Goal: Task Accomplishment & Management: Manage account settings

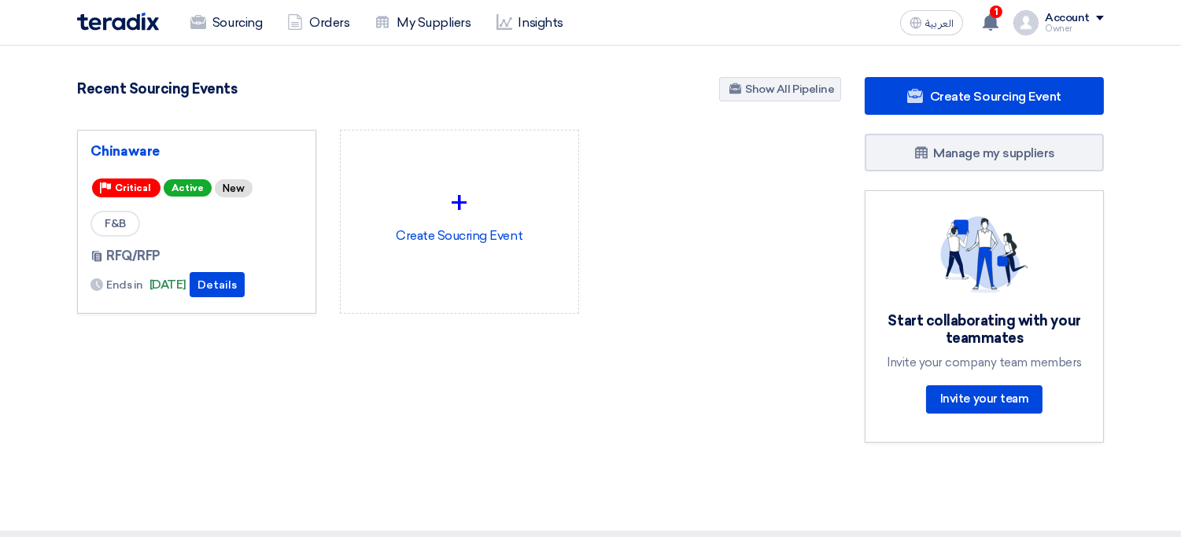
click at [1063, 27] on div "Owner" at bounding box center [1074, 28] width 59 height 9
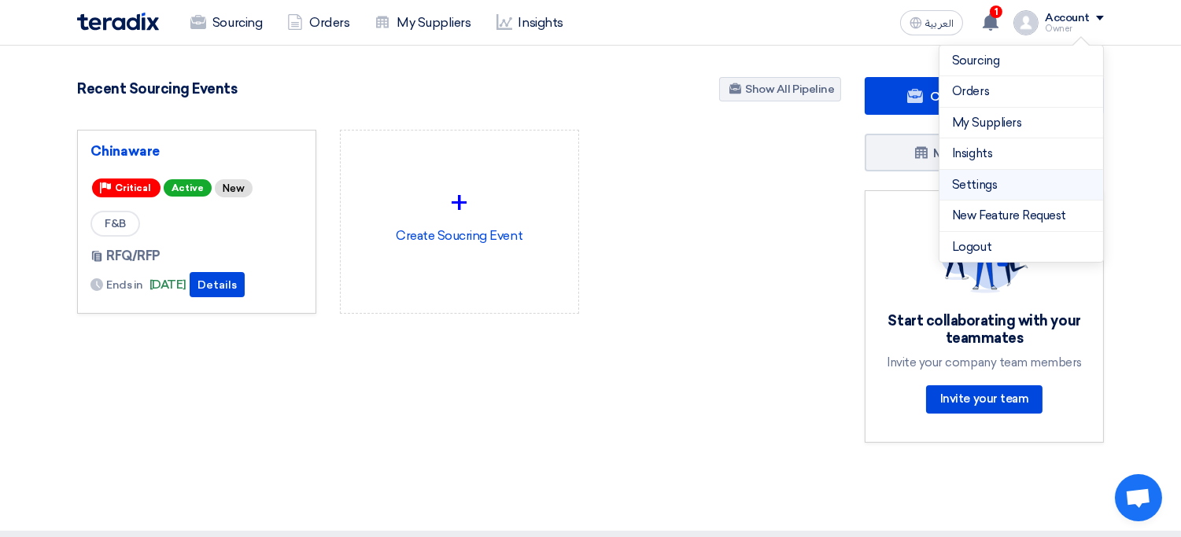
click at [1017, 176] on link "Settings" at bounding box center [1021, 185] width 138 height 18
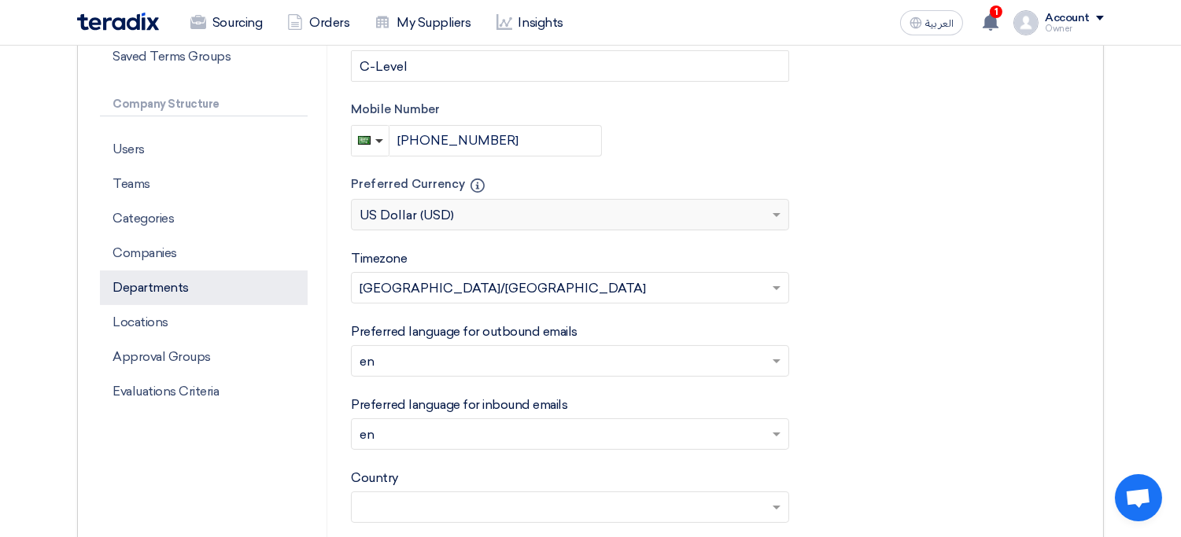
scroll to position [247, 0]
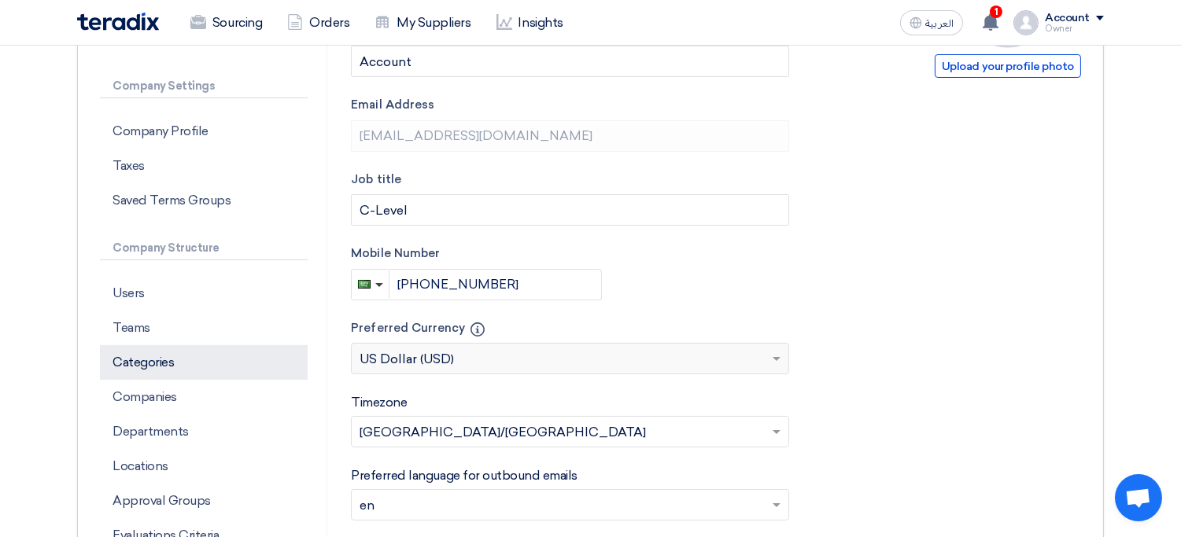
click at [170, 347] on p "Categories" at bounding box center [204, 362] width 208 height 35
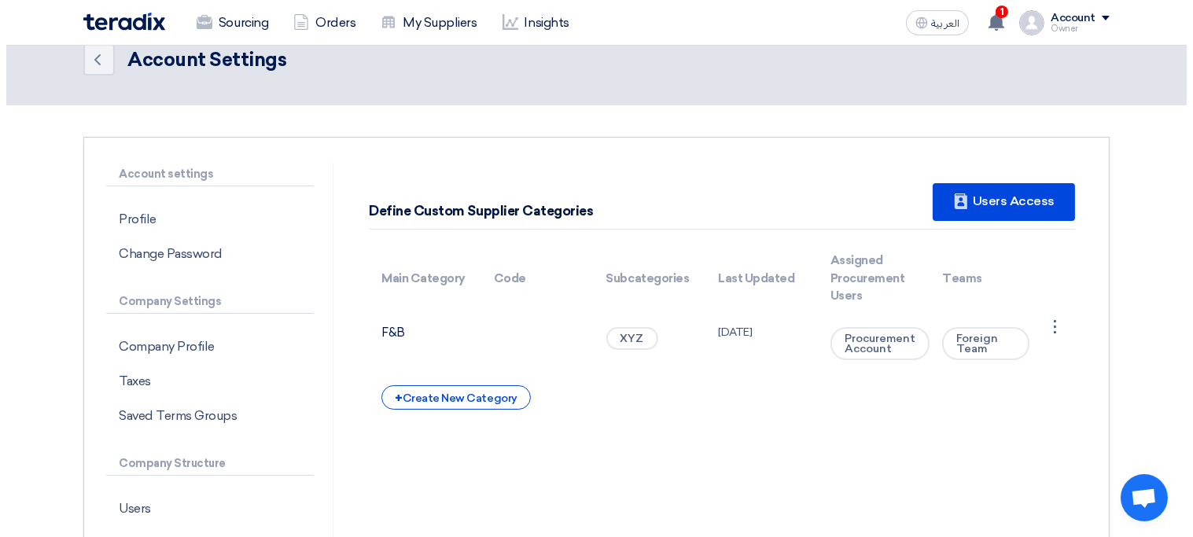
scroll to position [59, 0]
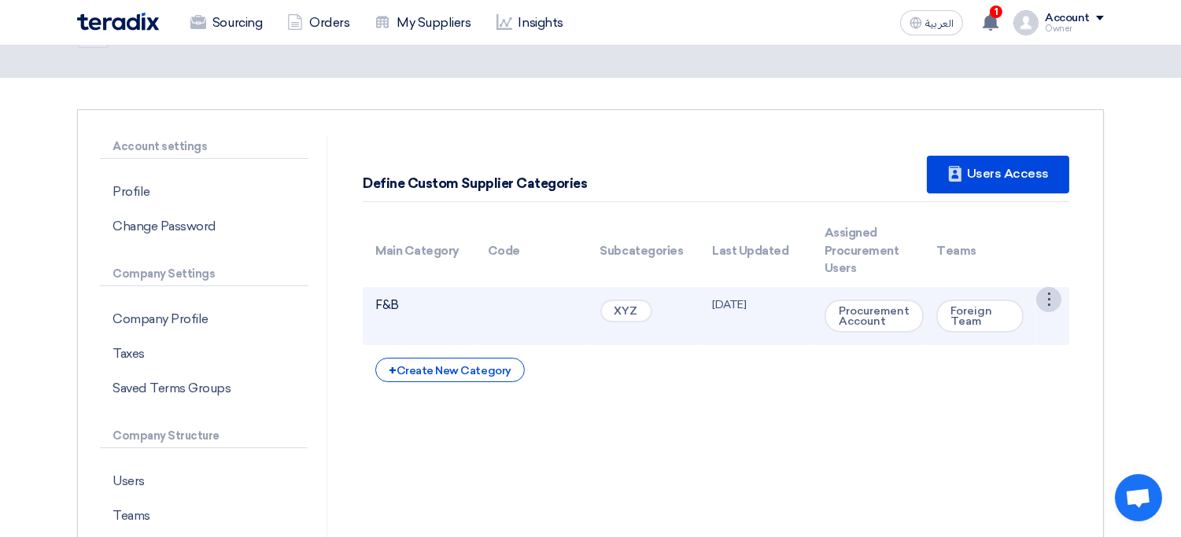
click at [1046, 302] on div "⋮" at bounding box center [1048, 299] width 25 height 25
click at [1012, 334] on link "Edit Category" at bounding box center [1009, 329] width 102 height 23
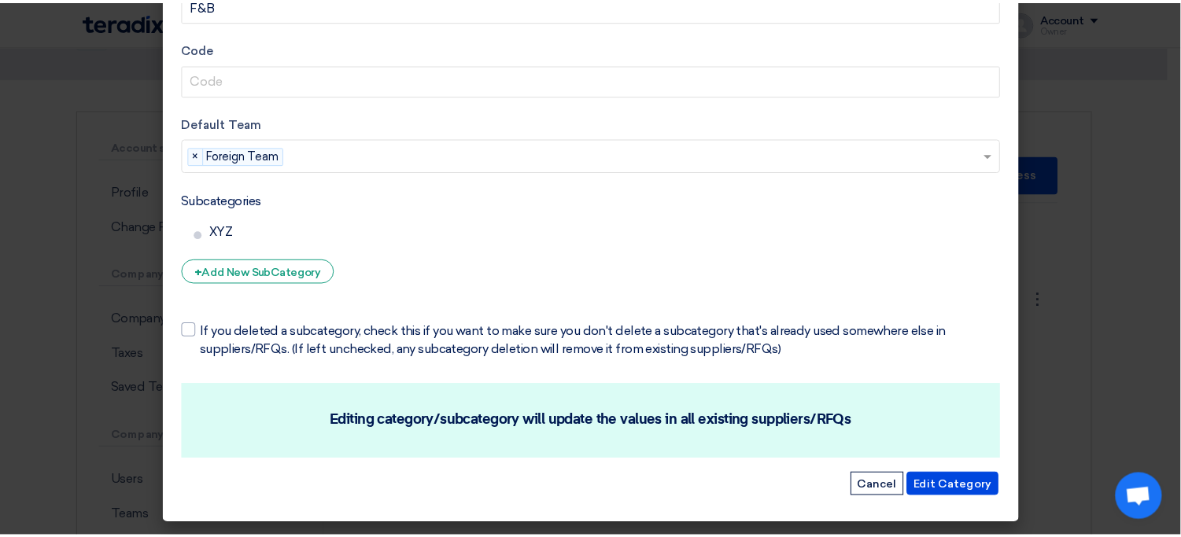
scroll to position [0, 0]
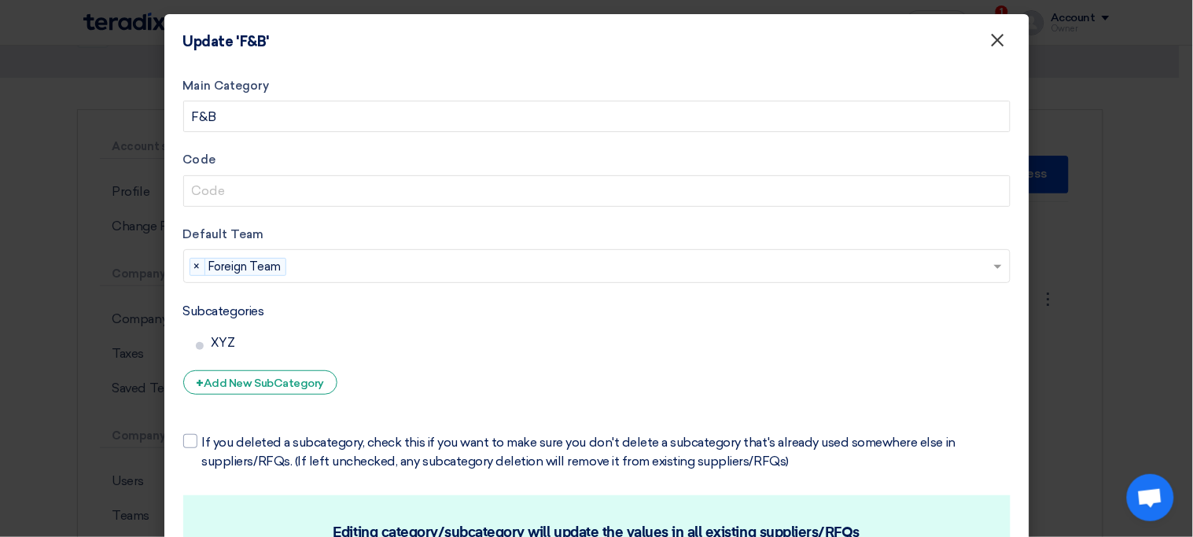
click at [997, 50] on span "×" at bounding box center [998, 43] width 16 height 31
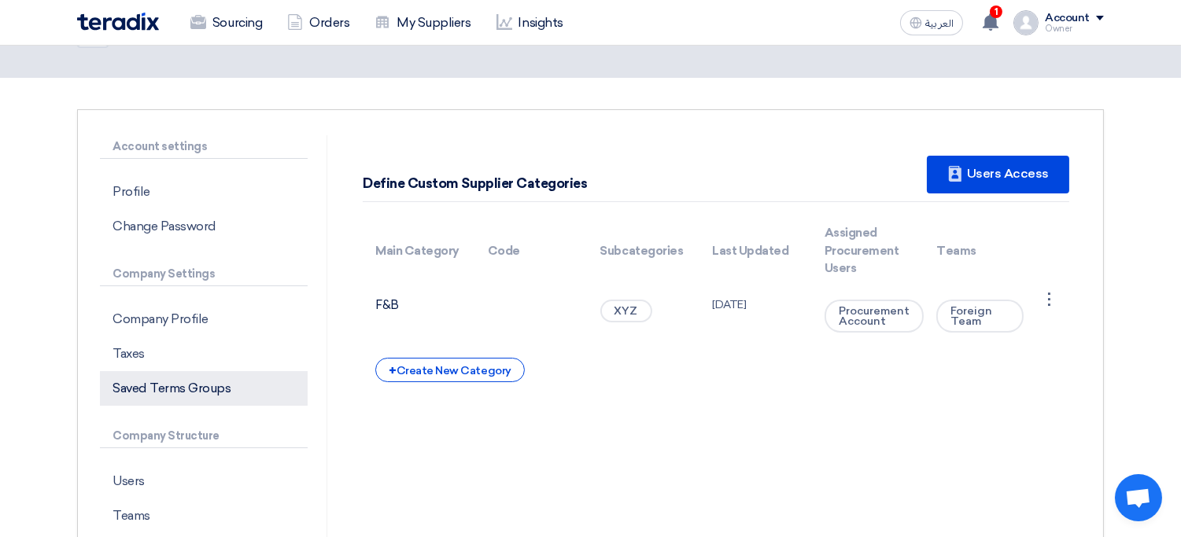
scroll to position [138, 0]
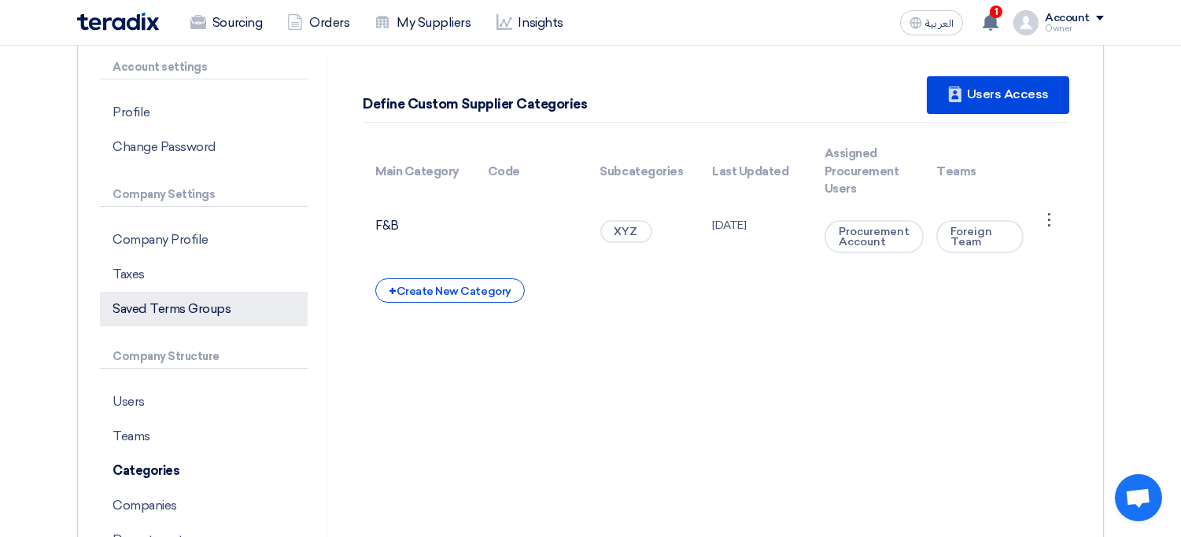
click at [173, 392] on p "Users" at bounding box center [204, 402] width 208 height 35
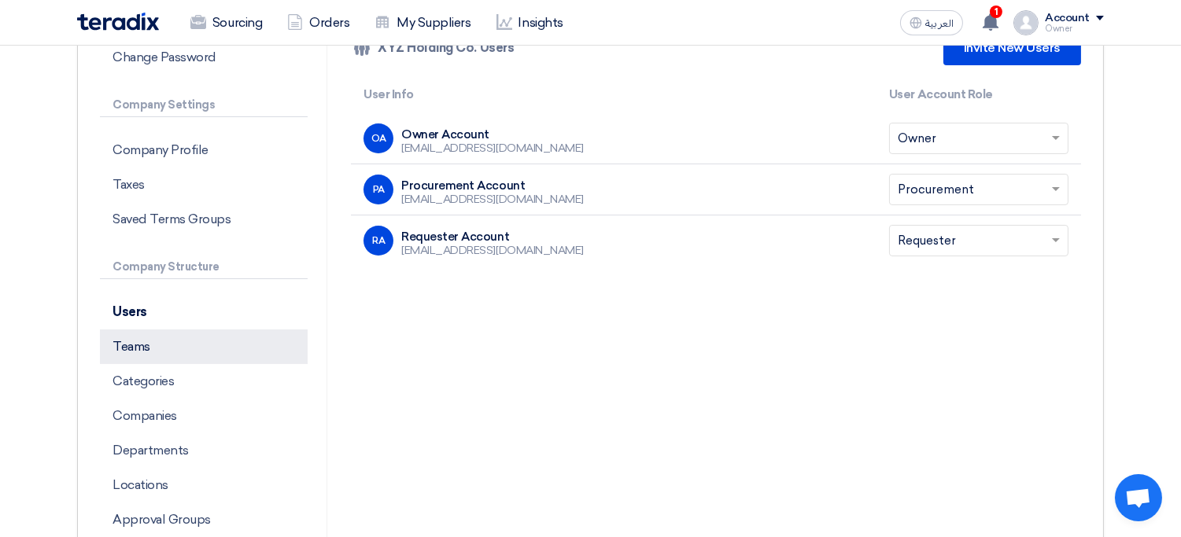
scroll to position [253, 0]
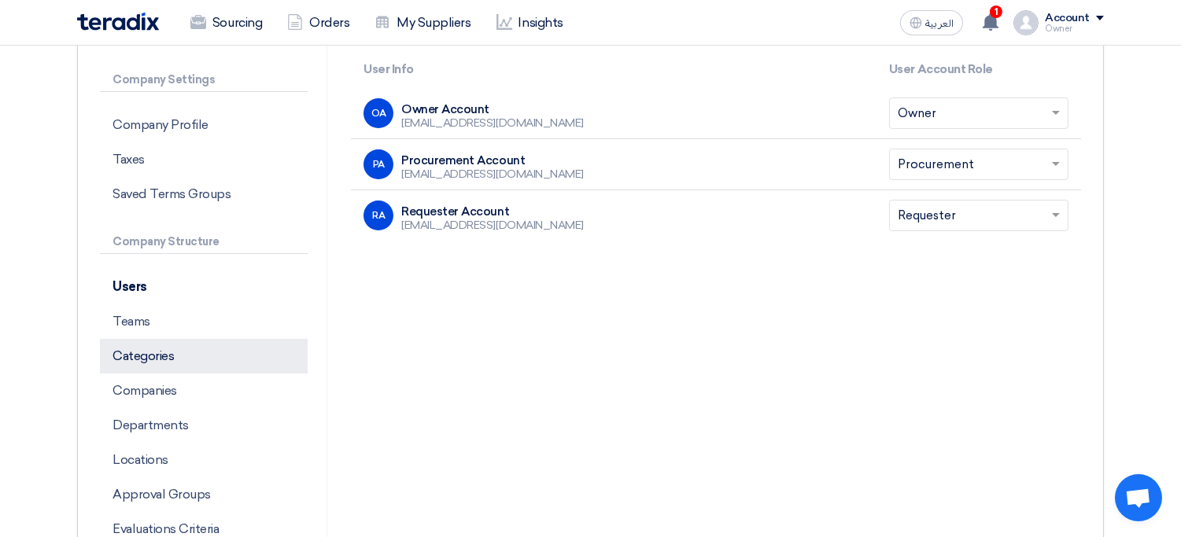
click at [184, 370] on p "Categories" at bounding box center [204, 356] width 208 height 35
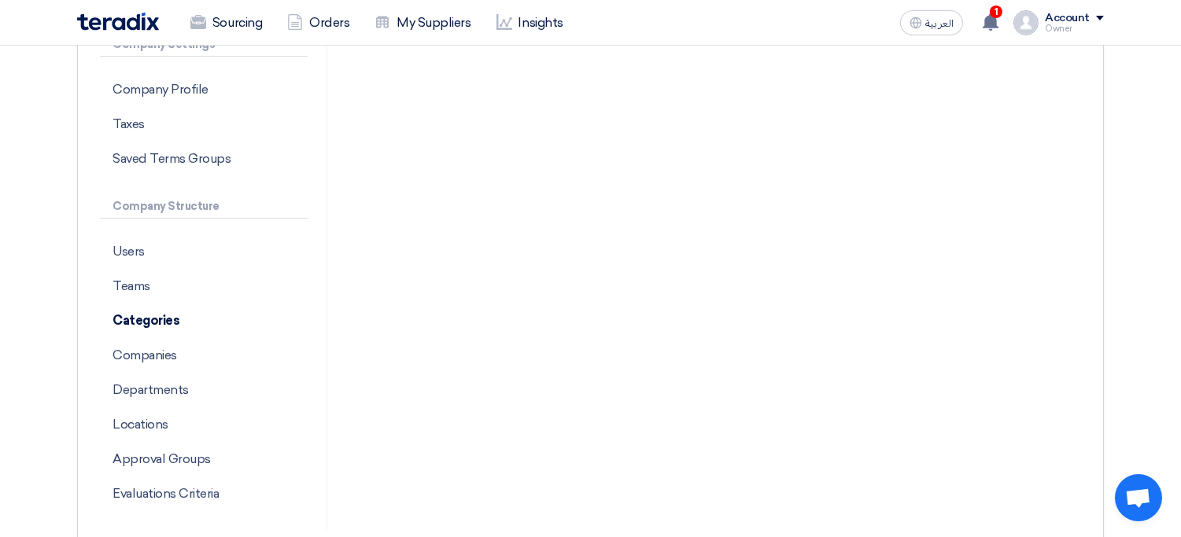
scroll to position [260, 0]
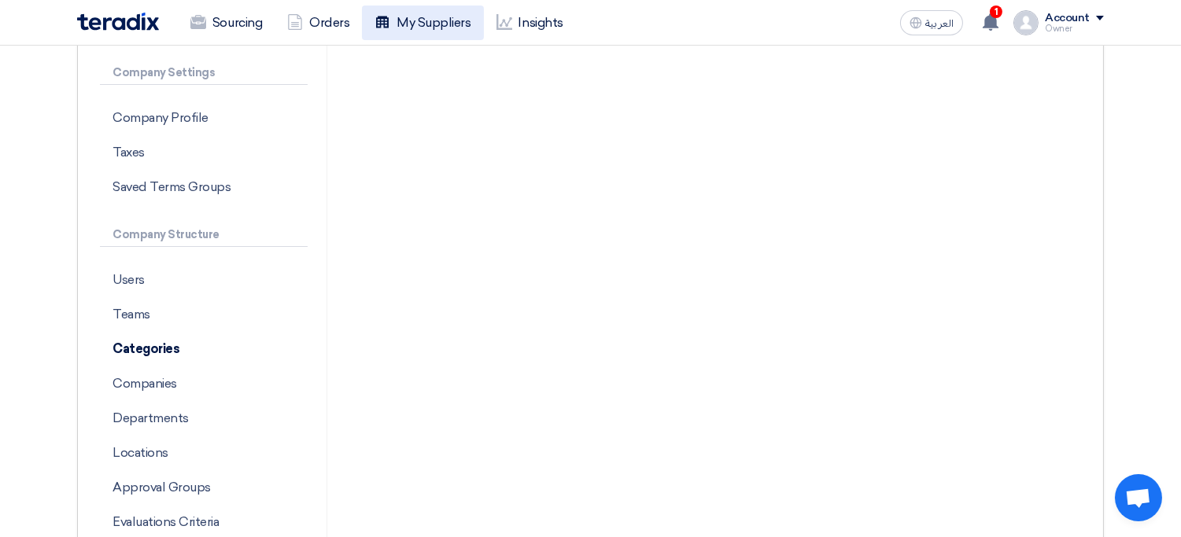
click at [437, 9] on link "My Suppliers" at bounding box center [422, 23] width 121 height 35
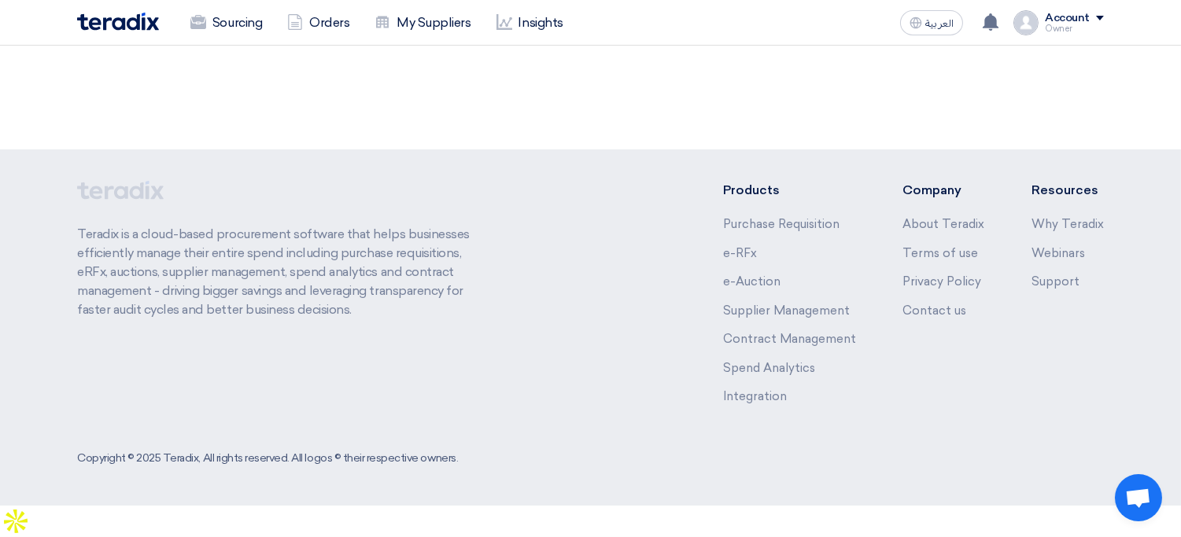
click at [437, 9] on link "My Suppliers" at bounding box center [422, 23] width 121 height 35
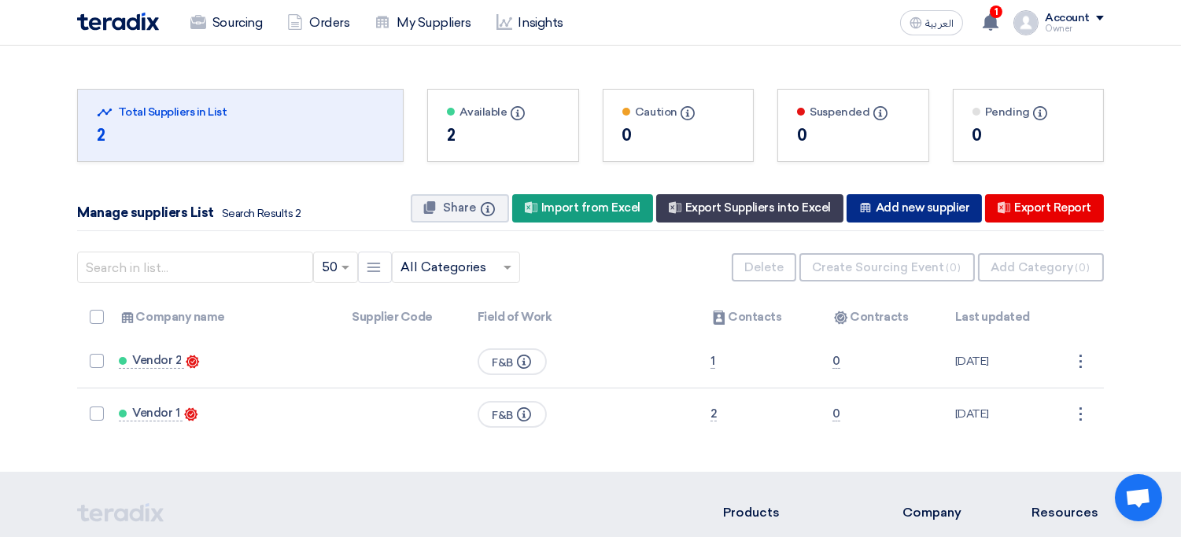
click at [901, 216] on div "New Supplier Add new supplier" at bounding box center [913, 208] width 135 height 28
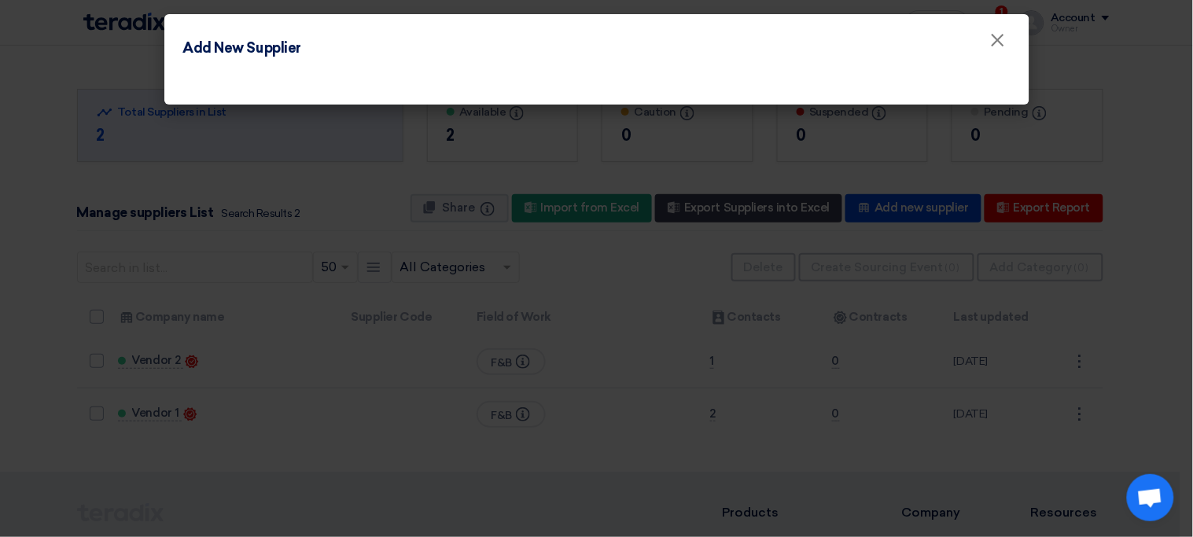
click at [542, 367] on modal-container "Add New Supplier ×" at bounding box center [596, 268] width 1193 height 537
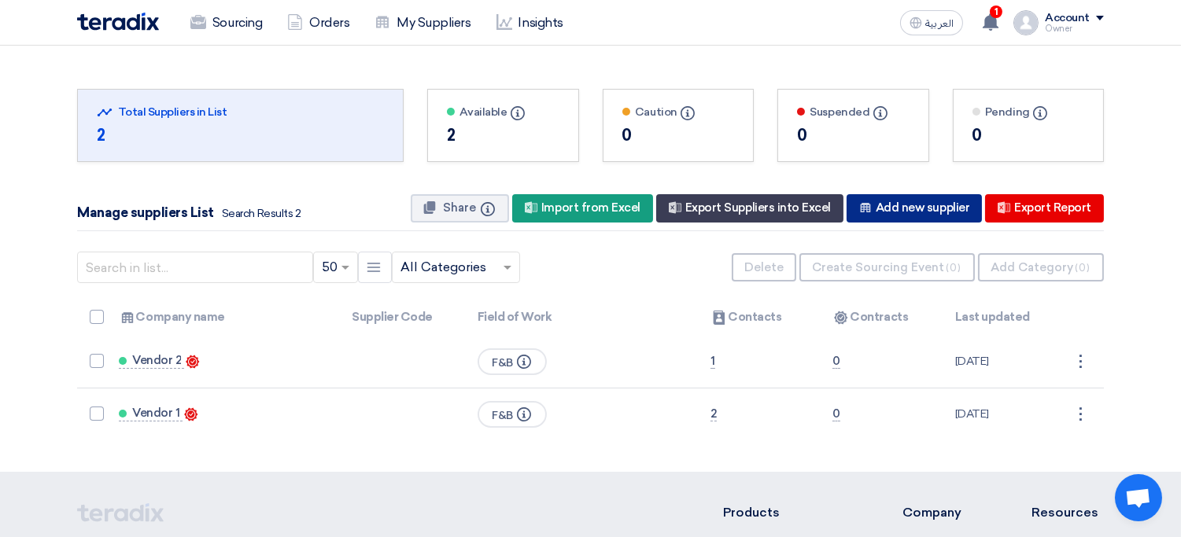
click at [920, 201] on div "New Supplier Add new supplier" at bounding box center [913, 208] width 135 height 28
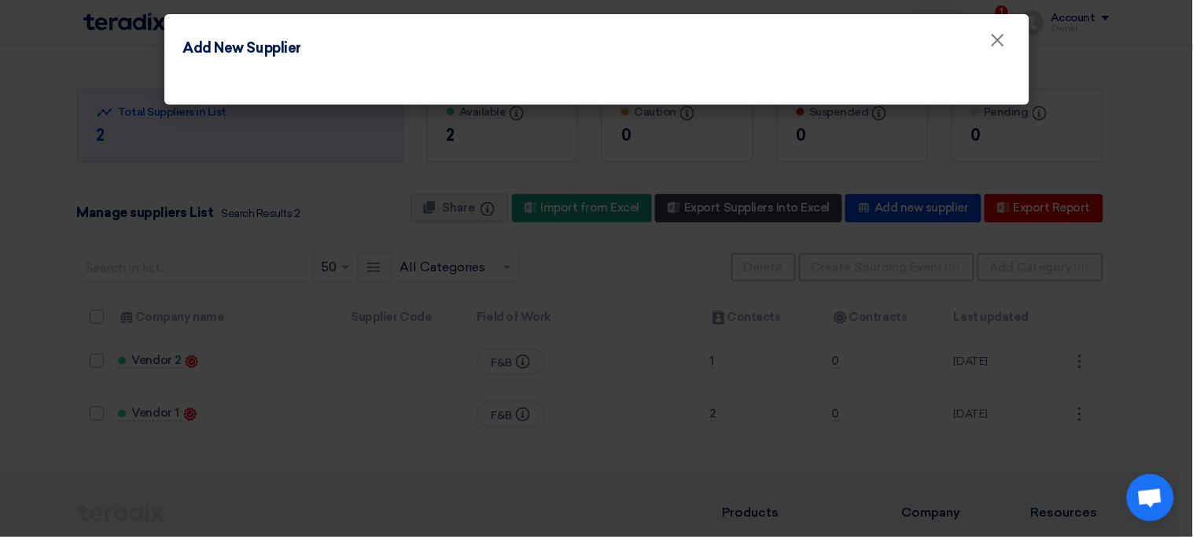
click at [486, 83] on div at bounding box center [596, 88] width 865 height 33
click at [434, 252] on modal-container "Add New Supplier ×" at bounding box center [596, 268] width 1193 height 537
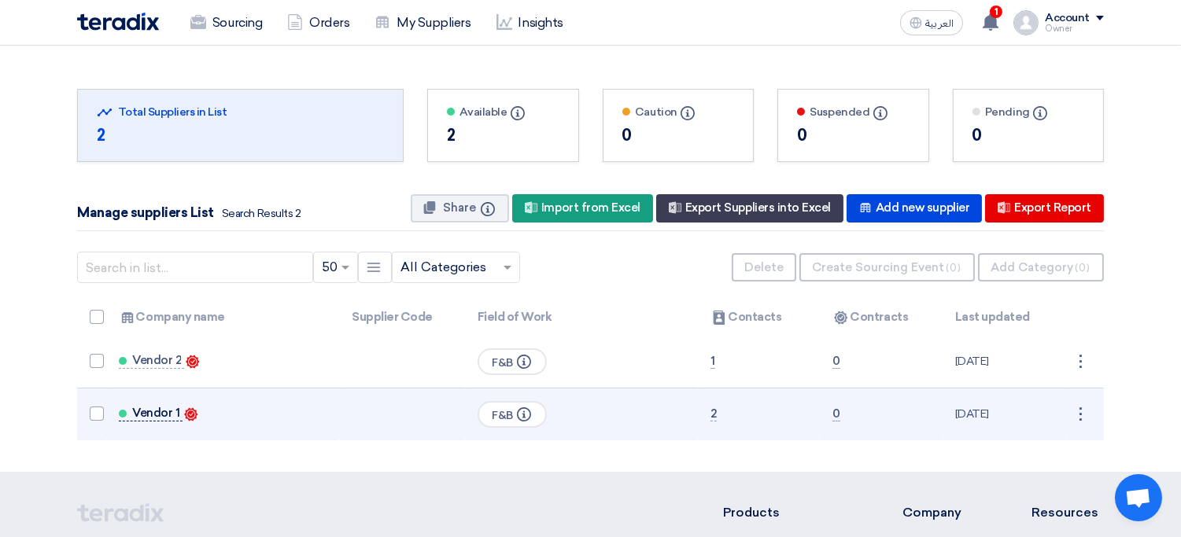
click at [142, 417] on span "Vendor 1" at bounding box center [155, 413] width 47 height 13
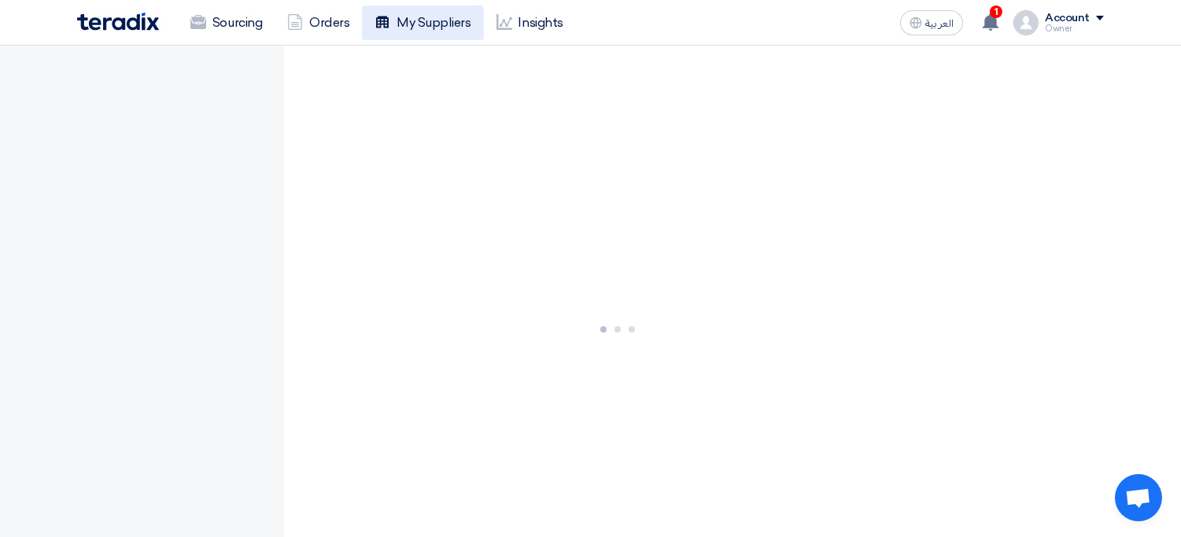
click at [416, 25] on link "My Suppliers" at bounding box center [422, 23] width 121 height 35
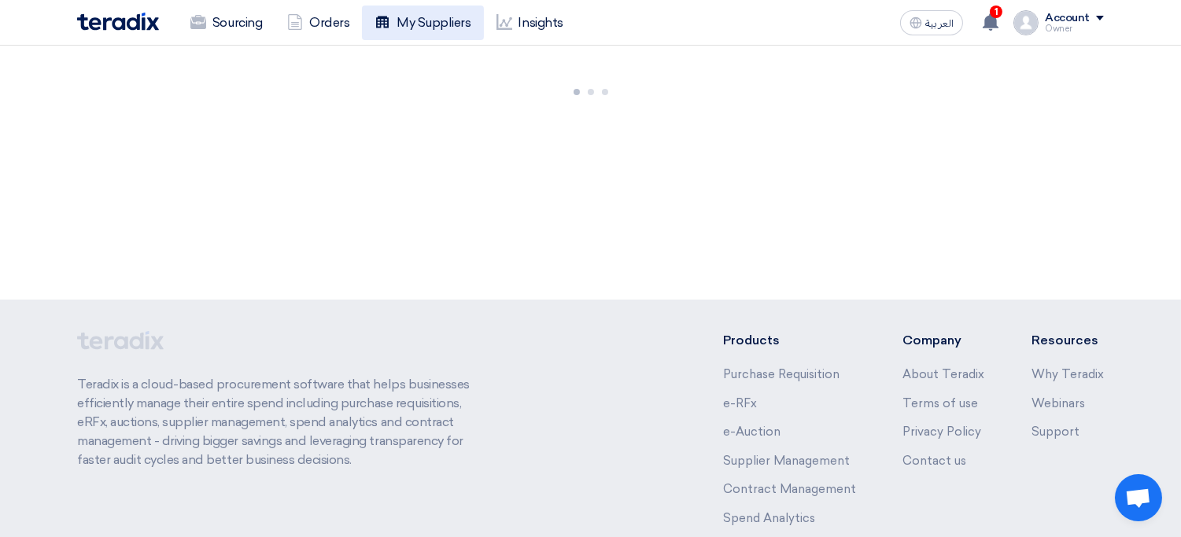
click at [416, 25] on link "My Suppliers" at bounding box center [422, 23] width 121 height 35
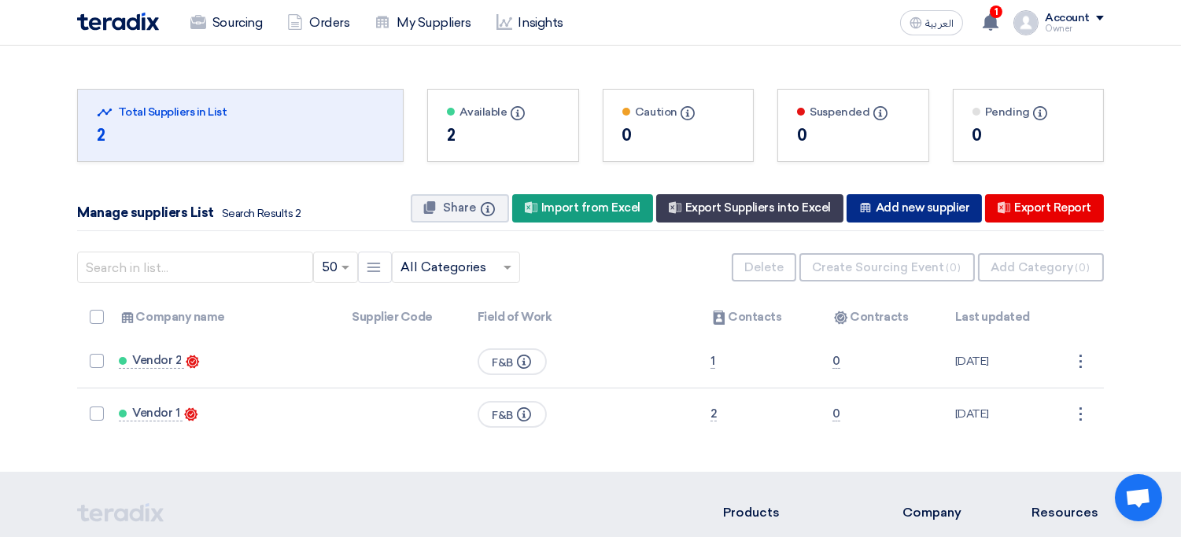
click at [888, 211] on div "New Supplier Add new supplier" at bounding box center [913, 208] width 135 height 28
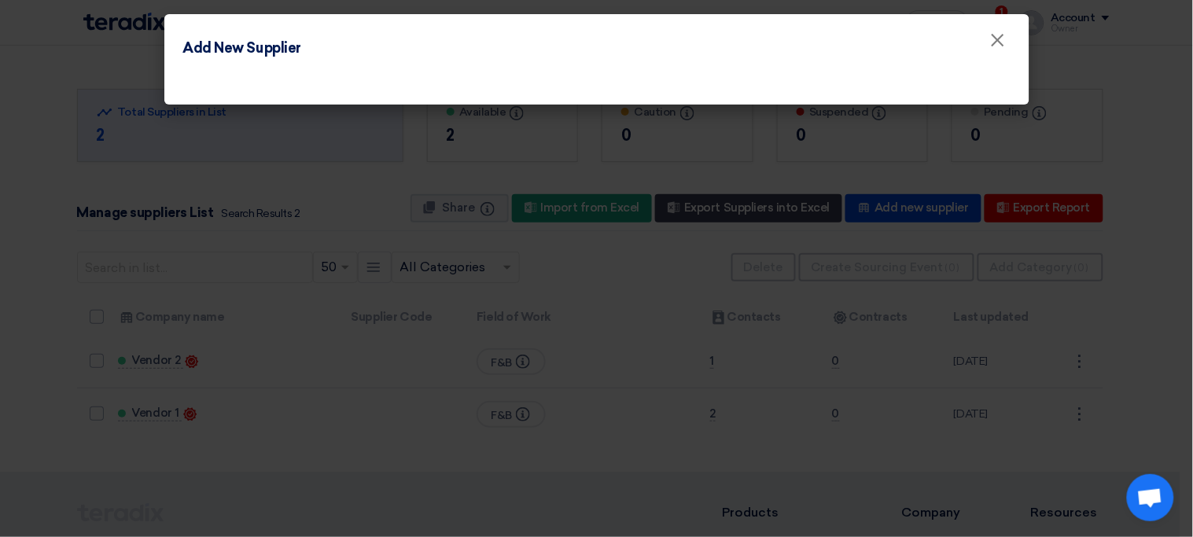
click at [223, 44] on h4 "Add New Supplier" at bounding box center [242, 48] width 118 height 21
click at [402, 77] on div at bounding box center [596, 88] width 865 height 33
click at [371, 293] on modal-container "Add New Supplier ×" at bounding box center [596, 268] width 1193 height 537
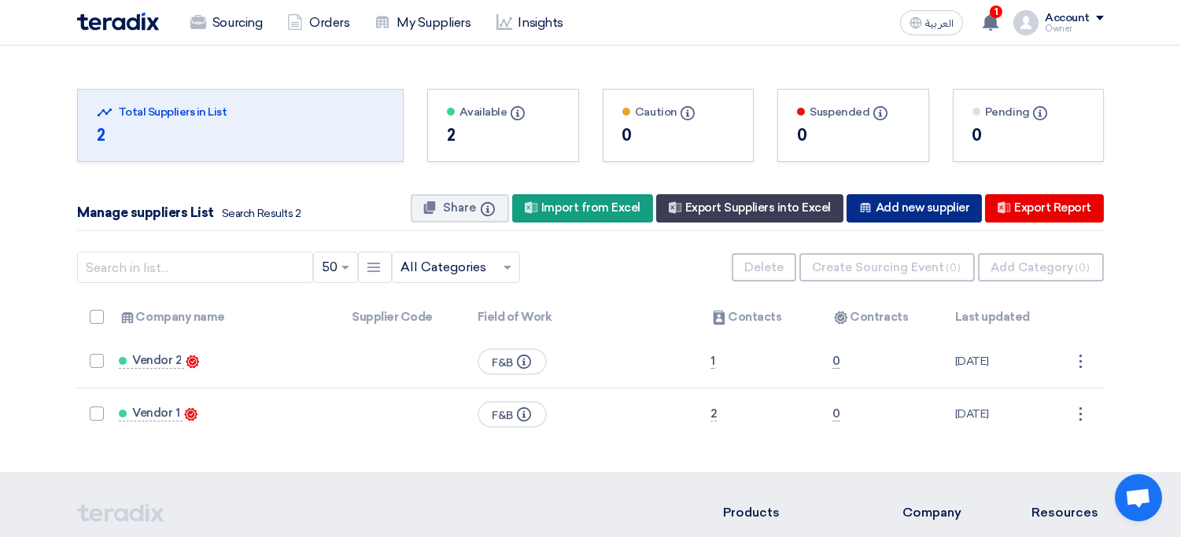
click at [879, 222] on div "New Supplier Add new supplier" at bounding box center [913, 208] width 135 height 28
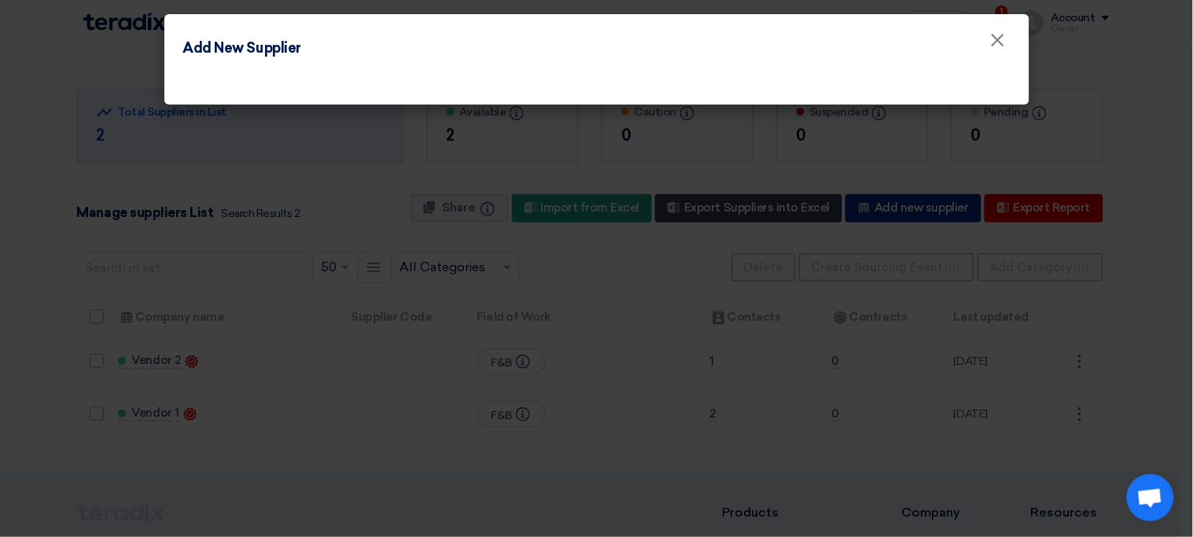
click at [879, 222] on modal-container "Add New Supplier ×" at bounding box center [596, 268] width 1193 height 537
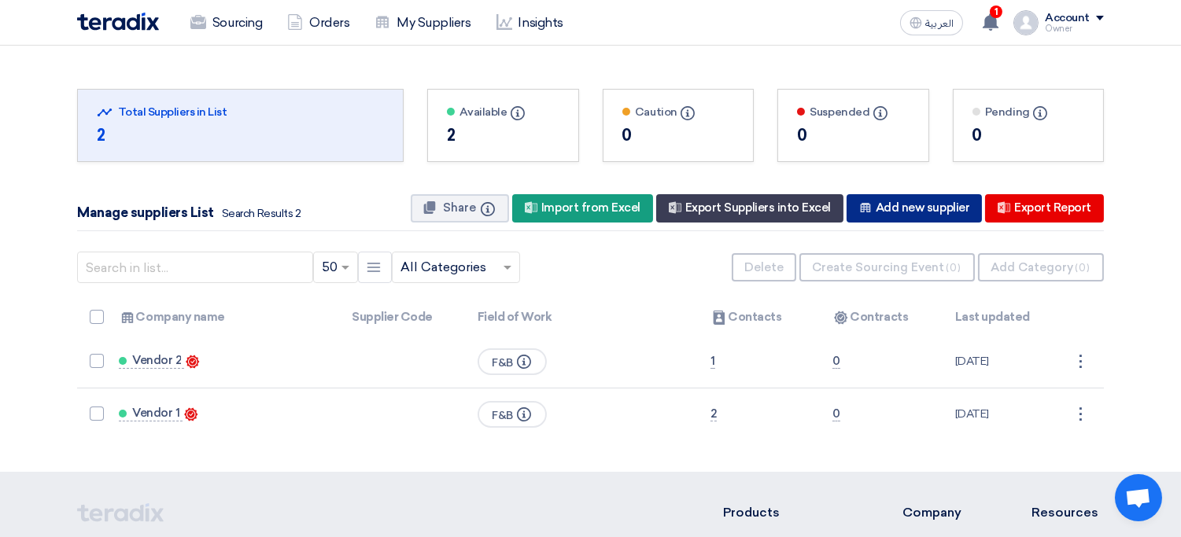
click at [879, 222] on div "New Supplier Add new supplier" at bounding box center [913, 208] width 135 height 28
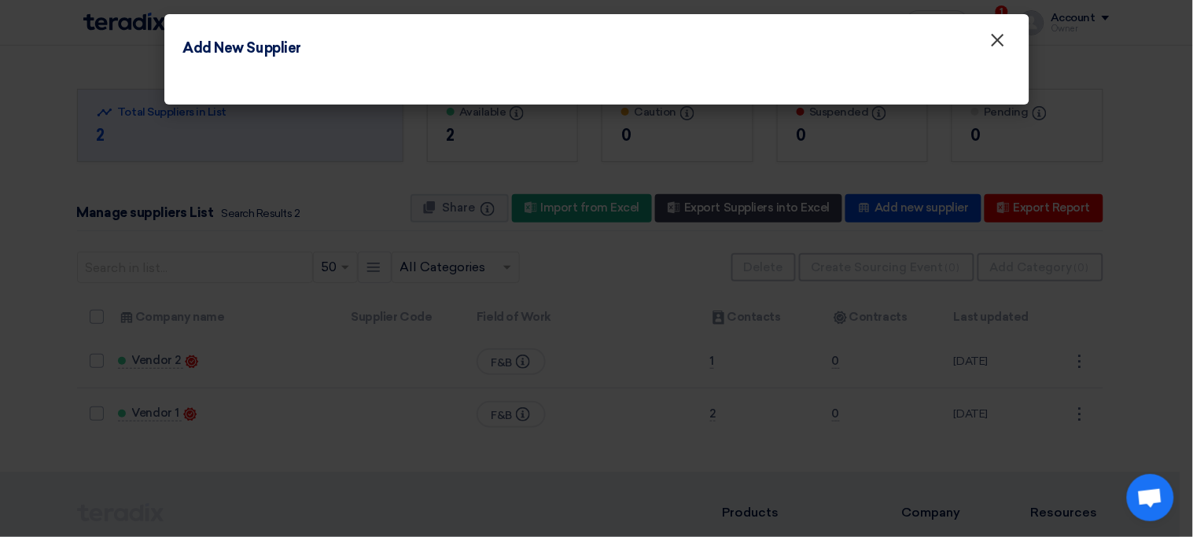
click at [1003, 47] on span "×" at bounding box center [998, 43] width 16 height 31
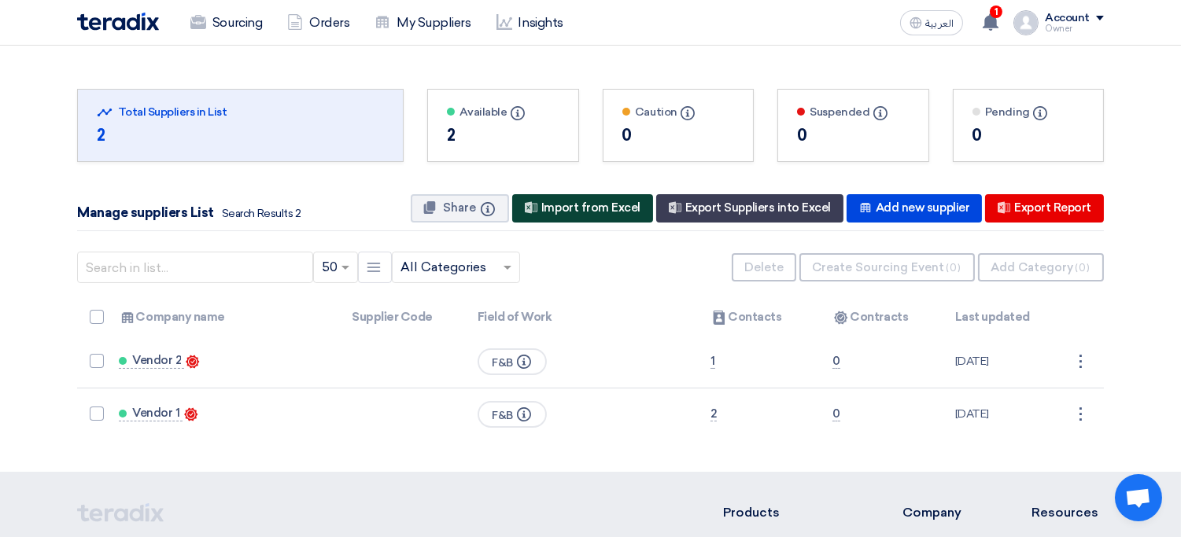
click at [617, 202] on div "New Supplier Import from Excel" at bounding box center [582, 208] width 141 height 28
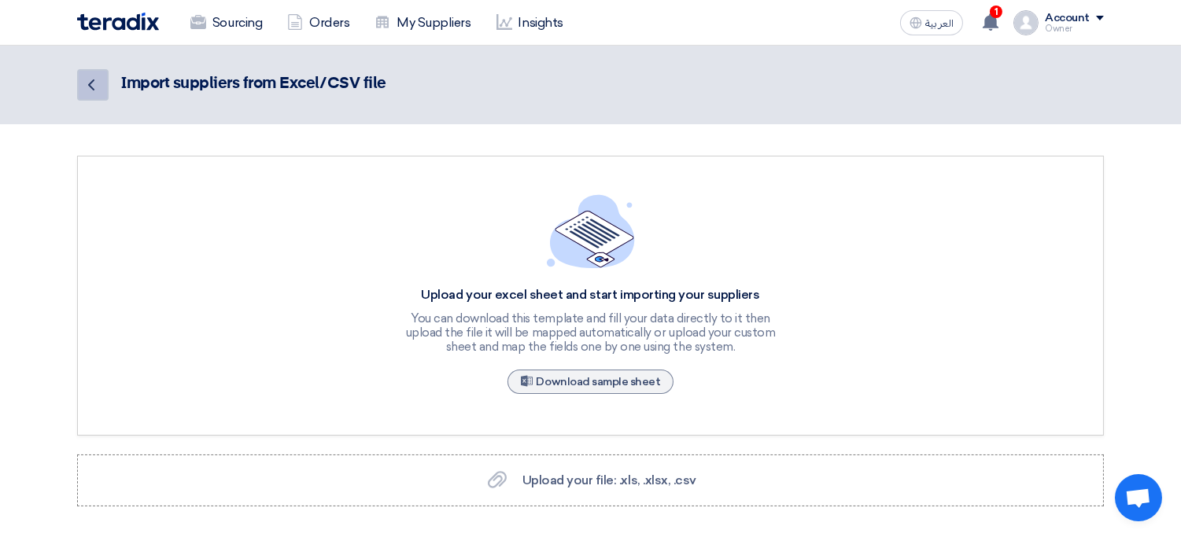
click at [98, 80] on icon "Back" at bounding box center [91, 85] width 19 height 19
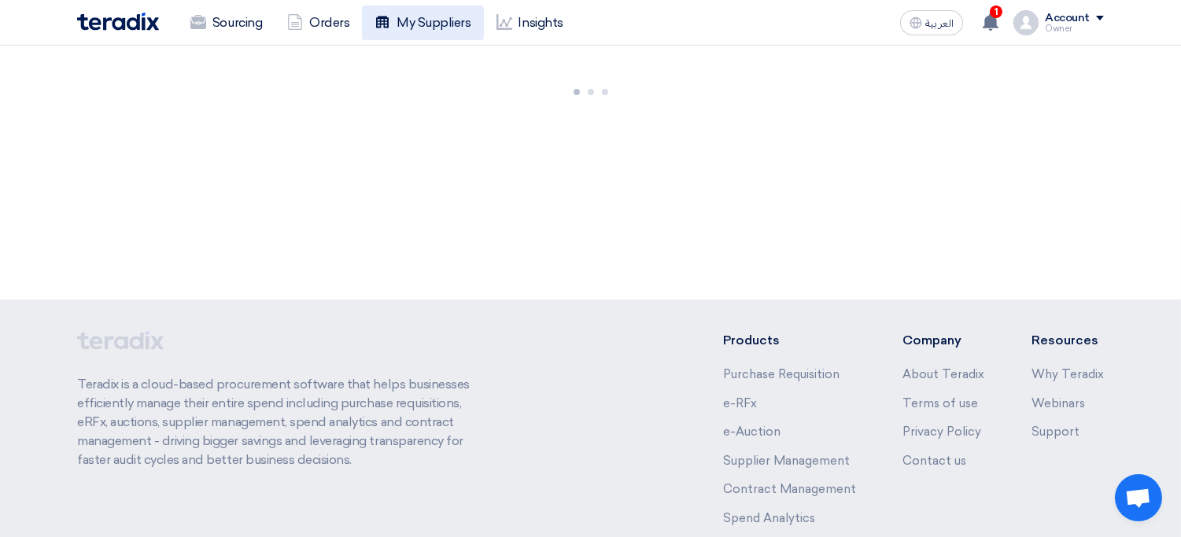
click at [433, 7] on link "My Suppliers" at bounding box center [422, 23] width 121 height 35
click at [419, 28] on link "My Suppliers" at bounding box center [422, 23] width 121 height 35
click at [407, 438] on p "Teradix is a cloud-based procurement software that helps businesses efficiently…" at bounding box center [282, 422] width 411 height 94
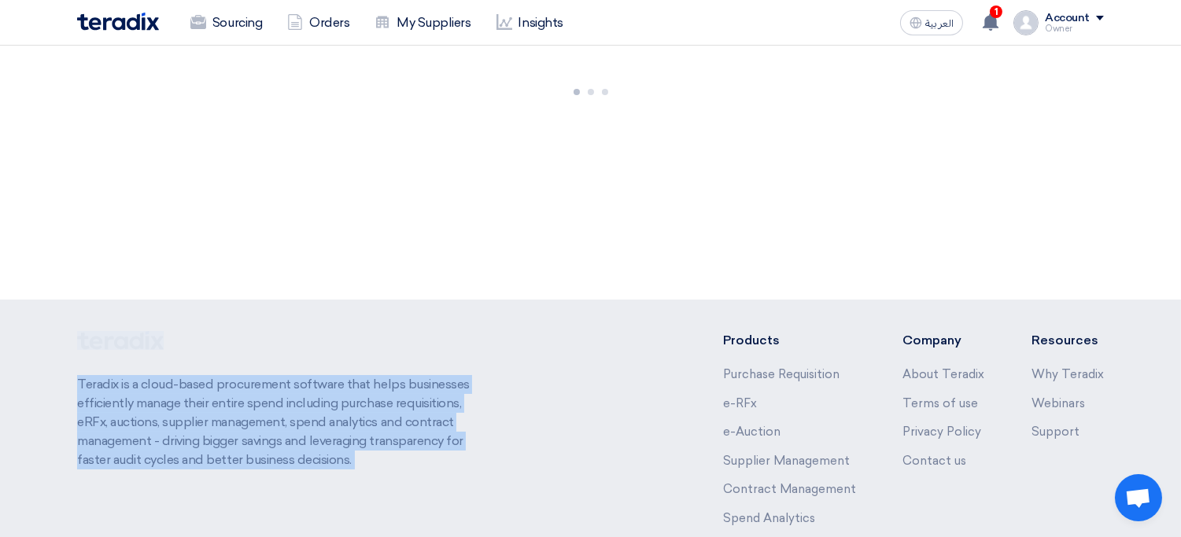
drag, startPoint x: 407, startPoint y: 438, endPoint x: 53, endPoint y: 330, distance: 370.0
click at [53, 330] on footer "Teradix is a cloud-based procurement software that helps businesses efficiently…" at bounding box center [590, 478] width 1181 height 356
click at [232, 367] on div "Teradix is a cloud-based procurement software that helps businesses efficiently…" at bounding box center [282, 455] width 411 height 249
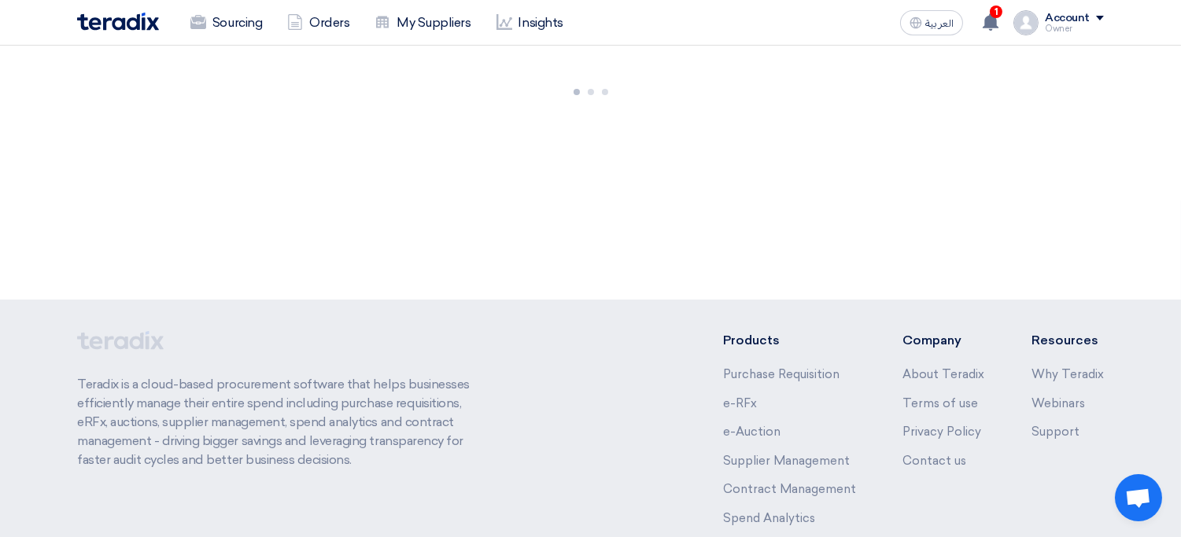
click at [212, 408] on p "Teradix is a cloud-based procurement software that helps businesses efficiently…" at bounding box center [282, 422] width 411 height 94
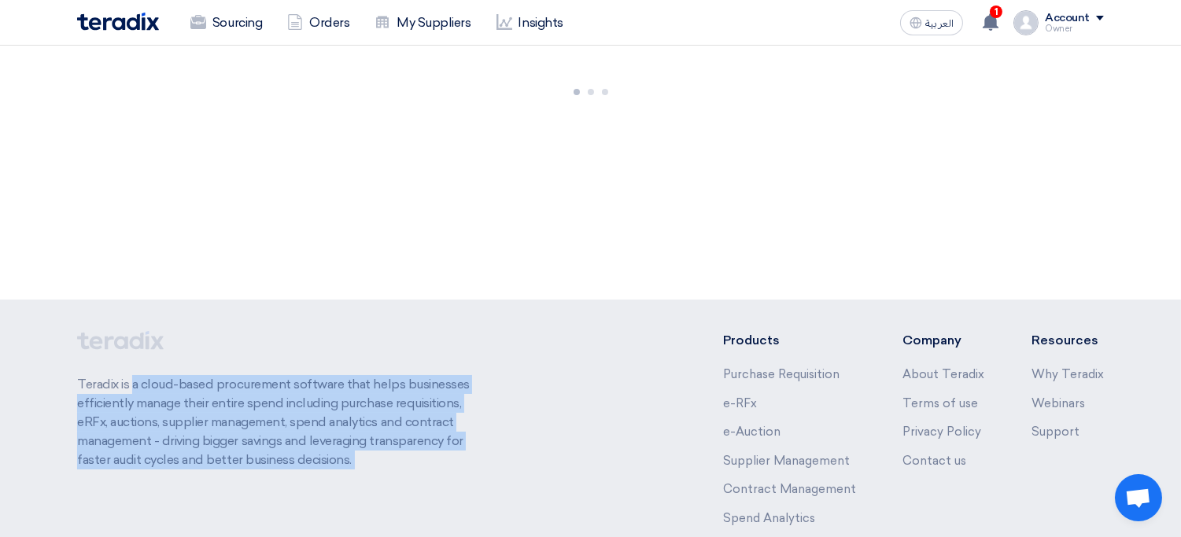
click at [212, 408] on p "Teradix is a cloud-based procurement software that helps businesses efficiently…" at bounding box center [282, 422] width 411 height 94
click at [415, 27] on link "My Suppliers" at bounding box center [422, 23] width 121 height 35
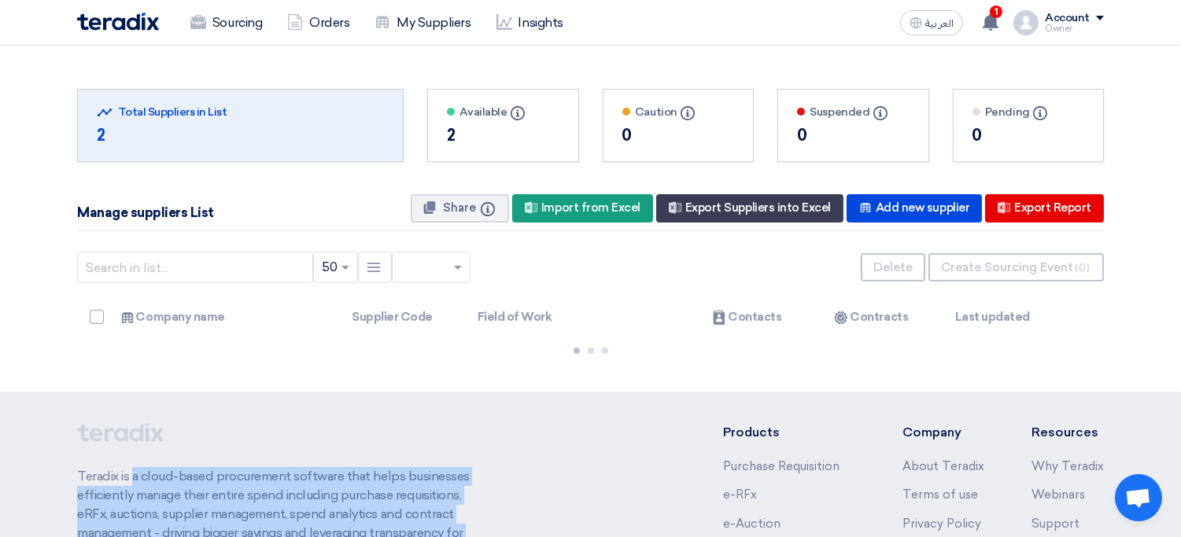
drag, startPoint x: 621, startPoint y: 20, endPoint x: 595, endPoint y: 162, distance: 144.6
click at [595, 162] on app-shell "Sourcing Orders My Suppliers Insights العربية ع 1 Procurement Account shared RF…" at bounding box center [590, 397] width 1181 height 702
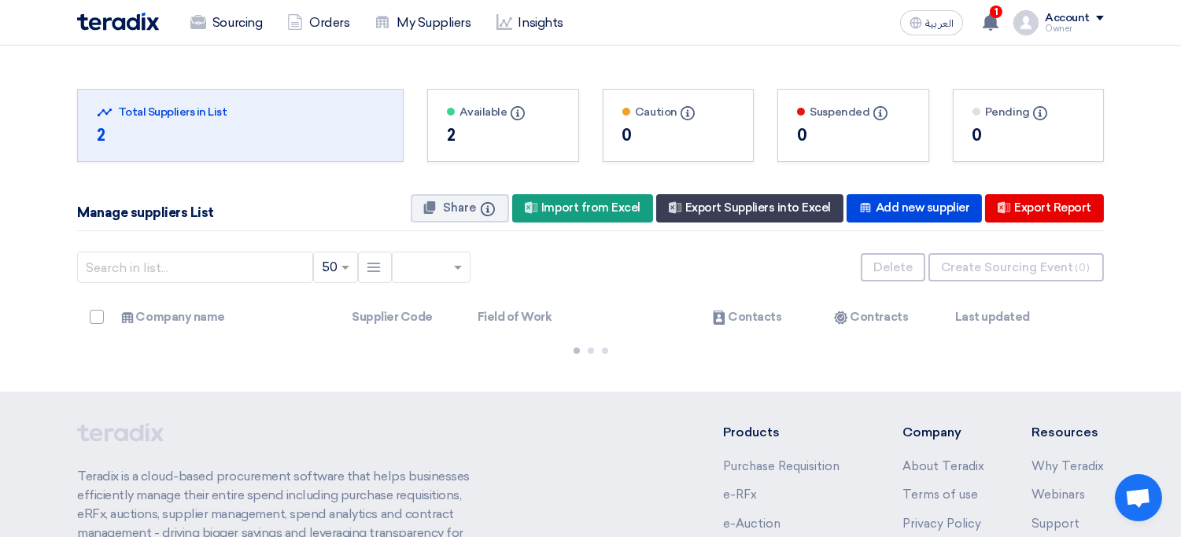
click at [386, 197] on div "Manage suppliers List Share Info New Supplier Import from Excel New Supplier Ex…" at bounding box center [590, 208] width 1026 height 45
click at [53, 17] on nav "Sourcing Orders My Suppliers Insights العربية ع 1 Procurement Account shared RF…" at bounding box center [590, 23] width 1181 height 46
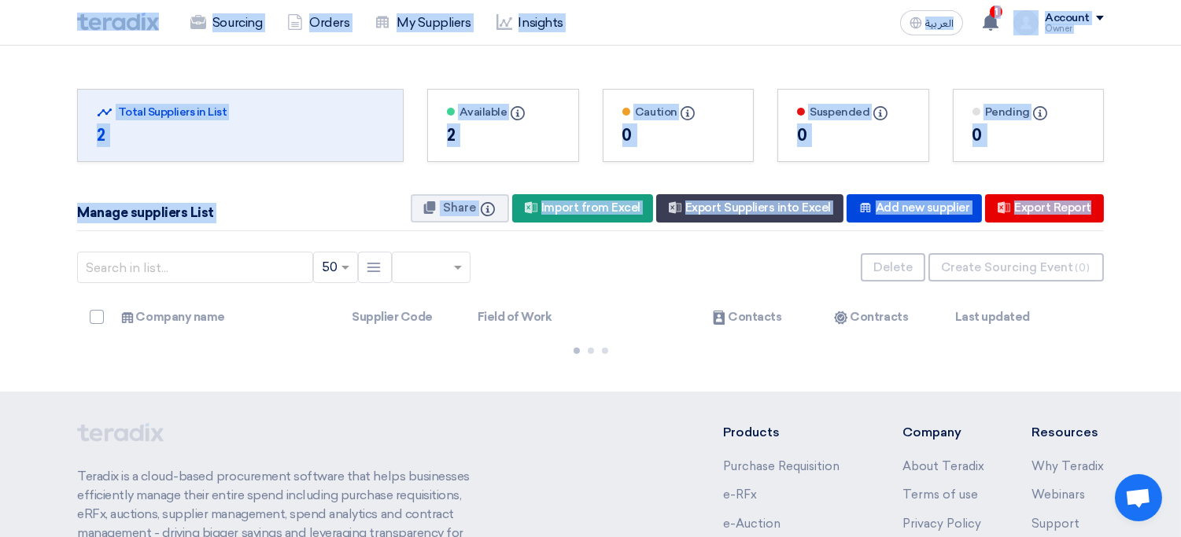
drag, startPoint x: 53, startPoint y: 17, endPoint x: 1120, endPoint y: 222, distance: 1086.8
click at [1120, 222] on app-shell "Sourcing Orders My Suppliers Insights العربية ع 1 Procurement Account shared RF…" at bounding box center [590, 397] width 1181 height 702
click at [378, 193] on div "Manage suppliers List Share Info New Supplier Import from Excel New Supplier Ex…" at bounding box center [590, 208] width 1026 height 45
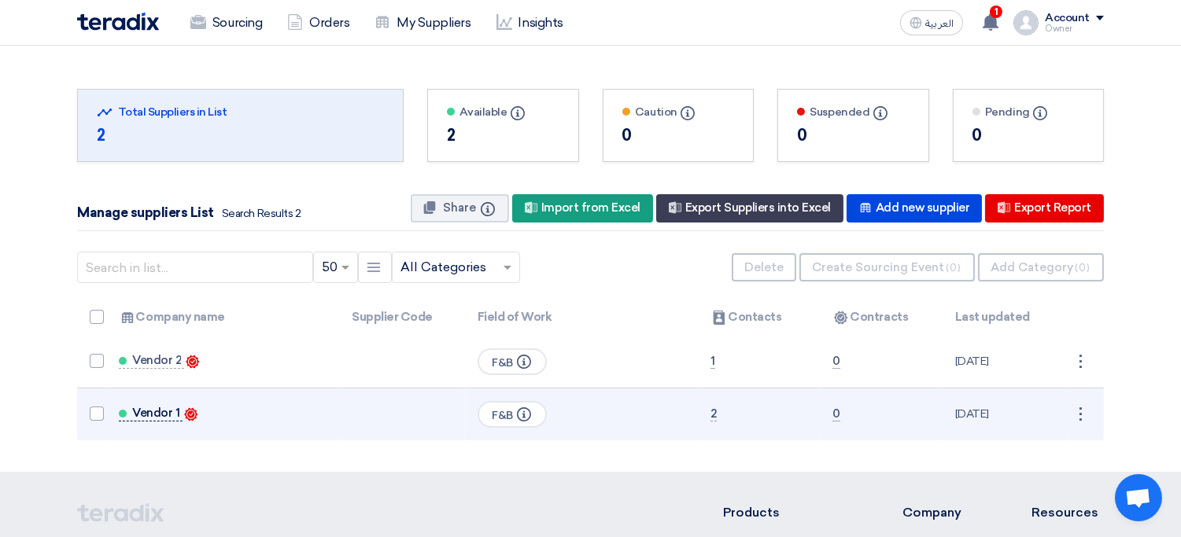
click at [157, 412] on span "Vendor 1" at bounding box center [155, 413] width 47 height 13
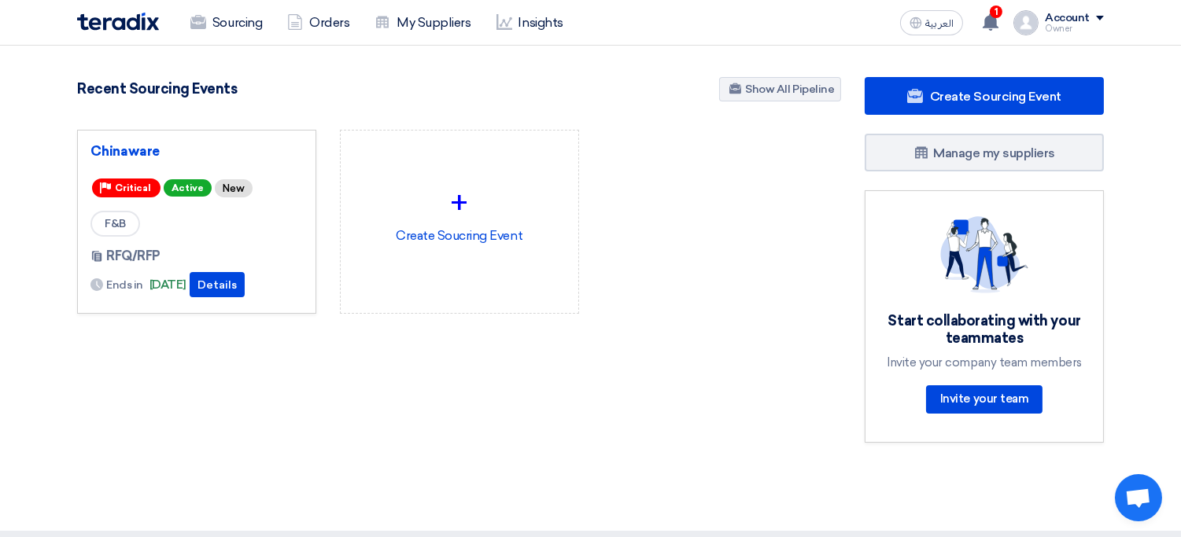
click at [48, 72] on section "997 RFx remaining 999 Auctions remaining Create Sourcing Event" at bounding box center [590, 276] width 1181 height 460
click at [619, 315] on div "Chinaware Priority Critical Active New F&B RFQ/RFP Ends in +" at bounding box center [458, 234] width 787 height 209
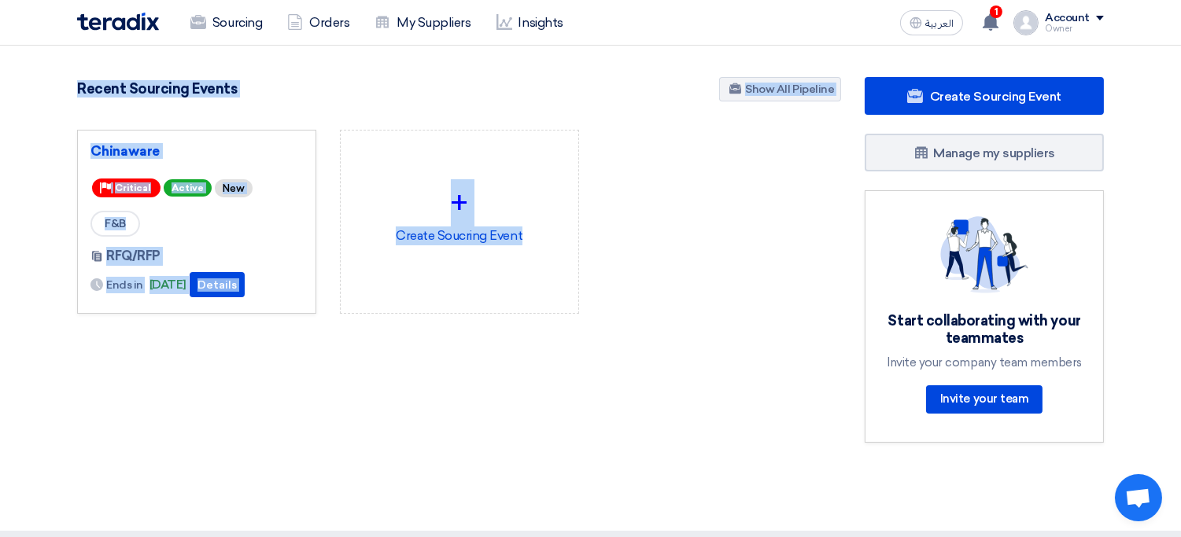
drag, startPoint x: 619, startPoint y: 315, endPoint x: 49, endPoint y: 75, distance: 619.0
click at [49, 75] on section "997 RFx remaining 999 Auctions remaining Create Sourcing Event" at bounding box center [590, 276] width 1181 height 460
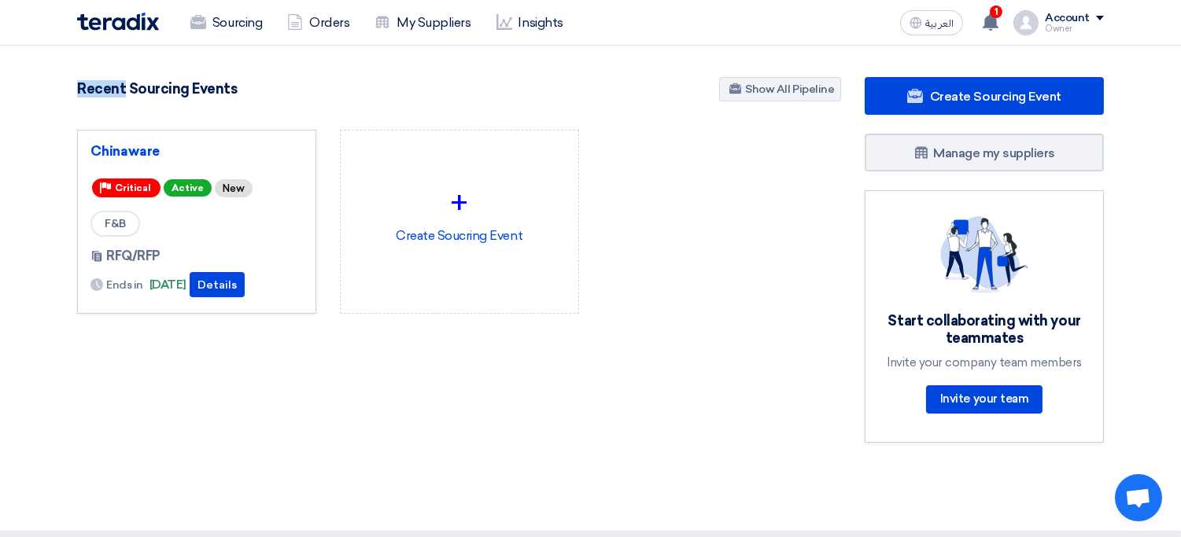
drag, startPoint x: 49, startPoint y: 75, endPoint x: 49, endPoint y: 53, distance: 22.0
click at [49, 53] on section "997 RFx remaining 999 Auctions remaining Create Sourcing Event" at bounding box center [590, 276] width 1181 height 460
click at [750, 301] on div "Chinaware Priority Critical Active New F&B RFQ/RFP Ends in +" at bounding box center [458, 234] width 787 height 209
click at [437, 17] on link "My Suppliers" at bounding box center [422, 23] width 121 height 35
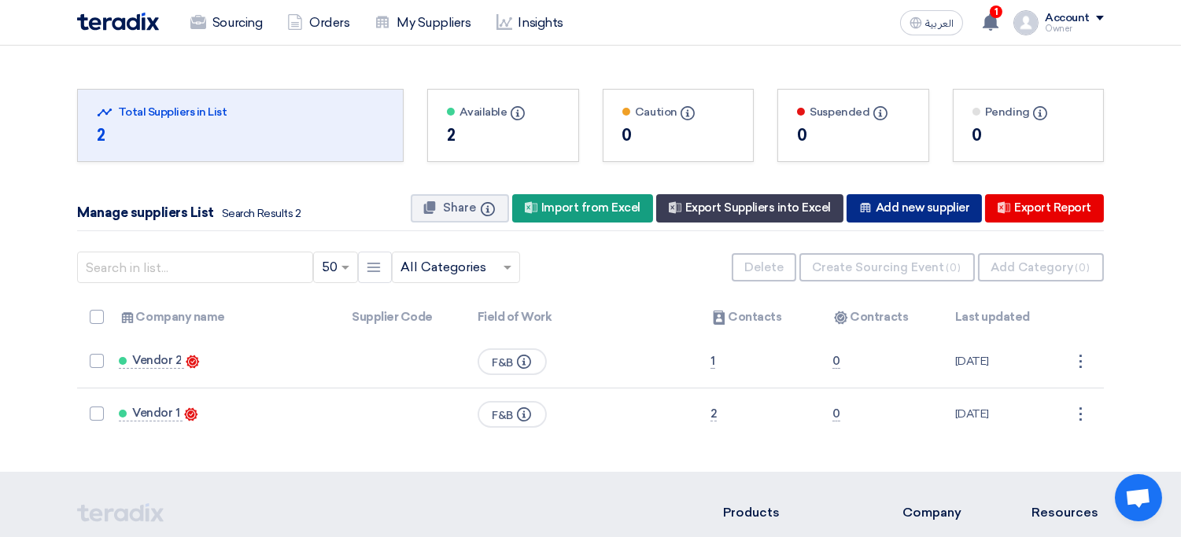
drag, startPoint x: 927, startPoint y: 224, endPoint x: 950, endPoint y: 213, distance: 25.3
click at [950, 213] on div "Manage suppliers List Search Results 2 Share Info New Supplier Import from Exce…" at bounding box center [590, 208] width 1026 height 45
click at [950, 213] on div "New Supplier Add new supplier" at bounding box center [913, 208] width 135 height 28
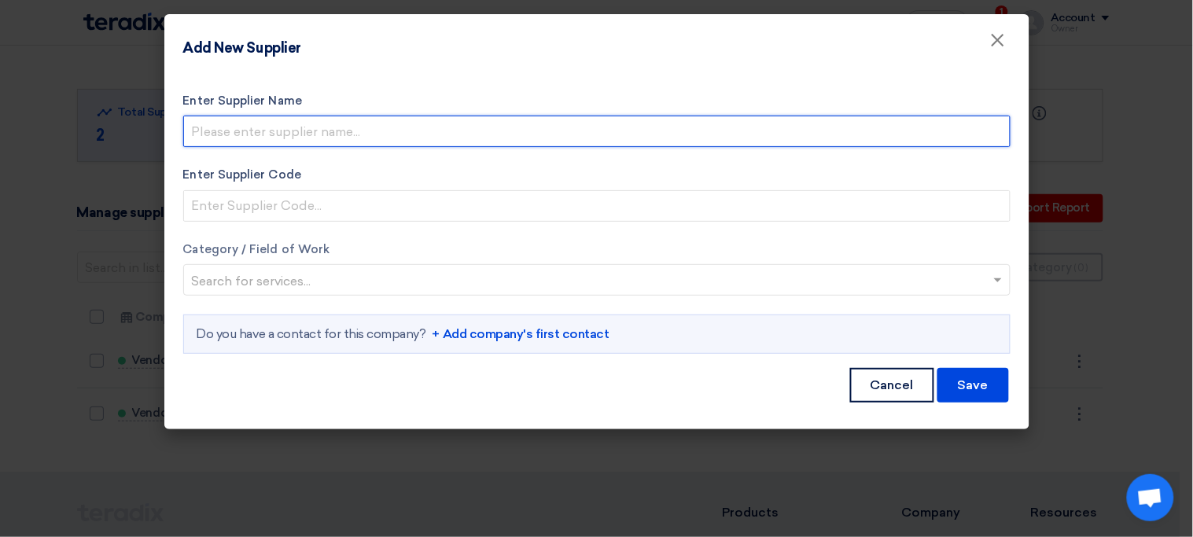
click at [472, 132] on input "Enter Supplier Name" at bounding box center [596, 131] width 827 height 31
type input "Vendor 1"
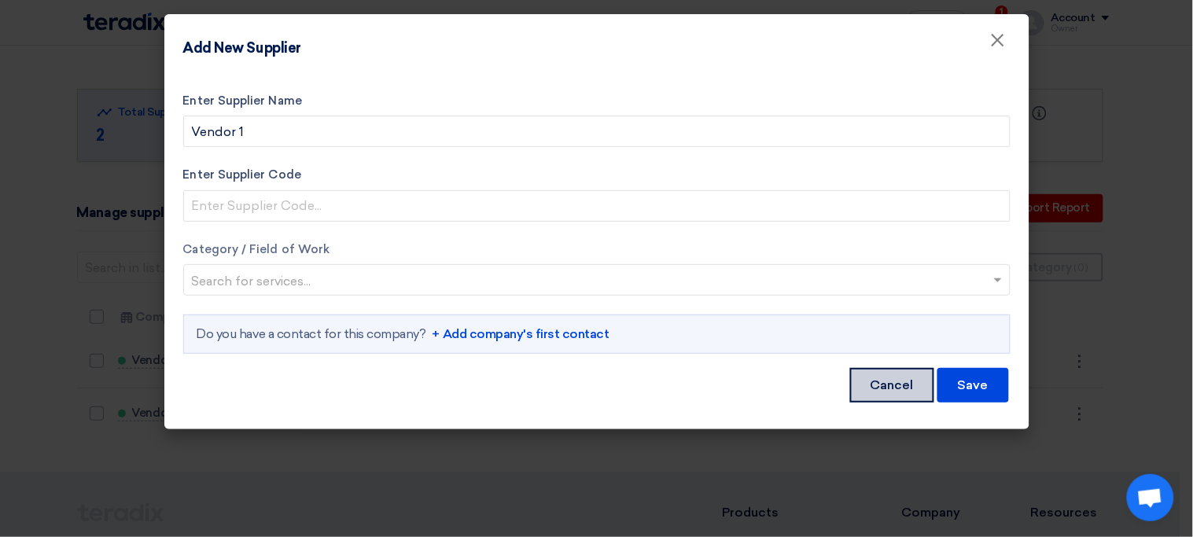
click at [890, 379] on button "Cancel" at bounding box center [892, 385] width 84 height 35
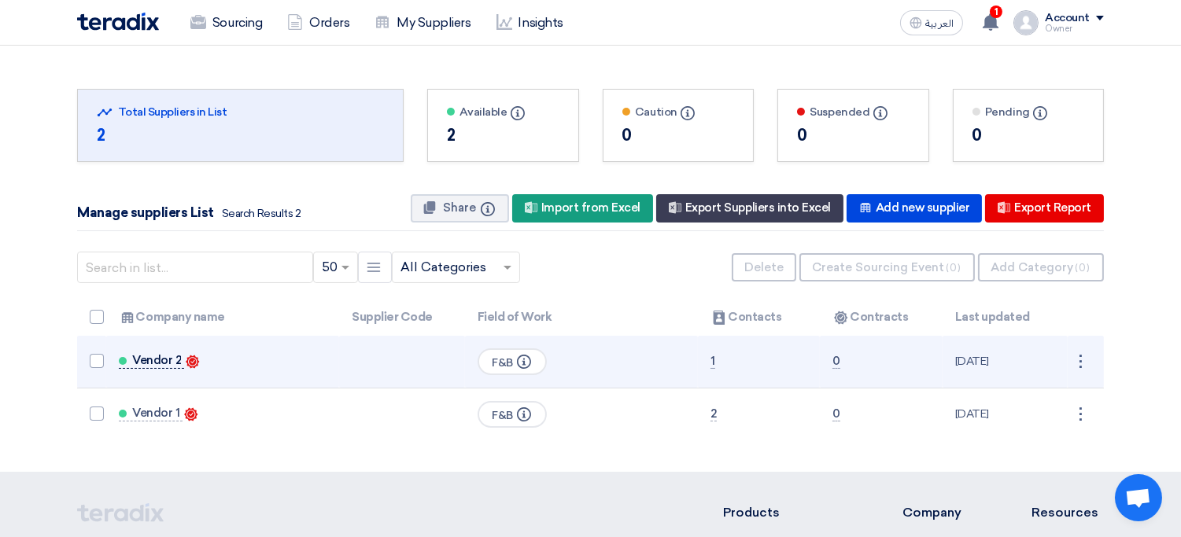
click at [152, 365] on span "Vendor 2" at bounding box center [156, 360] width 49 height 13
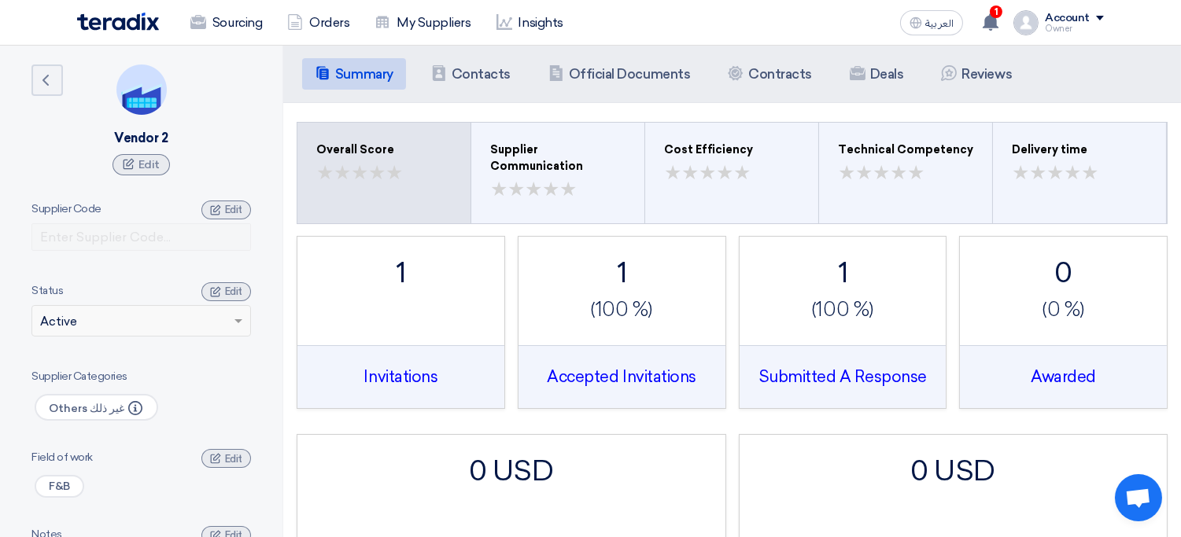
scroll to position [3, 0]
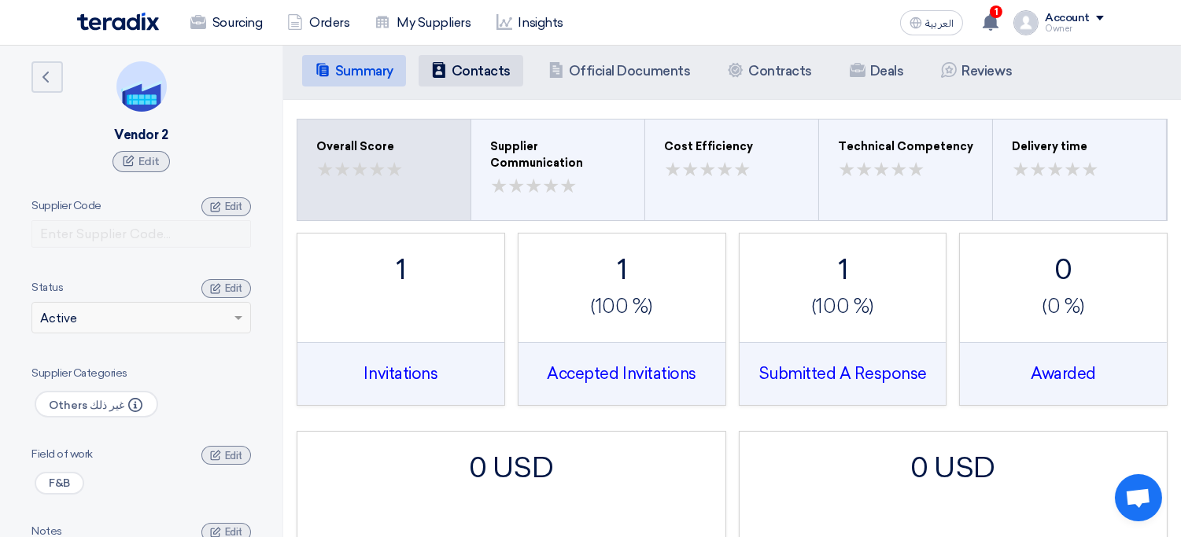
click at [466, 69] on h5 "Contacts" at bounding box center [480, 71] width 59 height 16
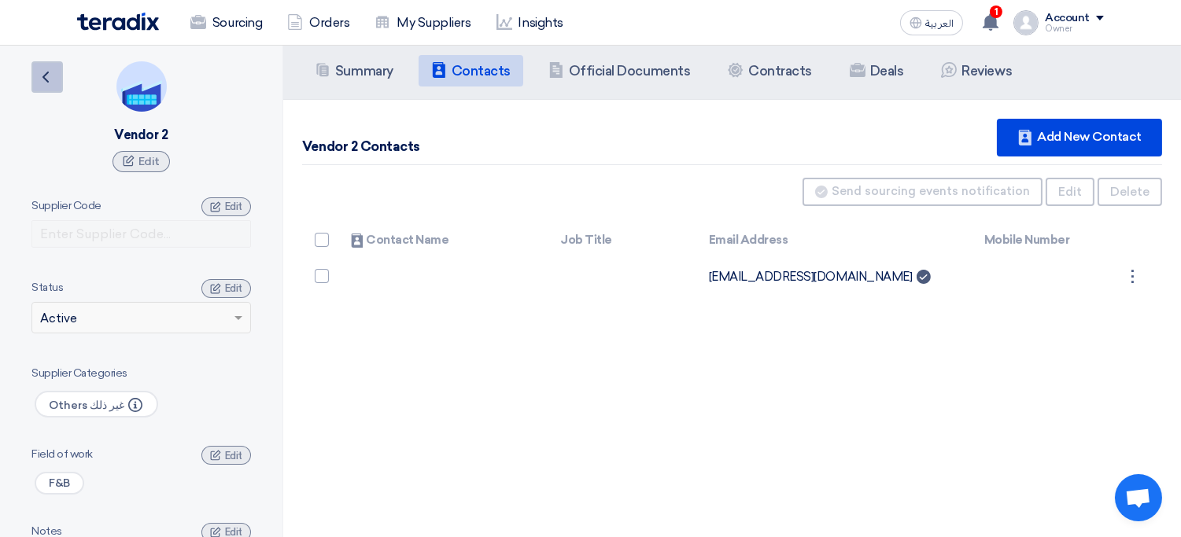
click at [50, 73] on icon "Back" at bounding box center [45, 77] width 19 height 19
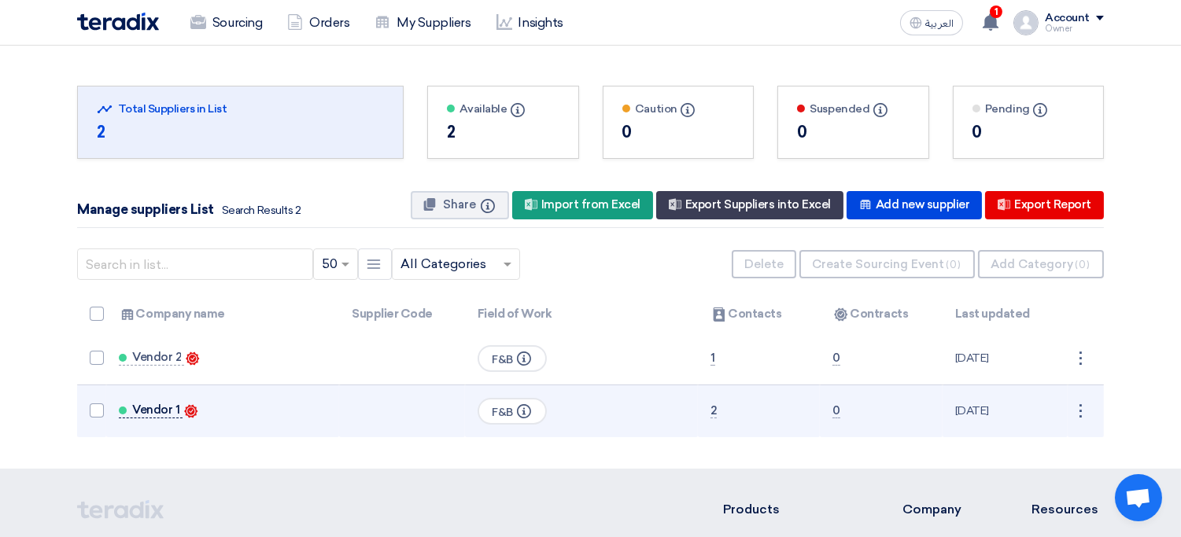
click at [149, 410] on span "Vendor 1" at bounding box center [155, 410] width 47 height 13
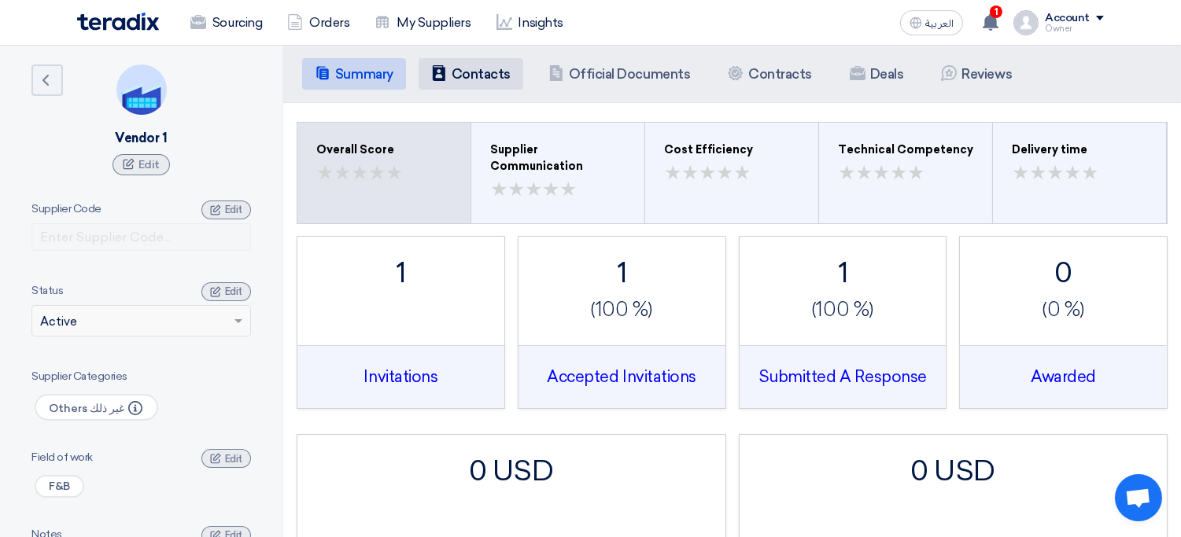
click at [479, 85] on li "Contacts Contacts" at bounding box center [470, 73] width 105 height 31
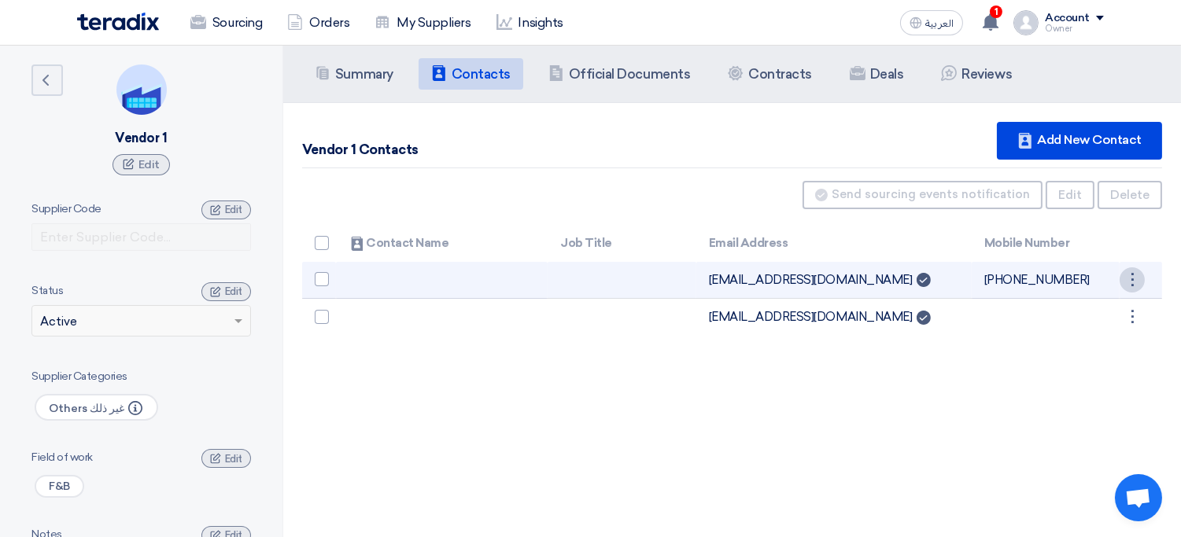
click at [1142, 271] on div "⋮" at bounding box center [1131, 279] width 25 height 25
click at [1107, 331] on link "Delete" at bounding box center [1105, 332] width 77 height 23
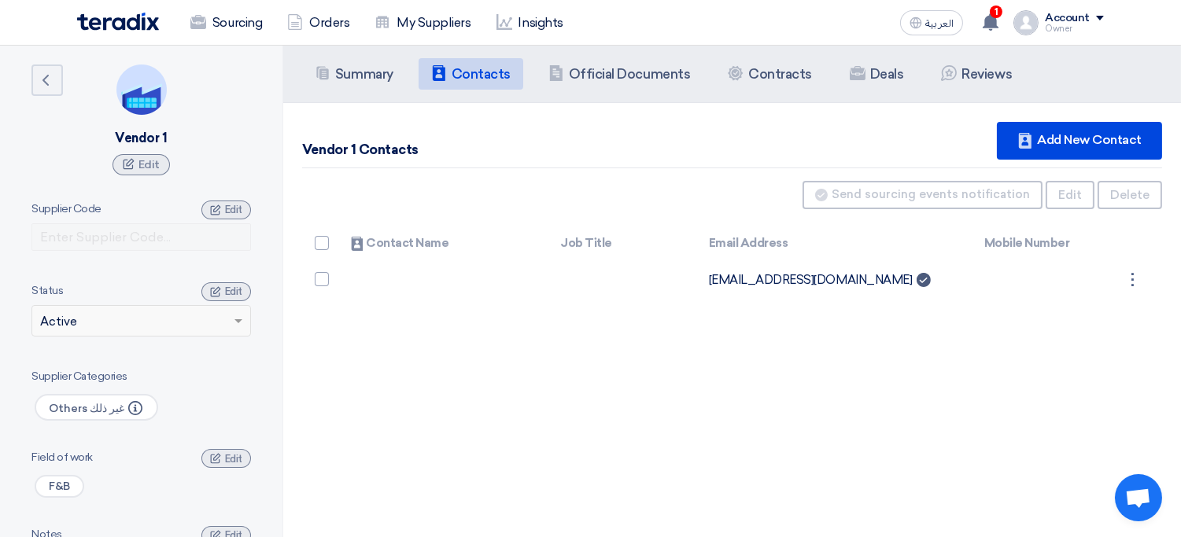
click at [114, 24] on img at bounding box center [118, 22] width 82 height 18
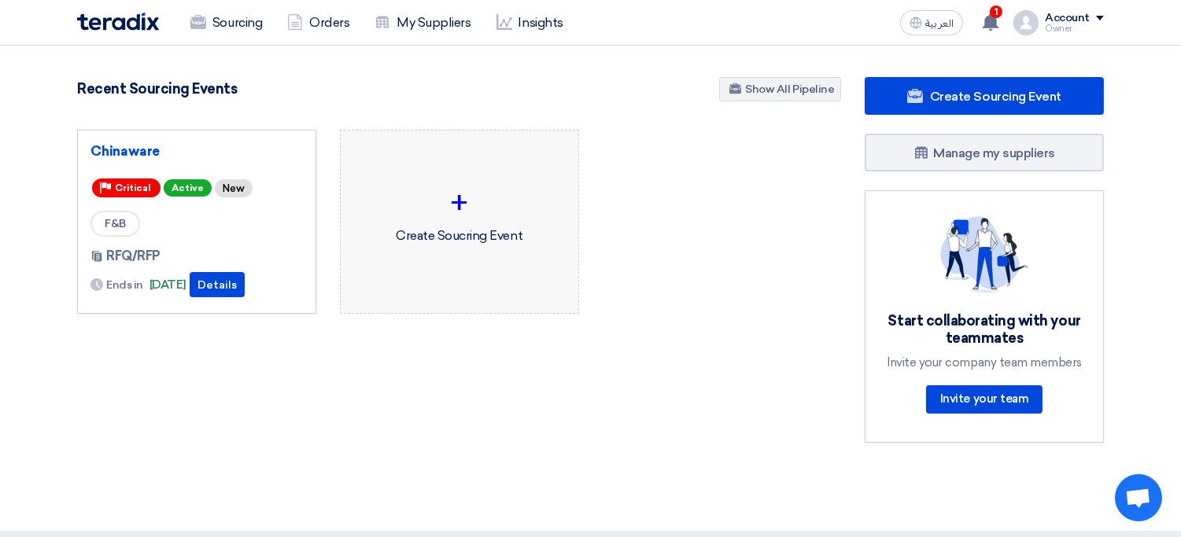
click at [455, 238] on div "+ Create Soucring Event" at bounding box center [459, 212] width 212 height 138
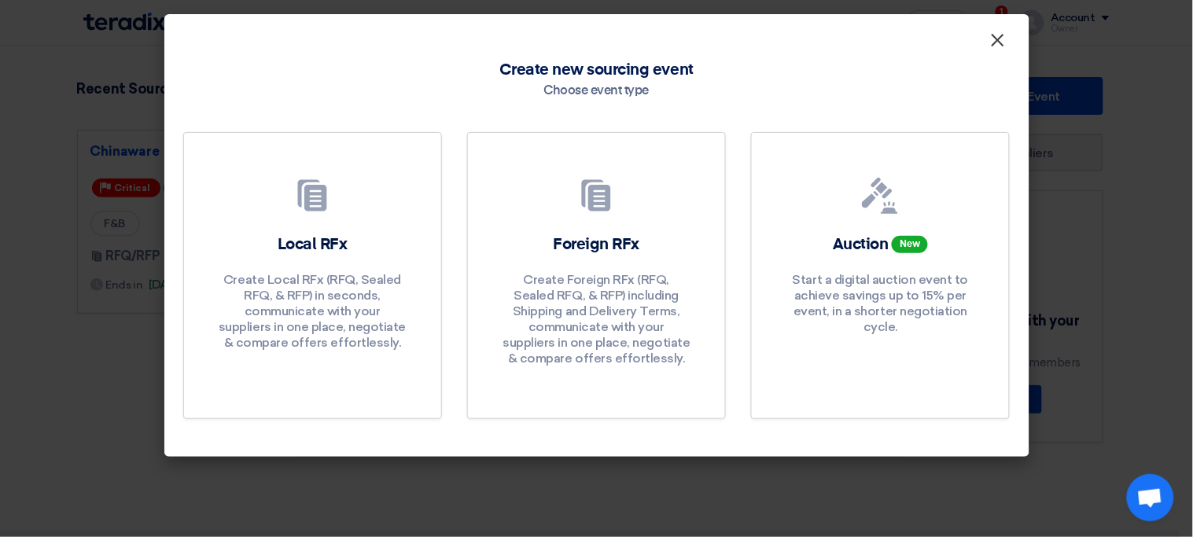
click at [1004, 35] on span "×" at bounding box center [998, 43] width 16 height 31
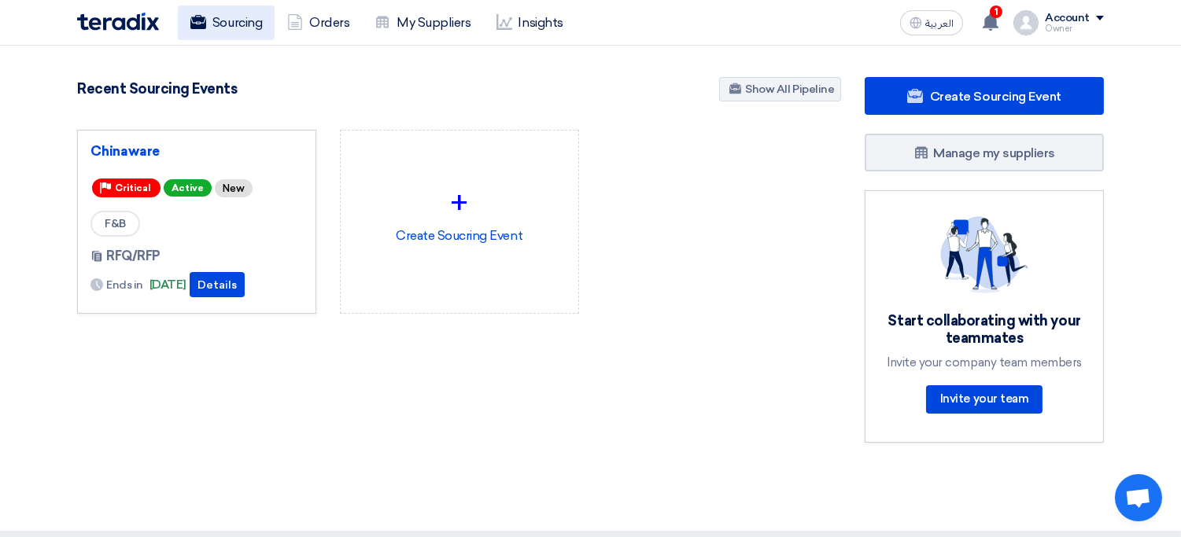
click at [241, 32] on link "Sourcing" at bounding box center [226, 23] width 97 height 35
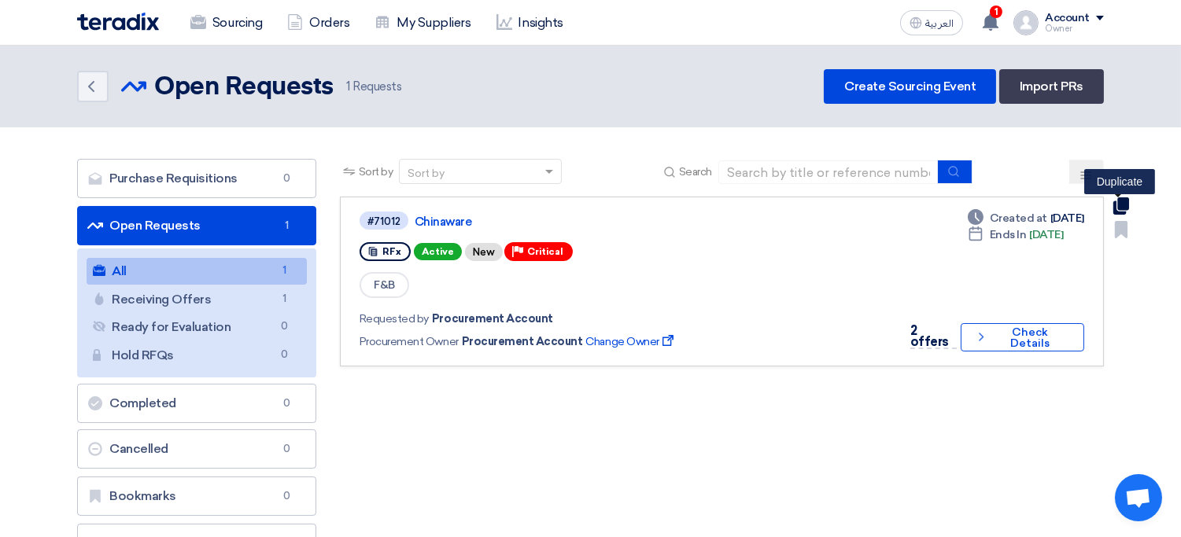
drag, startPoint x: 1127, startPoint y: 214, endPoint x: 1122, endPoint y: 206, distance: 9.2
click at [1122, 206] on section "Purchase Requisitions Purchase Requisitions 0 Open Requests Open Requests 1 All…" at bounding box center [590, 364] width 1181 height 475
click at [1122, 206] on use at bounding box center [1121, 205] width 16 height 17
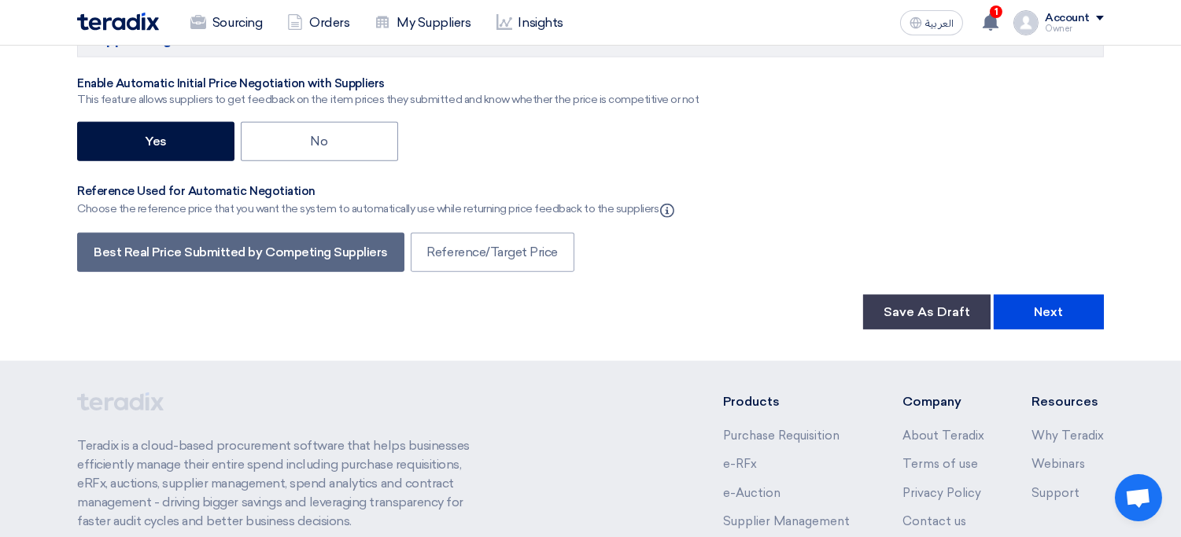
scroll to position [2888, 0]
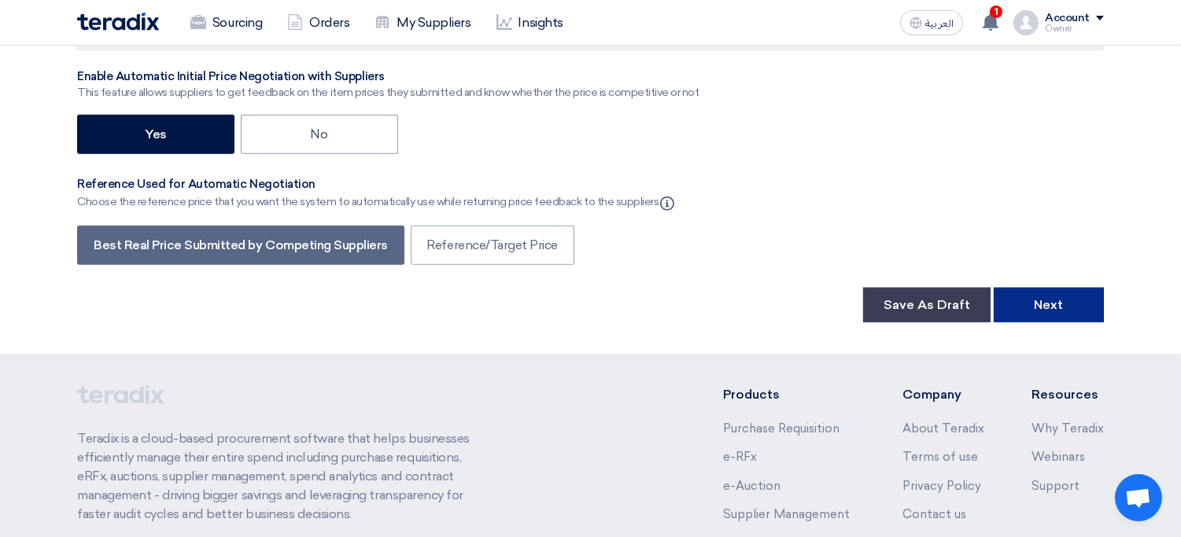
click at [1072, 288] on button "Next" at bounding box center [1048, 305] width 110 height 35
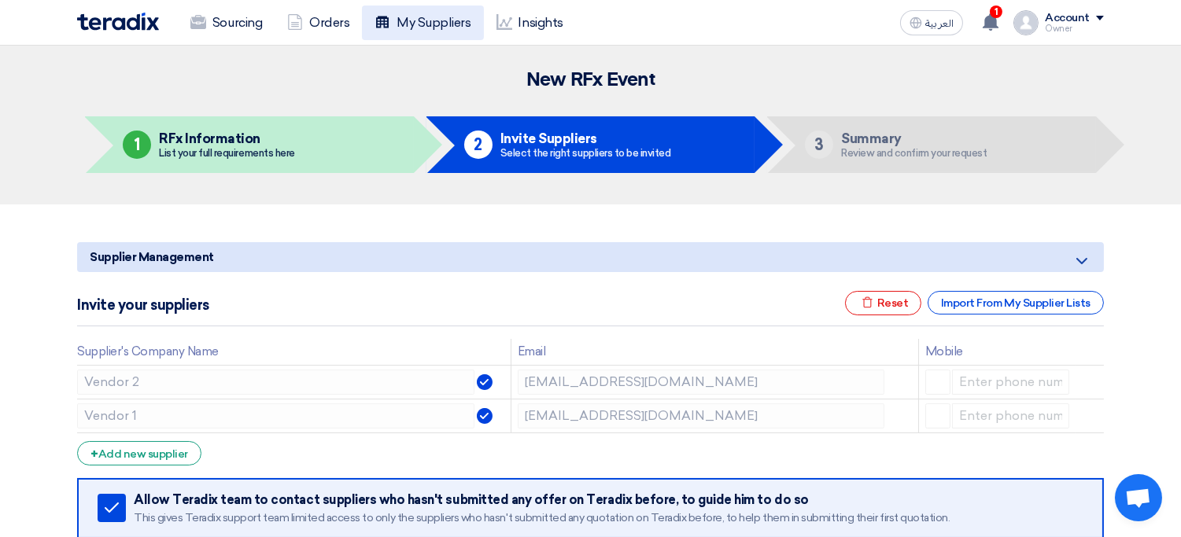
click at [435, 16] on link "My Suppliers" at bounding box center [422, 23] width 121 height 35
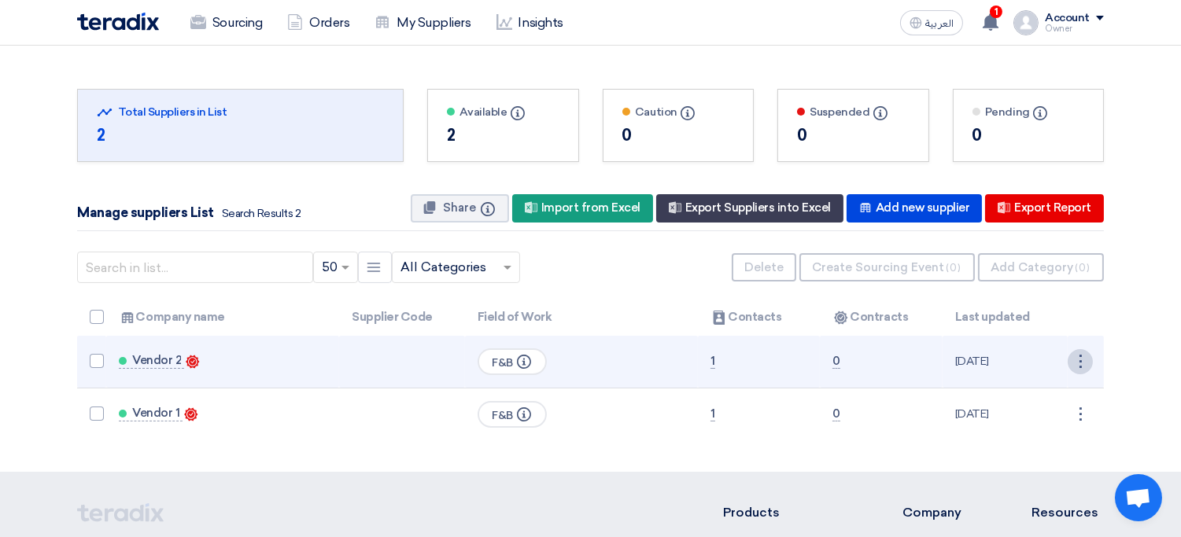
click at [1076, 363] on div "⋮" at bounding box center [1079, 361] width 25 height 25
click at [1048, 389] on link "Edit" at bounding box center [1053, 391] width 77 height 23
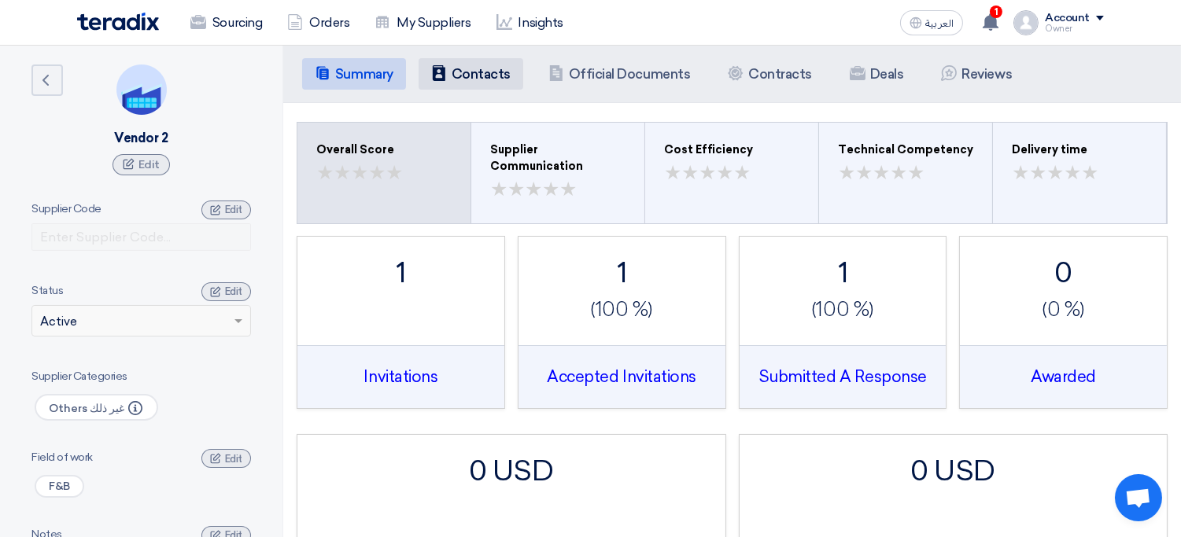
click at [470, 69] on h5 "Contacts" at bounding box center [480, 74] width 59 height 16
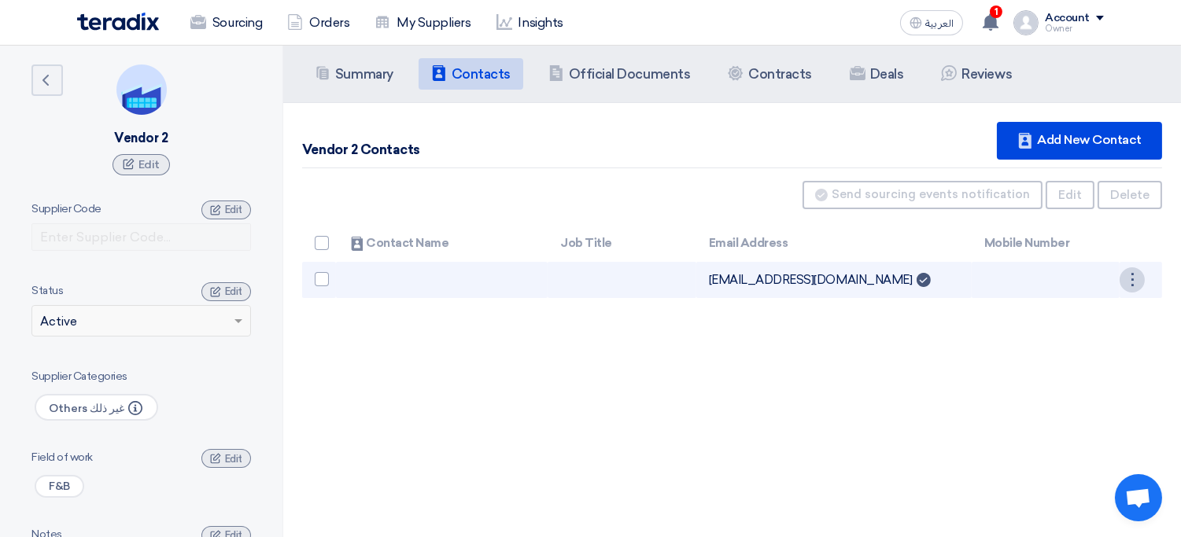
click at [1130, 277] on div "⋮" at bounding box center [1131, 279] width 25 height 25
click at [1111, 300] on link "Edit" at bounding box center [1105, 309] width 77 height 23
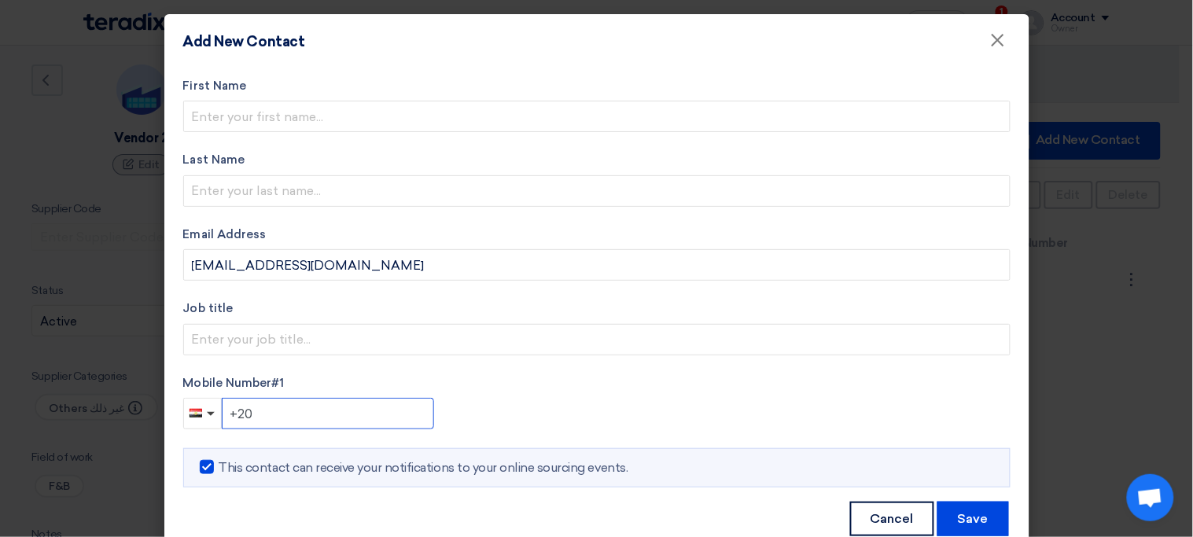
click at [327, 408] on input "+20" at bounding box center [328, 413] width 212 height 31
type input "+966501231"
click at [968, 525] on button "Save" at bounding box center [974, 519] width 72 height 35
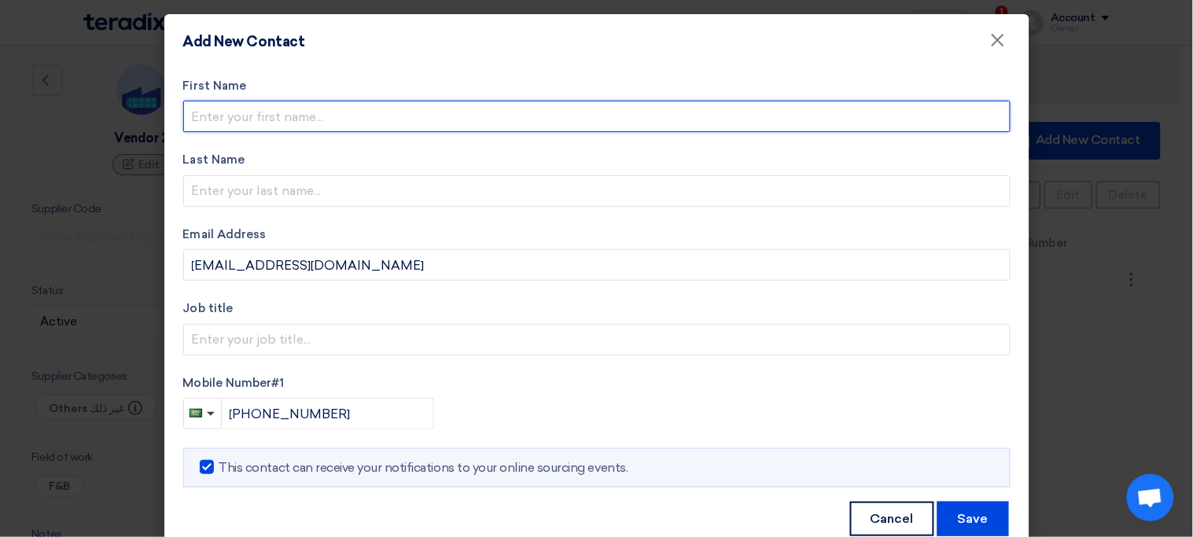
click at [417, 101] on input "text" at bounding box center [596, 116] width 827 height 31
type input "V"
type input "Thomas"
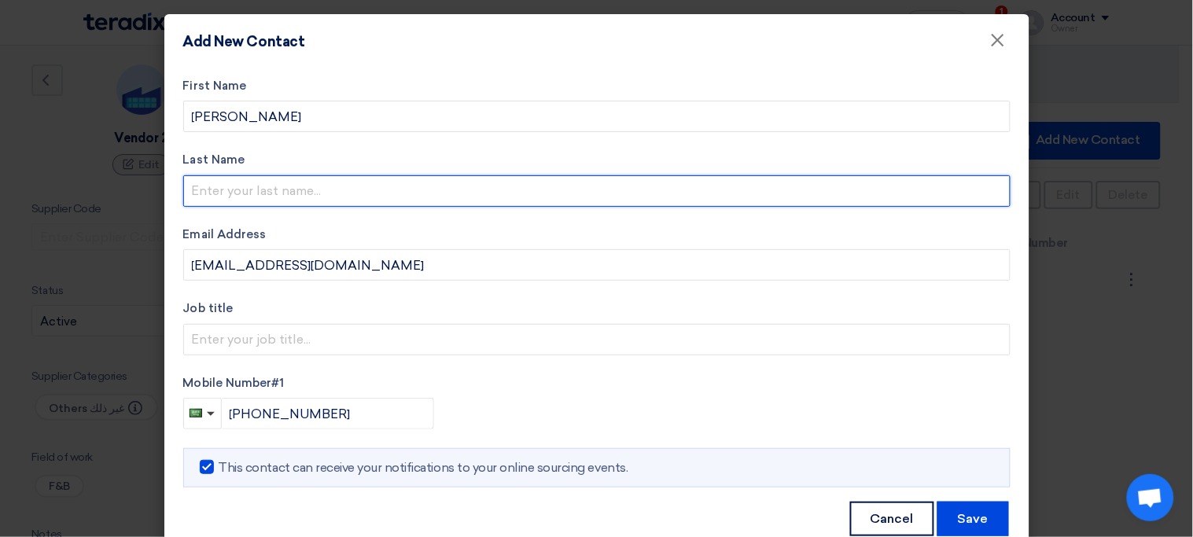
paste input "Jordon"
type input "Jordon"
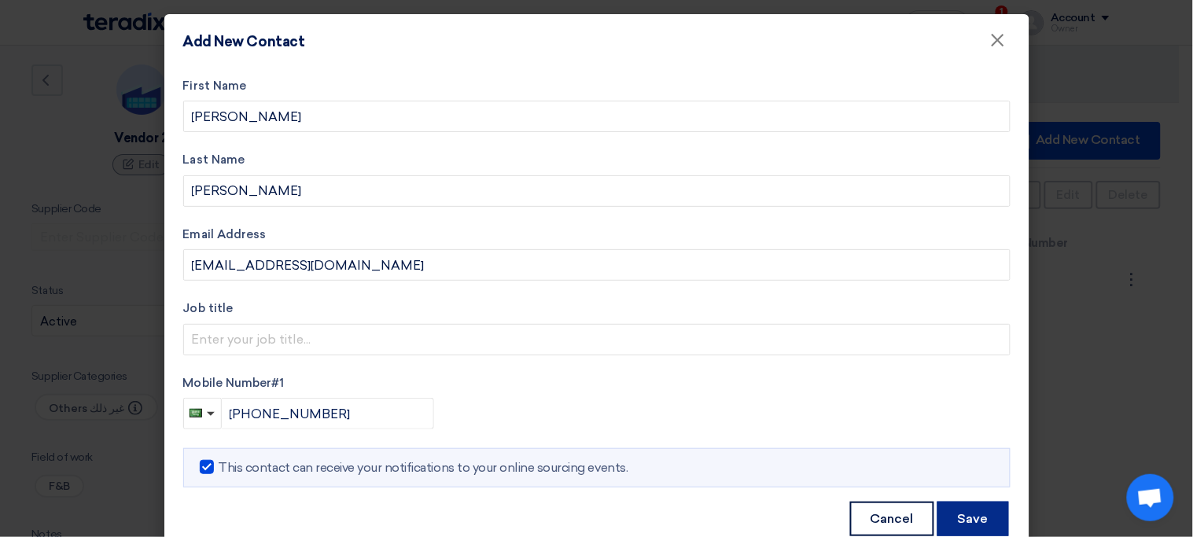
click at [948, 512] on button "Save" at bounding box center [974, 519] width 72 height 35
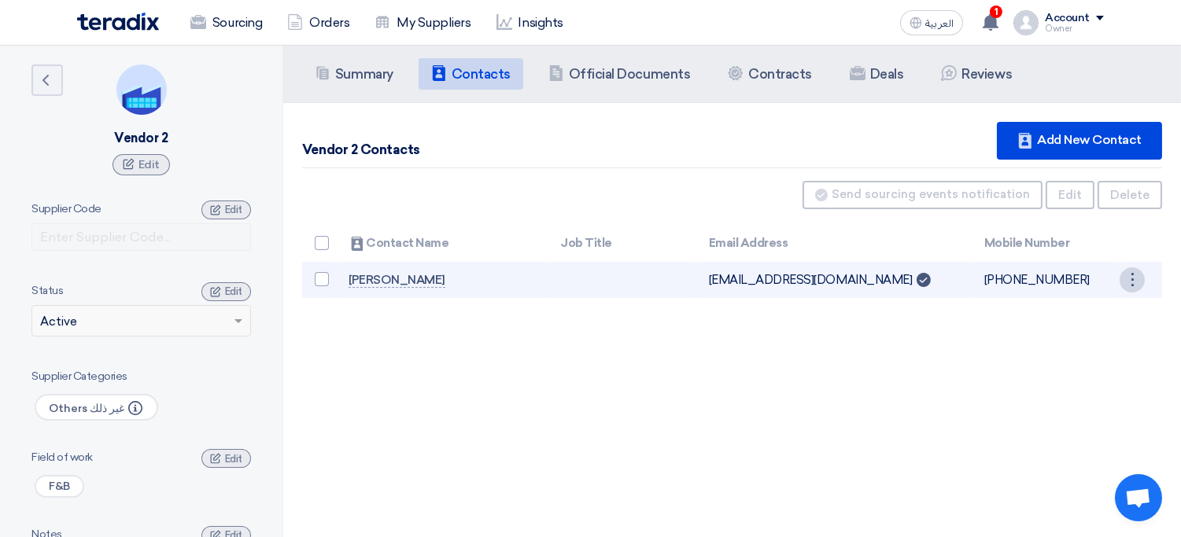
click at [1130, 282] on div "⋮" at bounding box center [1131, 279] width 25 height 25
click at [1095, 304] on link "Edit" at bounding box center [1105, 309] width 77 height 23
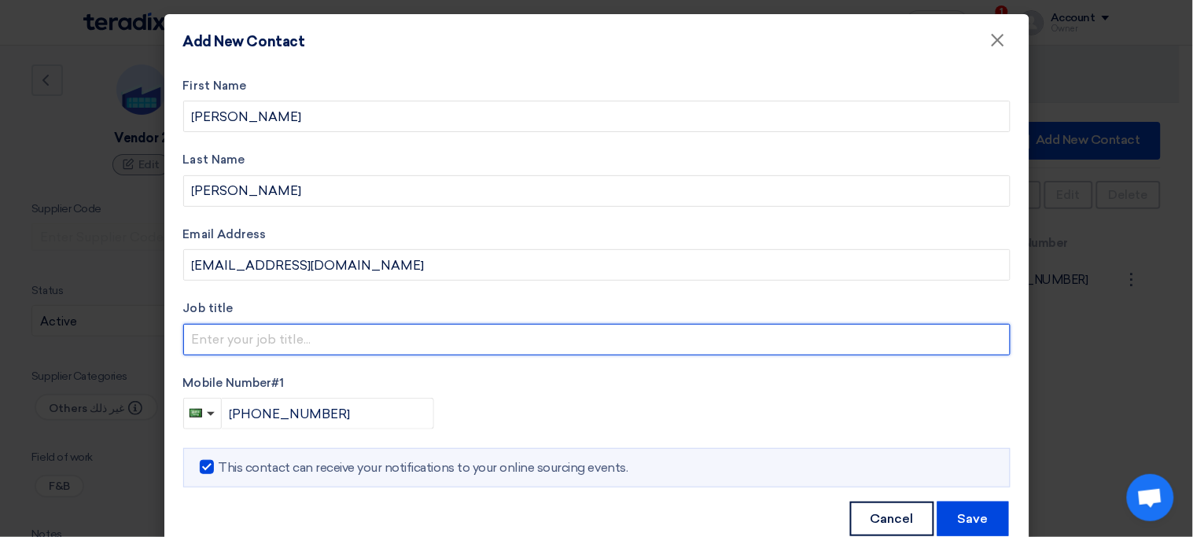
click at [480, 324] on input "text" at bounding box center [596, 339] width 827 height 31
type input "Sales Manager"
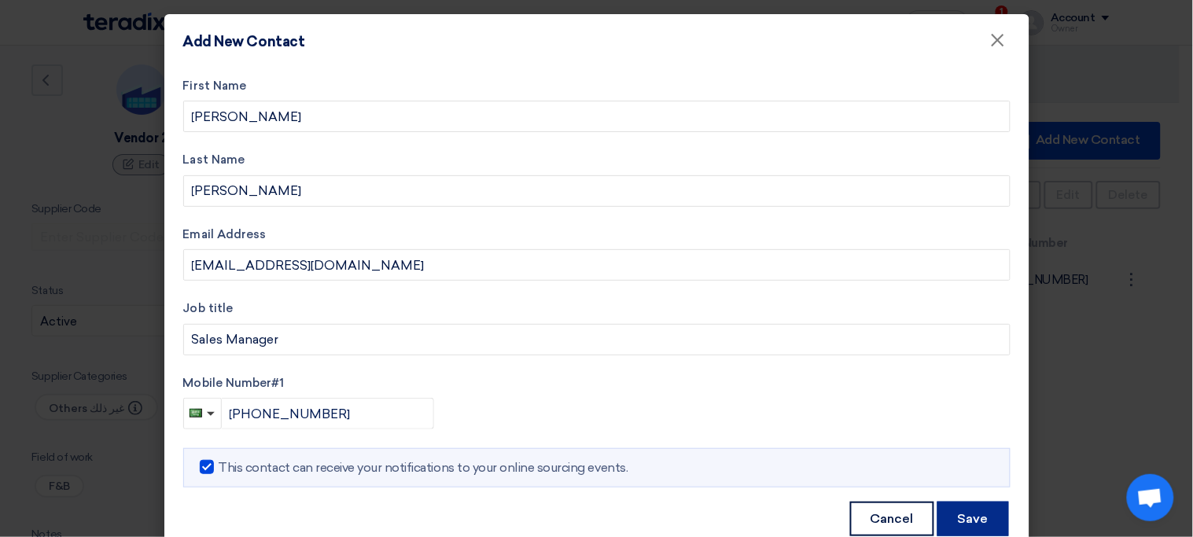
click at [965, 522] on button "Save" at bounding box center [974, 519] width 72 height 35
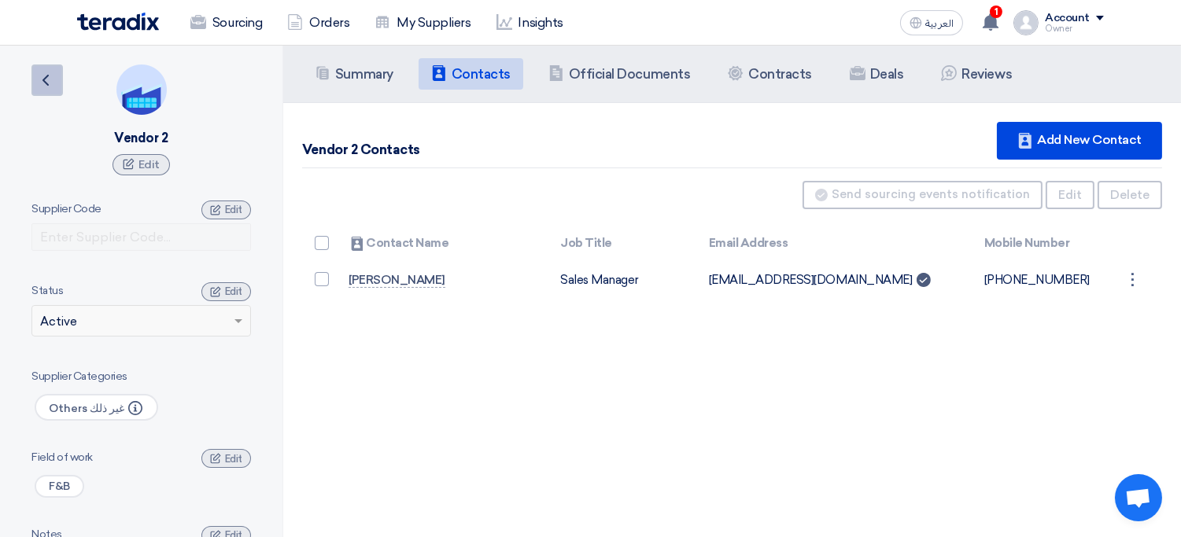
click at [53, 79] on icon "Back" at bounding box center [45, 80] width 19 height 19
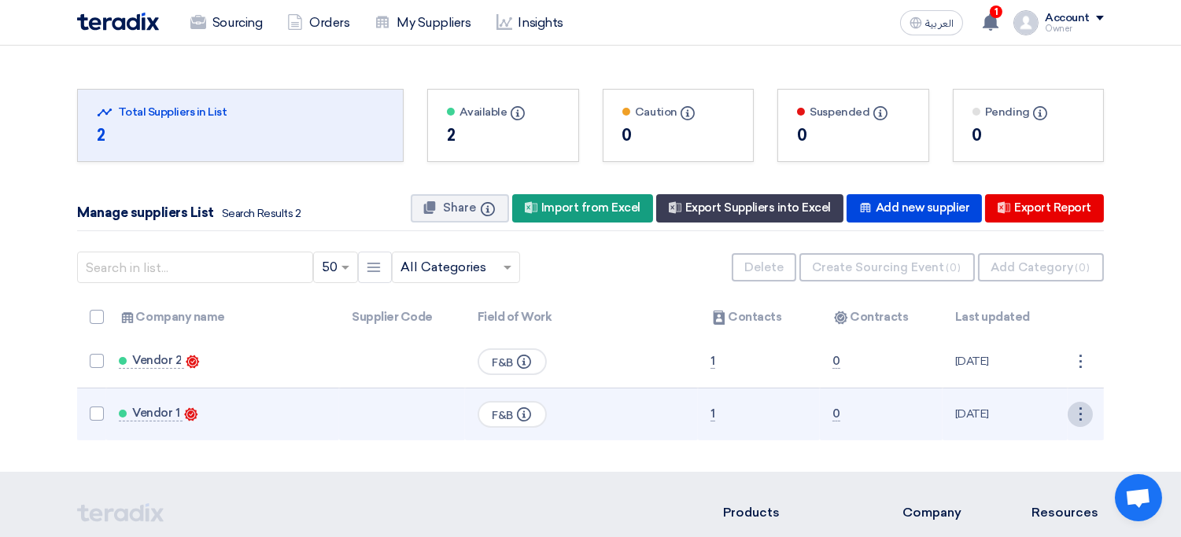
click at [1085, 374] on div "⋮" at bounding box center [1079, 361] width 25 height 25
click at [1063, 434] on link "Edit" at bounding box center [1053, 444] width 77 height 23
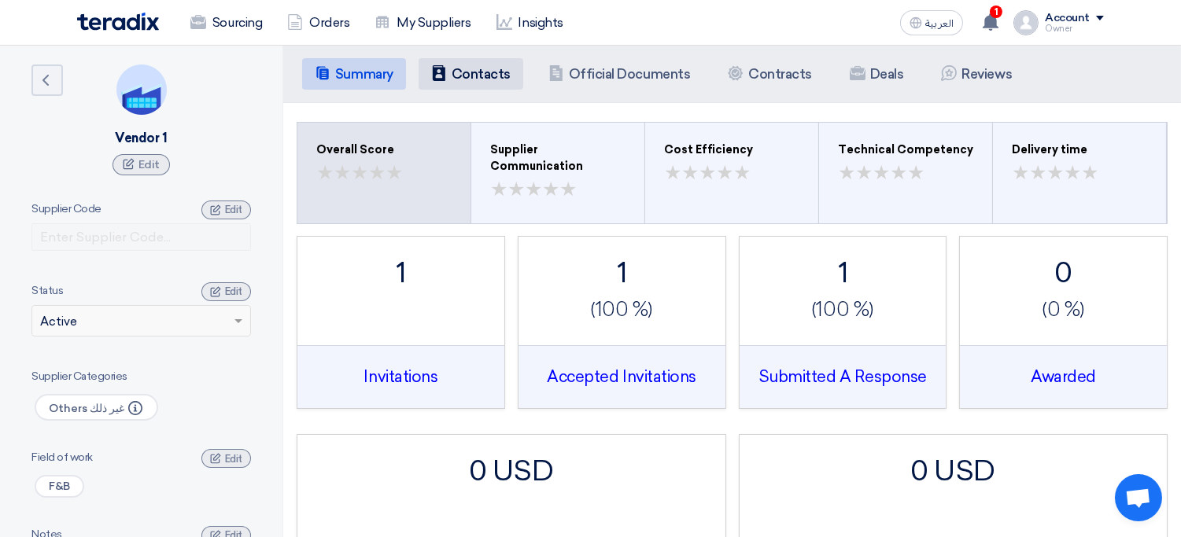
click at [455, 82] on li "Contacts Contacts" at bounding box center [470, 73] width 105 height 31
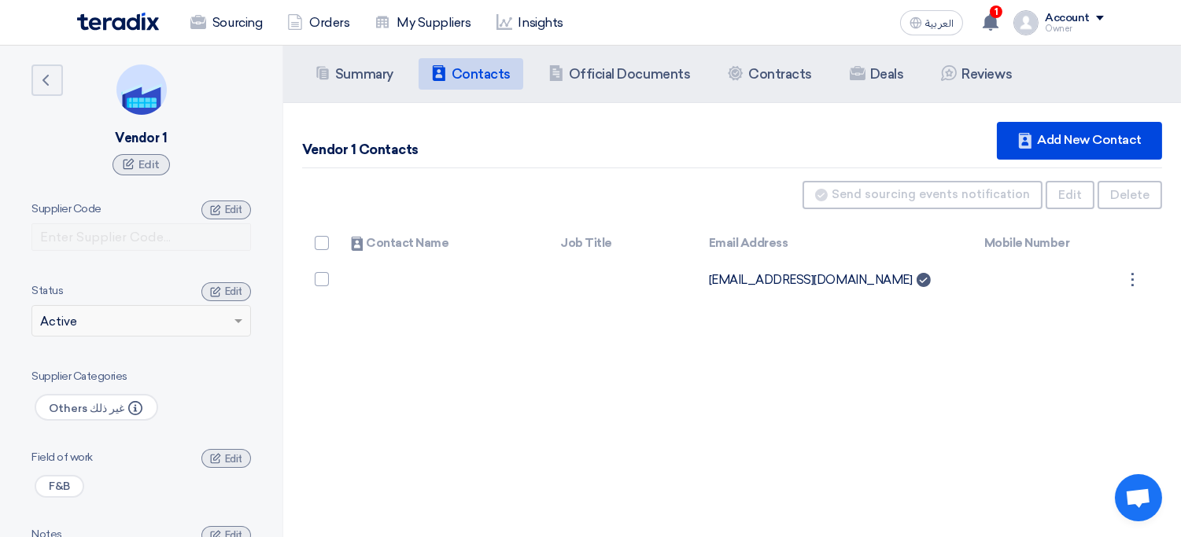
click at [455, 82] on li "Contacts Contacts" at bounding box center [470, 73] width 105 height 31
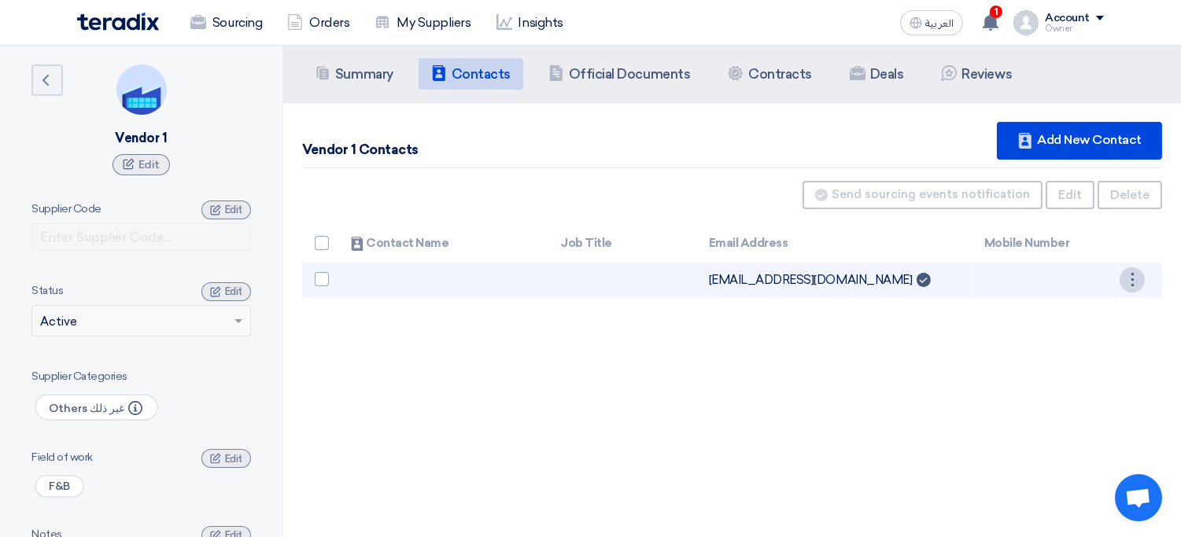
click at [1137, 281] on div "⋮" at bounding box center [1131, 279] width 25 height 25
click at [1107, 311] on link "Edit" at bounding box center [1105, 309] width 77 height 23
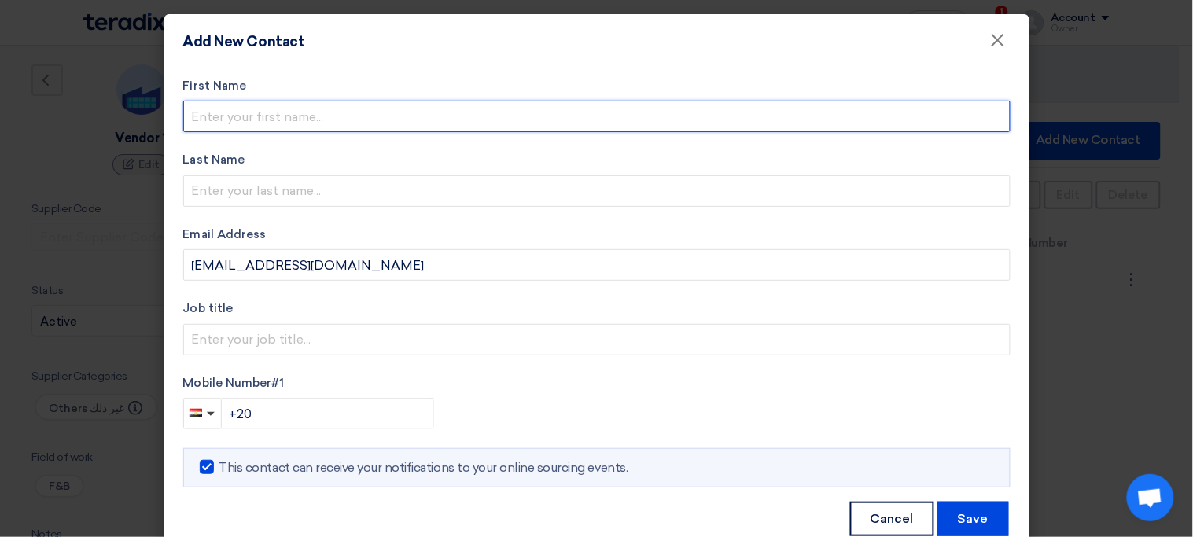
click at [378, 113] on input "text" at bounding box center [596, 116] width 827 height 31
type input "Ahmed"
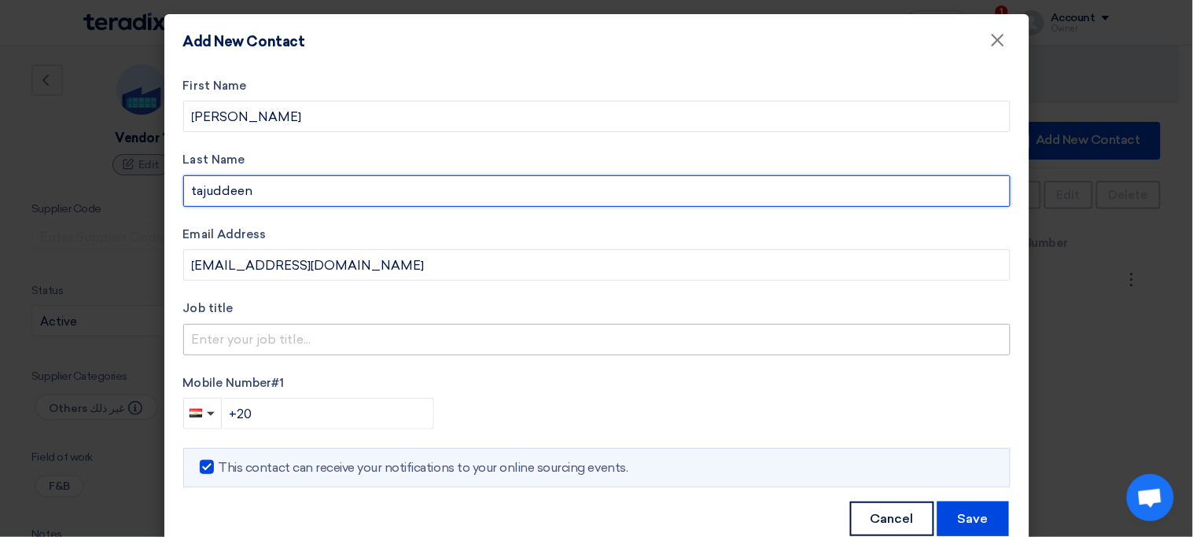
type input "tajuddeen"
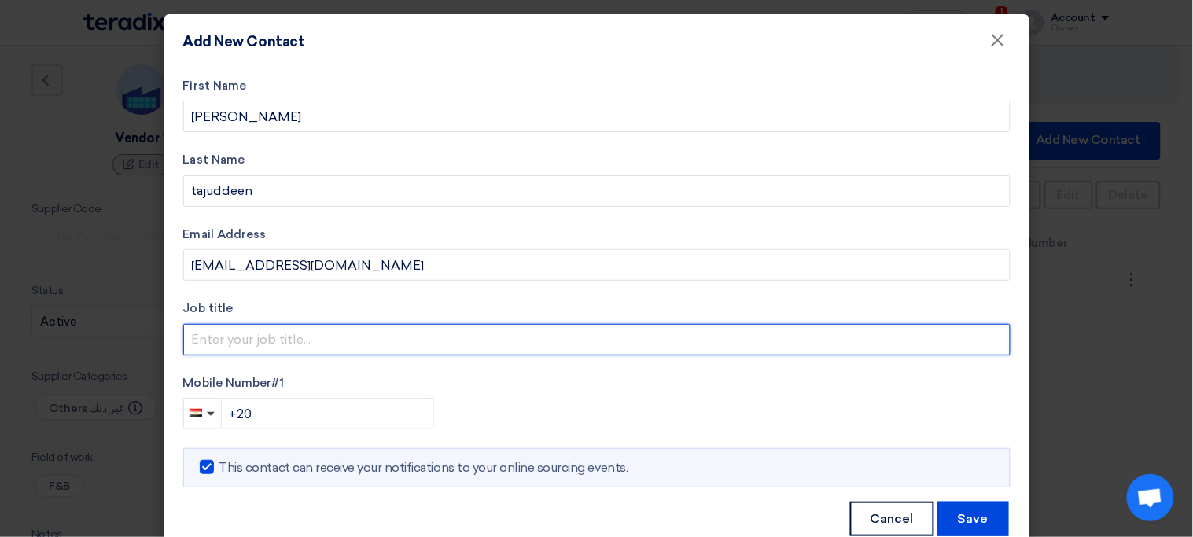
click at [432, 341] on input "text" at bounding box center [596, 339] width 827 height 31
type input "Business Developer"
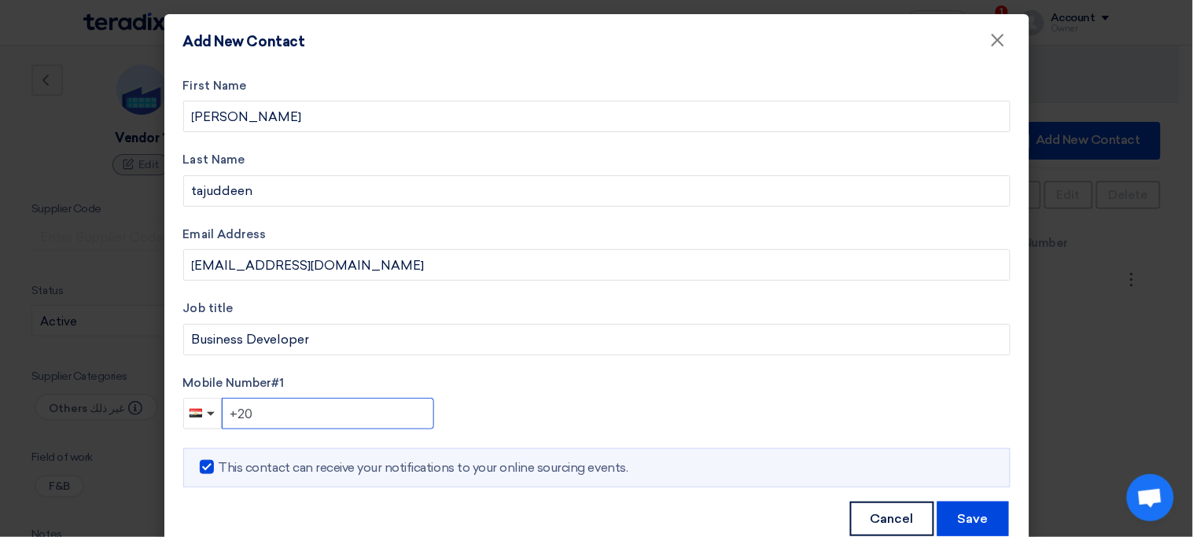
click at [402, 406] on input "+20" at bounding box center [328, 413] width 212 height 31
type input "+20 10212313"
click at [952, 521] on button "Save" at bounding box center [974, 519] width 72 height 35
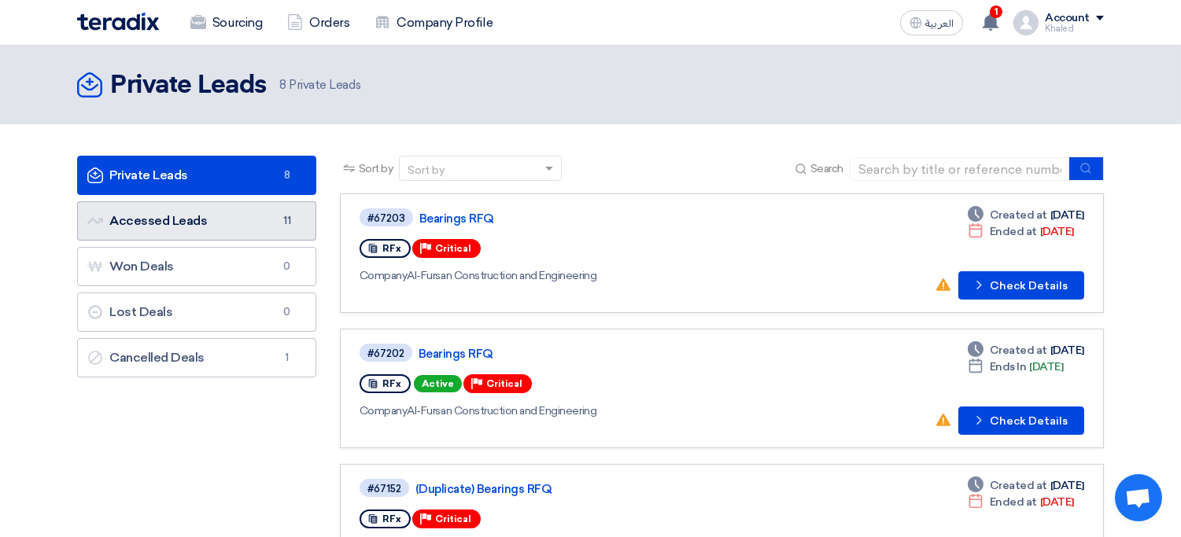
click at [215, 226] on link "Accessed Leads Accessed Leads 11" at bounding box center [196, 220] width 239 height 39
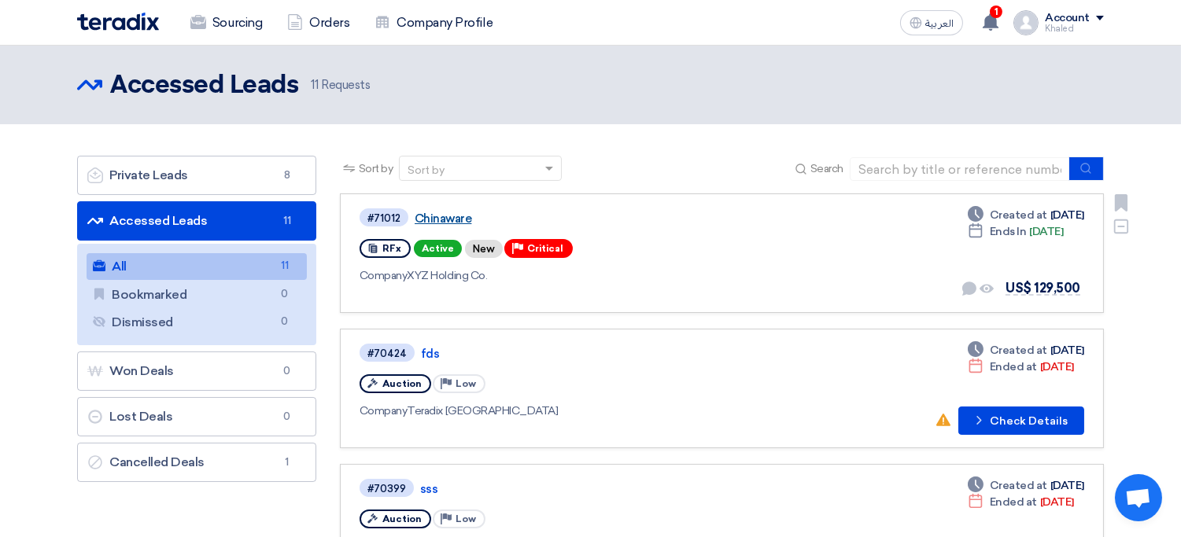
click at [440, 223] on link "Chinaware" at bounding box center [611, 219] width 393 height 14
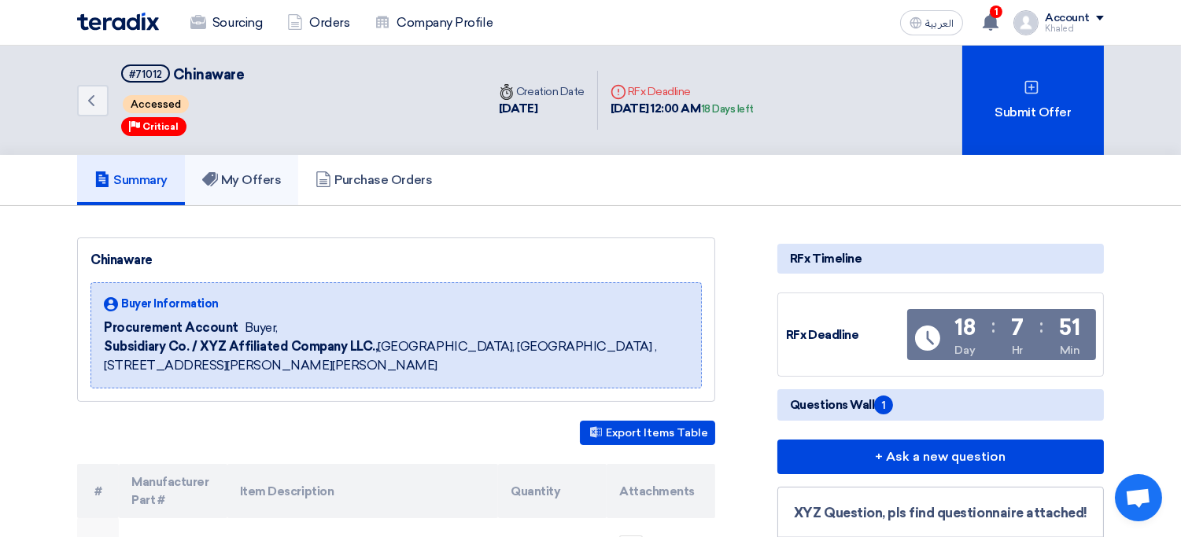
click at [261, 165] on link "My Offers" at bounding box center [242, 180] width 114 height 50
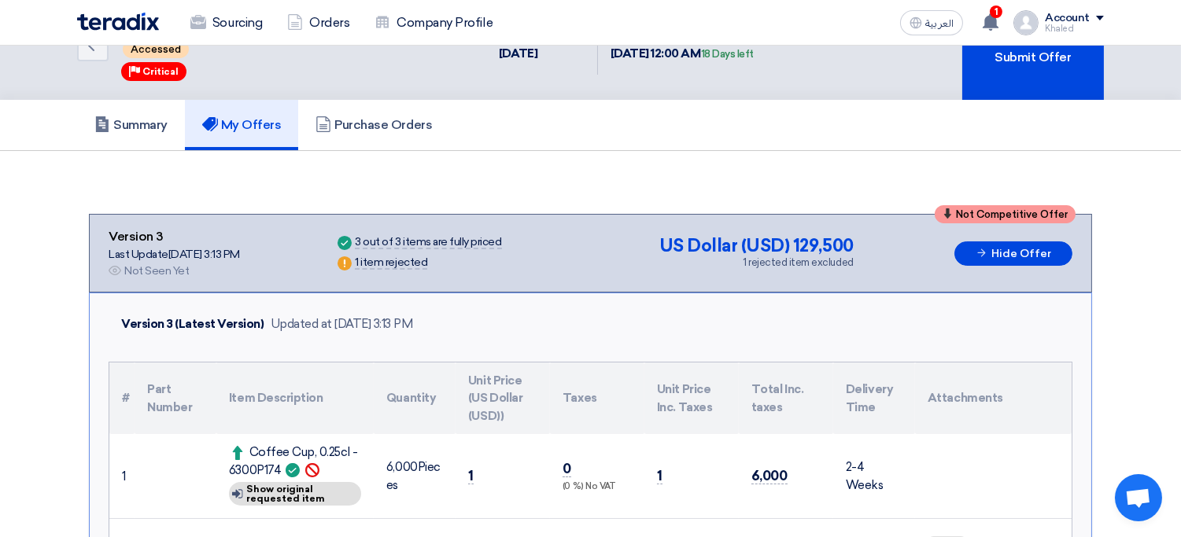
scroll to position [49, 0]
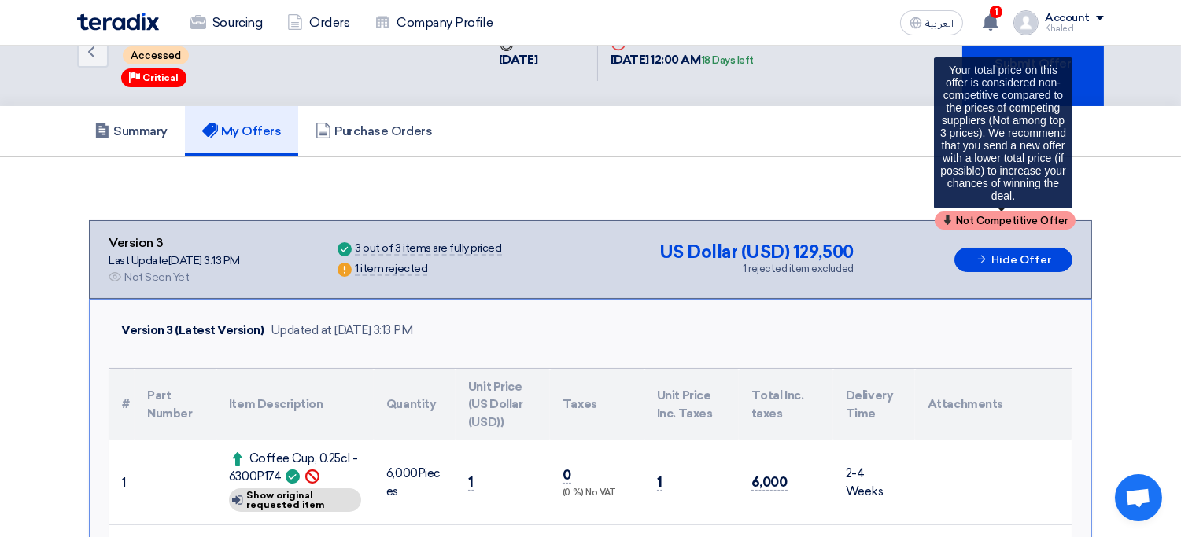
click at [998, 216] on span "Not Competitive Offer" at bounding box center [1012, 221] width 112 height 10
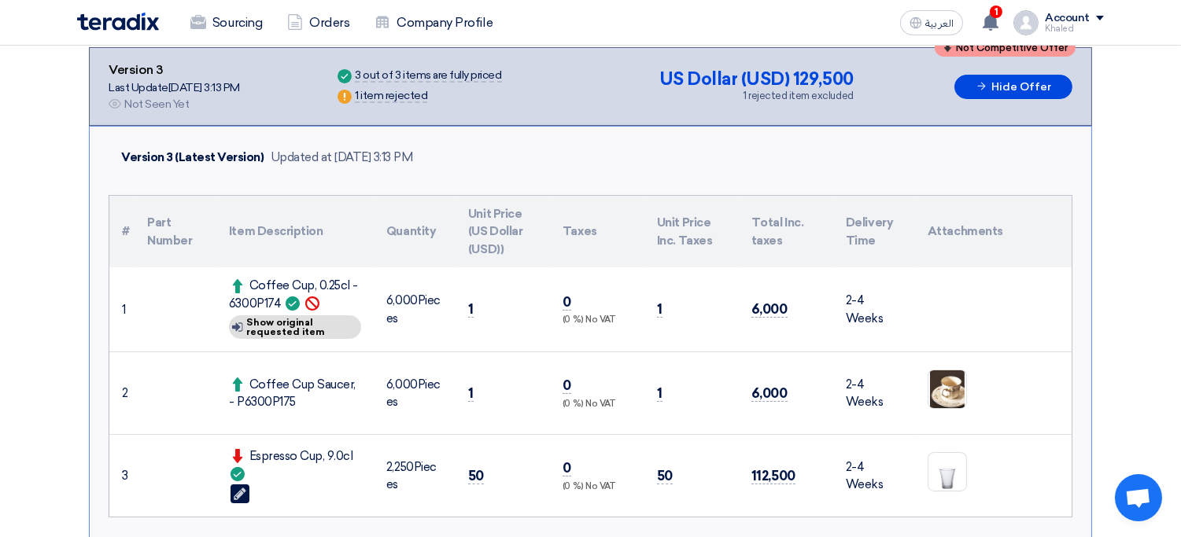
scroll to position [193, 0]
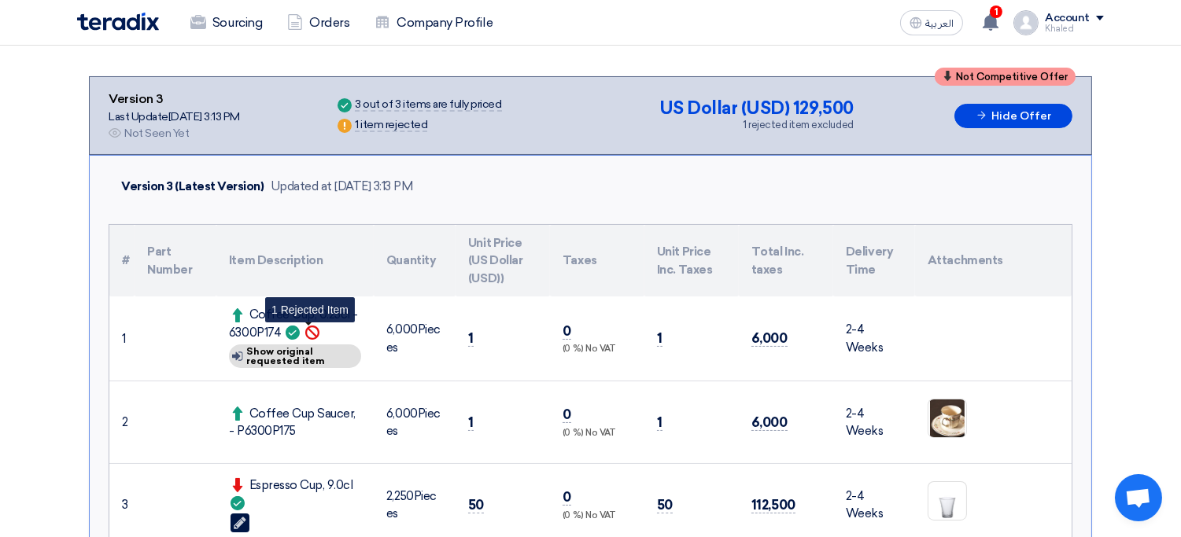
click at [311, 332] on use at bounding box center [312, 333] width 14 height 14
click at [301, 352] on div "Show details Show original requested item" at bounding box center [295, 357] width 132 height 24
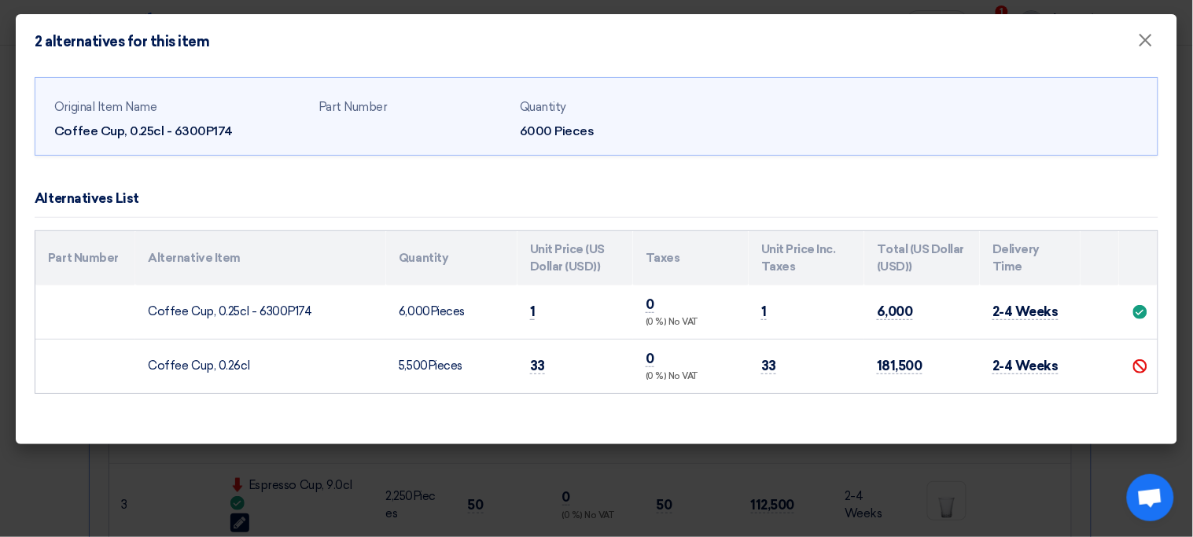
click at [413, 481] on modal-container "2 alternatives for this item × Original Item Name Coffee Cup, 0.25cl - 6300P174…" at bounding box center [596, 268] width 1193 height 537
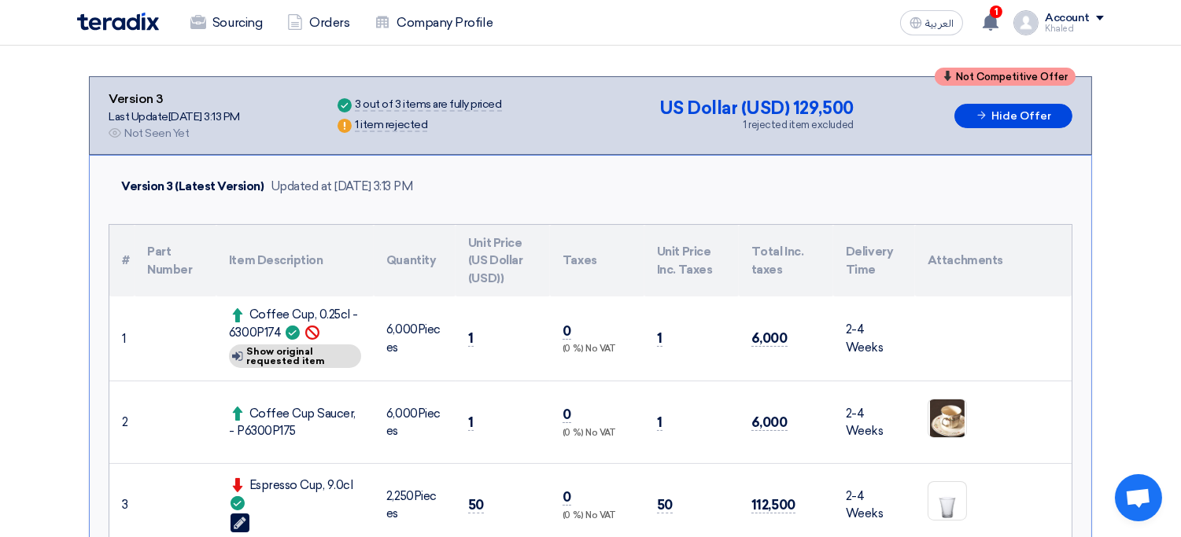
scroll to position [0, 0]
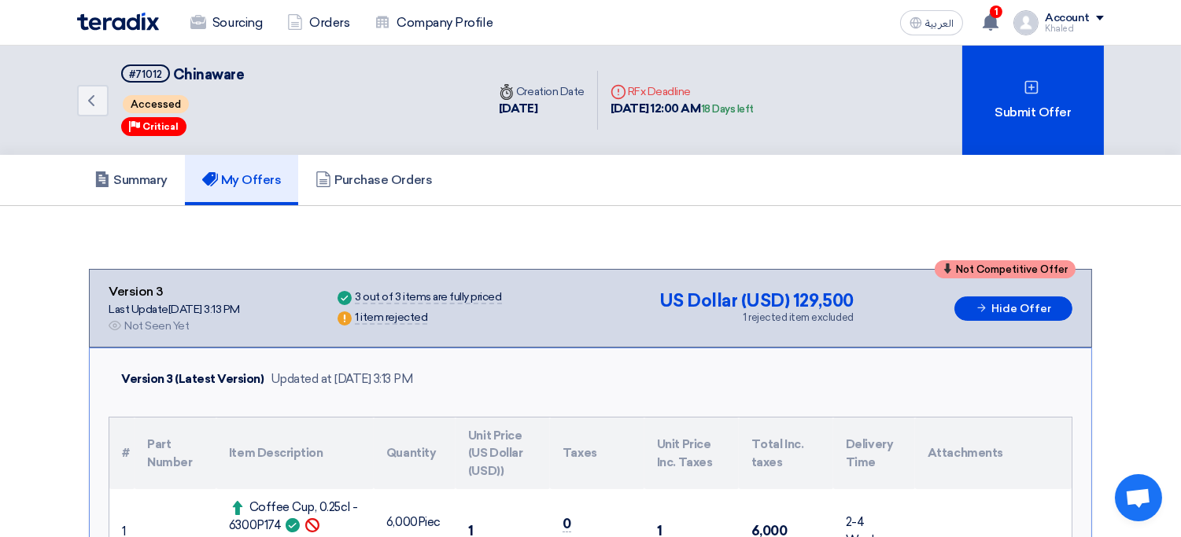
click at [173, 129] on span "Critical" at bounding box center [160, 126] width 36 height 11
click at [109, 64] on div "Back #71012 Chinaware Accessed Priority Critical" at bounding box center [281, 100] width 409 height 109
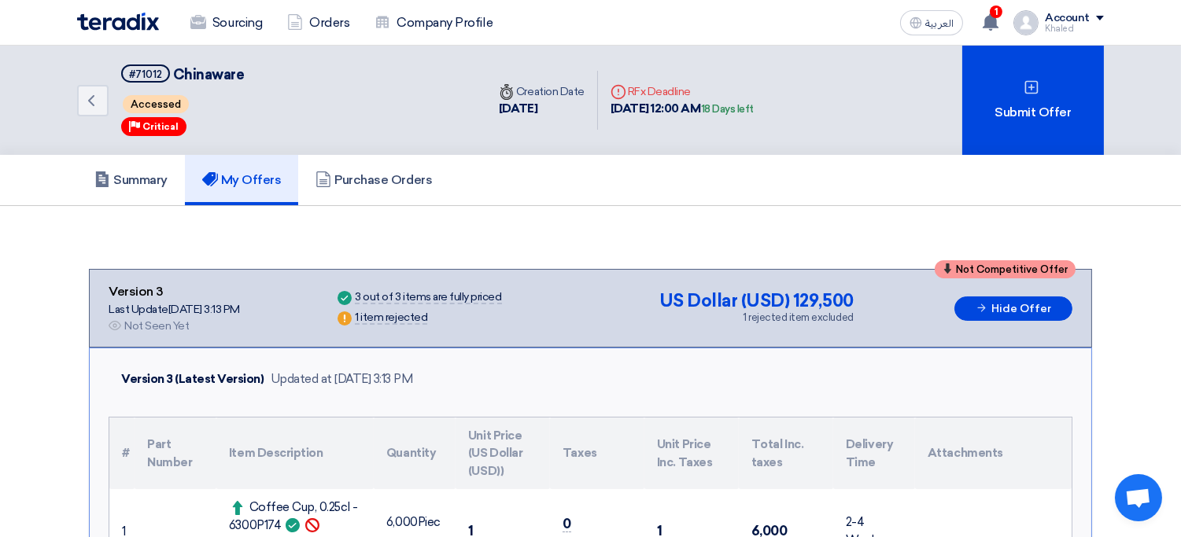
click at [109, 64] on div "Back #71012 Chinaware Accessed Priority Critical" at bounding box center [281, 100] width 409 height 109
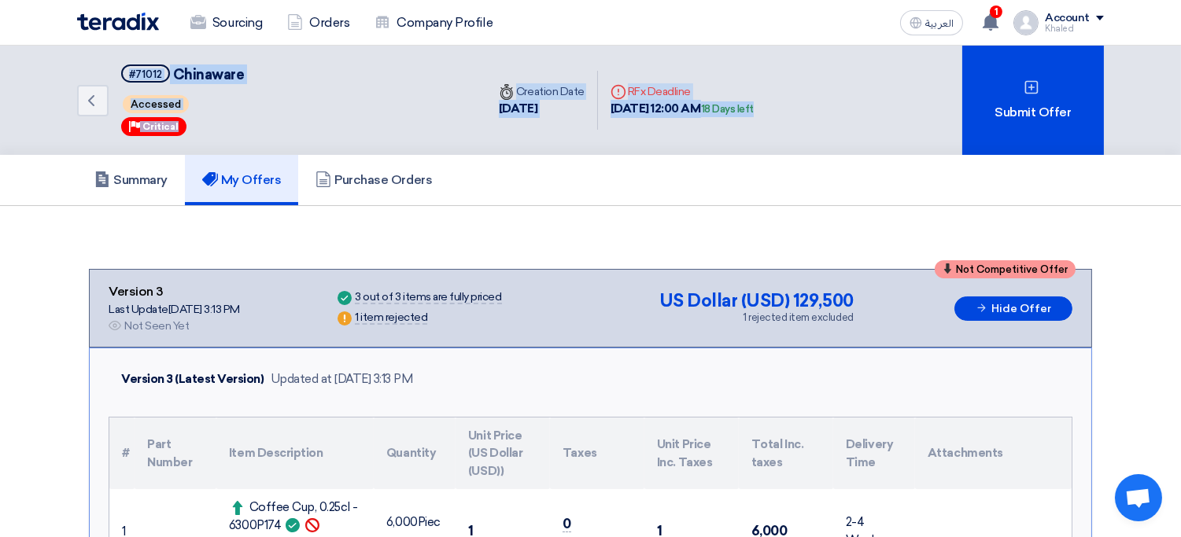
click at [683, 136] on div "Back #71012 Chinaware Accessed Priority Critical Time Creation Date 11 Aug, 202…" at bounding box center [421, 100] width 689 height 109
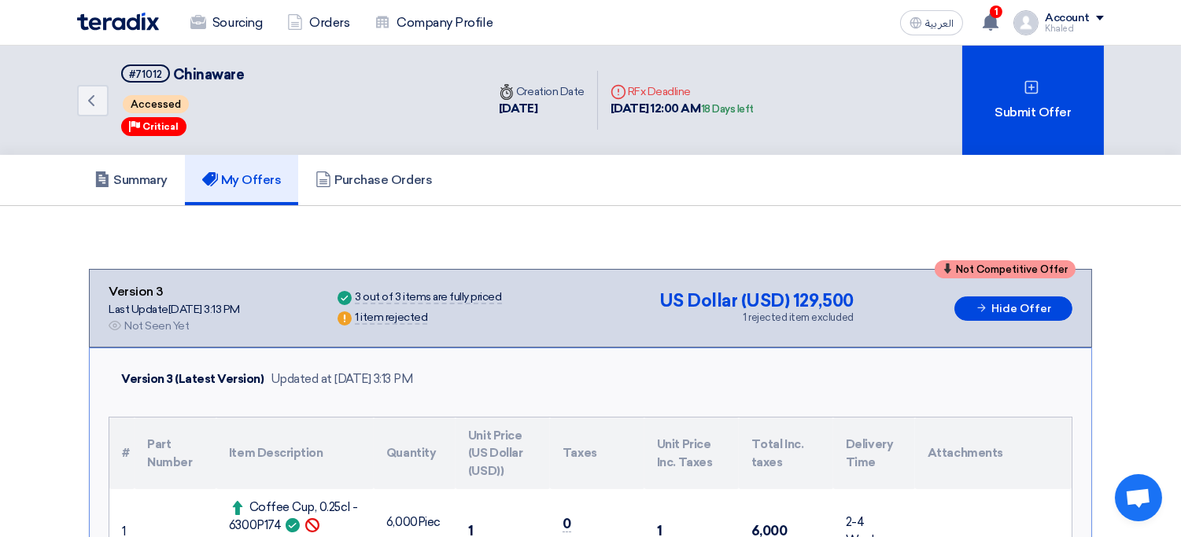
click at [536, 185] on div "Summary My Offers Purchase Orders" at bounding box center [590, 180] width 1026 height 50
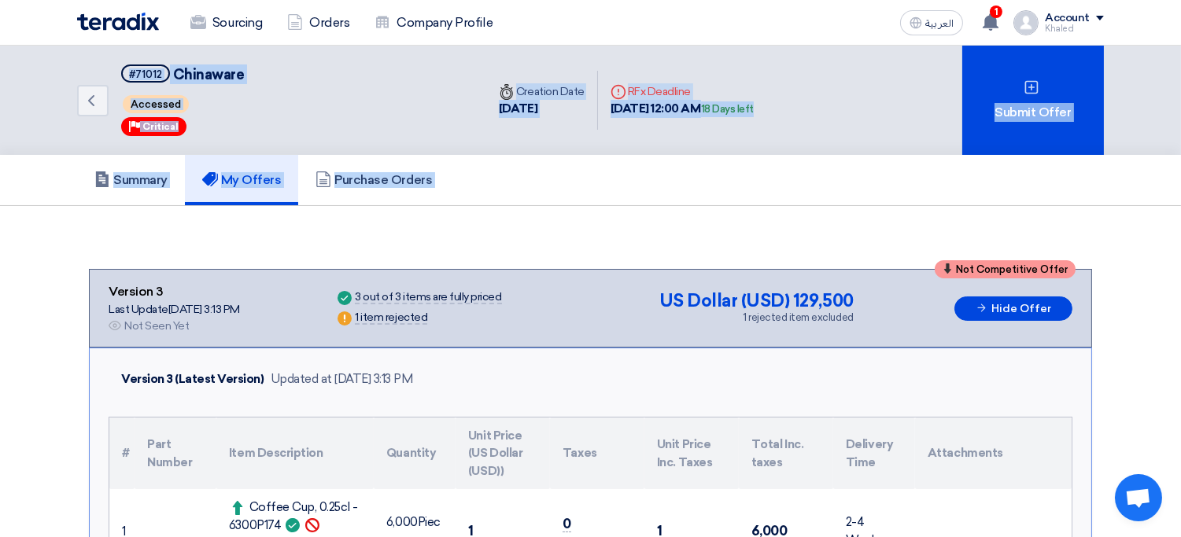
drag, startPoint x: 536, startPoint y: 185, endPoint x: 41, endPoint y: 75, distance: 507.6
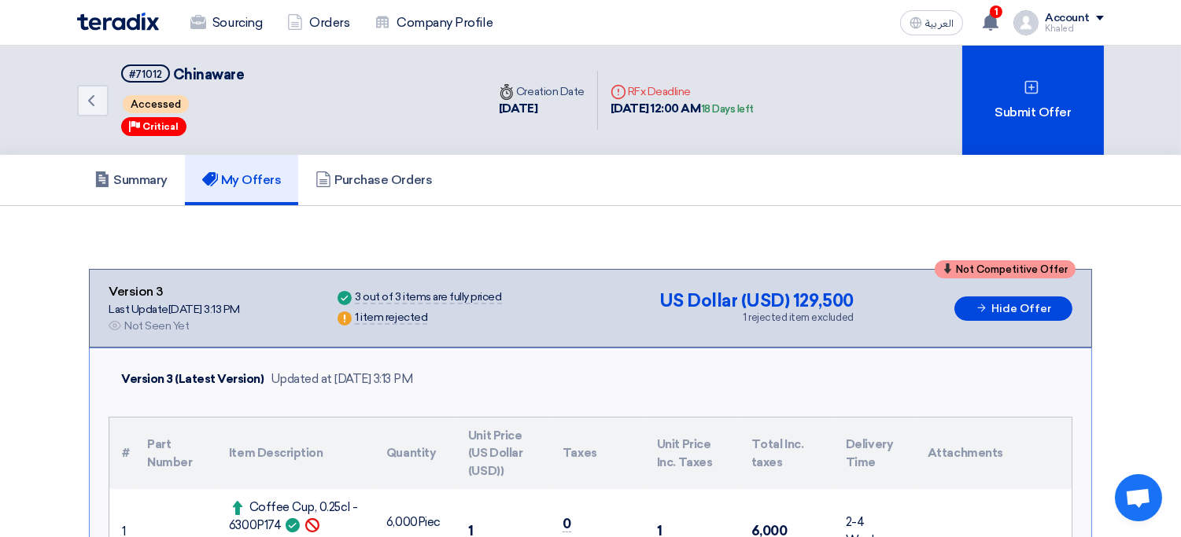
click at [41, 75] on div "Back #71012 Chinaware Accessed Priority Critical Time Creation Date 11 Aug, 2025" at bounding box center [590, 100] width 1181 height 109
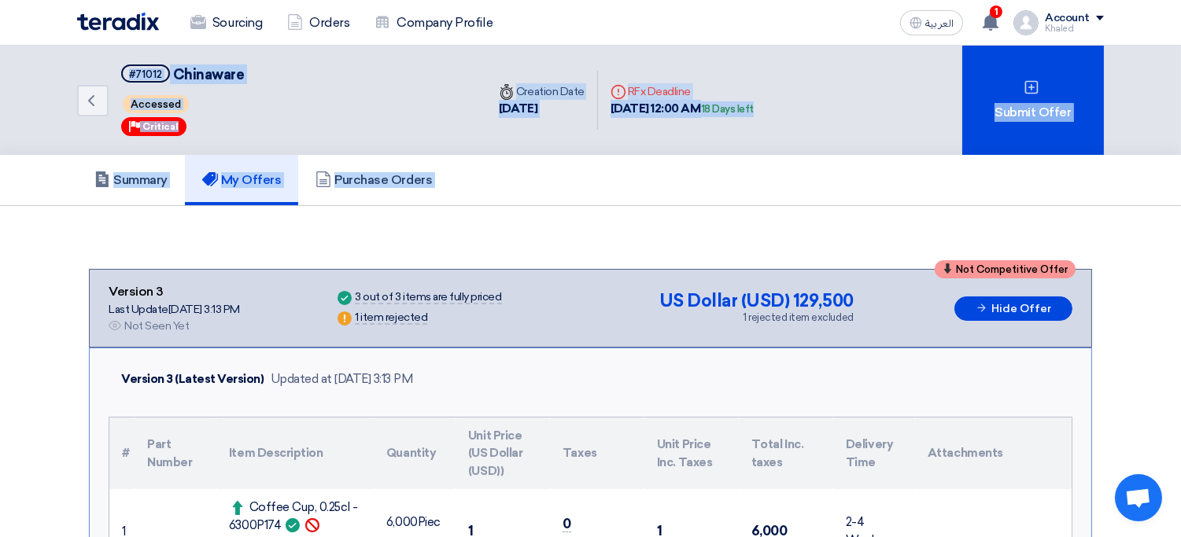
drag, startPoint x: 41, startPoint y: 75, endPoint x: 488, endPoint y: 173, distance: 457.5
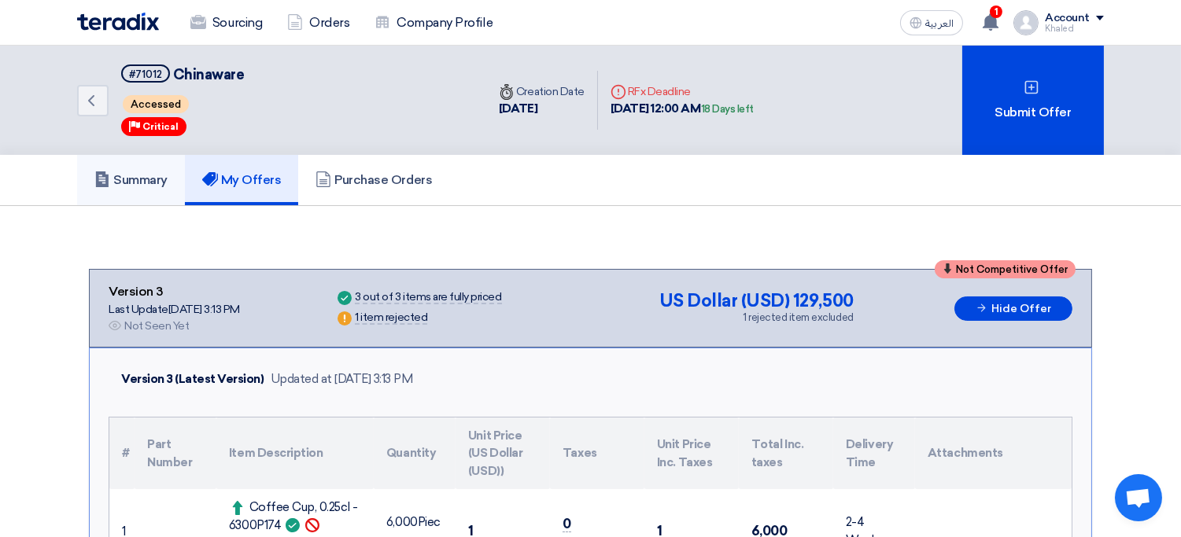
click at [127, 172] on h5 "Summary" at bounding box center [130, 180] width 73 height 16
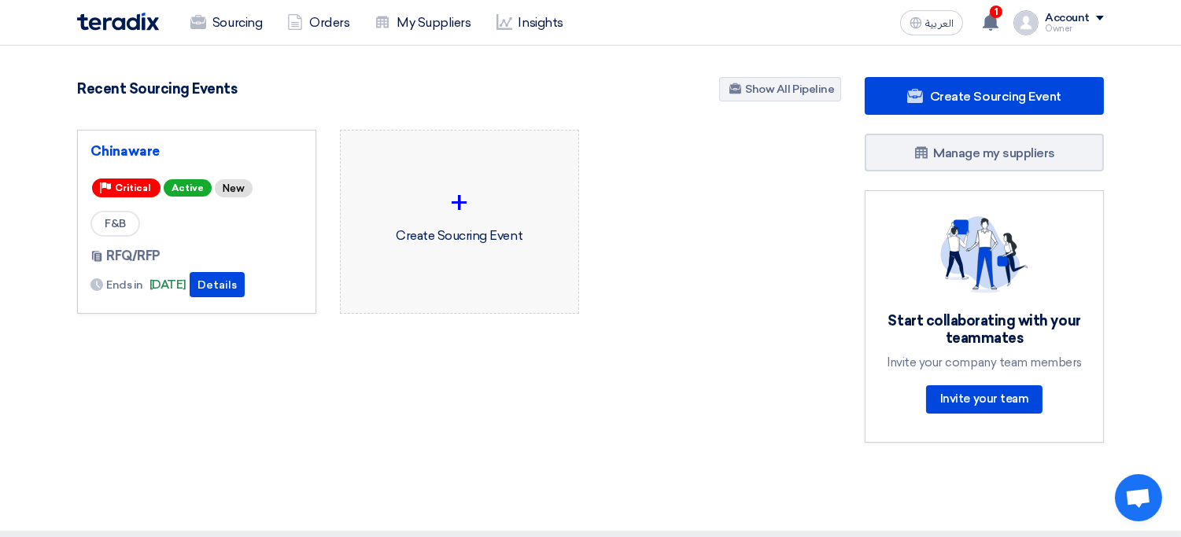
click at [518, 201] on div "+" at bounding box center [459, 202] width 212 height 47
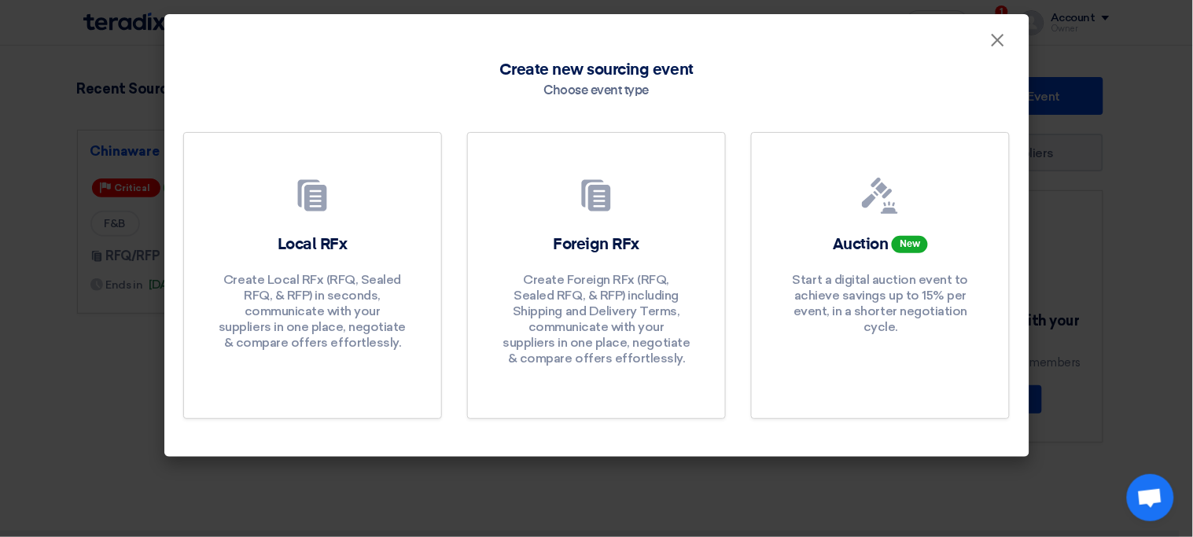
click at [115, 231] on modal-container "× Create new sourcing event Choose event type Local RFx Create Local RFx (RFQ, …" at bounding box center [596, 268] width 1193 height 537
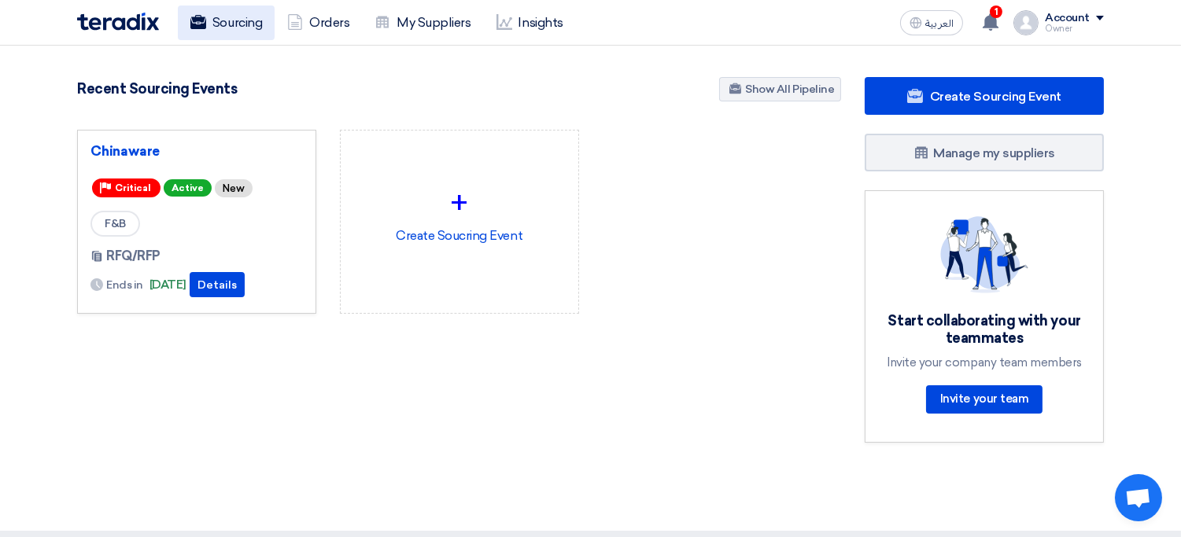
click at [238, 35] on link "Sourcing" at bounding box center [226, 23] width 97 height 35
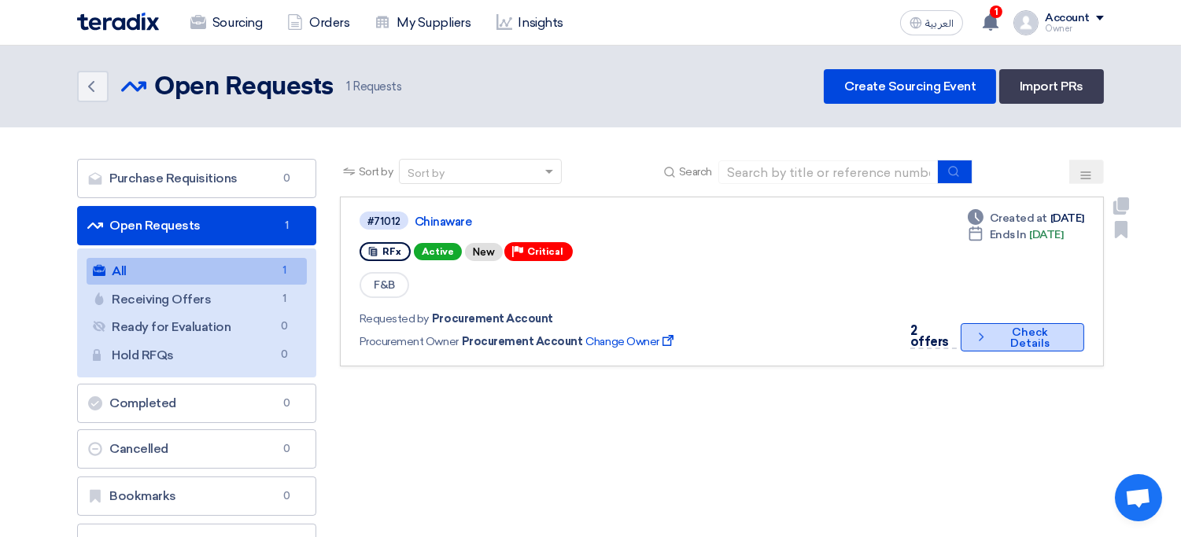
click at [1045, 323] on button "Check details Check Details" at bounding box center [1021, 337] width 123 height 28
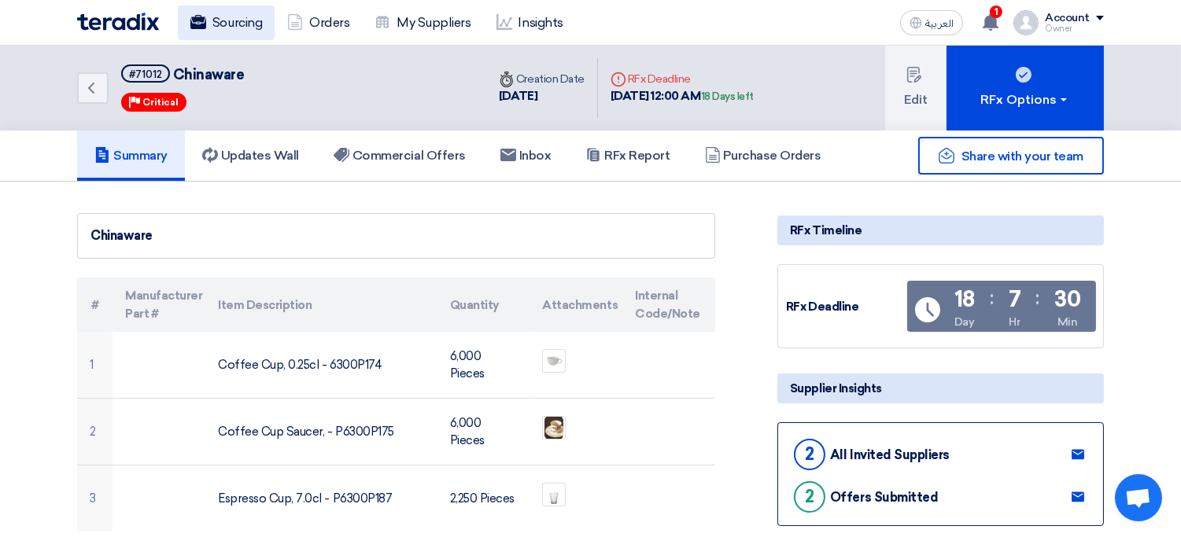
click at [254, 24] on link "Sourcing" at bounding box center [226, 23] width 97 height 35
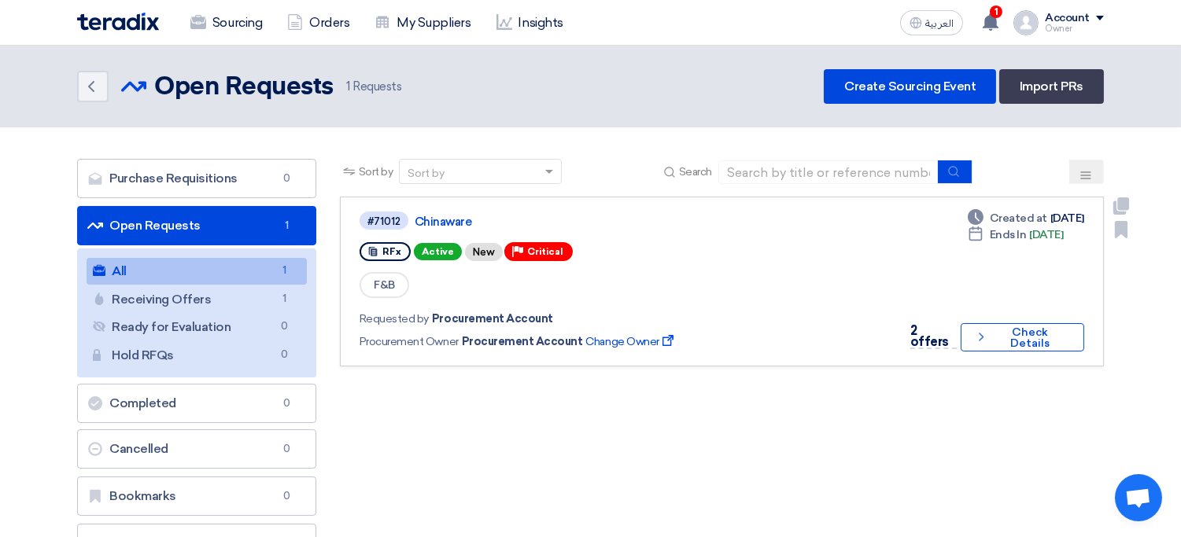
click at [1118, 213] on div "Duplicate Bookmark" at bounding box center [1115, 252] width 22 height 110
click at [1125, 202] on use at bounding box center [1121, 205] width 16 height 17
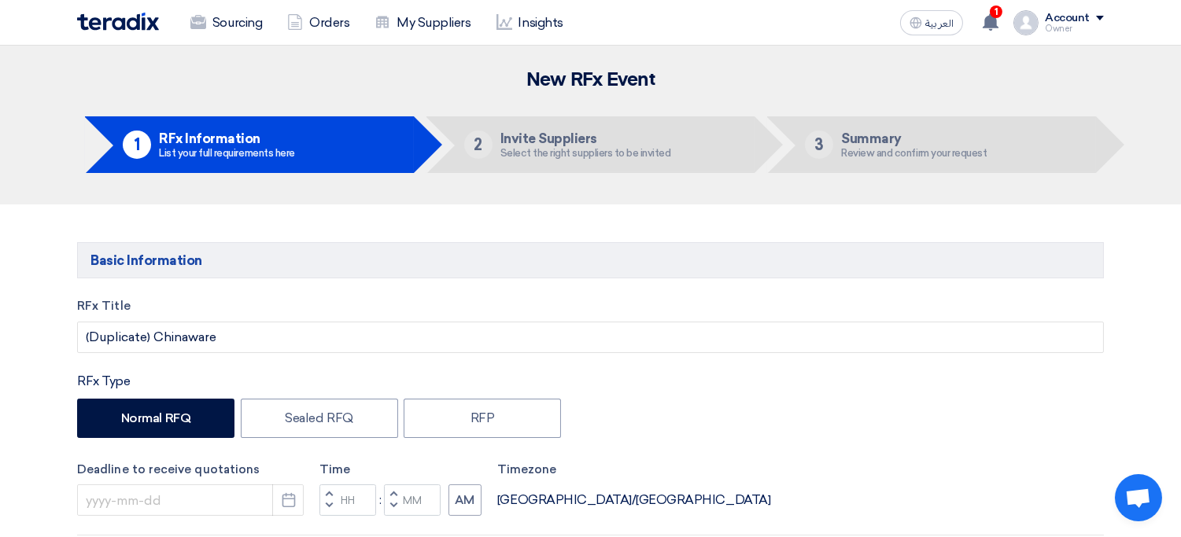
type input "[DATE]"
type input "12"
type input "00"
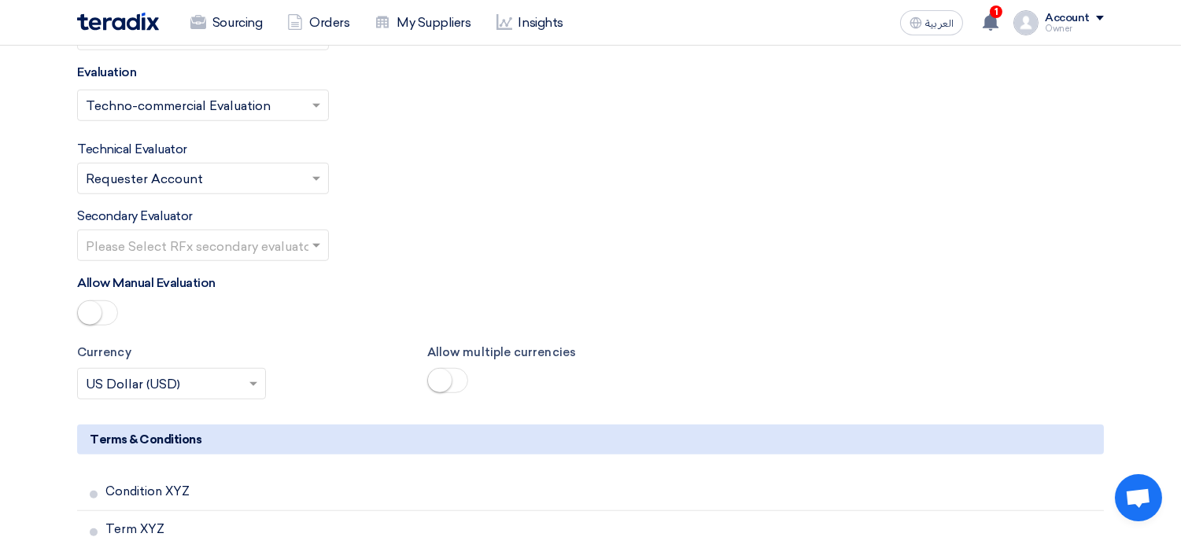
scroll to position [3023, 0]
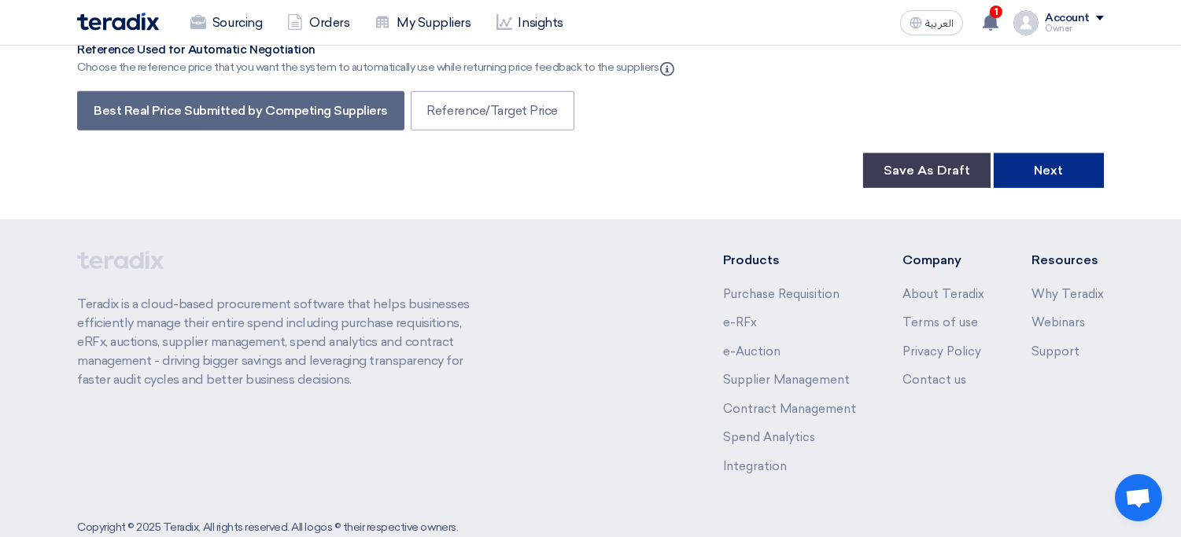
click at [1062, 153] on button "Next" at bounding box center [1048, 170] width 110 height 35
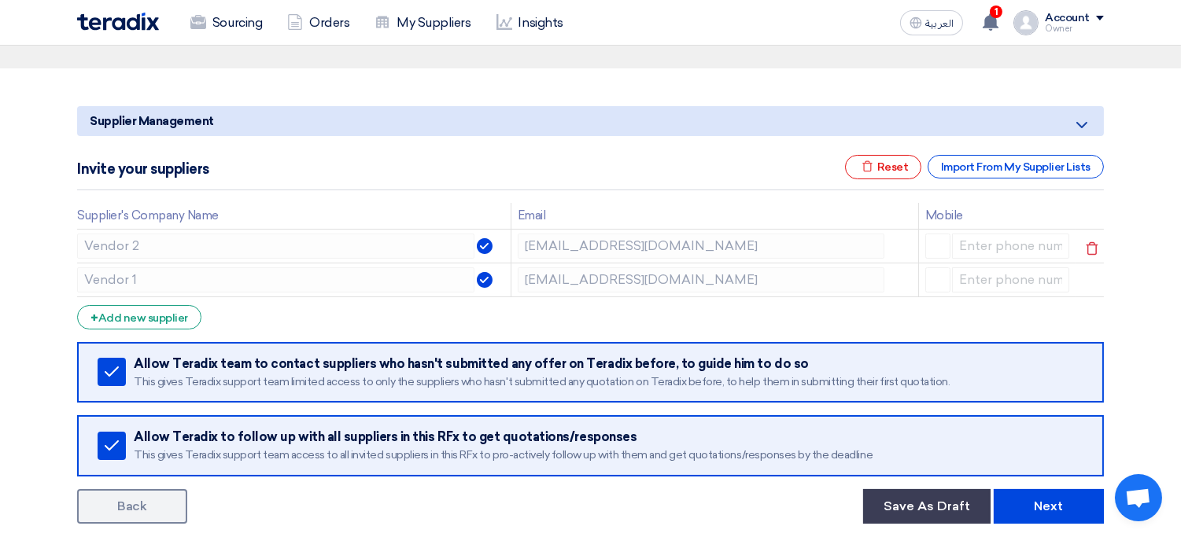
scroll to position [134, 0]
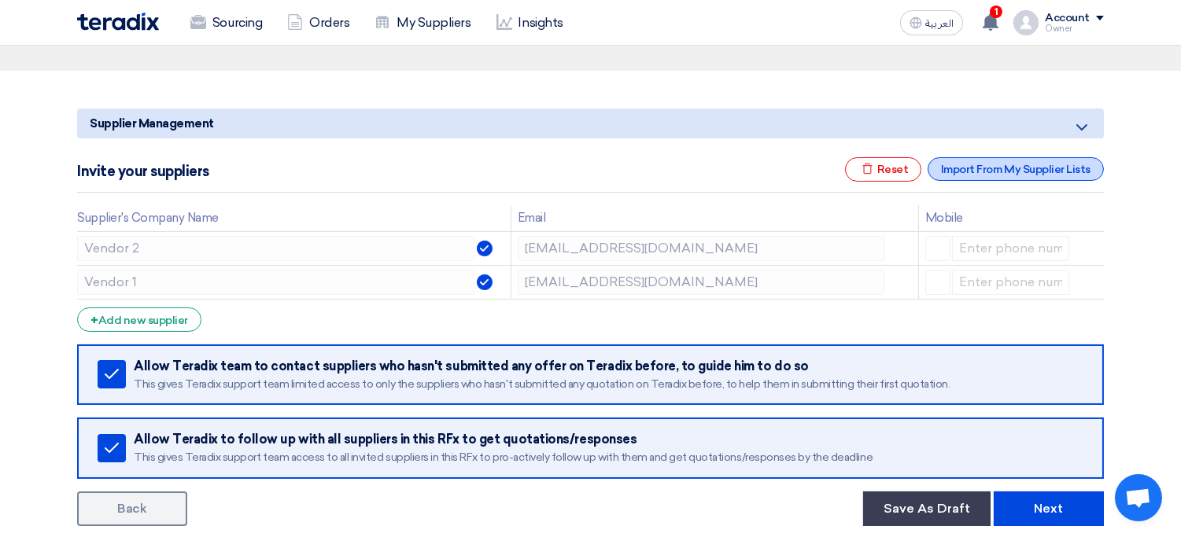
click at [974, 164] on div "Import From My Supplier Lists" at bounding box center [1015, 169] width 176 height 24
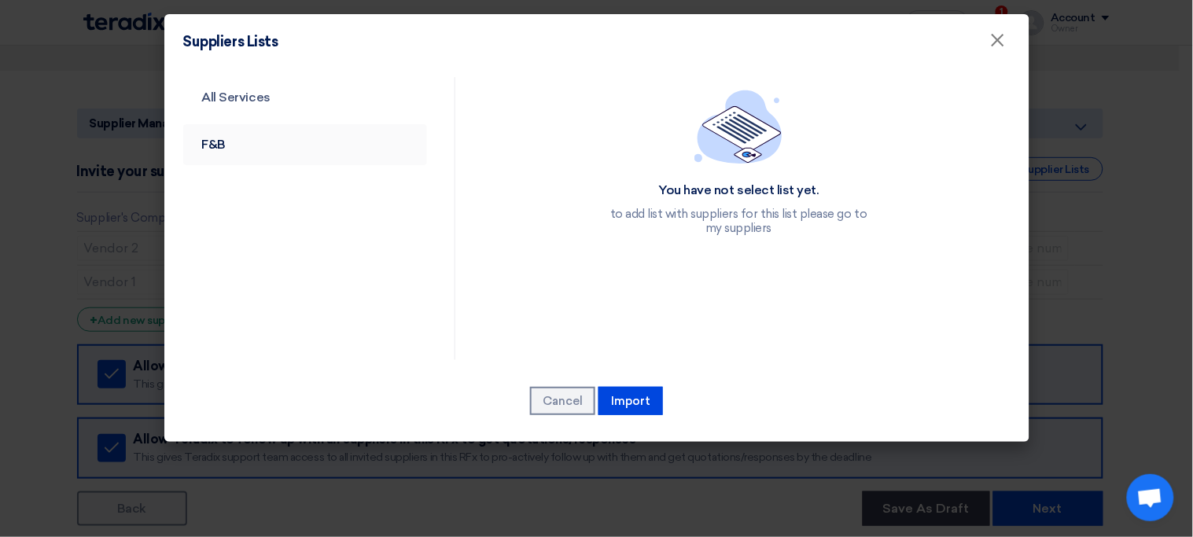
click at [293, 135] on link "F&B" at bounding box center [305, 144] width 245 height 41
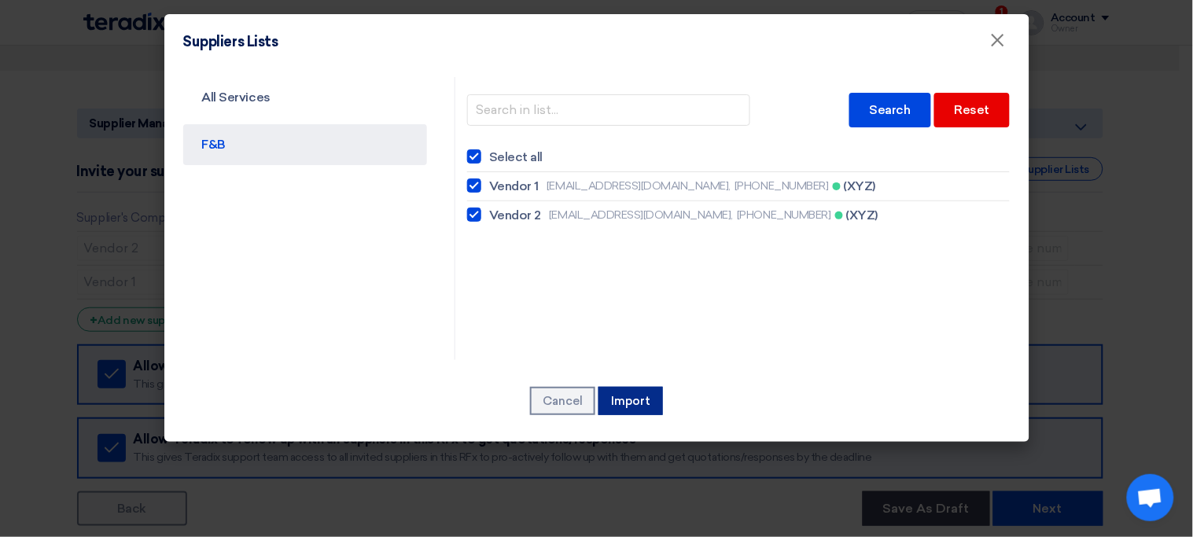
click at [647, 392] on button "Import" at bounding box center [631, 401] width 64 height 28
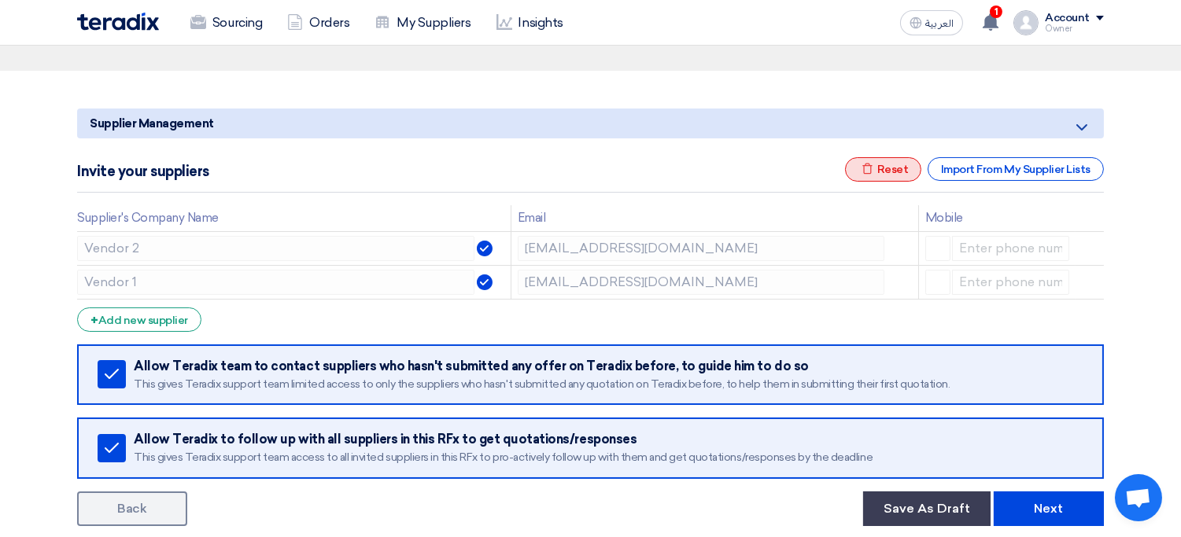
click at [883, 175] on div "Excel file Reset" at bounding box center [883, 169] width 77 height 24
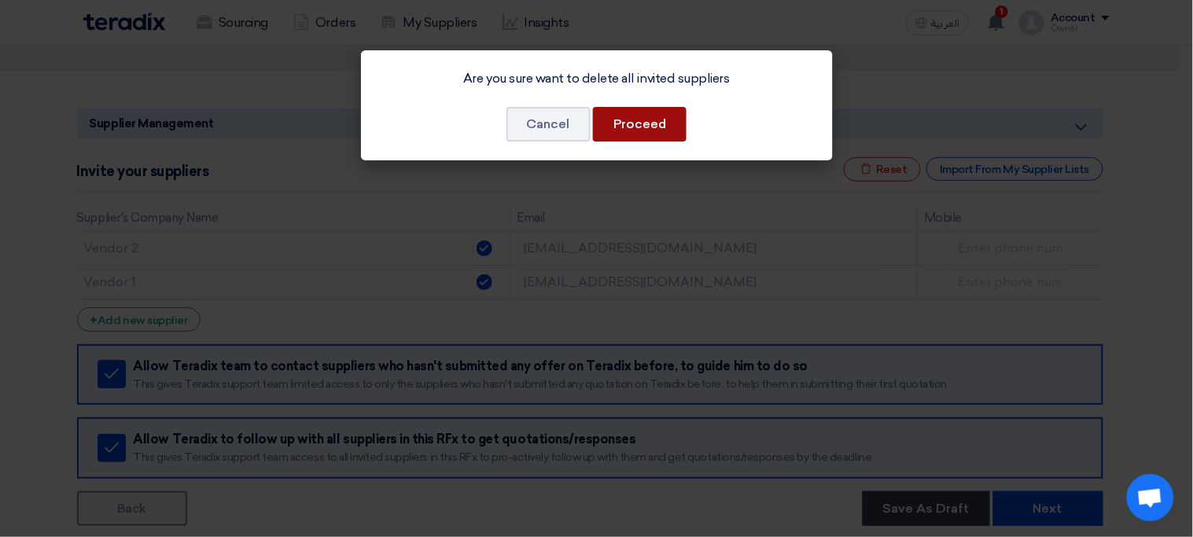
click at [661, 119] on button "Proceed" at bounding box center [640, 124] width 94 height 35
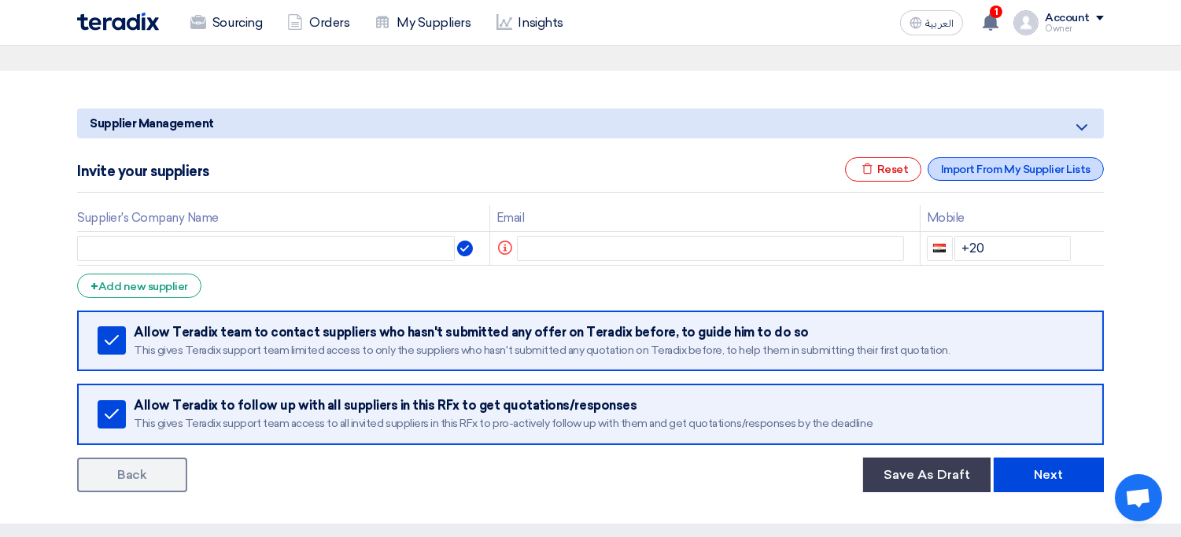
click at [1008, 176] on div "Import From My Supplier Lists" at bounding box center [1015, 169] width 176 height 24
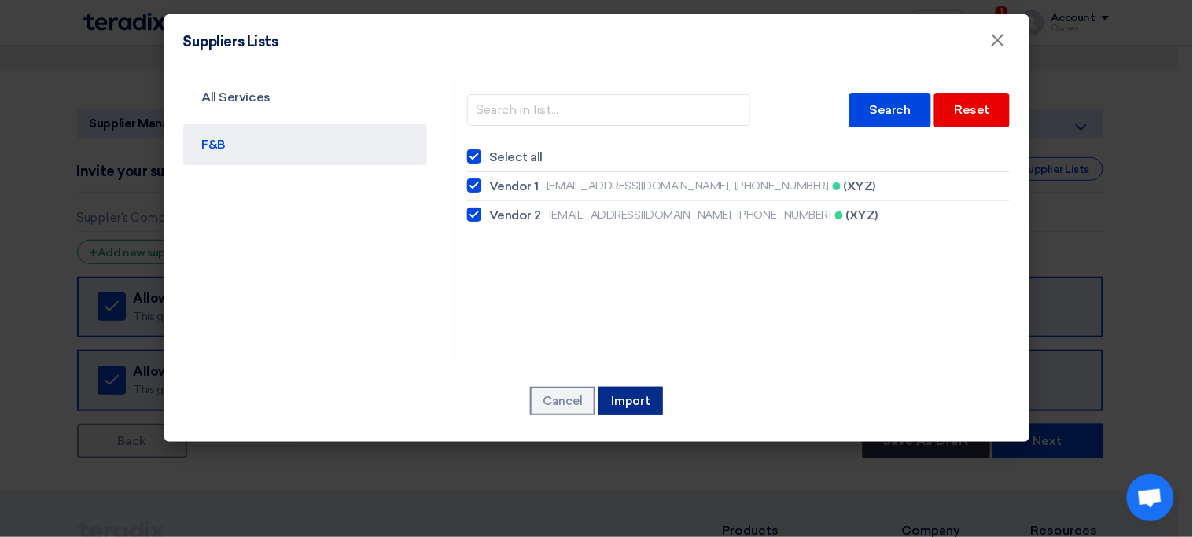
click at [635, 396] on button "Import" at bounding box center [631, 401] width 64 height 28
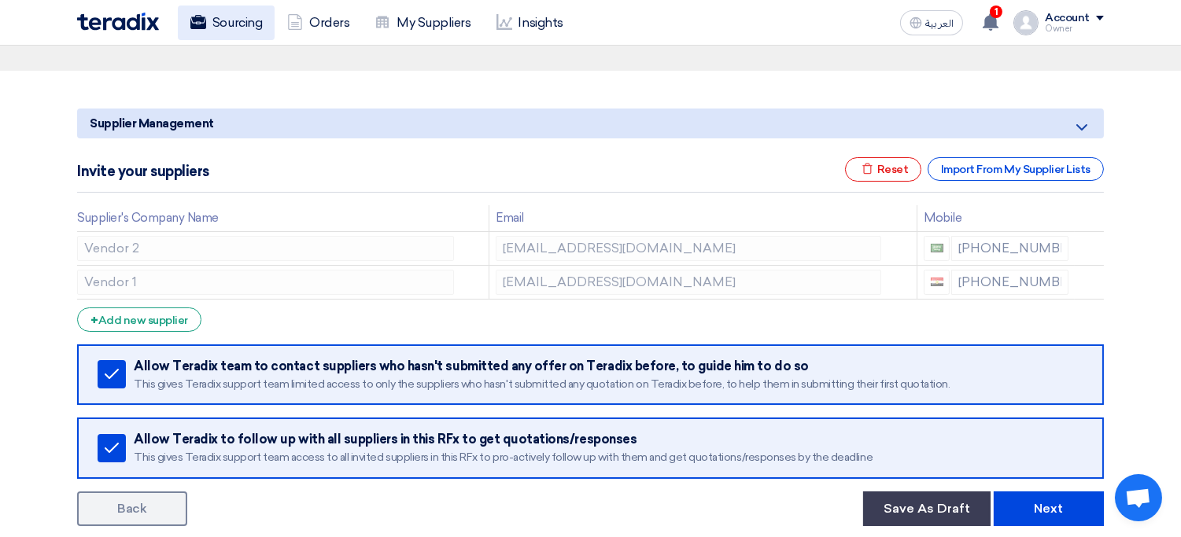
click at [225, 26] on link "Sourcing" at bounding box center [226, 23] width 97 height 35
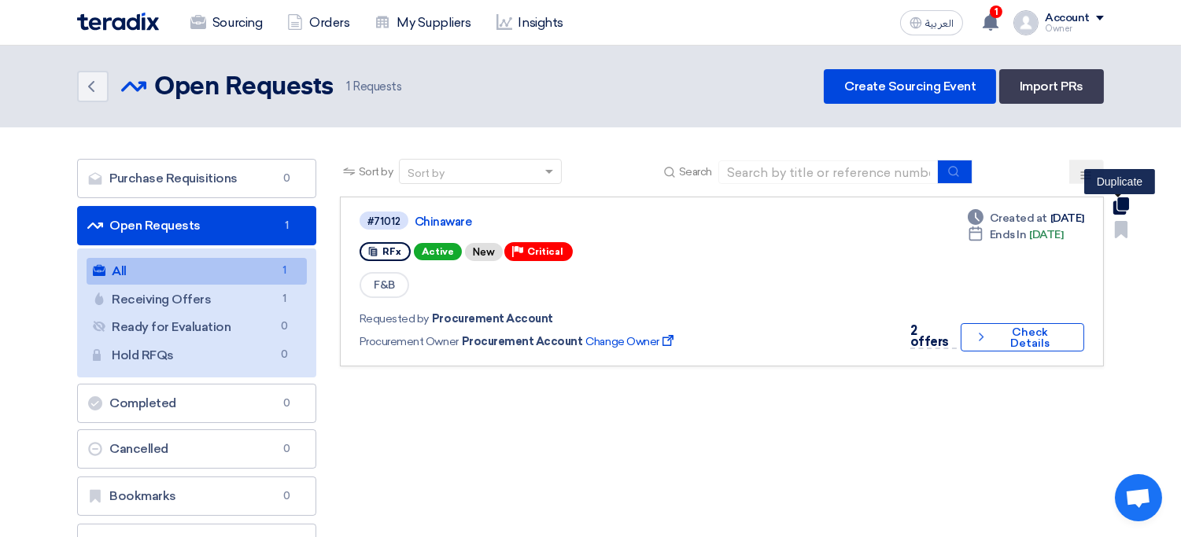
click at [1118, 202] on use at bounding box center [1121, 205] width 16 height 17
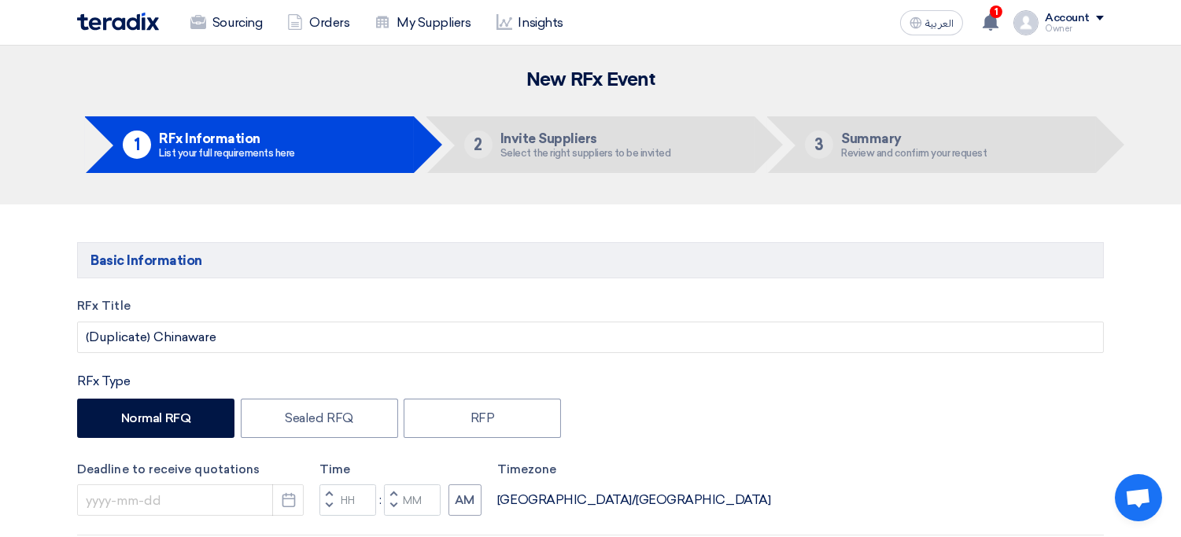
type input "[DATE]"
type input "12"
type input "00"
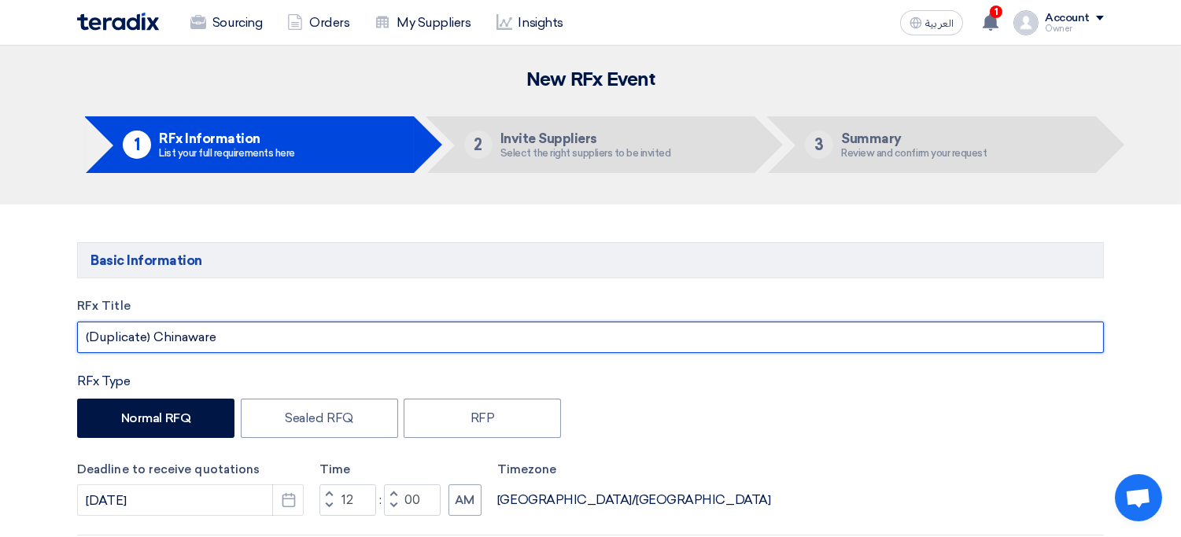
drag, startPoint x: 150, startPoint y: 336, endPoint x: 275, endPoint y: 315, distance: 125.9
click at [275, 315] on div "RFx Title (Duplicate) Chinaware" at bounding box center [590, 325] width 1026 height 56
click at [155, 343] on input "Chinaware 2" at bounding box center [590, 337] width 1026 height 31
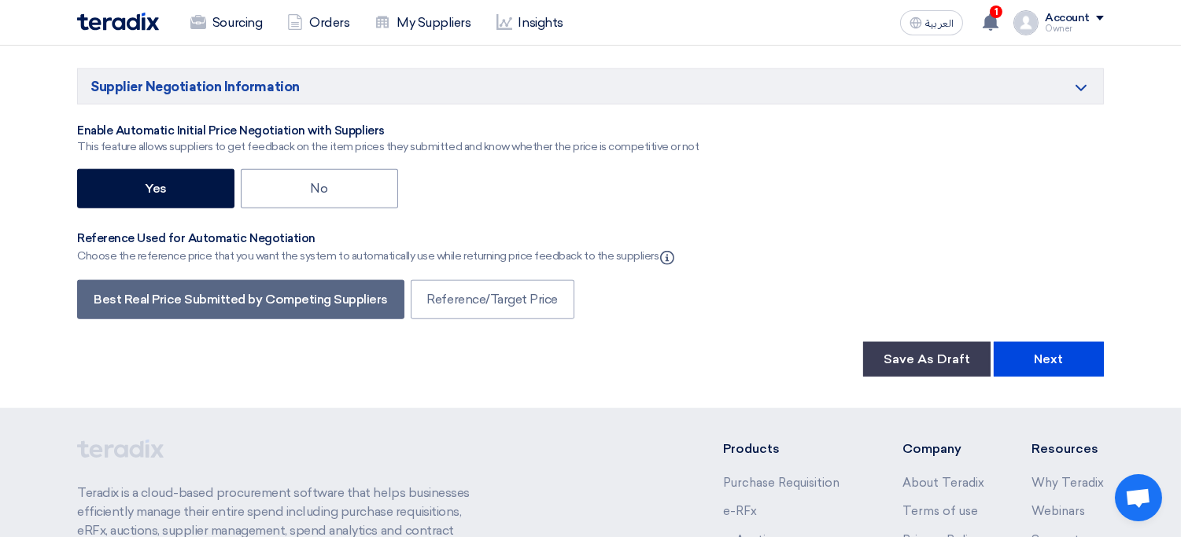
scroll to position [2866, 0]
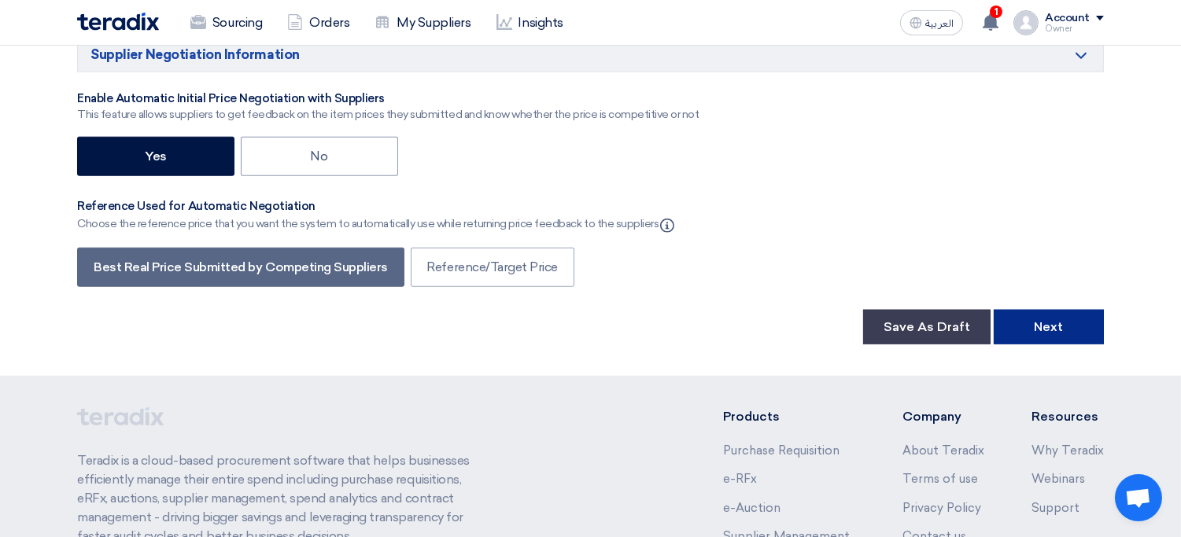
type input "Chinaware Items 2"
click at [1044, 310] on button "Next" at bounding box center [1048, 327] width 110 height 35
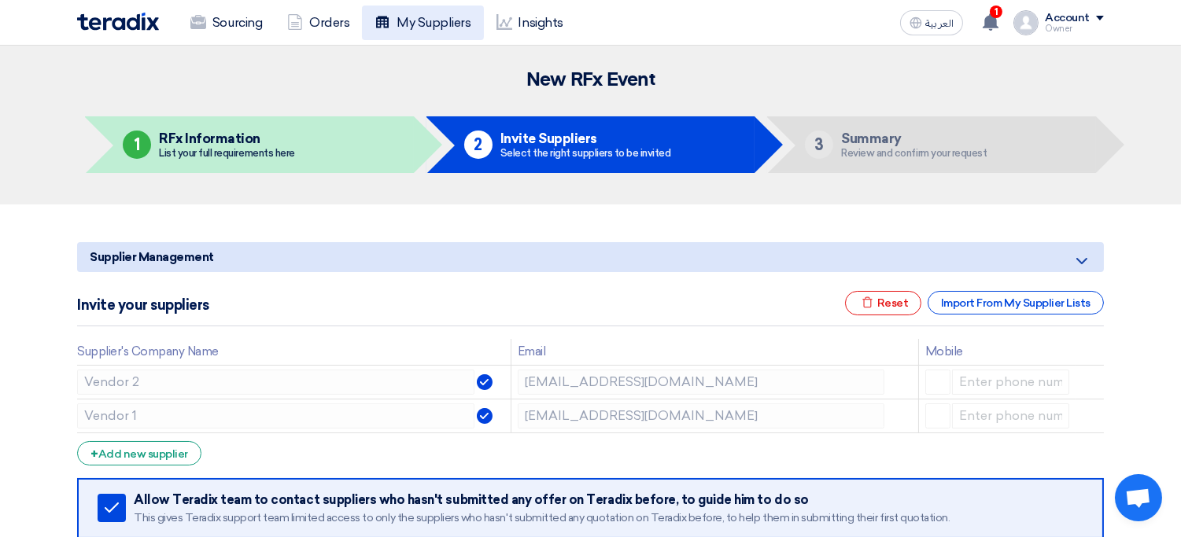
click at [418, 34] on link "My Suppliers" at bounding box center [422, 23] width 121 height 35
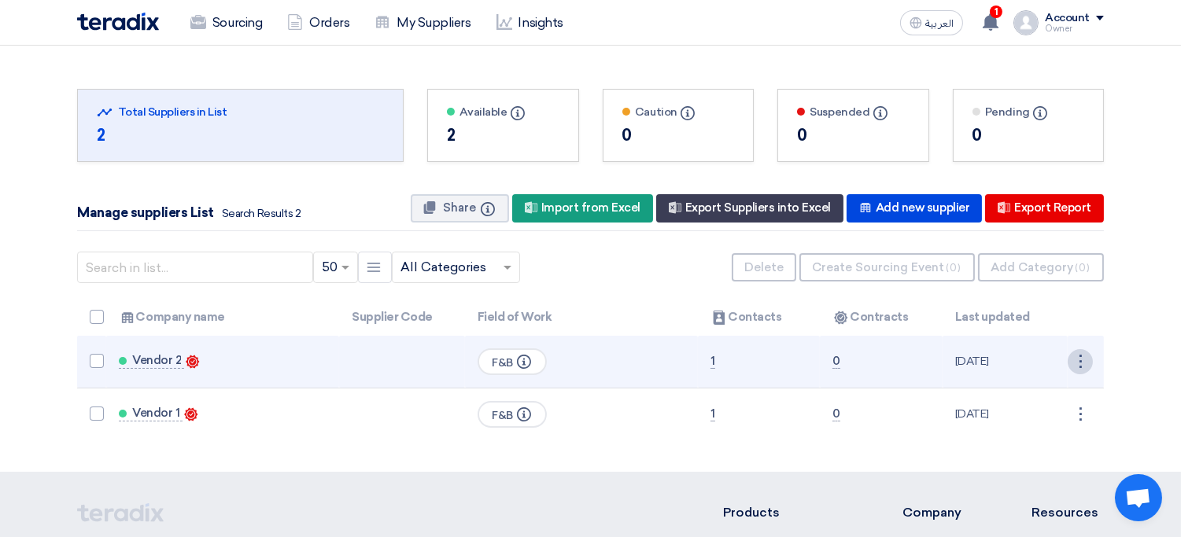
click at [1092, 367] on div "⋮" at bounding box center [1079, 361] width 25 height 25
click at [1034, 385] on link "Edit" at bounding box center [1053, 391] width 77 height 23
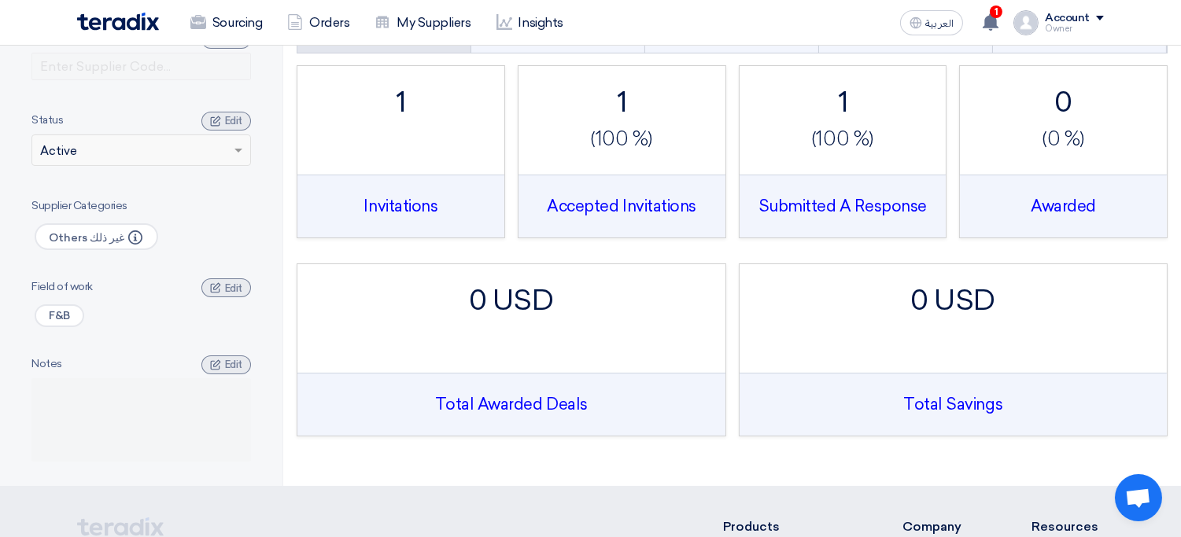
scroll to position [197, 0]
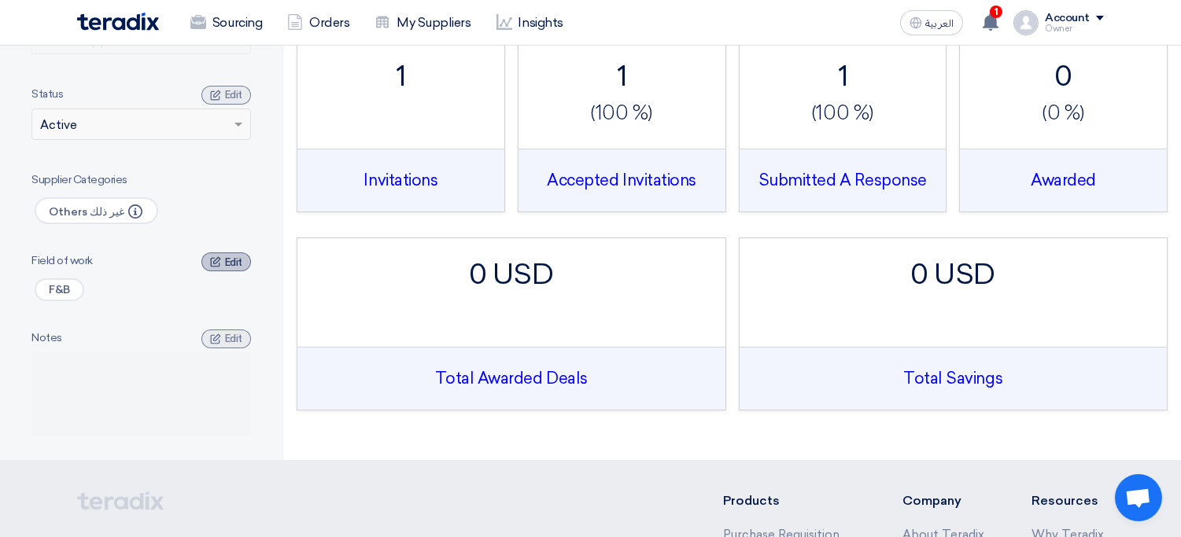
click at [227, 260] on span "Edit" at bounding box center [233, 262] width 17 height 12
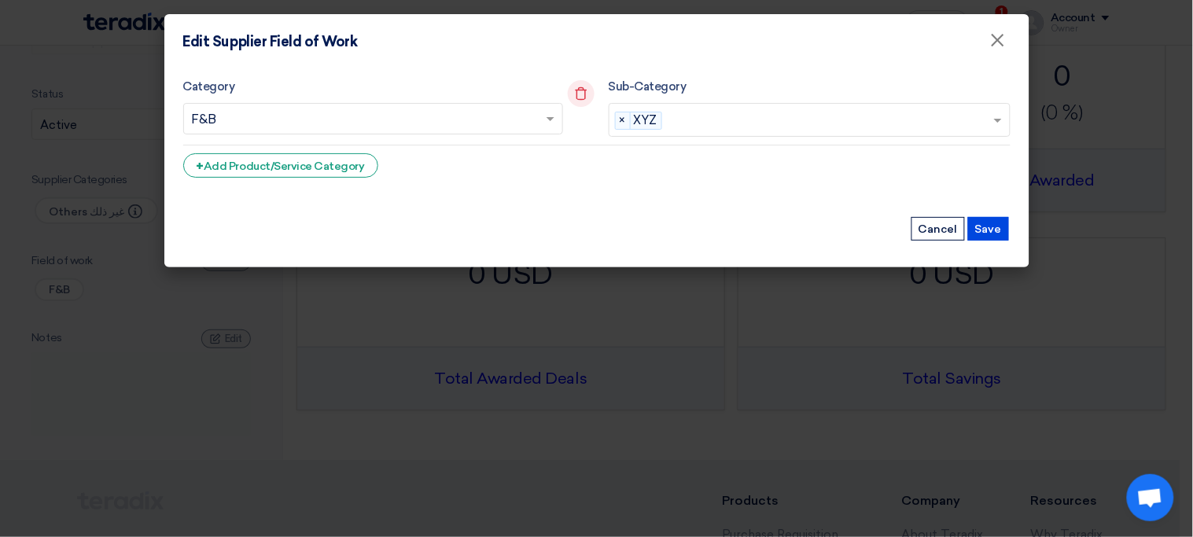
click at [579, 92] on icon "Remove service" at bounding box center [581, 93] width 27 height 27
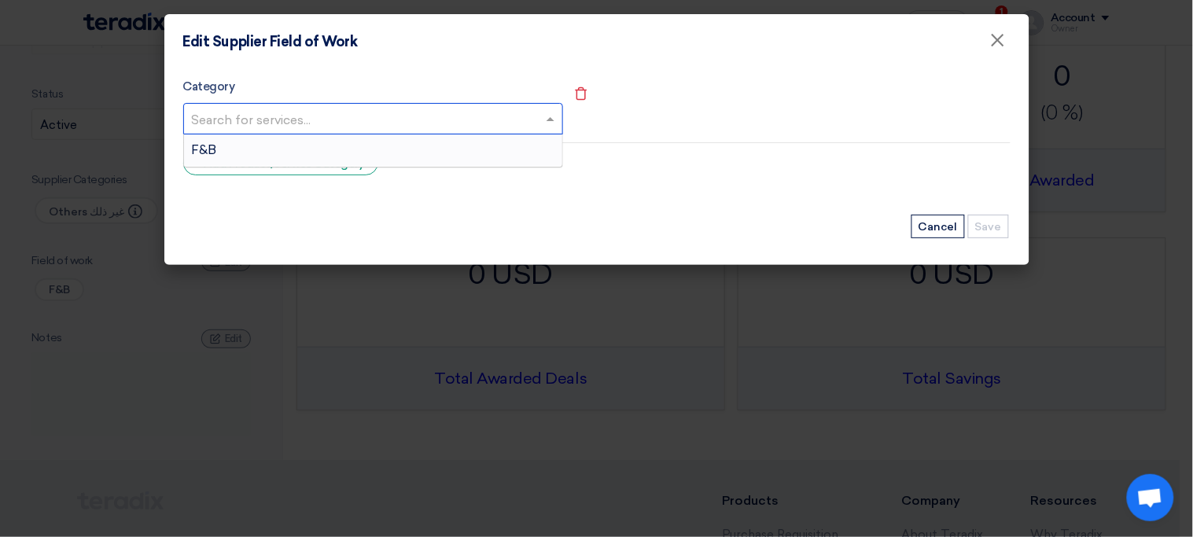
click at [431, 111] on input "text" at bounding box center [365, 121] width 347 height 26
click at [392, 147] on div "F&B" at bounding box center [373, 150] width 378 height 31
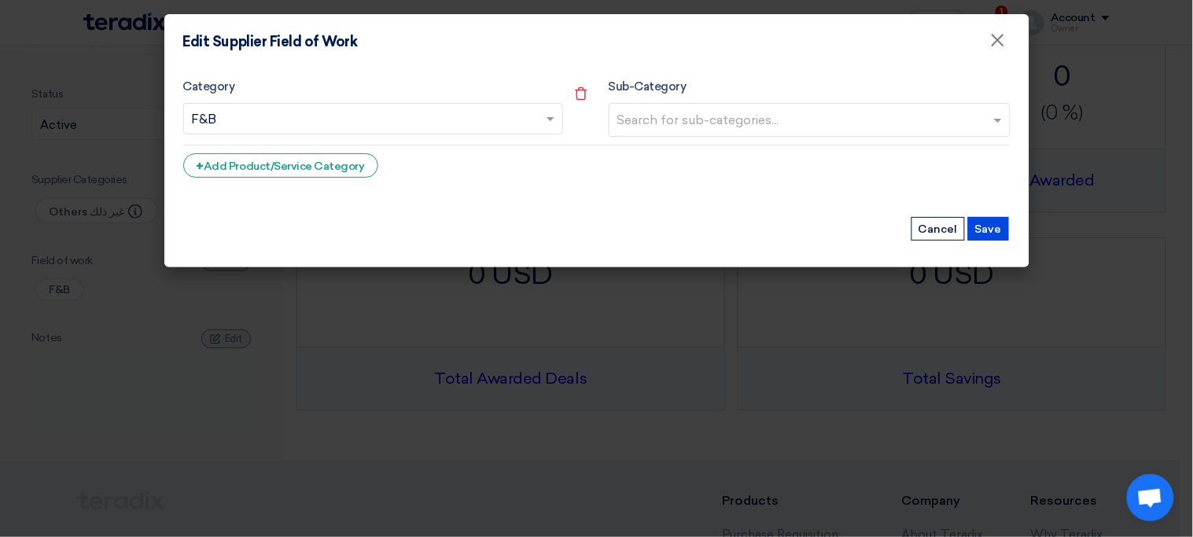
click at [660, 120] on input "text" at bounding box center [811, 122] width 389 height 26
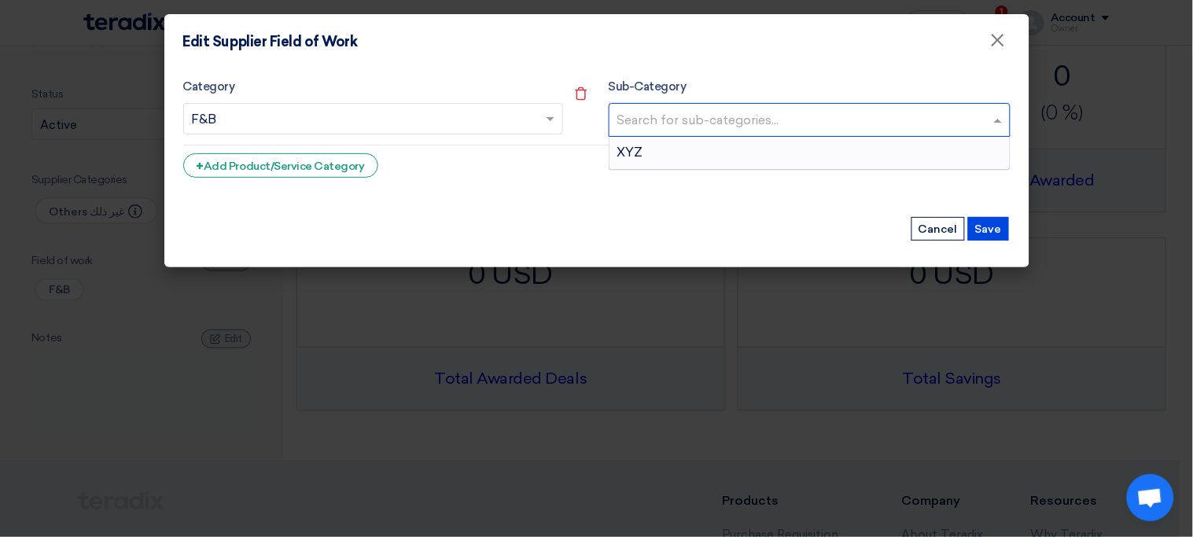
click at [661, 157] on div "XYZ" at bounding box center [810, 152] width 400 height 31
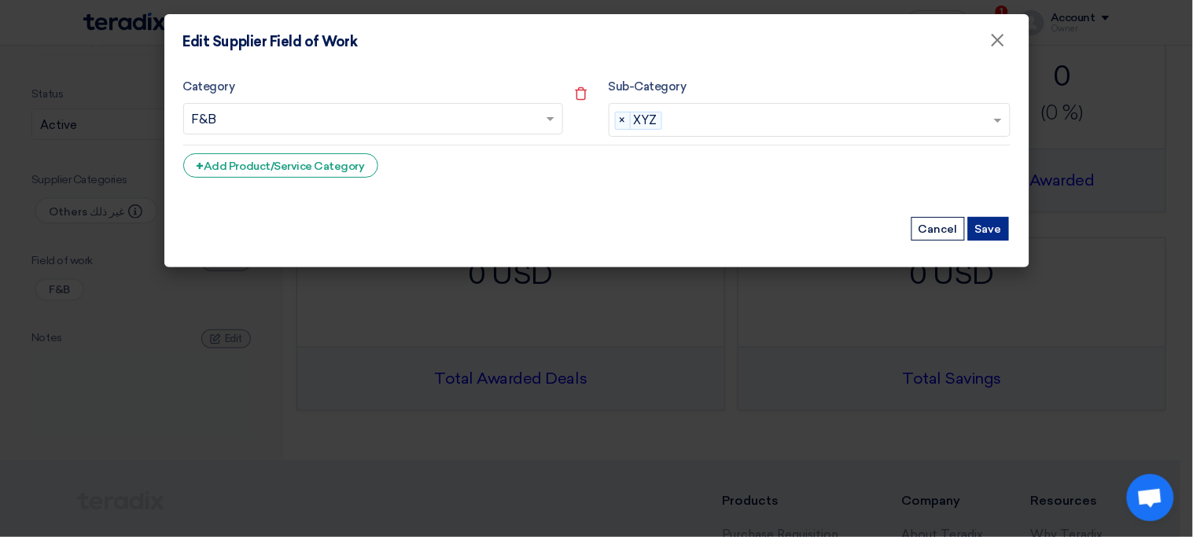
click at [993, 230] on button "Save" at bounding box center [988, 229] width 41 height 24
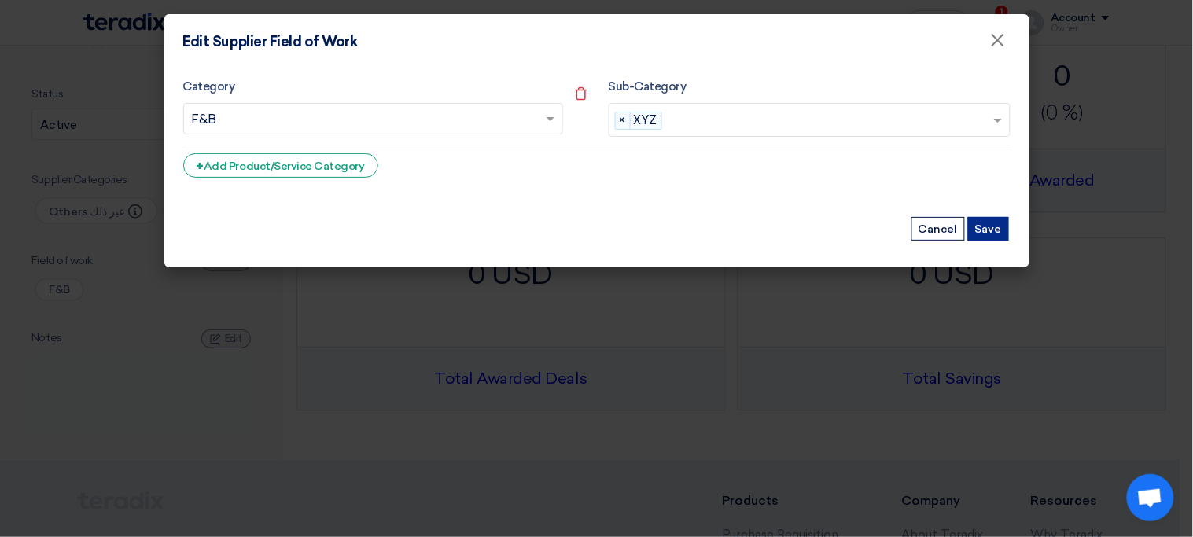
click at [993, 230] on button "Save" at bounding box center [988, 229] width 41 height 24
click at [666, 197] on form "Remove service Category Search for services... × F&B × Sub-Category Search for …" at bounding box center [596, 140] width 827 height 127
click at [985, 225] on button "Save" at bounding box center [988, 229] width 41 height 24
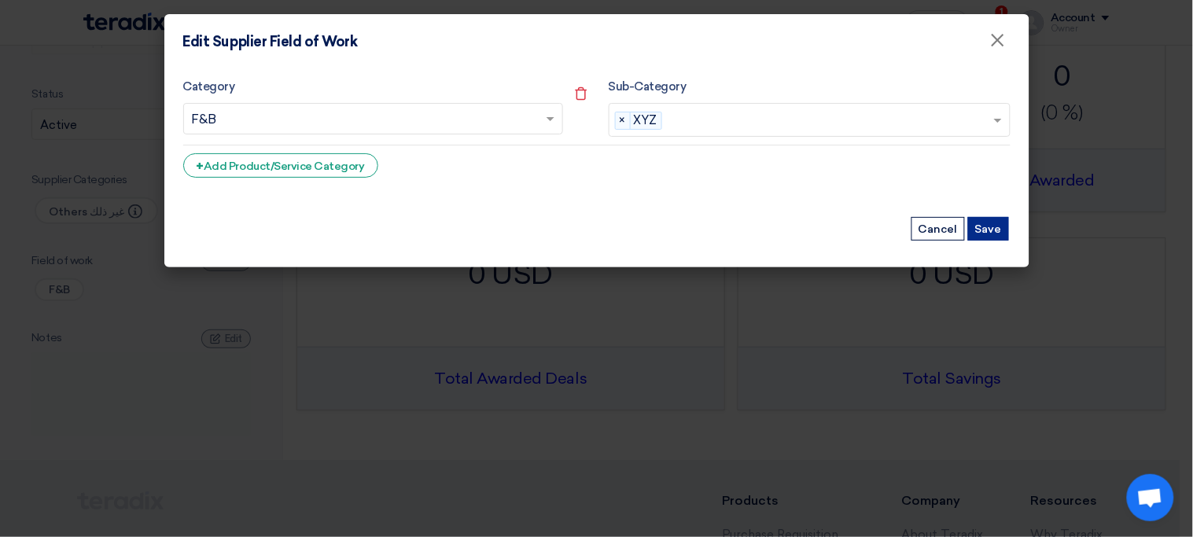
click at [985, 225] on button "Save" at bounding box center [988, 229] width 41 height 24
click at [936, 228] on button "Cancel" at bounding box center [938, 229] width 53 height 24
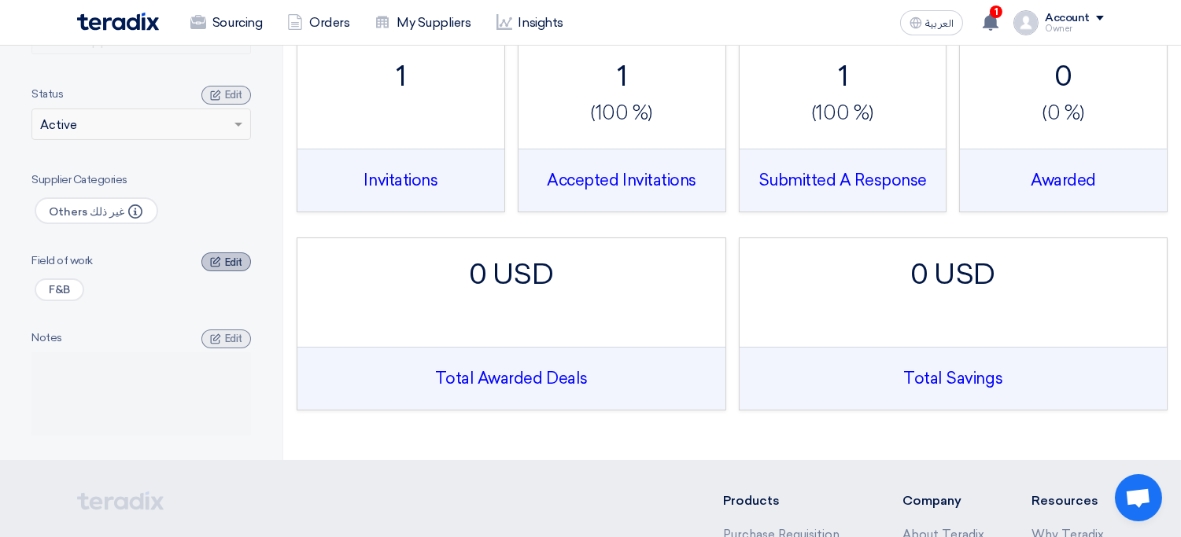
click at [231, 266] on span "Edit" at bounding box center [233, 262] width 17 height 12
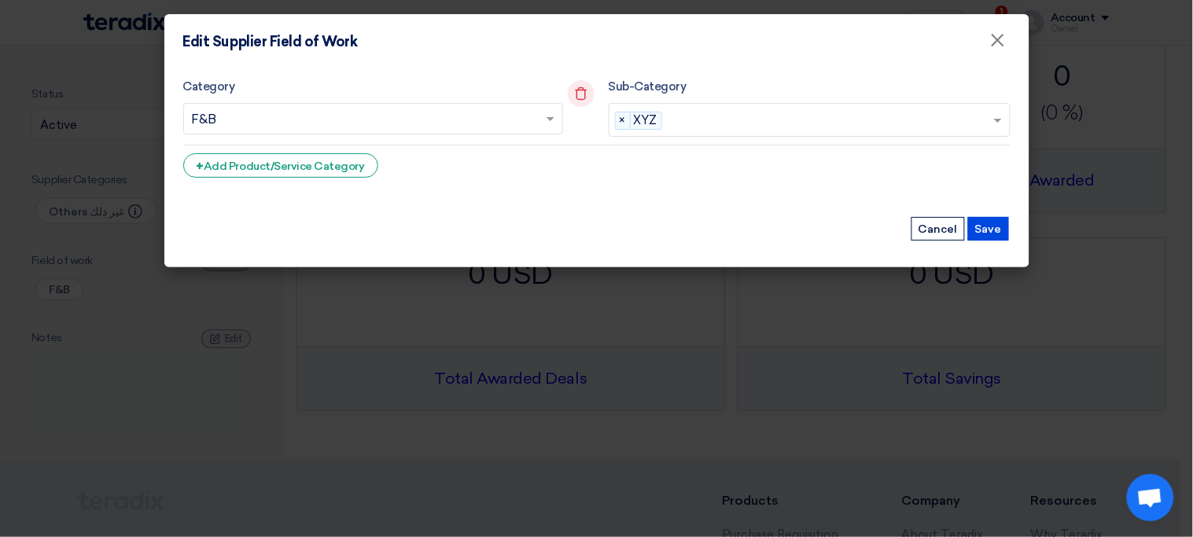
click at [582, 92] on icon "Remove service" at bounding box center [581, 93] width 27 height 27
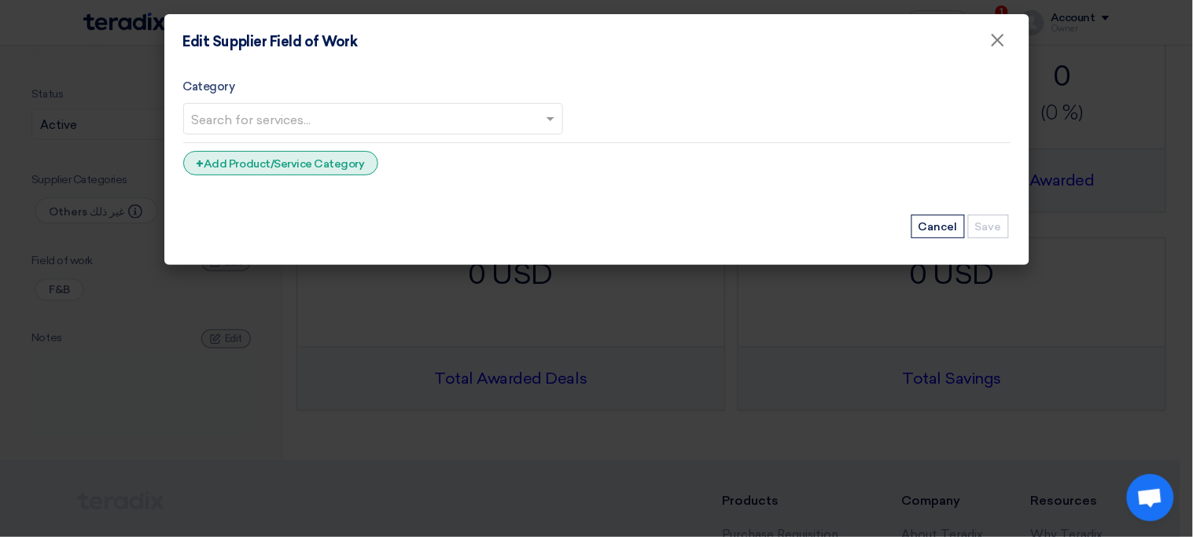
click at [338, 164] on div "+ Add Product/Service Category" at bounding box center [280, 163] width 195 height 24
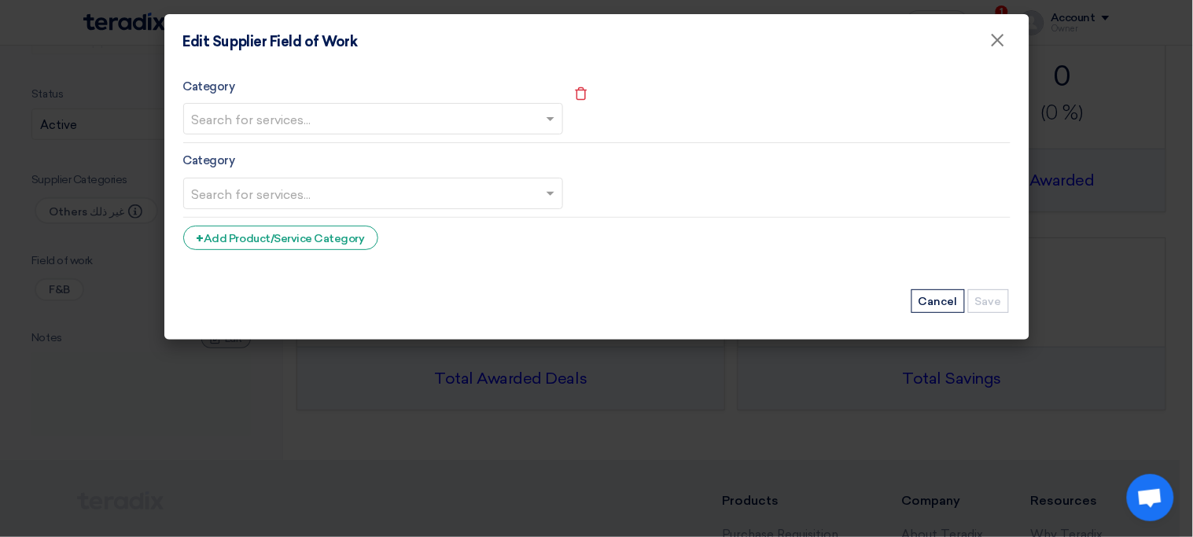
click at [379, 120] on input "text" at bounding box center [365, 121] width 347 height 26
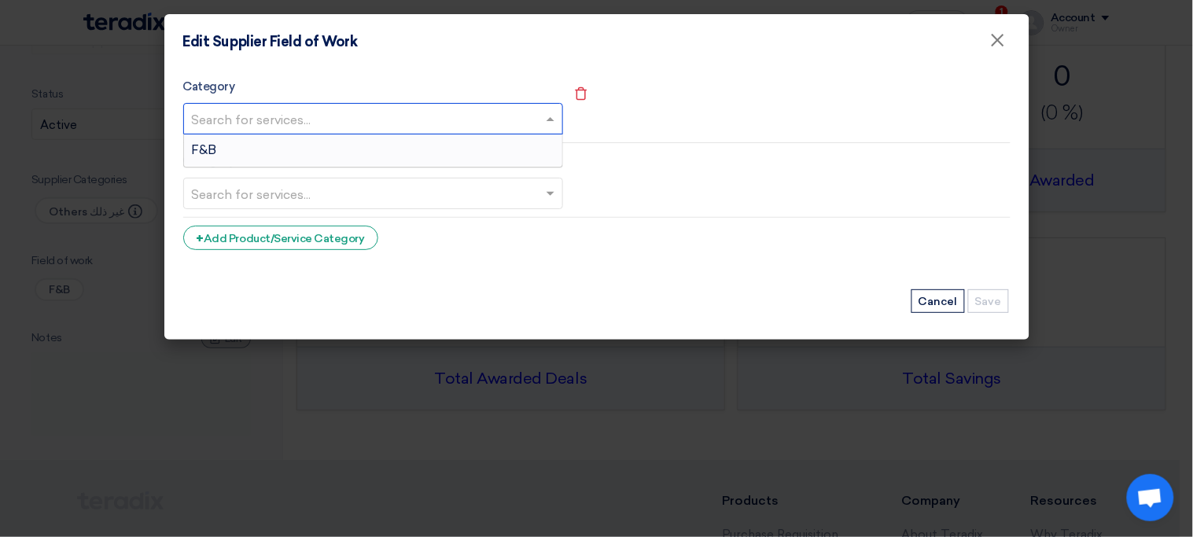
click at [342, 152] on div "F&B" at bounding box center [373, 150] width 378 height 31
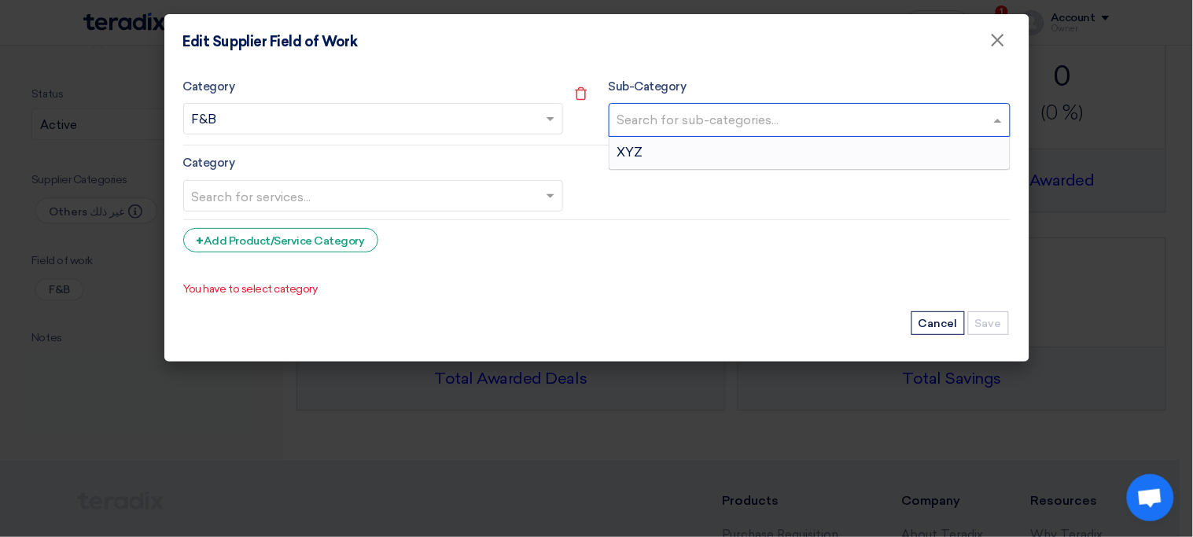
click at [677, 123] on input "text" at bounding box center [811, 122] width 389 height 26
click at [678, 152] on div "XYZ" at bounding box center [810, 152] width 400 height 31
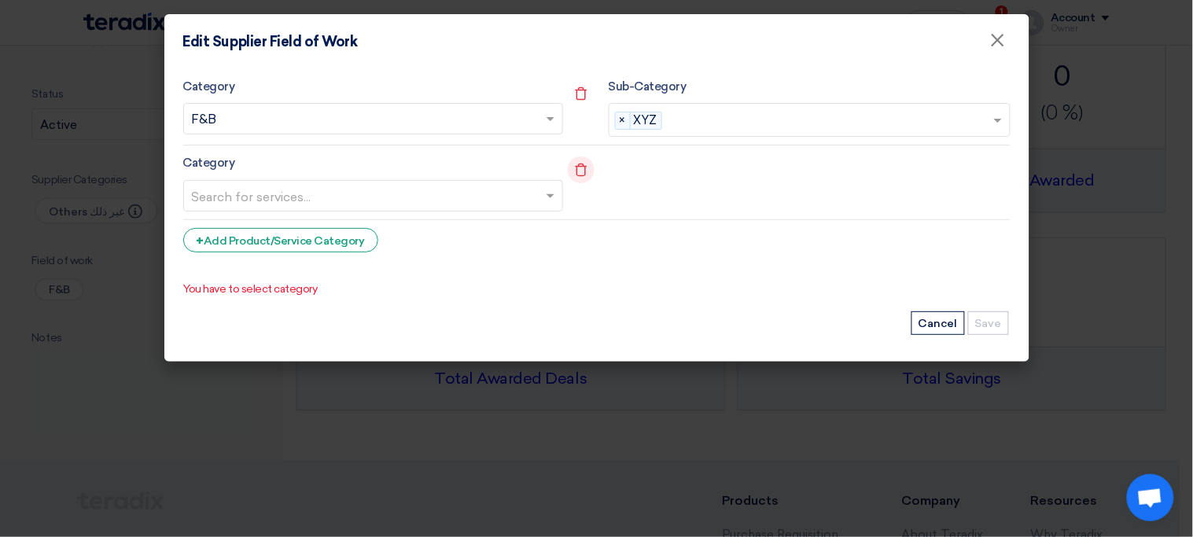
click at [576, 169] on icon "Remove service" at bounding box center [581, 170] width 27 height 27
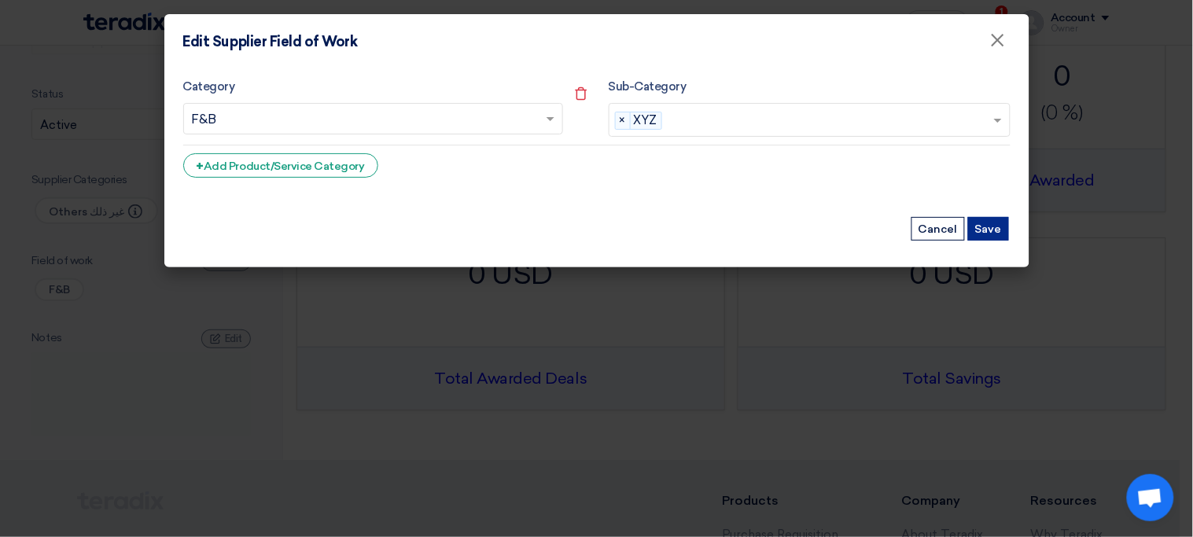
click at [978, 228] on button "Save" at bounding box center [988, 229] width 41 height 24
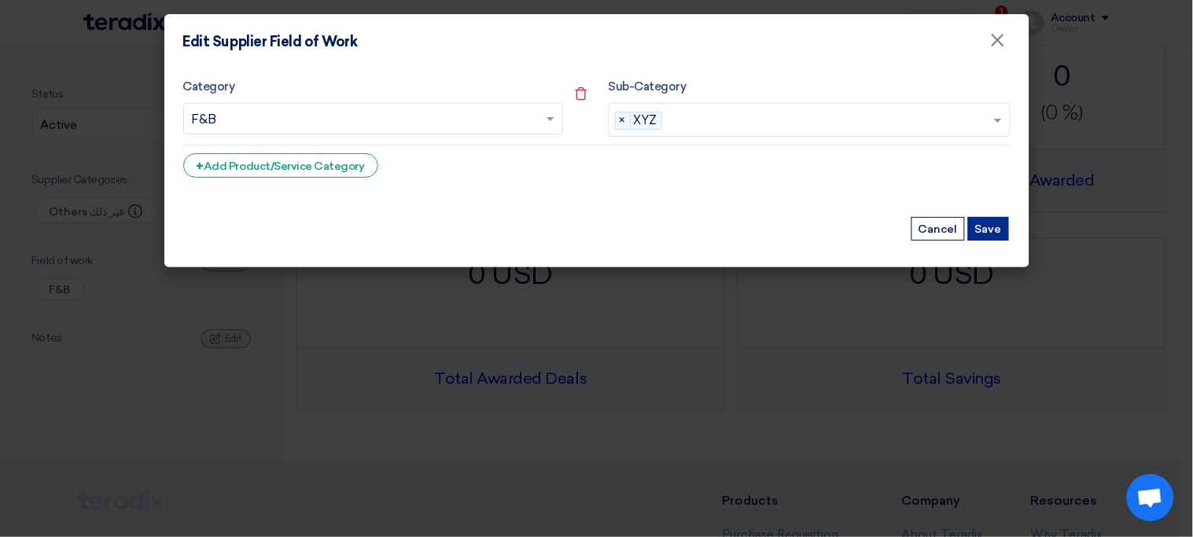
click at [978, 228] on button "Save" at bounding box center [988, 229] width 41 height 24
click at [993, 50] on span "×" at bounding box center [998, 43] width 16 height 31
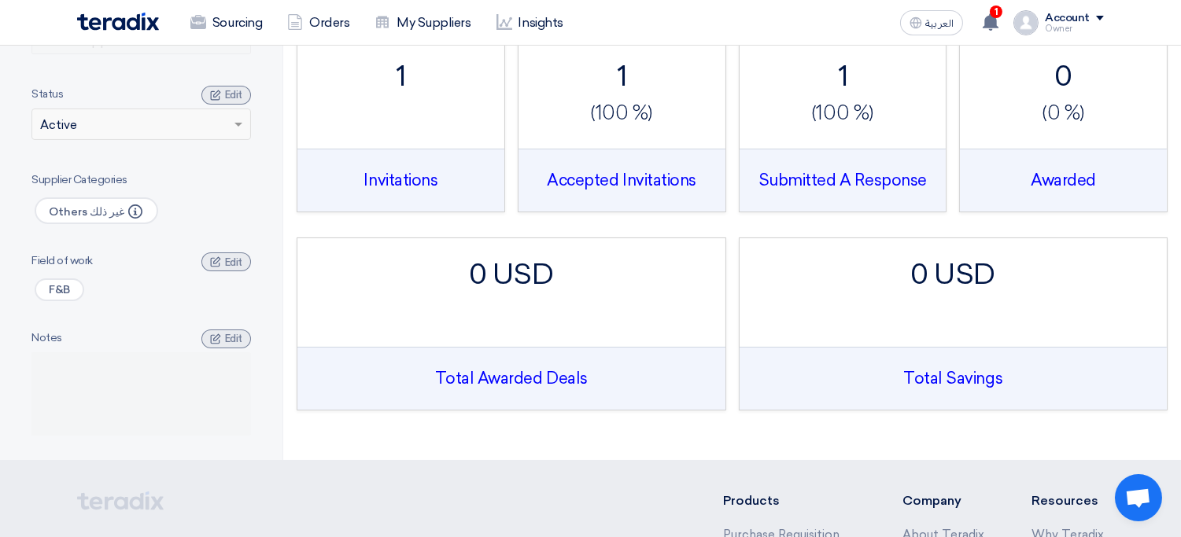
click at [465, 331] on div "0 USD Total Awarded Deals" at bounding box center [511, 308] width 396 height 109
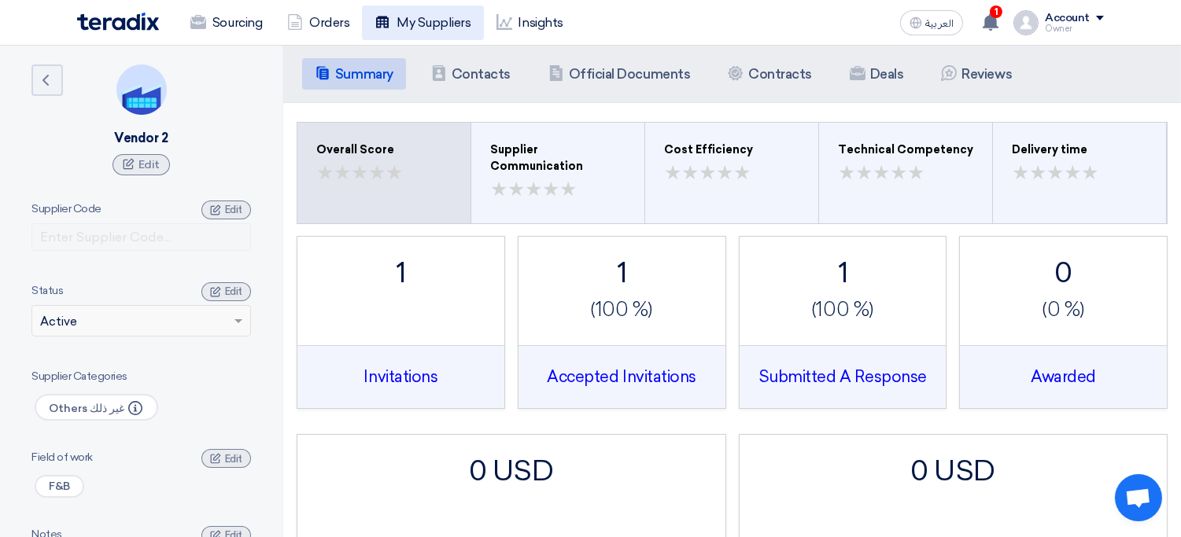
click at [411, 29] on link "My Suppliers" at bounding box center [422, 23] width 121 height 35
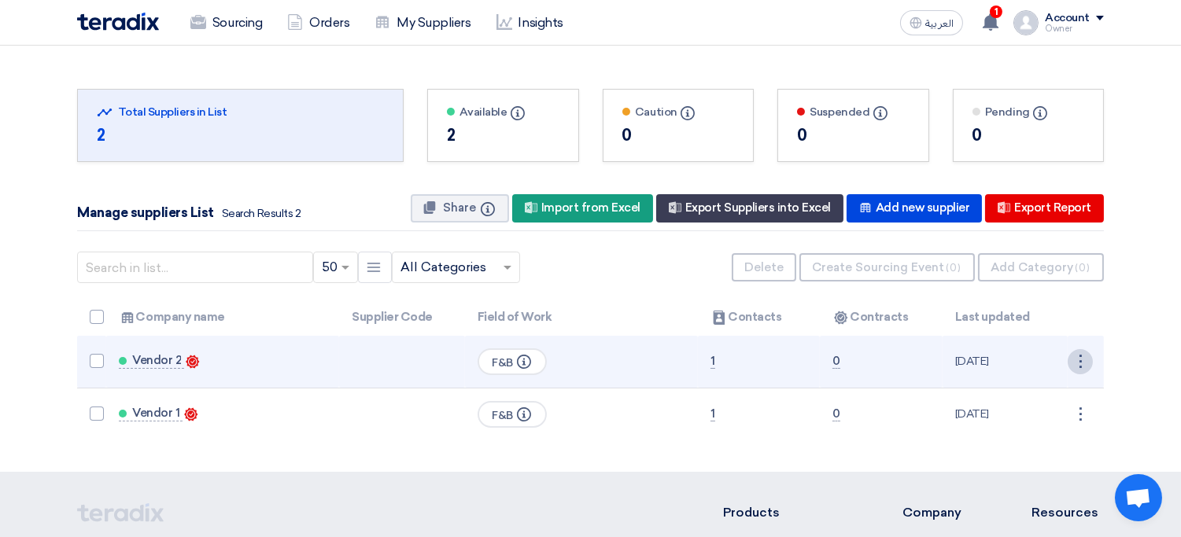
click at [1072, 365] on div "⋮" at bounding box center [1079, 361] width 25 height 25
click at [1039, 422] on link "Delete" at bounding box center [1053, 414] width 77 height 23
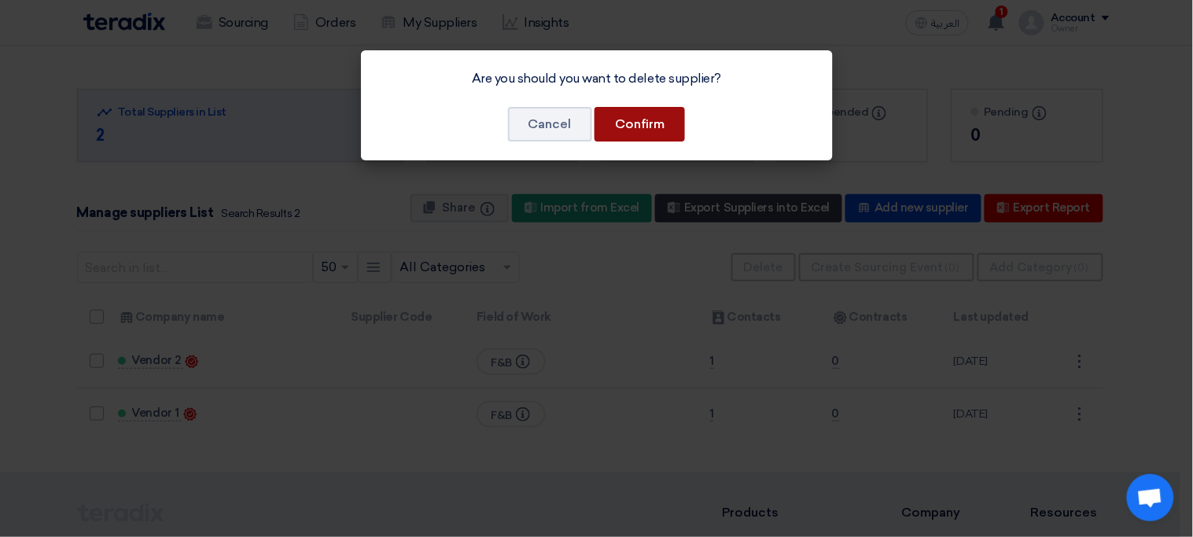
click at [654, 119] on button "Confirm" at bounding box center [640, 124] width 90 height 35
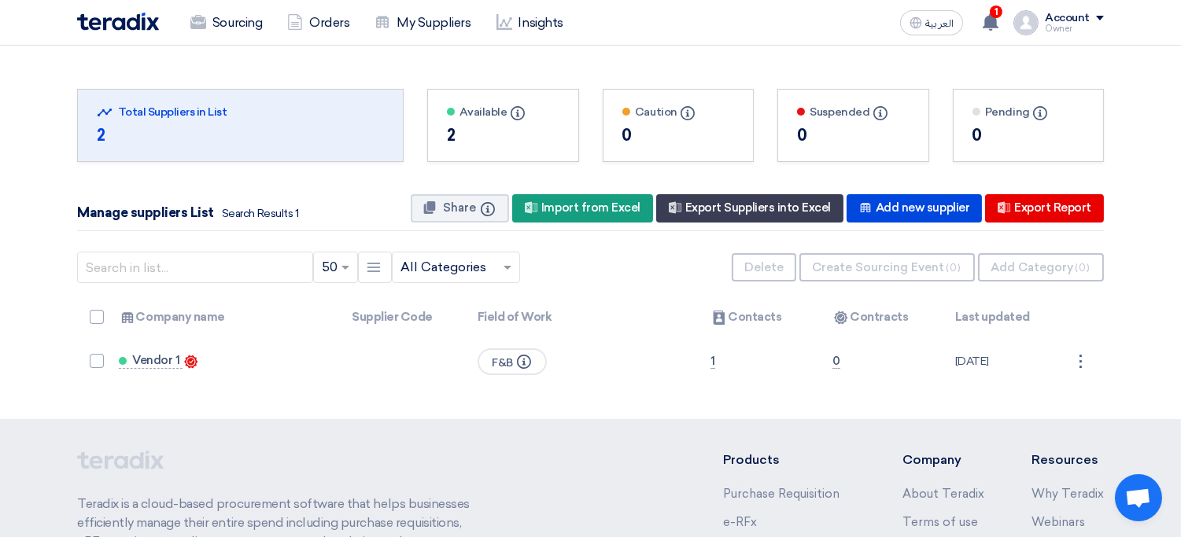
click at [1078, 364] on div "⋮" at bounding box center [1079, 361] width 25 height 25
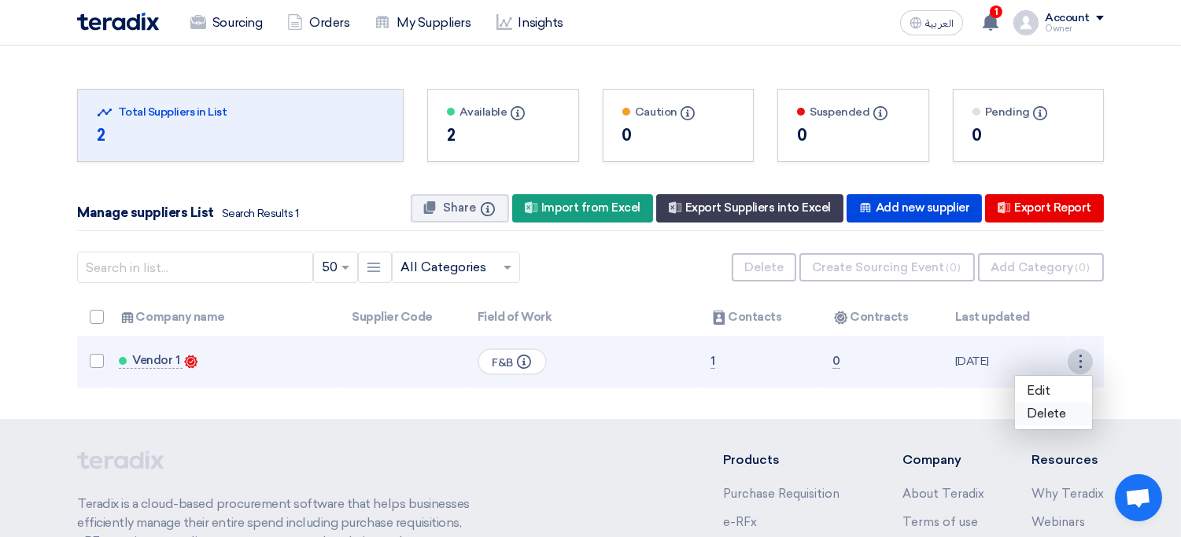
click at [1034, 408] on link "Delete" at bounding box center [1053, 414] width 77 height 23
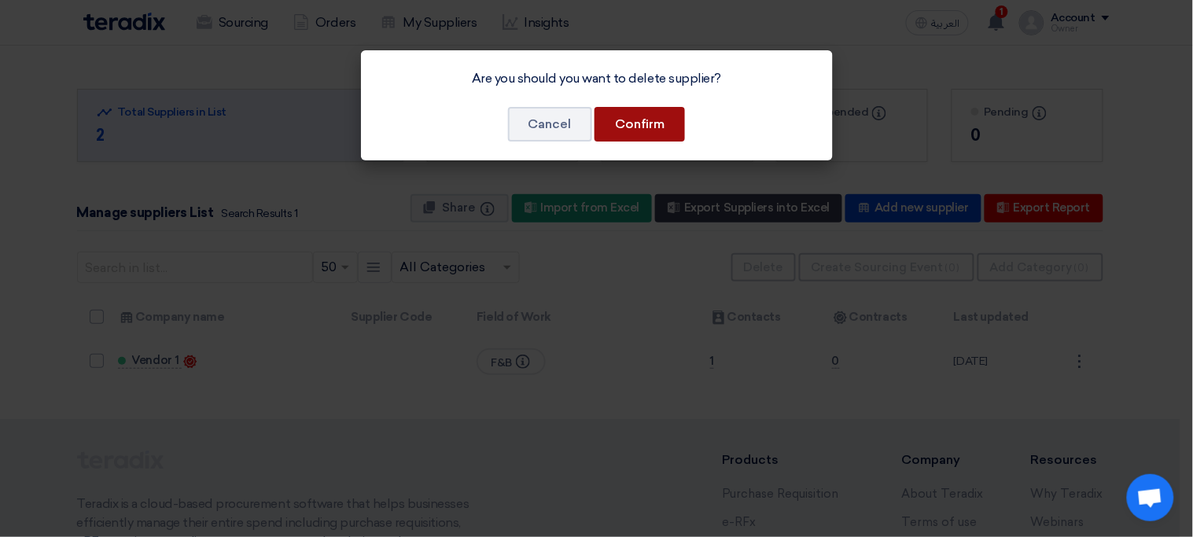
click at [644, 135] on button "Confirm" at bounding box center [640, 124] width 90 height 35
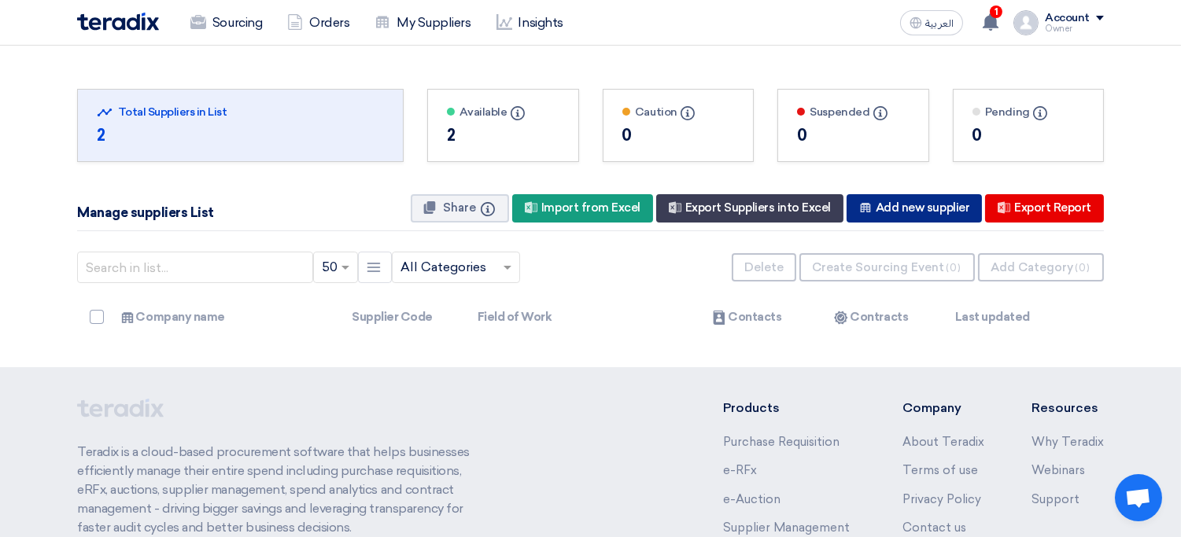
click at [919, 222] on div "New Supplier Add new supplier" at bounding box center [913, 208] width 135 height 28
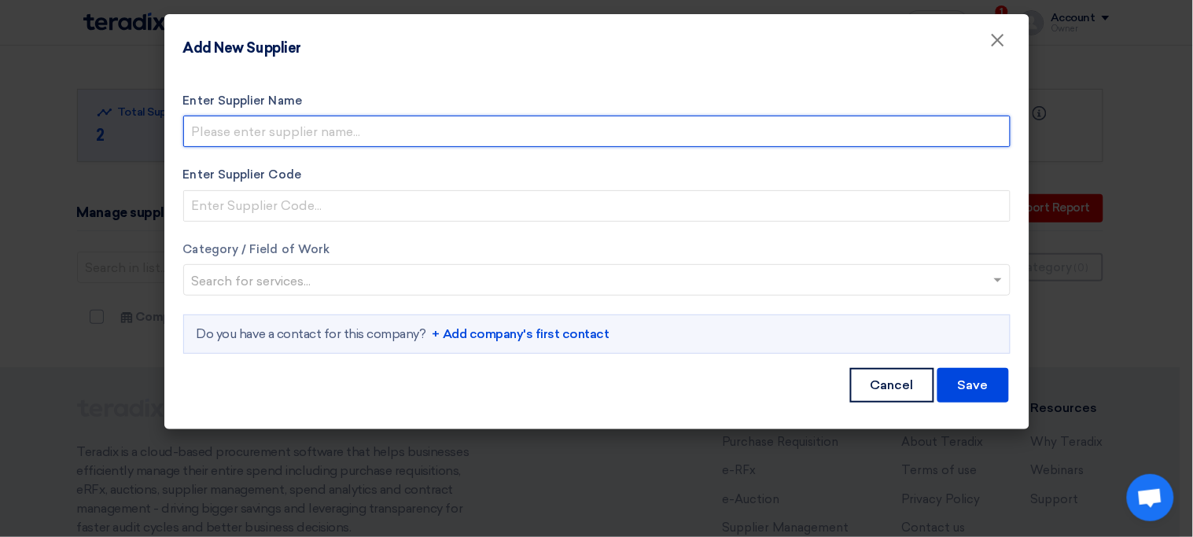
click at [314, 136] on input "Enter Supplier Name" at bounding box center [596, 131] width 827 height 31
type input "[PERSON_NAME]"
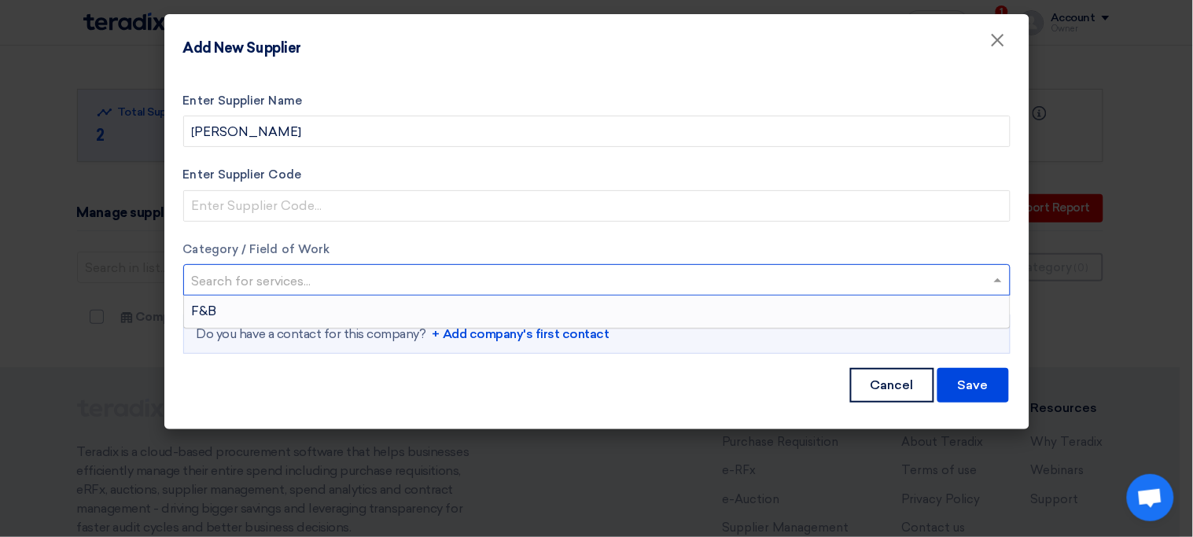
click at [399, 276] on input "text" at bounding box center [589, 282] width 794 height 26
click at [334, 313] on div "F&B" at bounding box center [597, 311] width 826 height 31
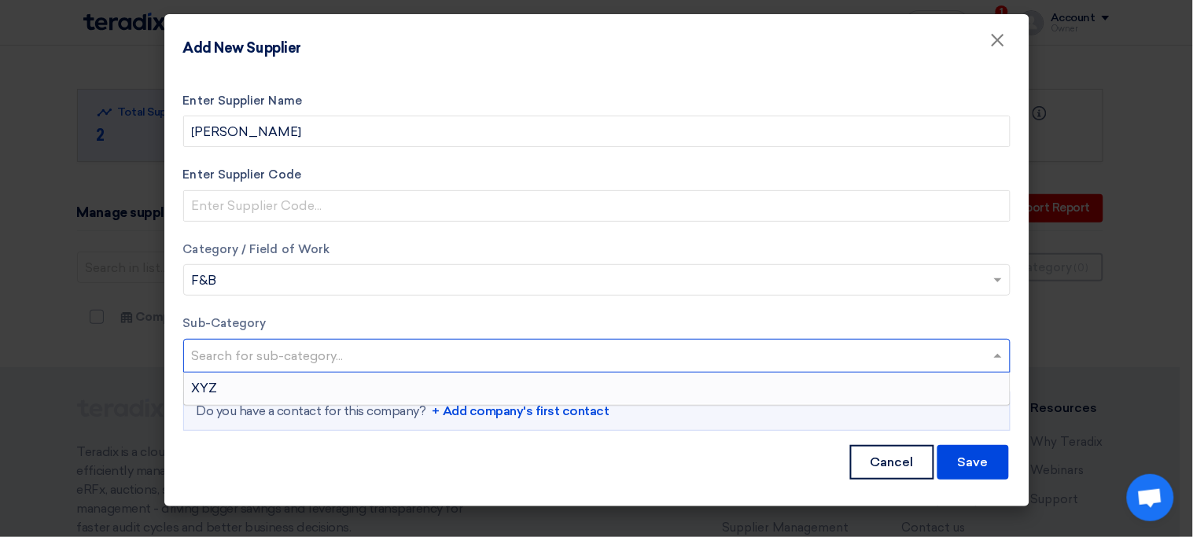
click at [422, 356] on input "text" at bounding box center [599, 358] width 814 height 26
click at [363, 396] on div "XYZ" at bounding box center [597, 388] width 826 height 31
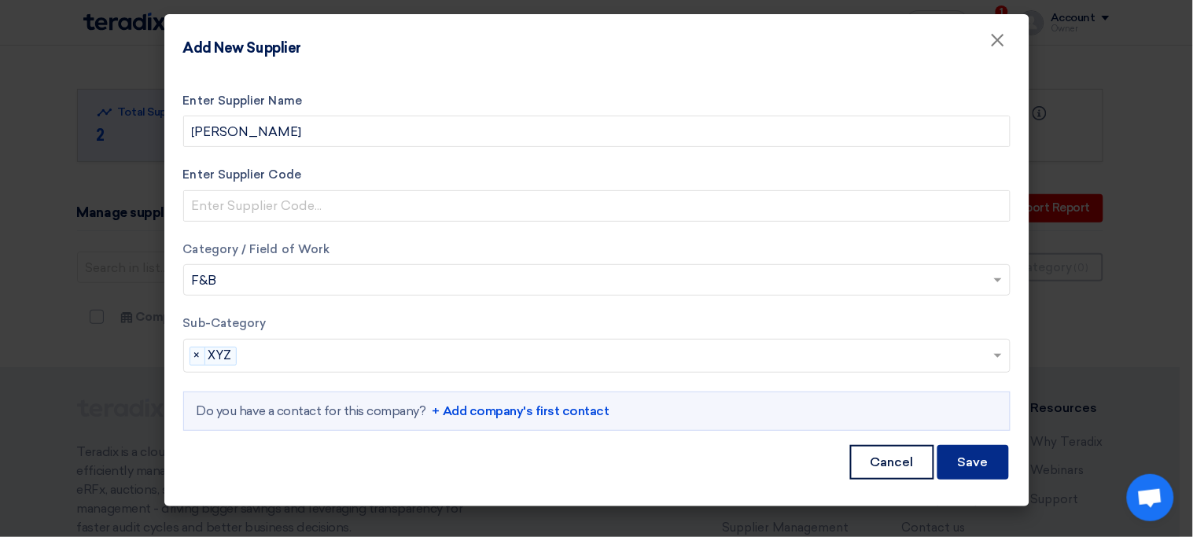
click at [971, 458] on button "Save" at bounding box center [974, 462] width 72 height 35
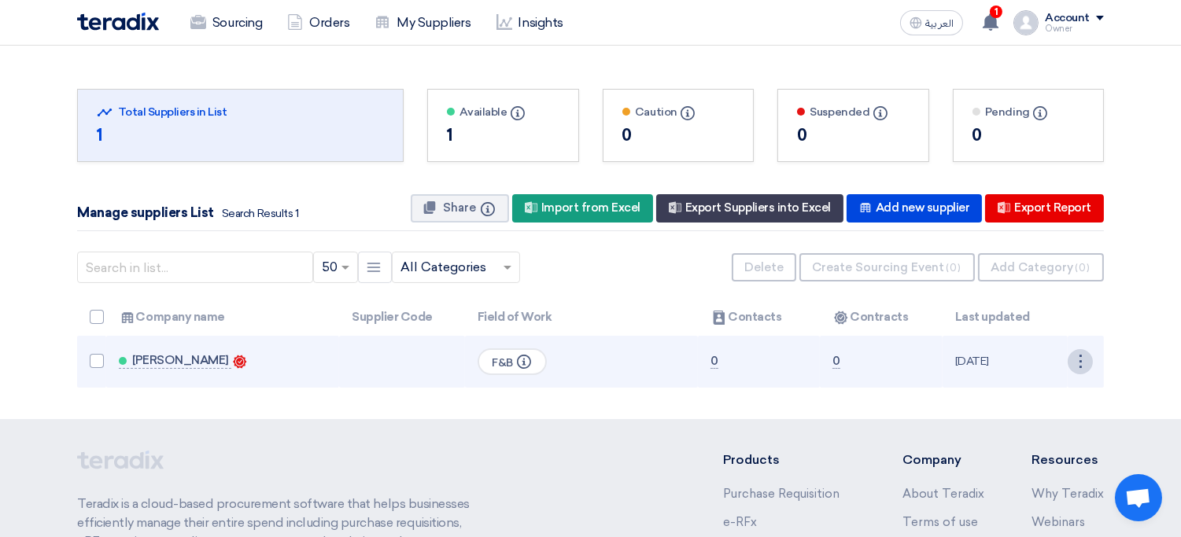
click at [1073, 357] on div "⋮" at bounding box center [1079, 361] width 25 height 25
click at [1035, 386] on link "Edit" at bounding box center [1053, 391] width 77 height 23
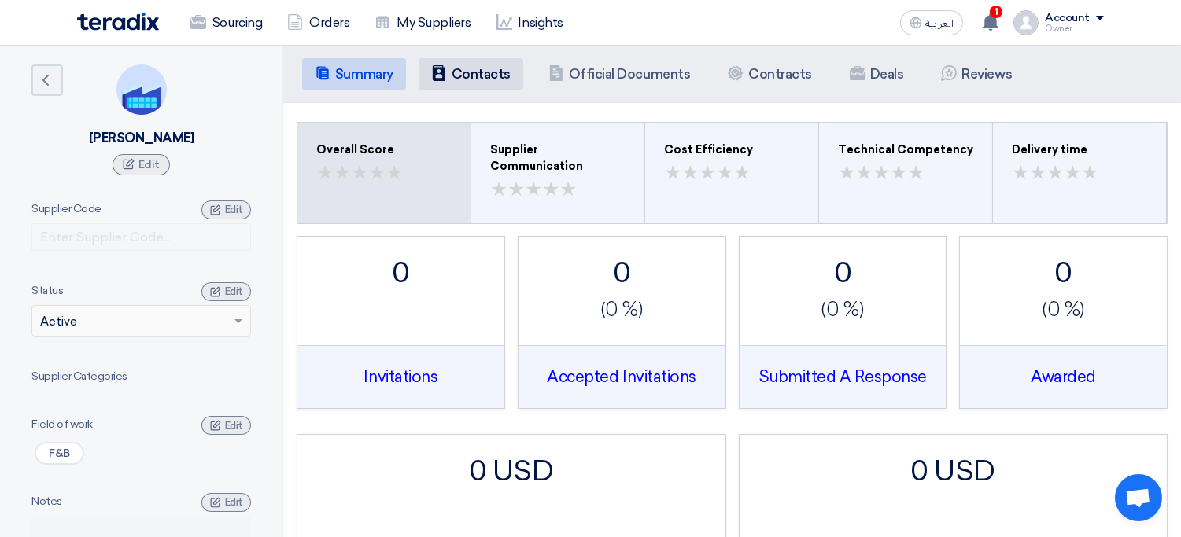
click at [485, 68] on h5 "Contacts" at bounding box center [480, 74] width 59 height 16
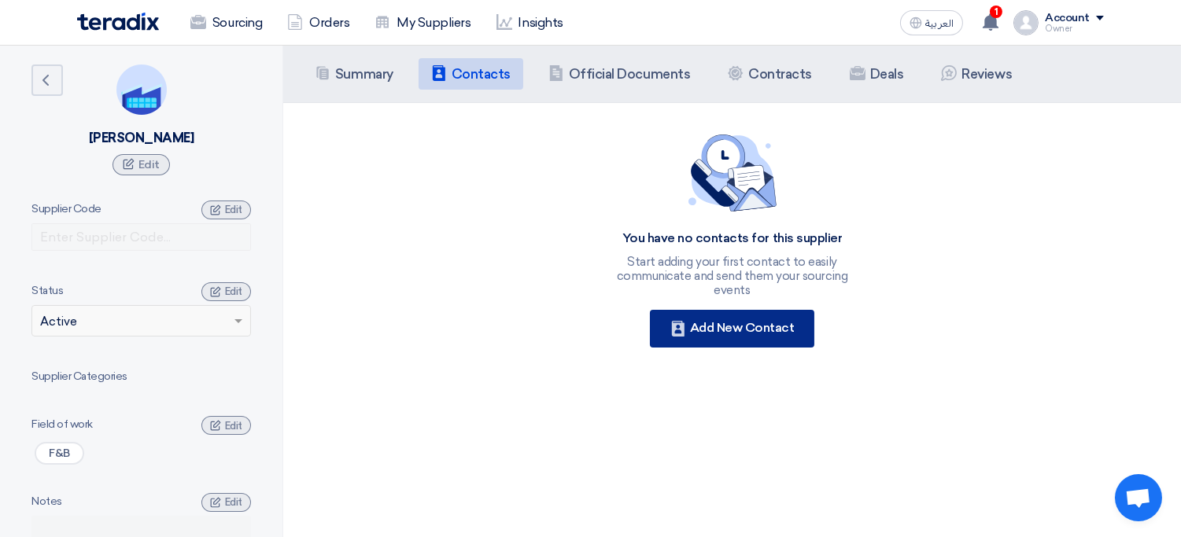
click at [769, 322] on div "Contacts Add New Contact" at bounding box center [732, 329] width 165 height 38
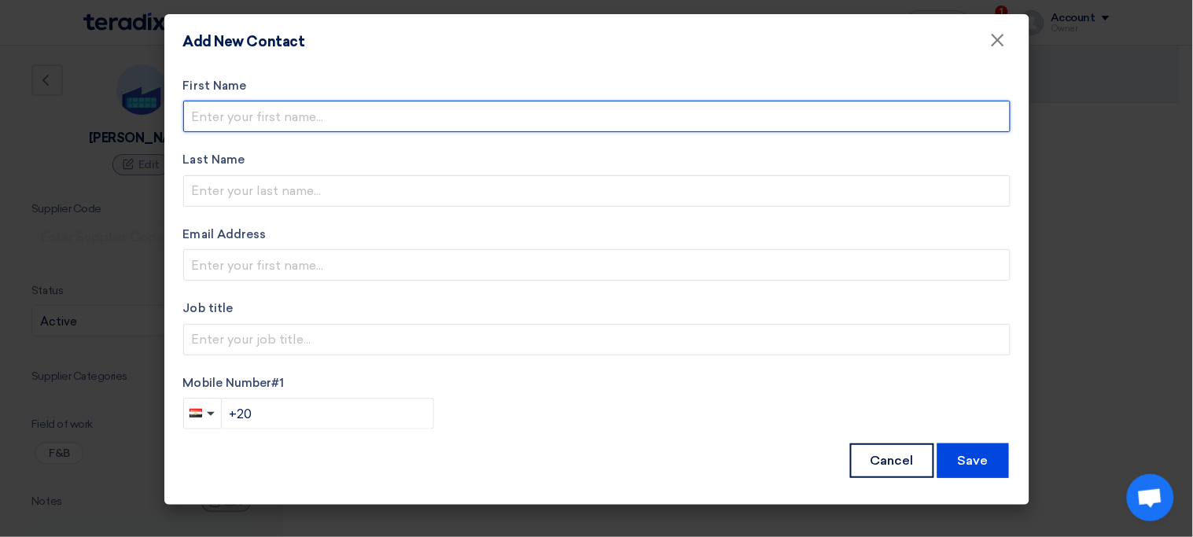
click at [388, 122] on input "text" at bounding box center [596, 116] width 827 height 31
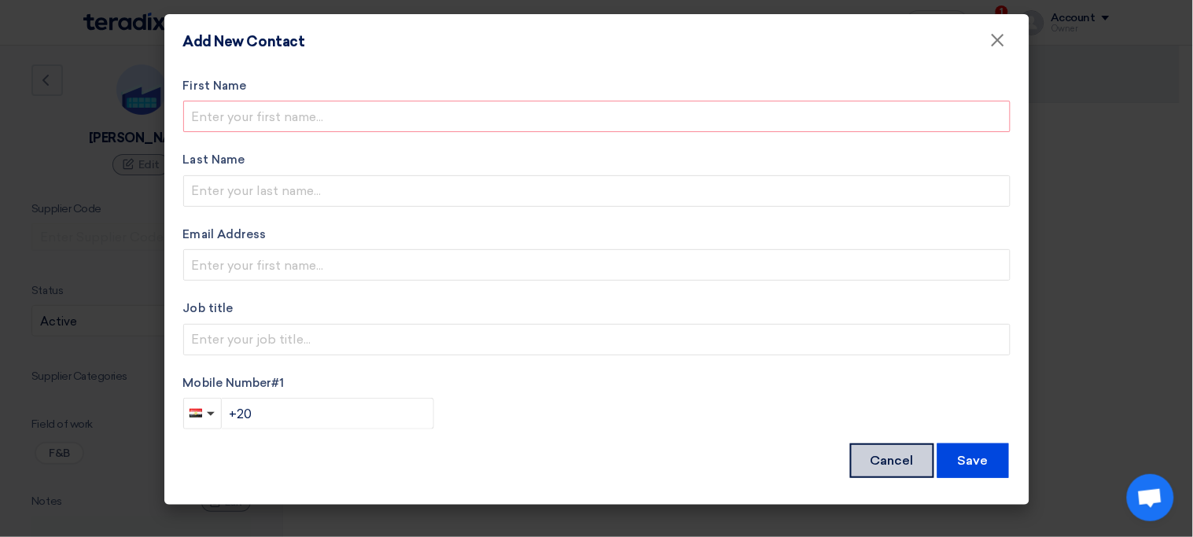
click at [913, 467] on button "Cancel" at bounding box center [892, 461] width 84 height 35
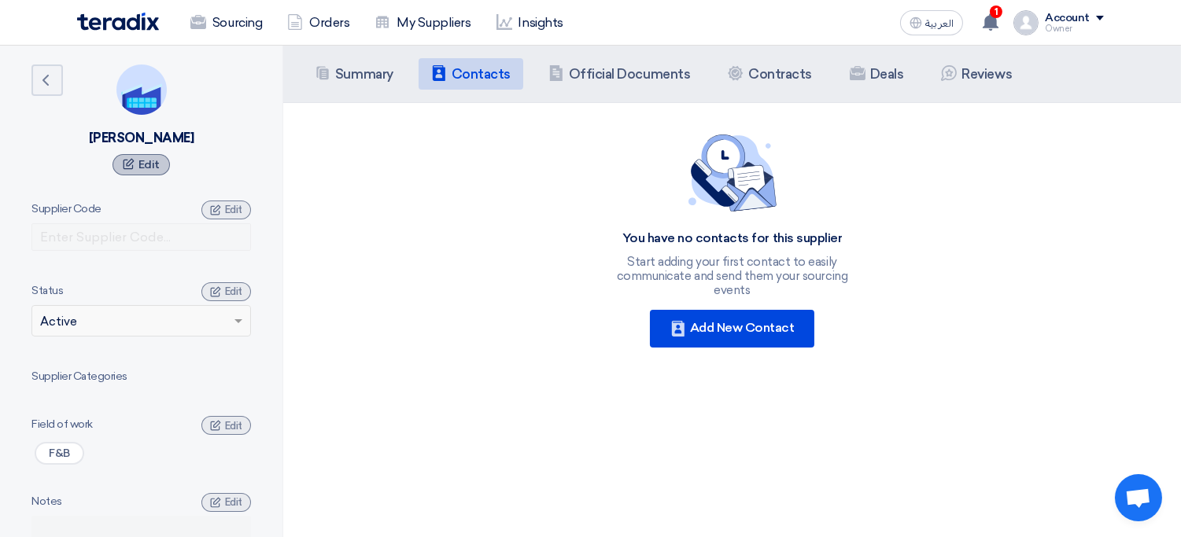
click at [127, 163] on icon at bounding box center [129, 164] width 12 height 12
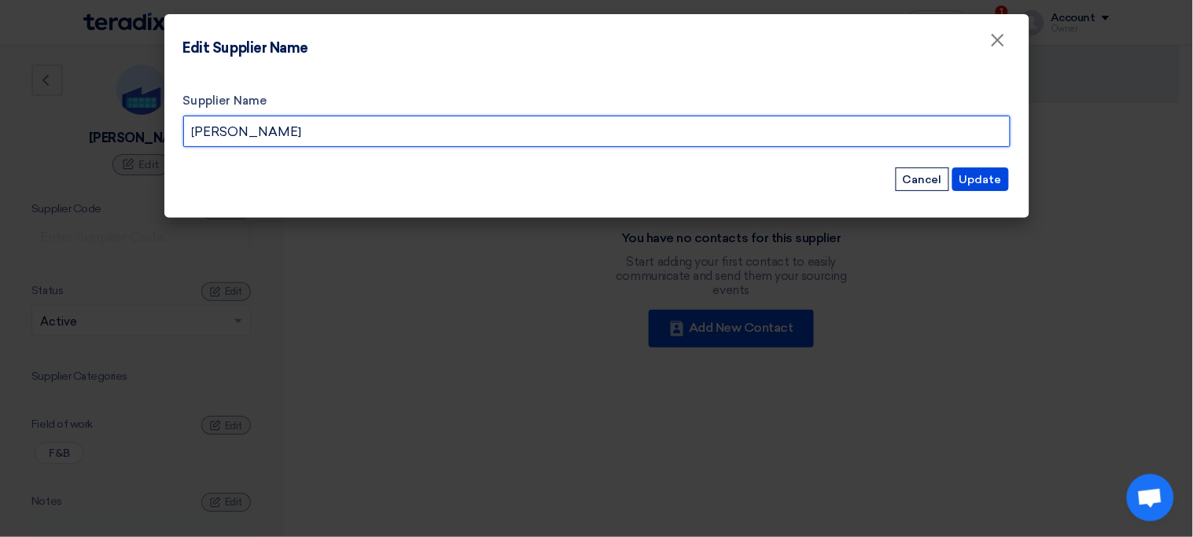
click at [309, 121] on input "[PERSON_NAME]" at bounding box center [596, 131] width 827 height 31
click at [285, 130] on input "[PERSON_NAME]" at bounding box center [596, 131] width 827 height 31
click at [503, 127] on input "Wendersons" at bounding box center [596, 131] width 827 height 31
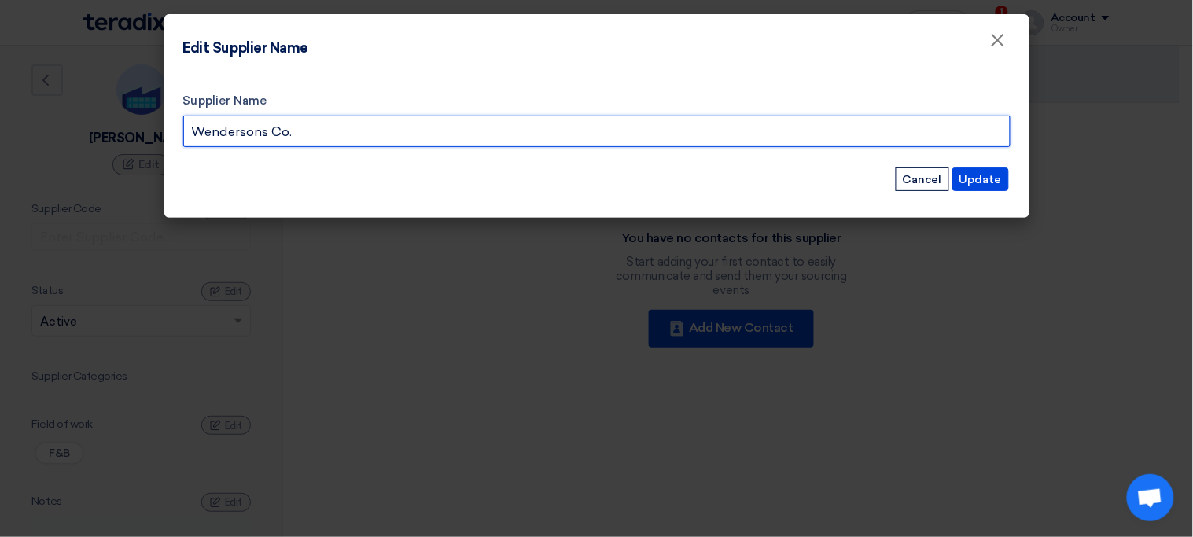
type input "Wendersons Co."
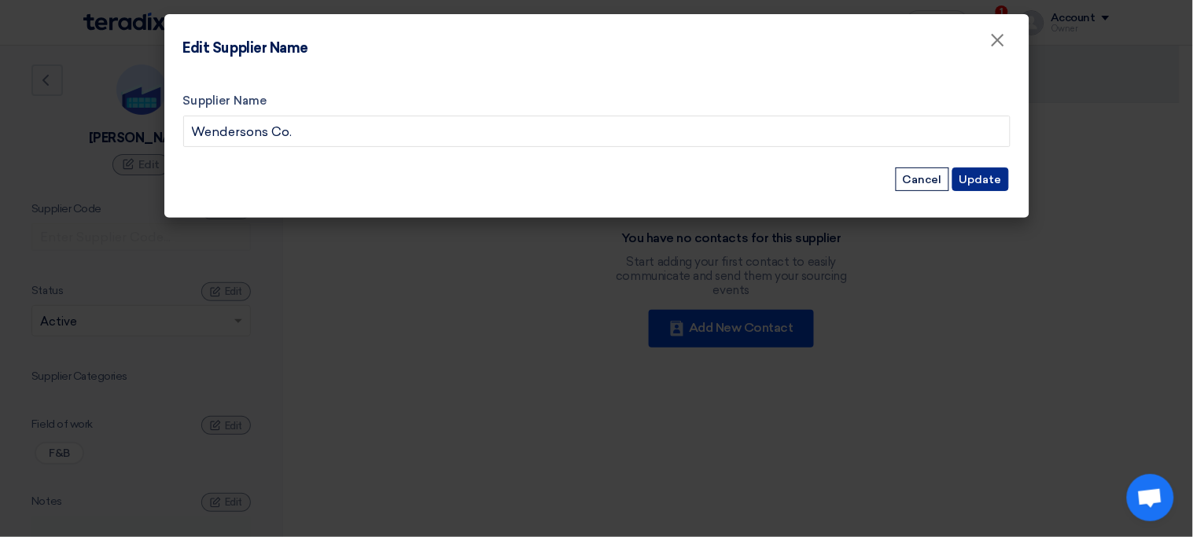
click at [978, 186] on button "Update" at bounding box center [981, 180] width 57 height 24
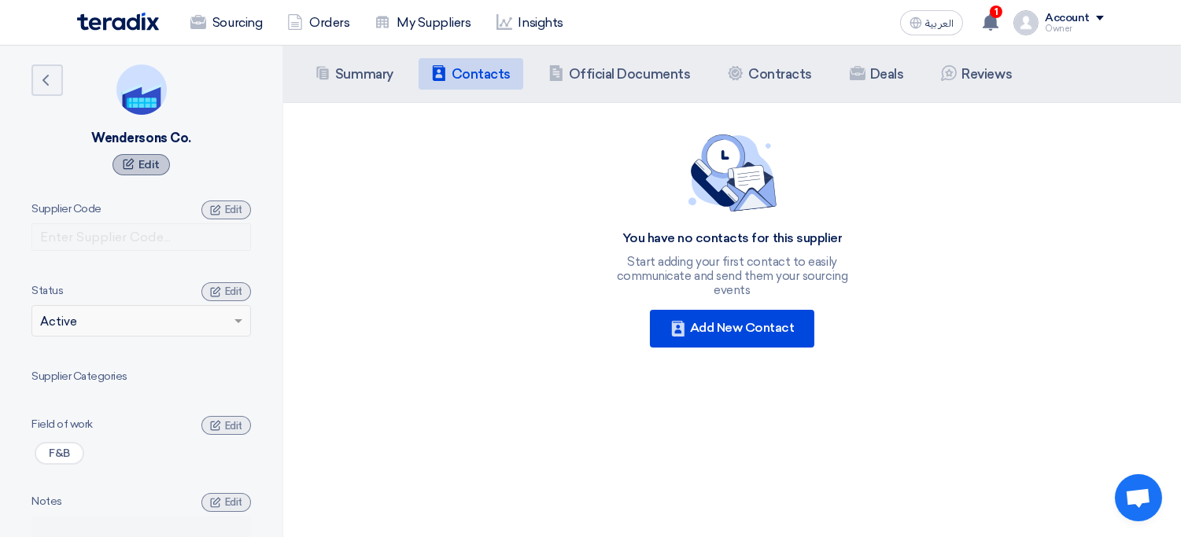
click at [149, 161] on span "Edit" at bounding box center [148, 164] width 21 height 13
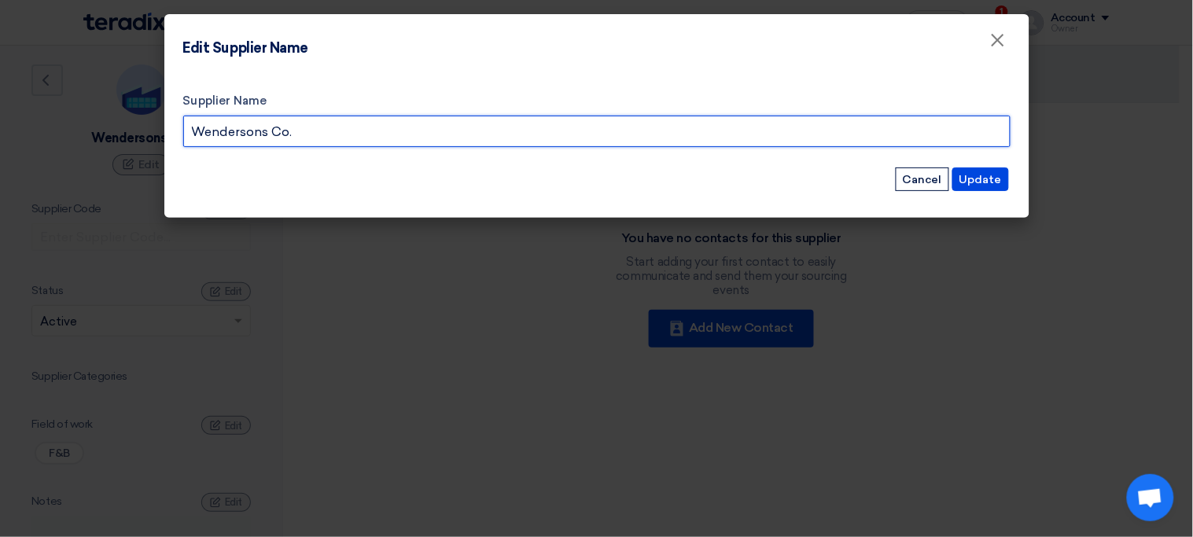
click at [315, 127] on input "Wendersons Co." at bounding box center [596, 131] width 827 height 31
click at [246, 135] on input "Thurayassons" at bounding box center [596, 131] width 827 height 31
click at [341, 138] on input "Thurayasons" at bounding box center [596, 131] width 827 height 31
type input "Thurayasons Co."
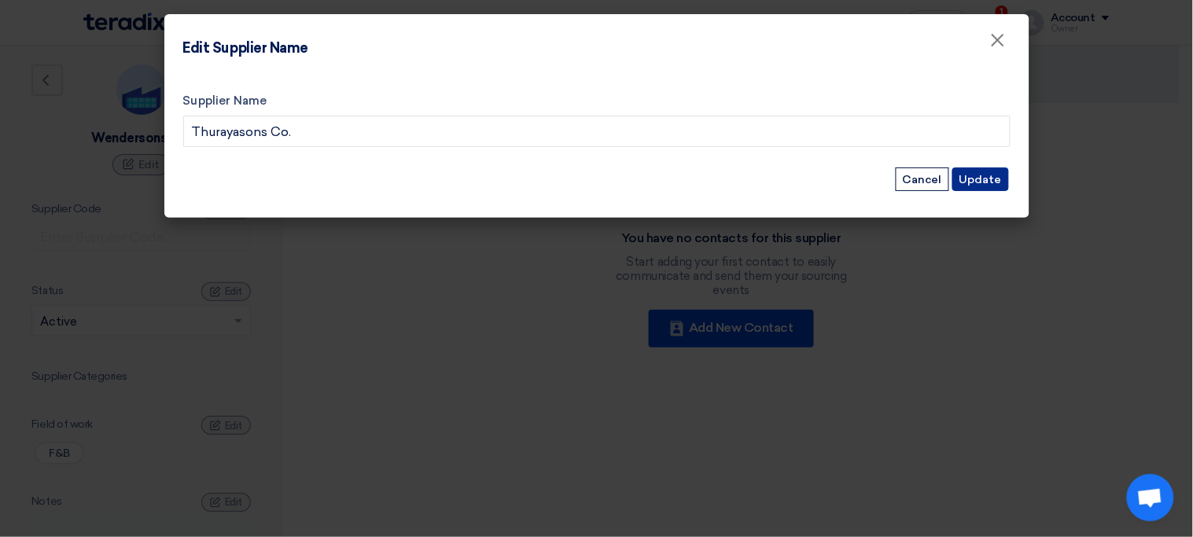
click at [981, 185] on button "Update" at bounding box center [981, 180] width 57 height 24
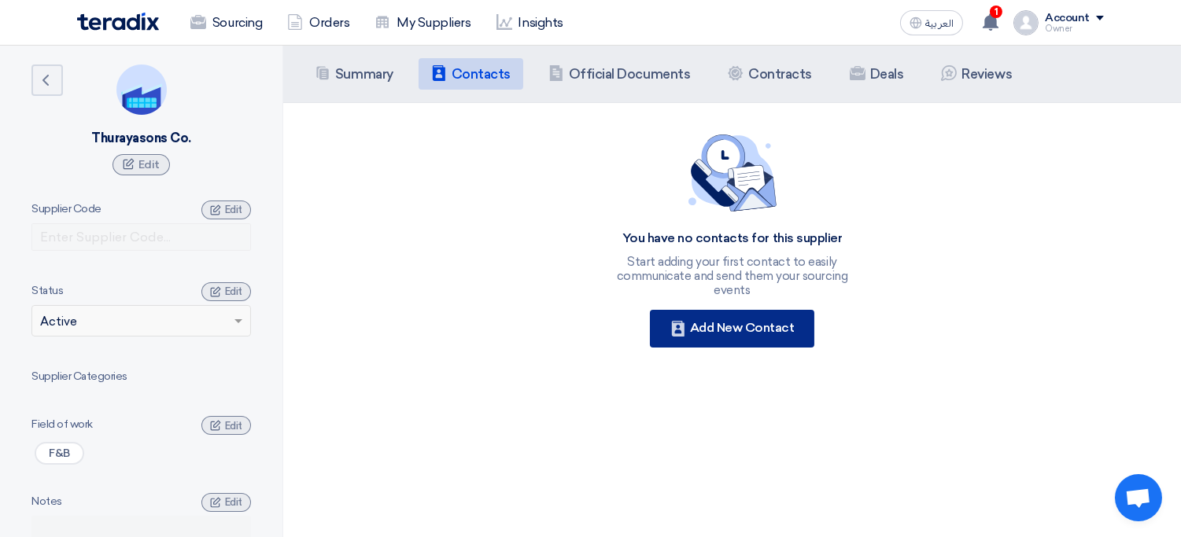
click at [715, 310] on div "Contacts Add New Contact" at bounding box center [732, 329] width 165 height 38
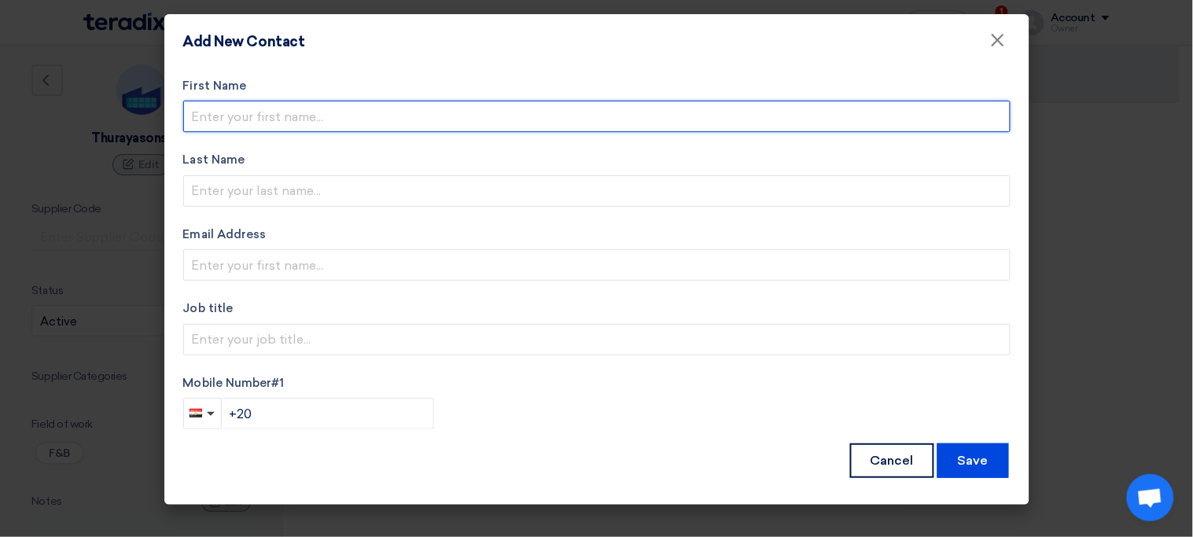
paste input "Wenderson"
type input "Wenderson"
click at [374, 123] on input "Wenderson" at bounding box center [596, 116] width 827 height 31
type input "Thomas"
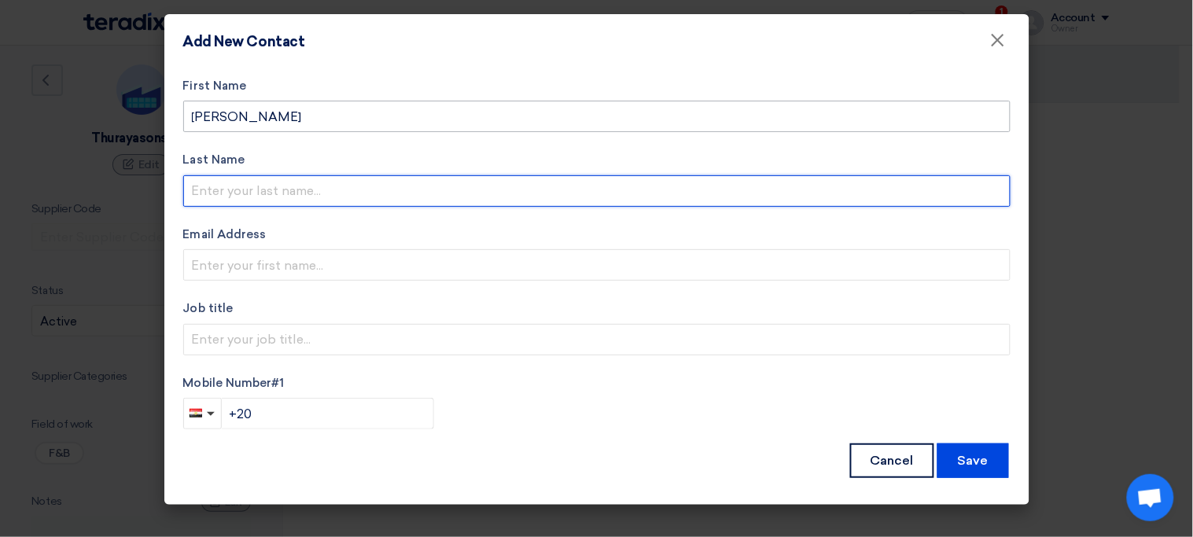
type input "w"
type input "Wendersons"
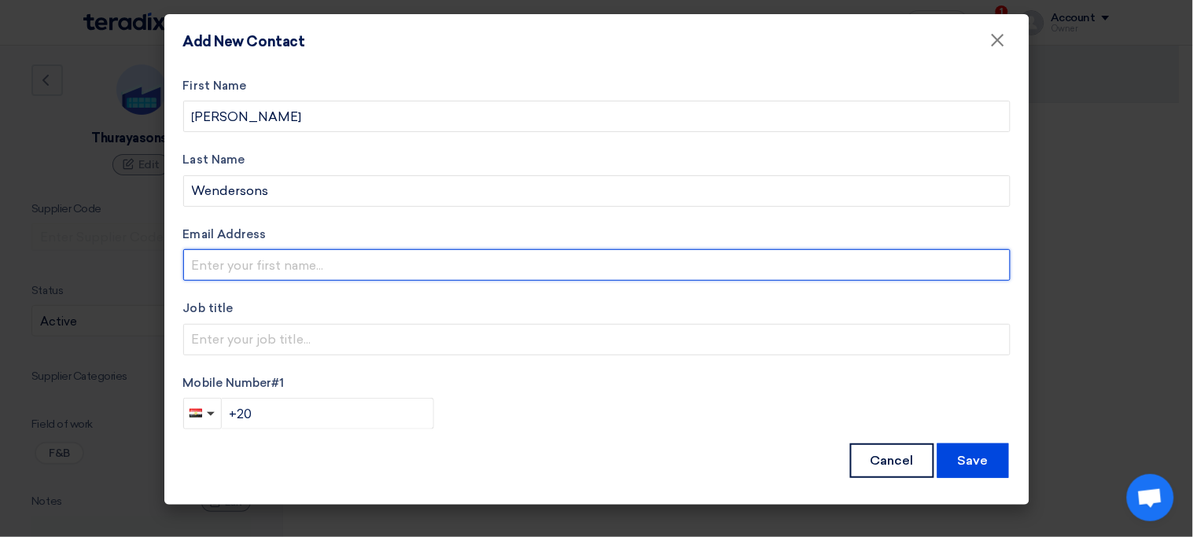
click at [488, 270] on input "email" at bounding box center [596, 264] width 827 height 31
type input "sp1@teradix.com"
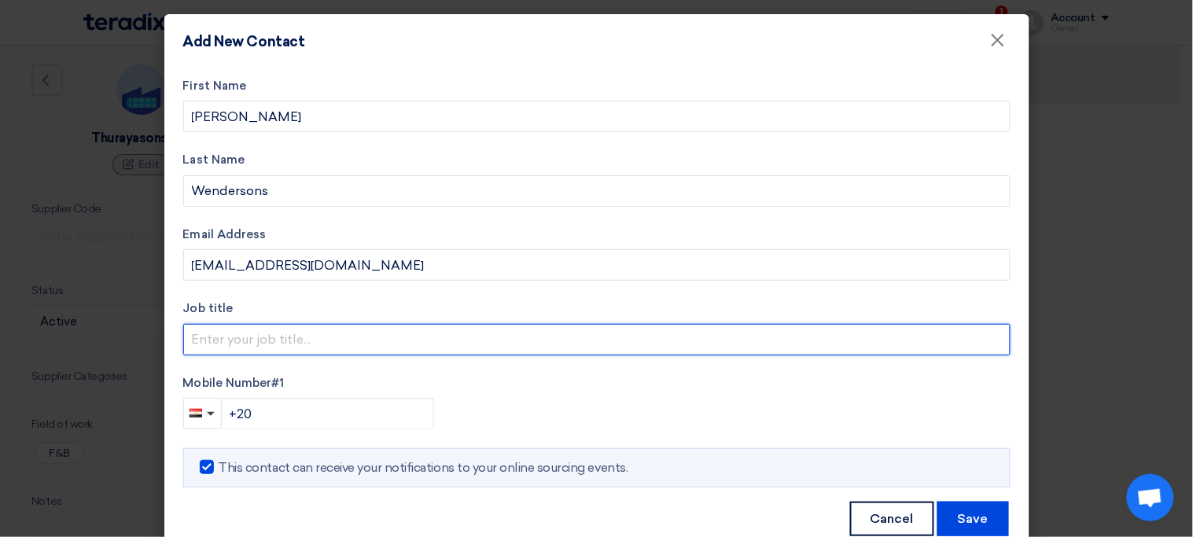
click at [352, 339] on input "text" at bounding box center [596, 339] width 827 height 31
type input "Business Developer"
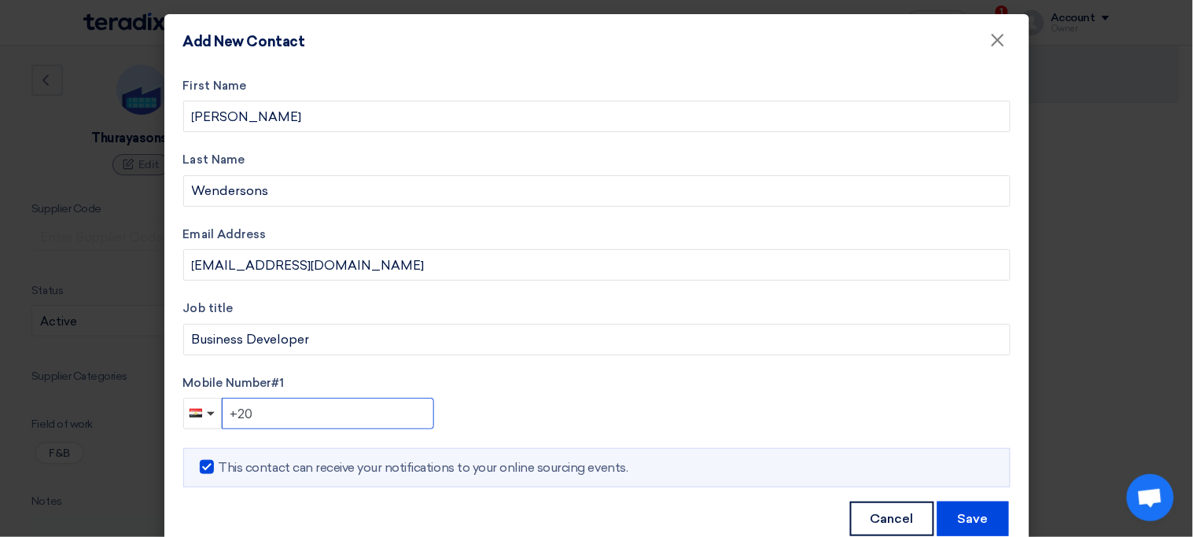
click at [293, 404] on input "+20" at bounding box center [328, 413] width 212 height 31
type input "+96650221231"
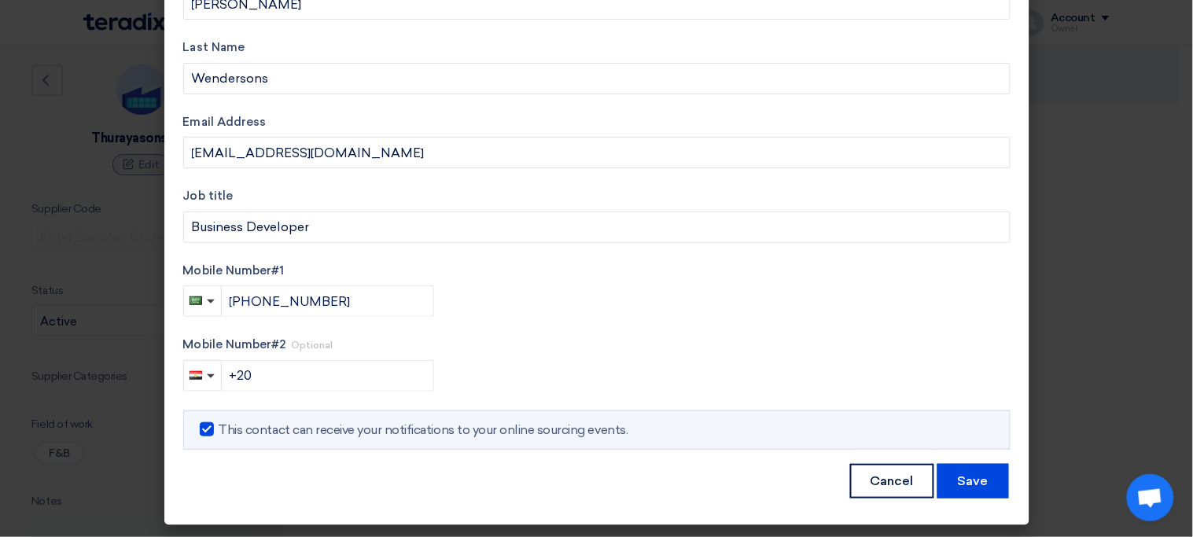
scroll to position [112, 0]
click at [961, 484] on button "Save" at bounding box center [974, 481] width 72 height 35
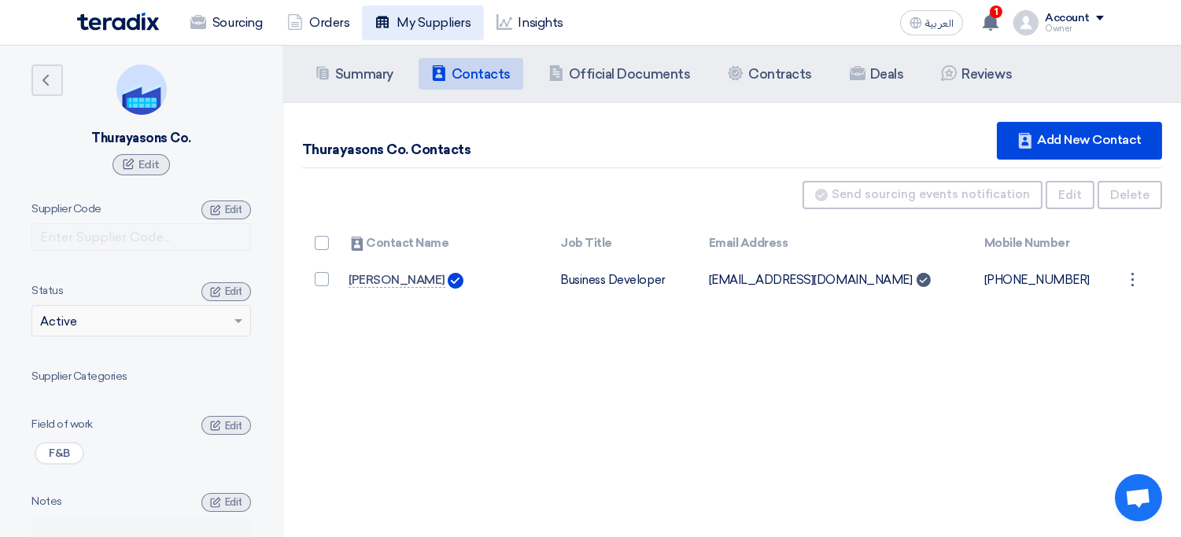
click at [440, 29] on link "My Suppliers" at bounding box center [422, 23] width 121 height 35
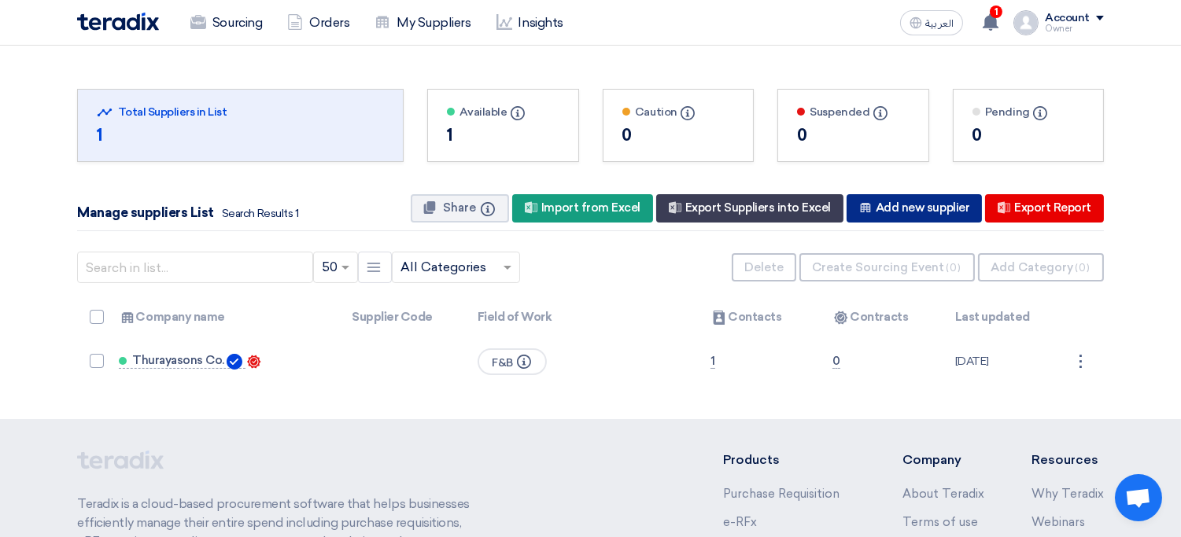
click at [890, 199] on div "New Supplier Add new supplier" at bounding box center [913, 208] width 135 height 28
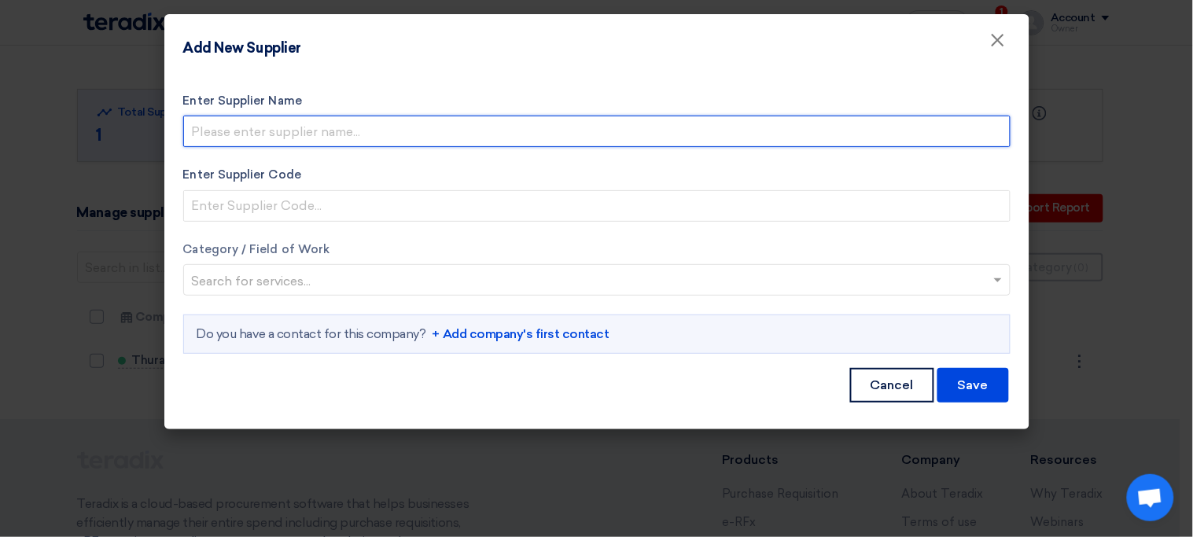
click at [435, 125] on input "Enter Supplier Name" at bounding box center [596, 131] width 827 height 31
type input "Polar Port LLC."
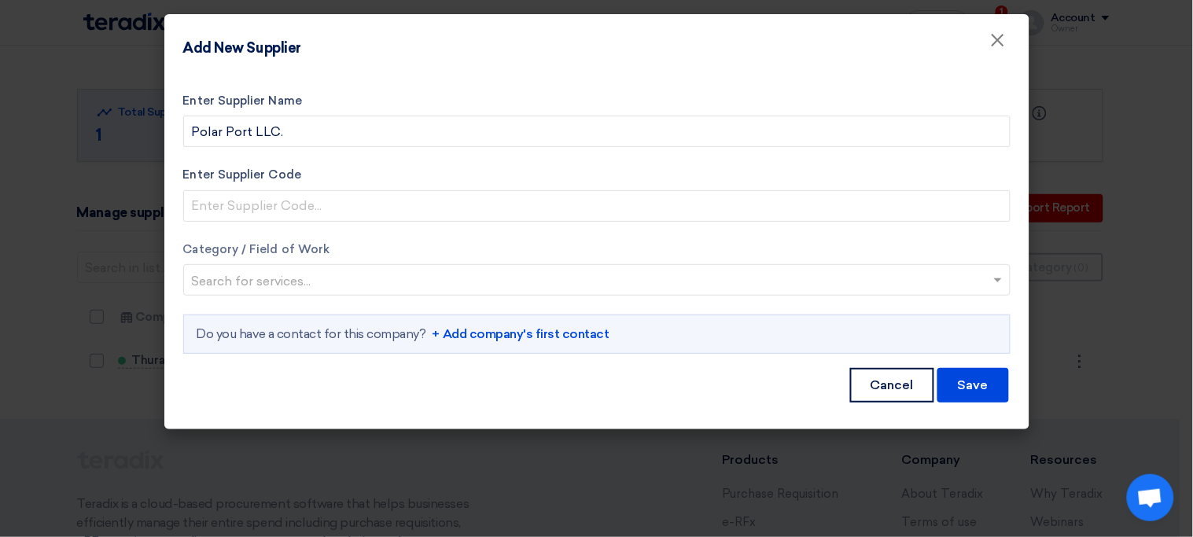
click at [315, 281] on input "text" at bounding box center [589, 282] width 794 height 26
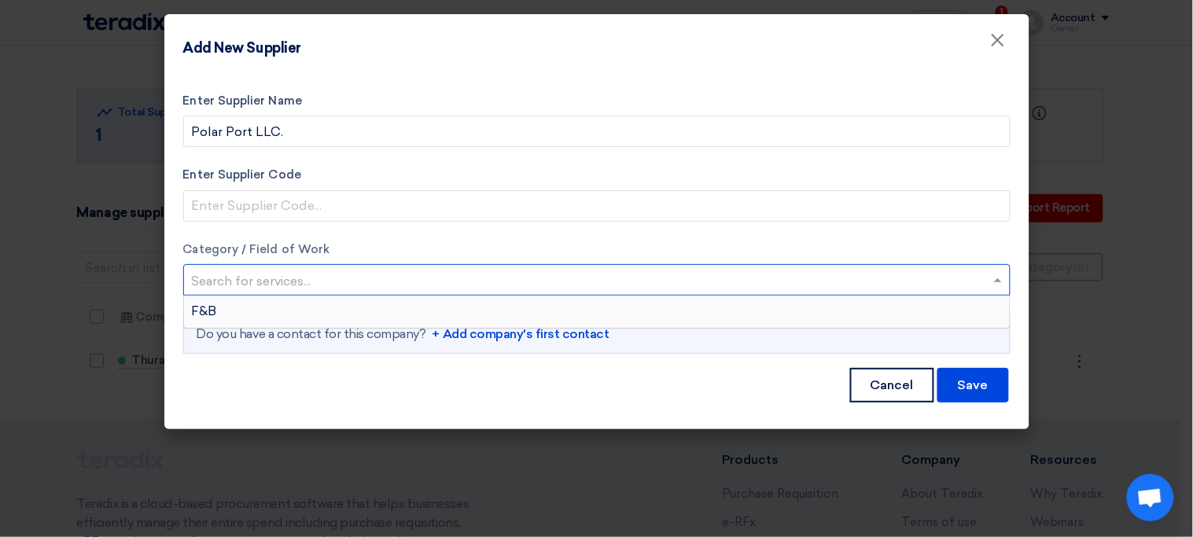
click at [280, 312] on div "F&B" at bounding box center [597, 311] width 826 height 31
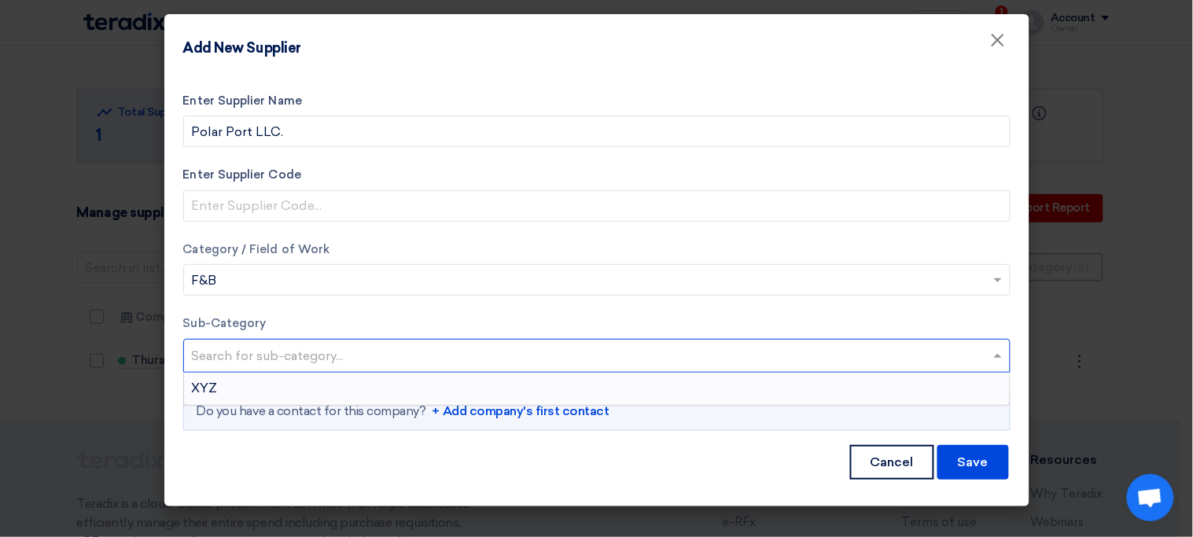
click at [312, 360] on input "text" at bounding box center [599, 358] width 814 height 26
click at [289, 387] on div "XYZ" at bounding box center [597, 388] width 826 height 31
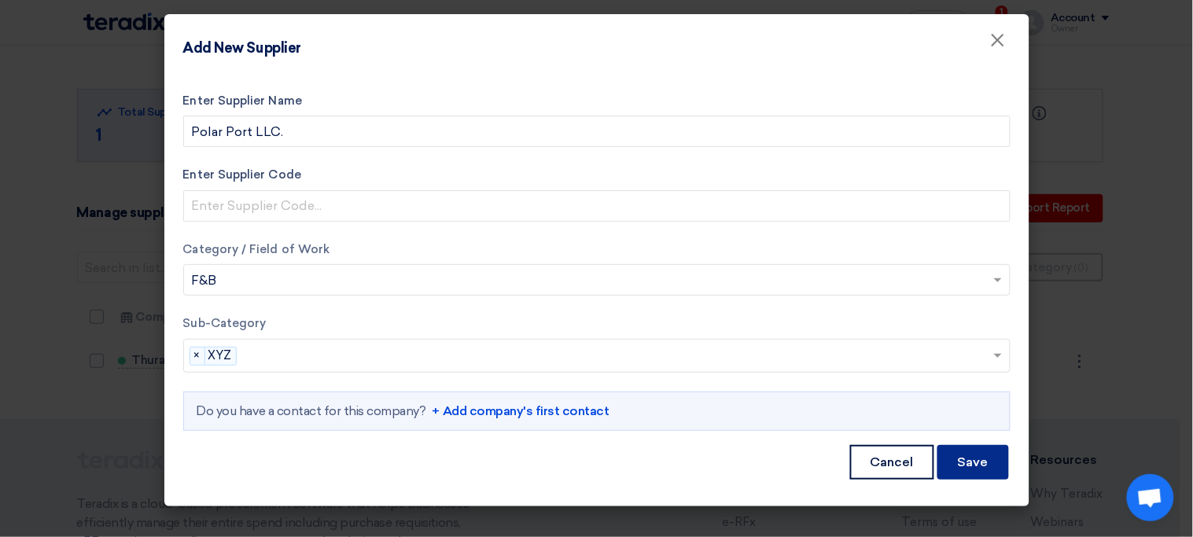
click at [978, 462] on button "Save" at bounding box center [974, 462] width 72 height 35
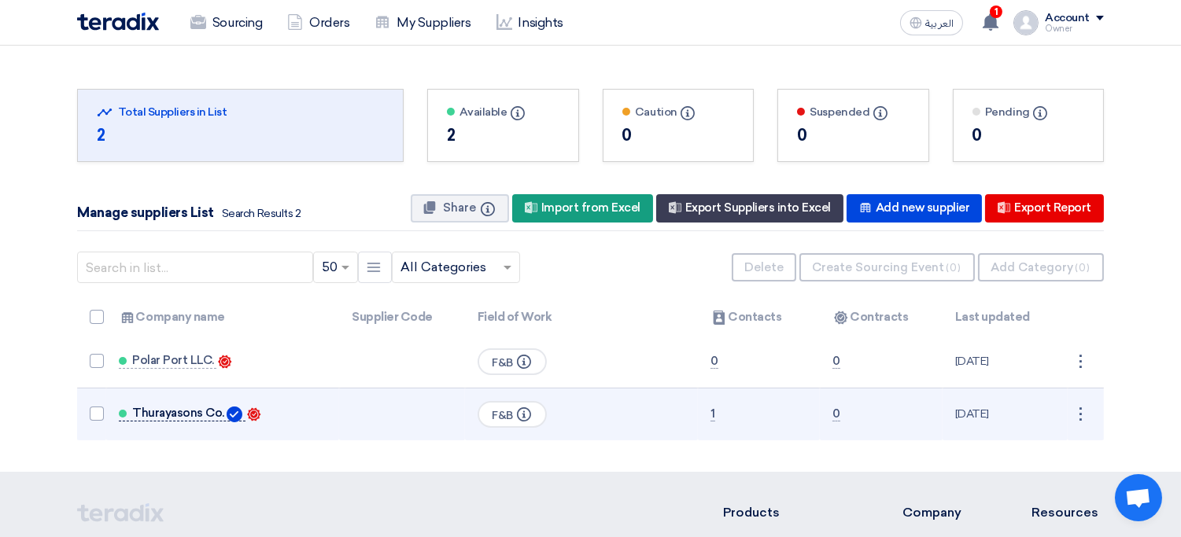
click at [182, 418] on link "Thurayasons Co." at bounding box center [182, 414] width 127 height 15
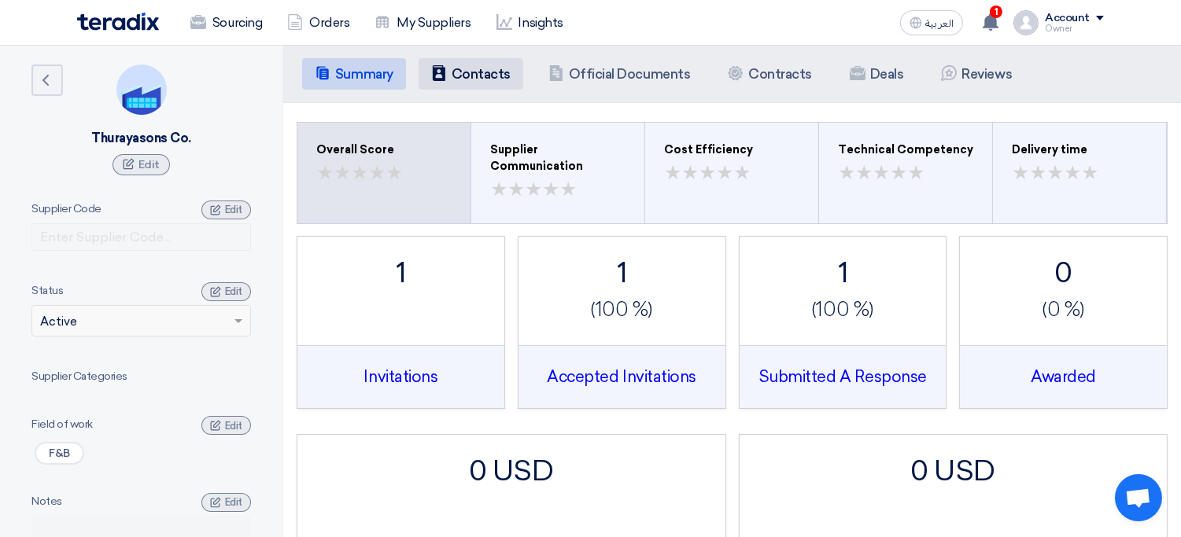
click at [498, 72] on h5 "Contacts" at bounding box center [480, 74] width 59 height 16
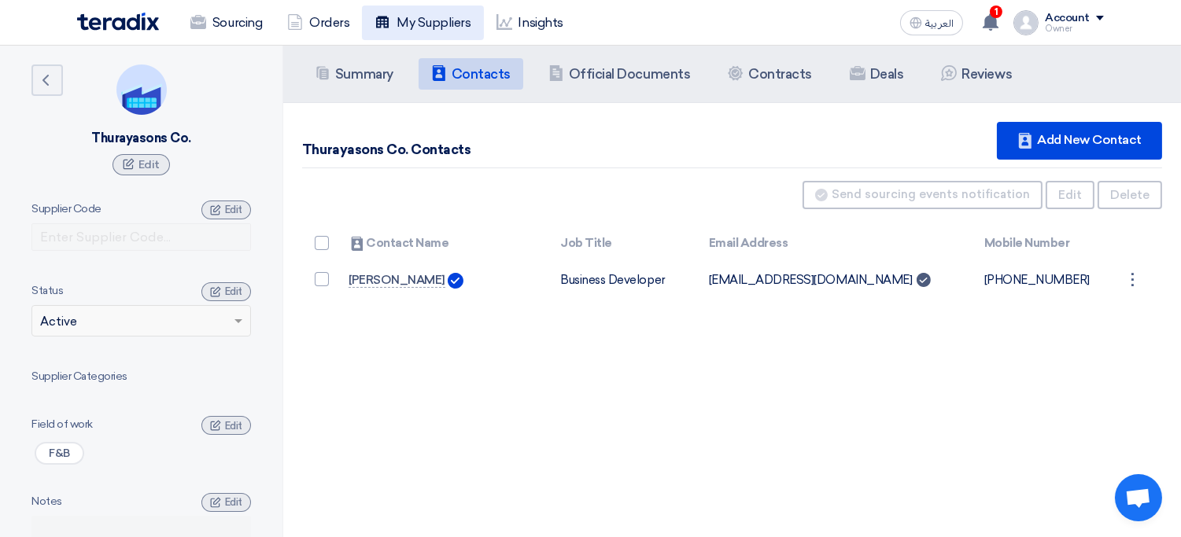
click at [417, 32] on link "My Suppliers" at bounding box center [422, 23] width 121 height 35
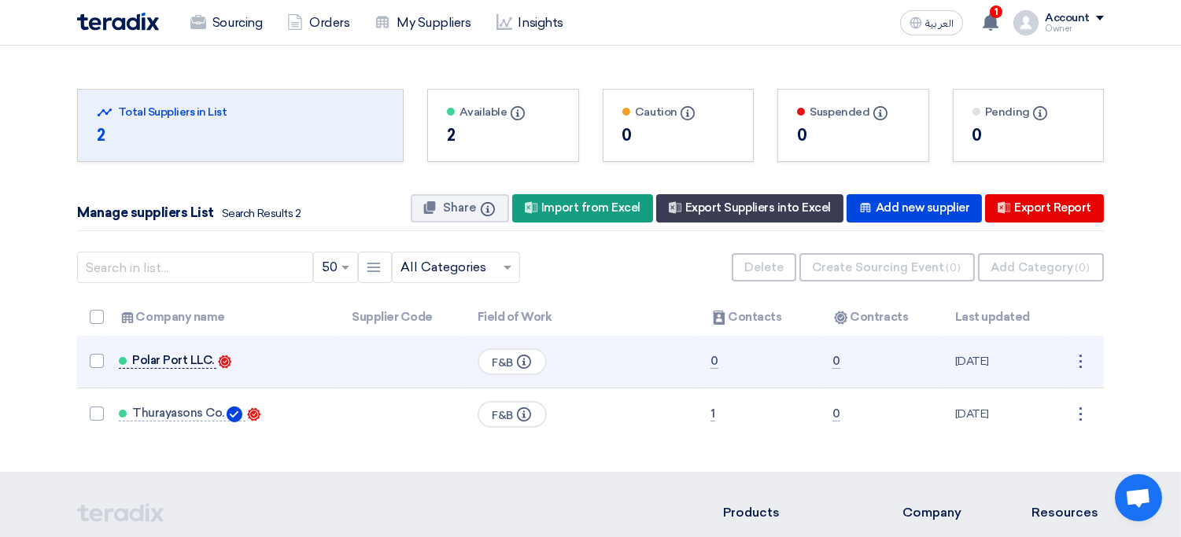
click at [176, 366] on span "Polar Port LLC." at bounding box center [173, 360] width 82 height 13
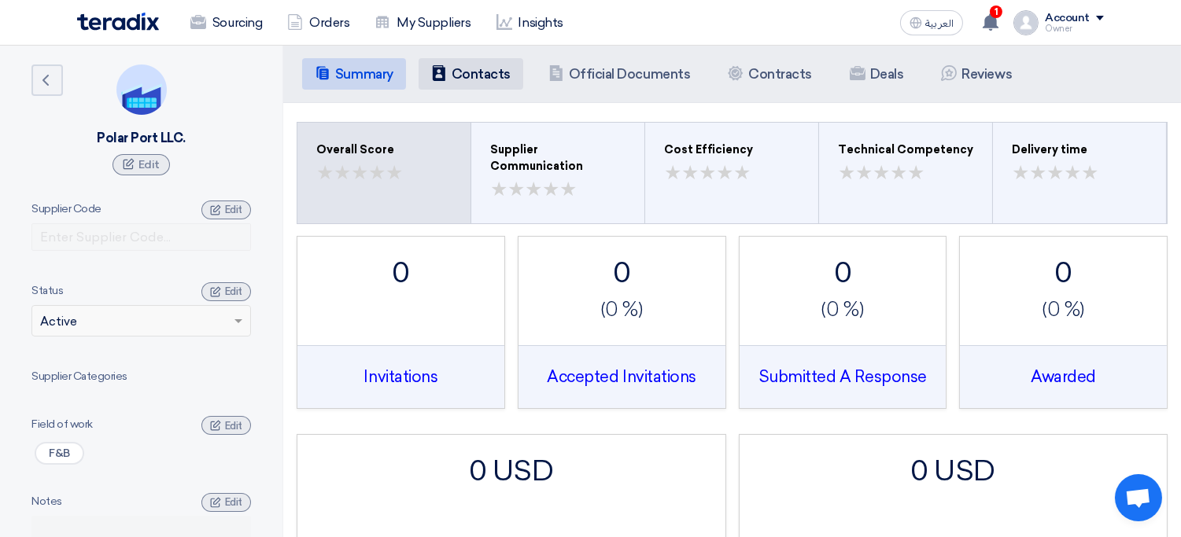
click at [488, 83] on li "Contacts Contacts" at bounding box center [470, 73] width 105 height 31
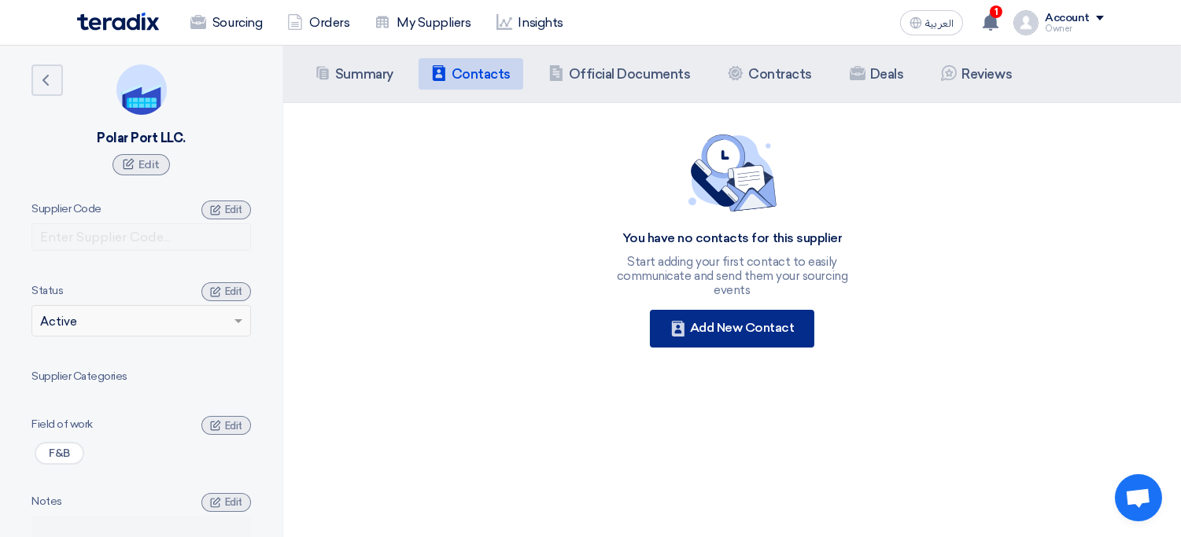
click at [721, 319] on div "Contacts Add New Contact" at bounding box center [732, 329] width 165 height 38
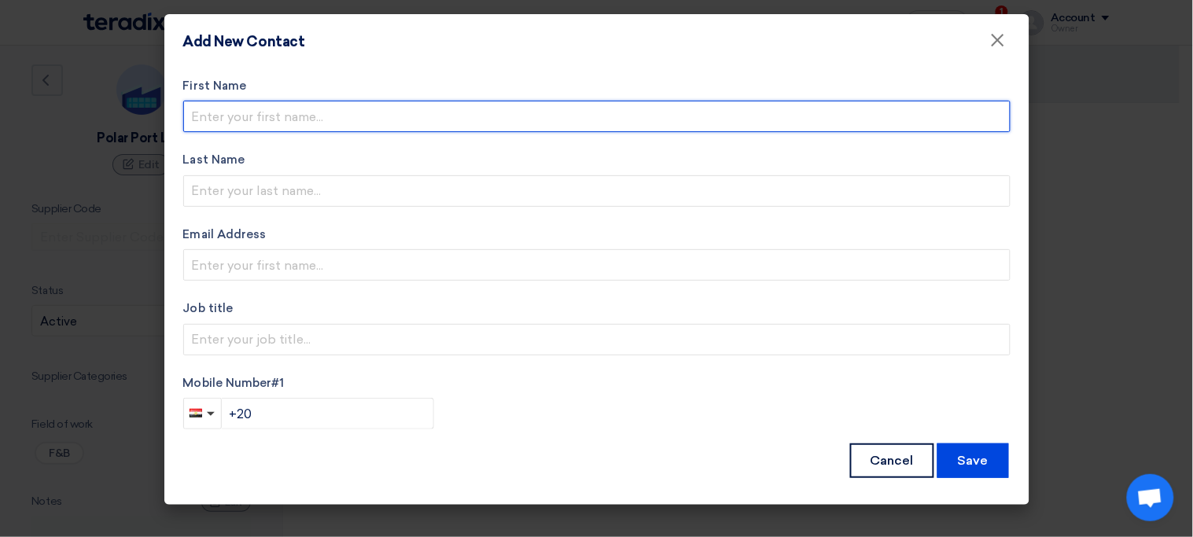
click at [497, 116] on input "text" at bounding box center [596, 116] width 827 height 31
type input "Ahmed"
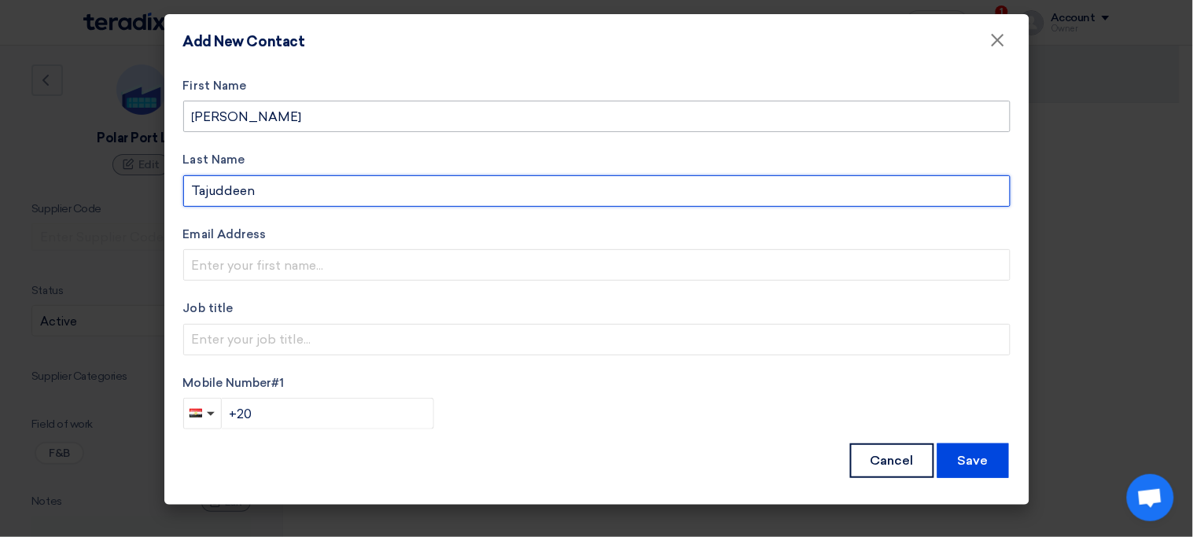
type input "Tajuddeen"
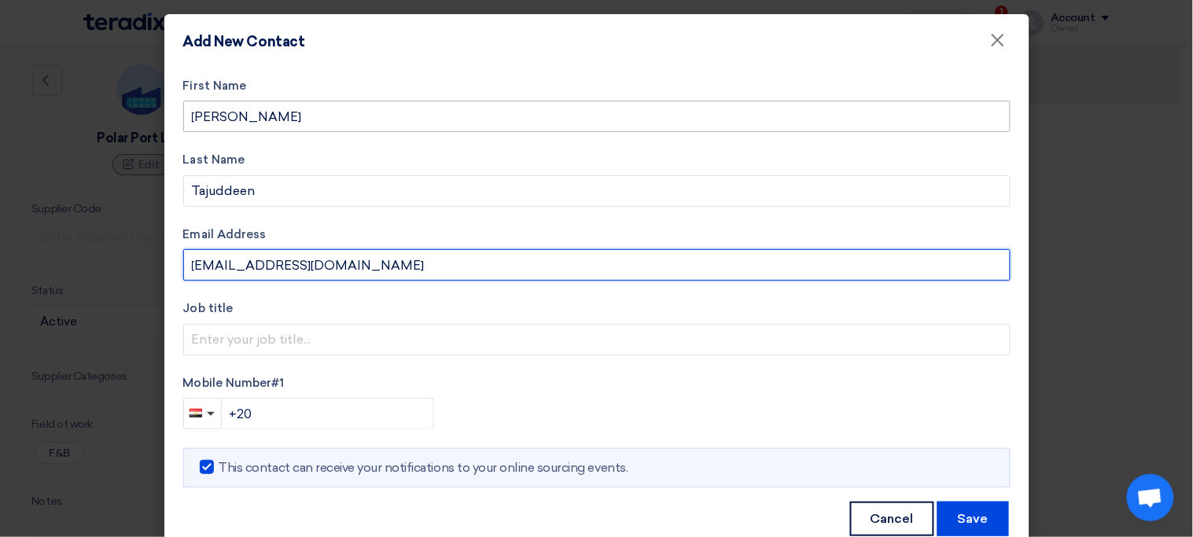
type input "sp2@teradix.com"
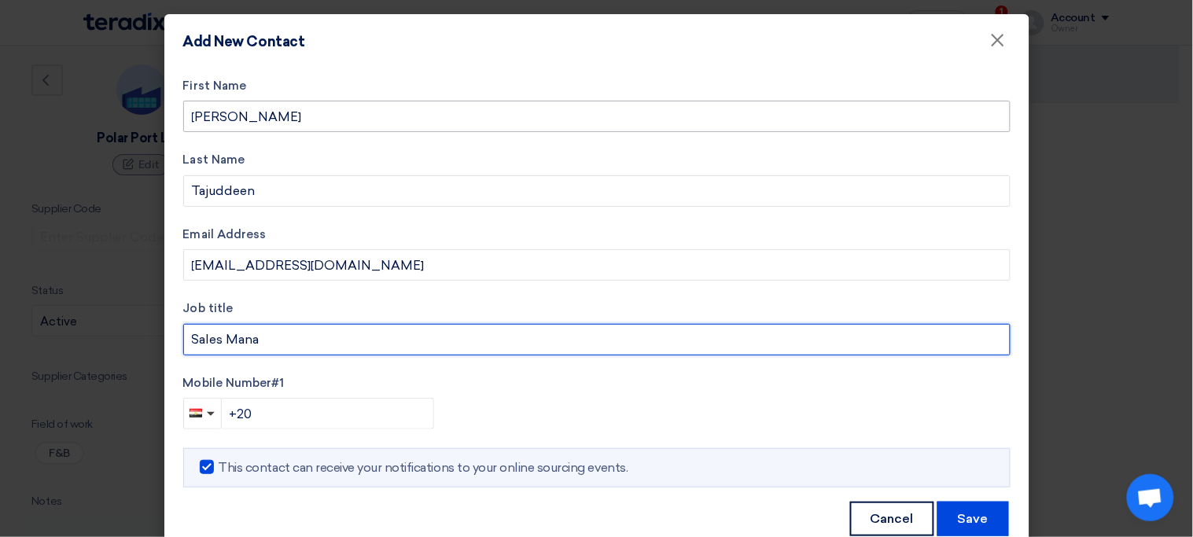
type input "Sales Manager"
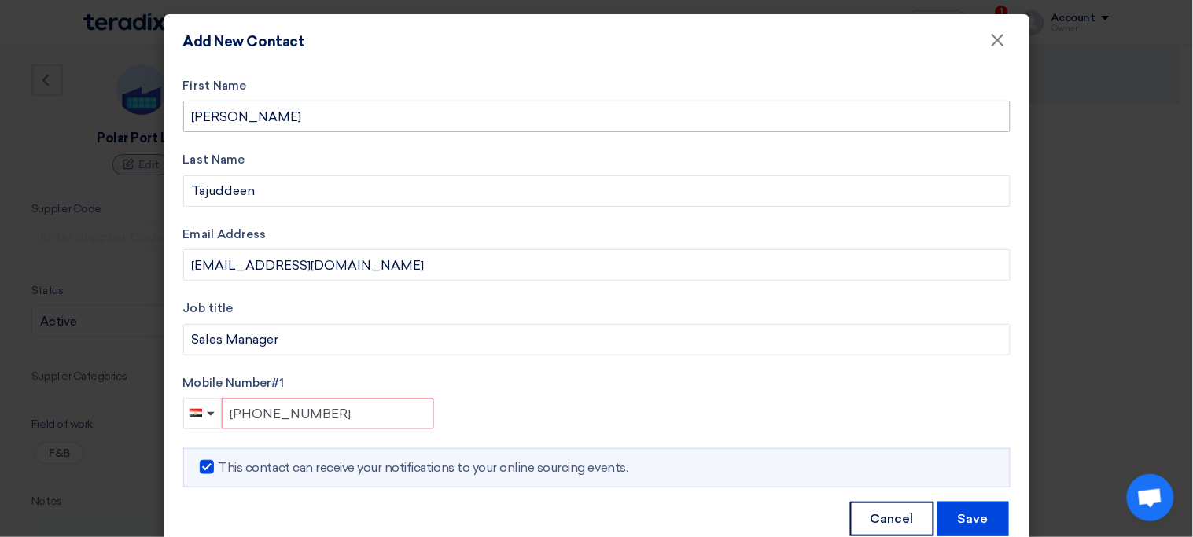
type input "+20 102231134"
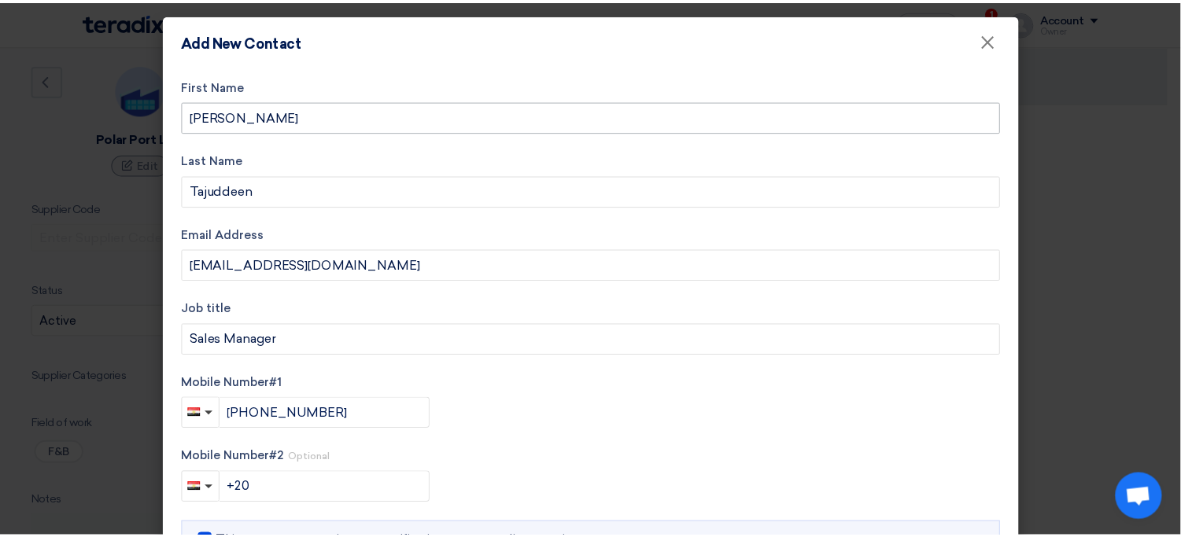
scroll to position [112, 0]
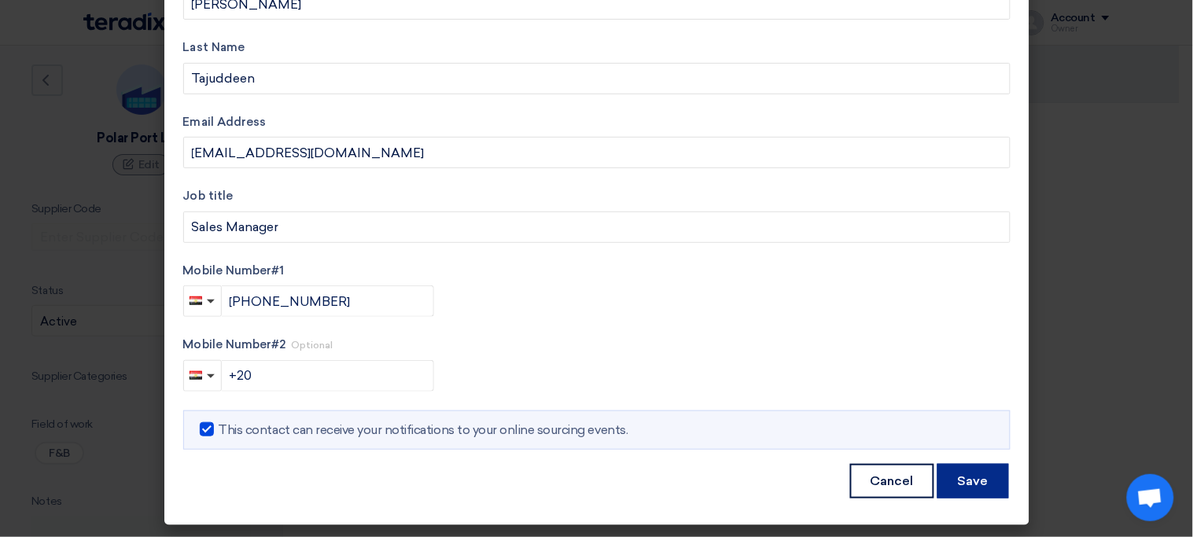
click at [948, 488] on button "Save" at bounding box center [974, 481] width 72 height 35
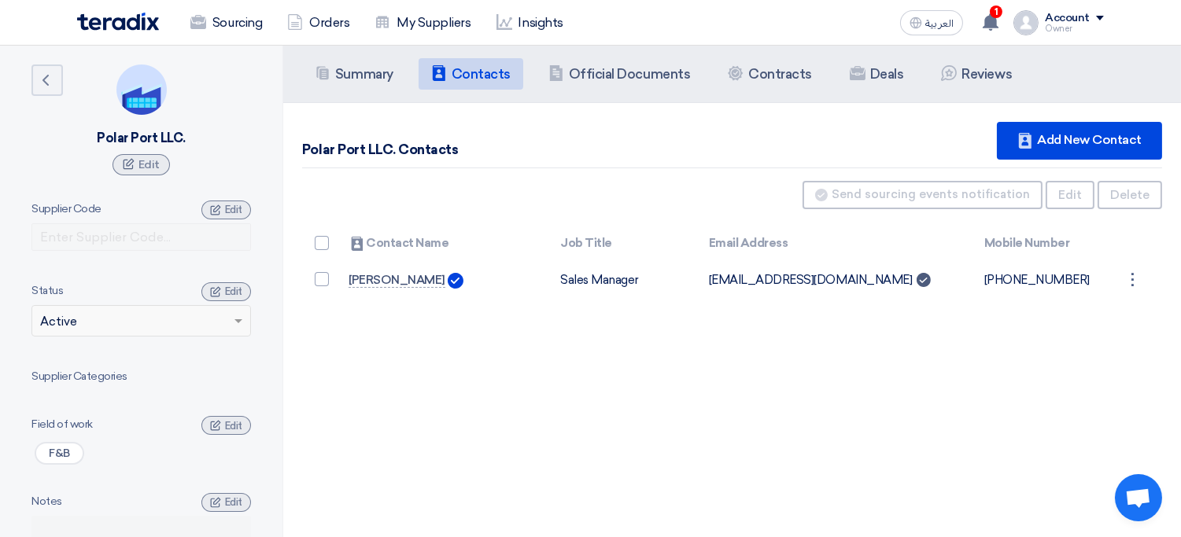
drag, startPoint x: 322, startPoint y: 210, endPoint x: 975, endPoint y: 330, distance: 663.7
click at [975, 330] on div "Summary Summary Contacts Contacts Company Officials Official Documents Contract…" at bounding box center [731, 314] width 897 height 537
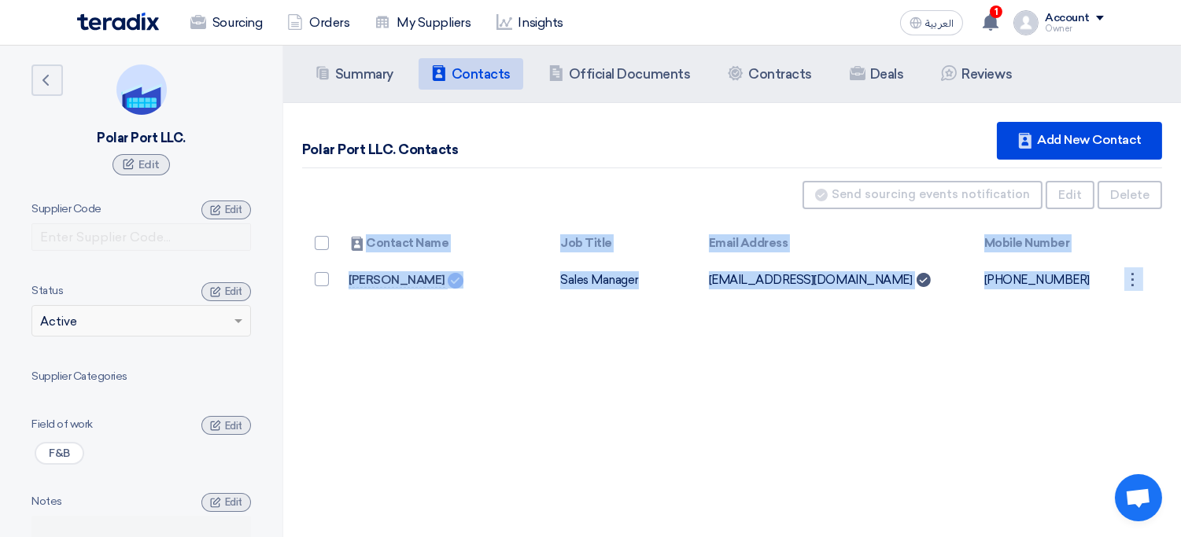
drag, startPoint x: 975, startPoint y: 330, endPoint x: 1021, endPoint y: 340, distance: 47.5
click at [1021, 340] on div "Summary Summary Contacts Contacts Company Officials Official Documents Contract…" at bounding box center [731, 314] width 897 height 537
click at [1020, 420] on div "Summary Summary Contacts Contacts Company Officials Official Documents Contract…" at bounding box center [731, 314] width 897 height 537
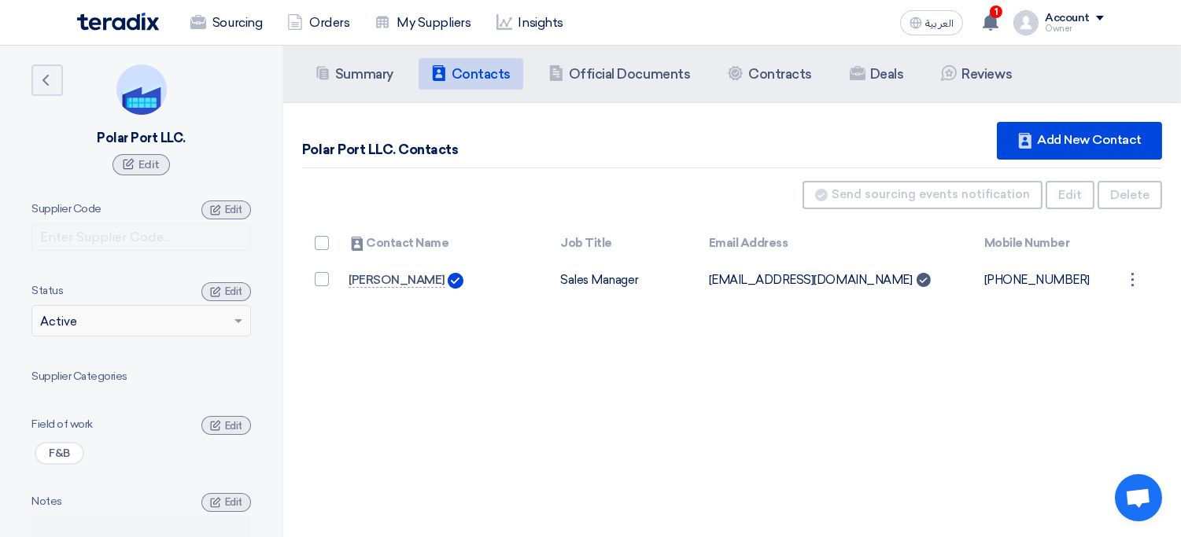
click at [335, 142] on div "Polar Port LLC. Contacts" at bounding box center [380, 150] width 156 height 20
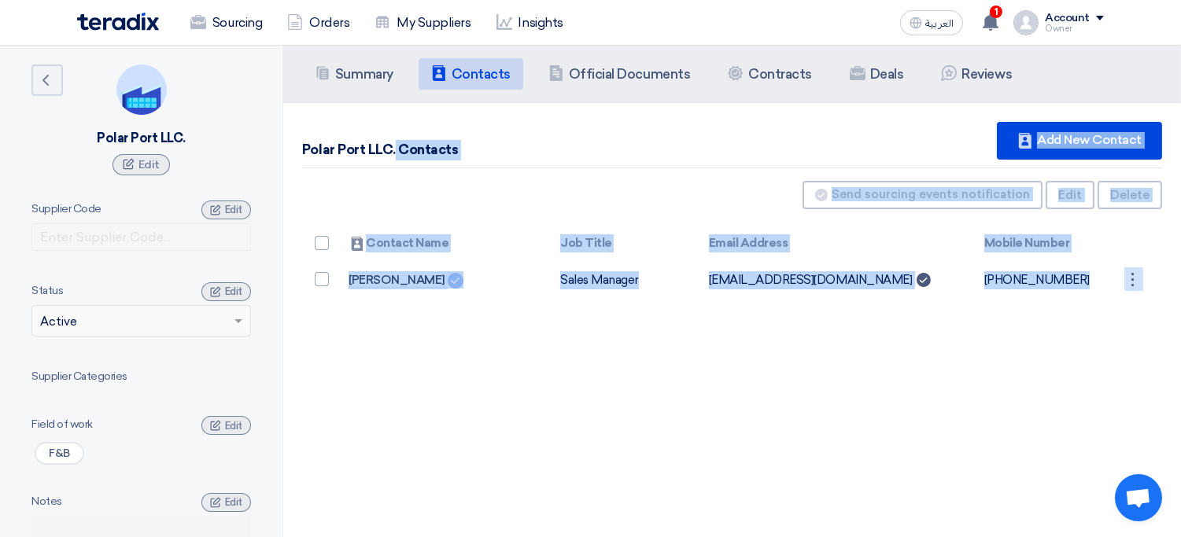
drag, startPoint x: 335, startPoint y: 142, endPoint x: 837, endPoint y: 341, distance: 539.8
click at [837, 341] on div "Summary Summary Contacts Contacts Company Officials Official Documents Contract…" at bounding box center [731, 314] width 897 height 537
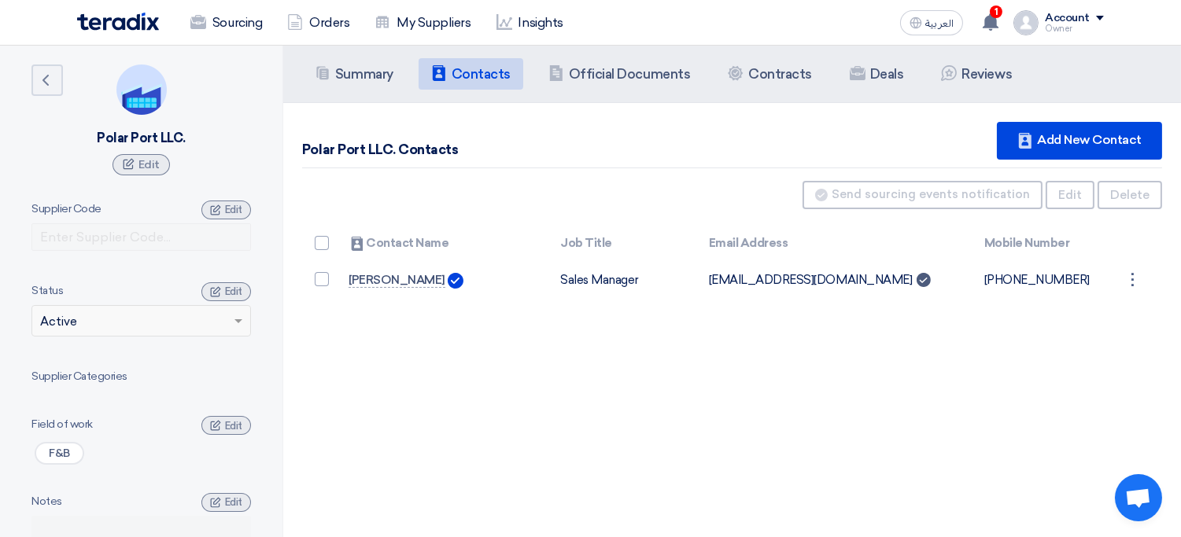
click at [837, 341] on div "Summary Summary Contacts Contacts Company Officials Official Documents Contract…" at bounding box center [731, 314] width 897 height 537
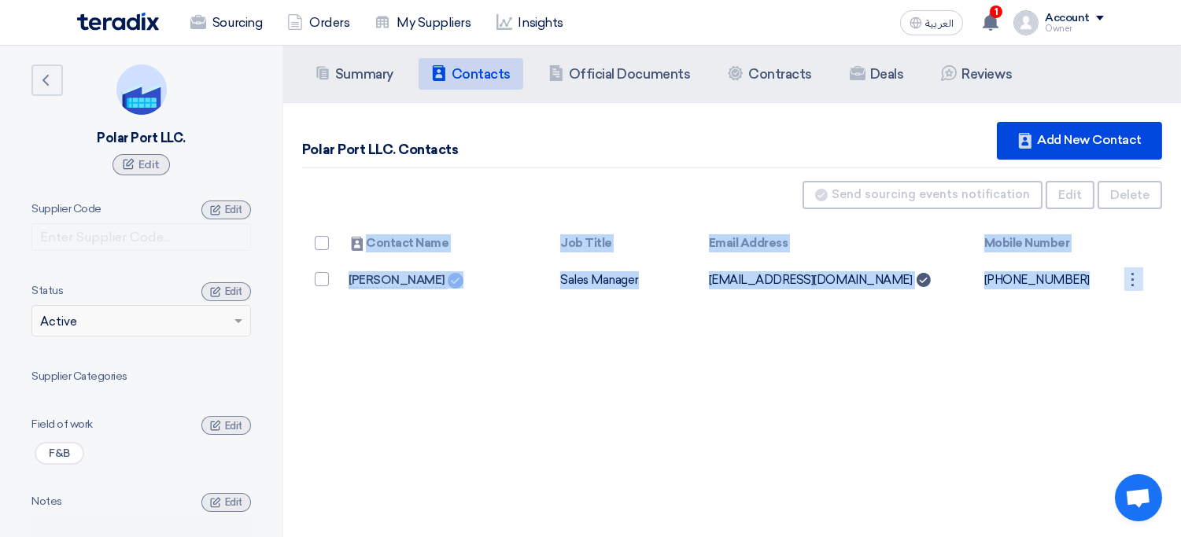
drag, startPoint x: 837, startPoint y: 341, endPoint x: 808, endPoint y: 322, distance: 35.1
click at [808, 322] on div "Summary Summary Contacts Contacts Company Officials Official Documents Contract…" at bounding box center [731, 314] width 897 height 537
click at [813, 331] on div "Summary Summary Contacts Contacts Company Officials Official Documents Contract…" at bounding box center [731, 314] width 897 height 537
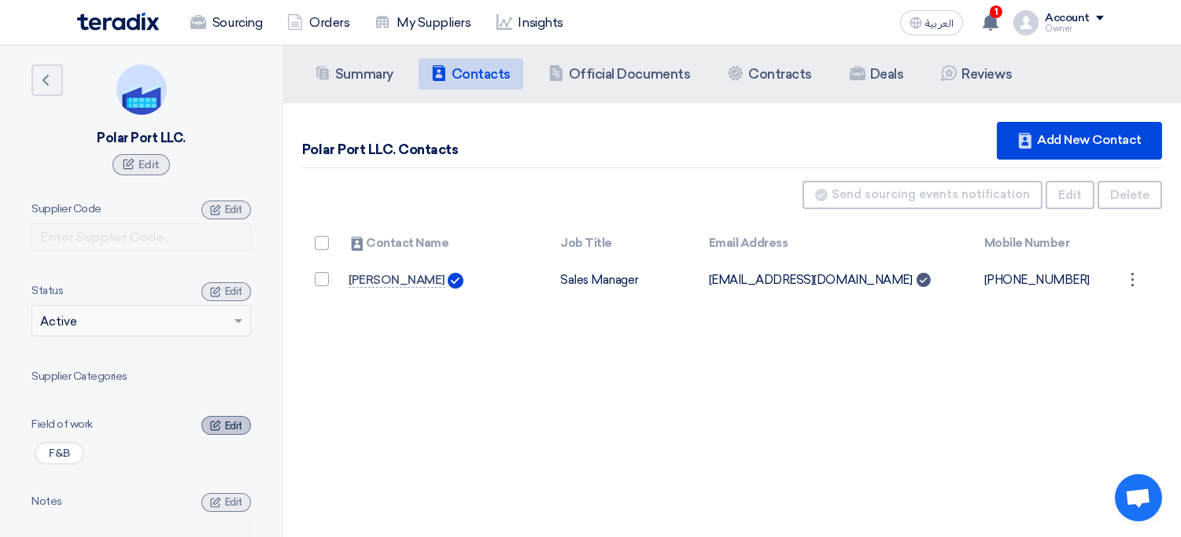
click at [230, 431] on span "Edit" at bounding box center [233, 426] width 17 height 12
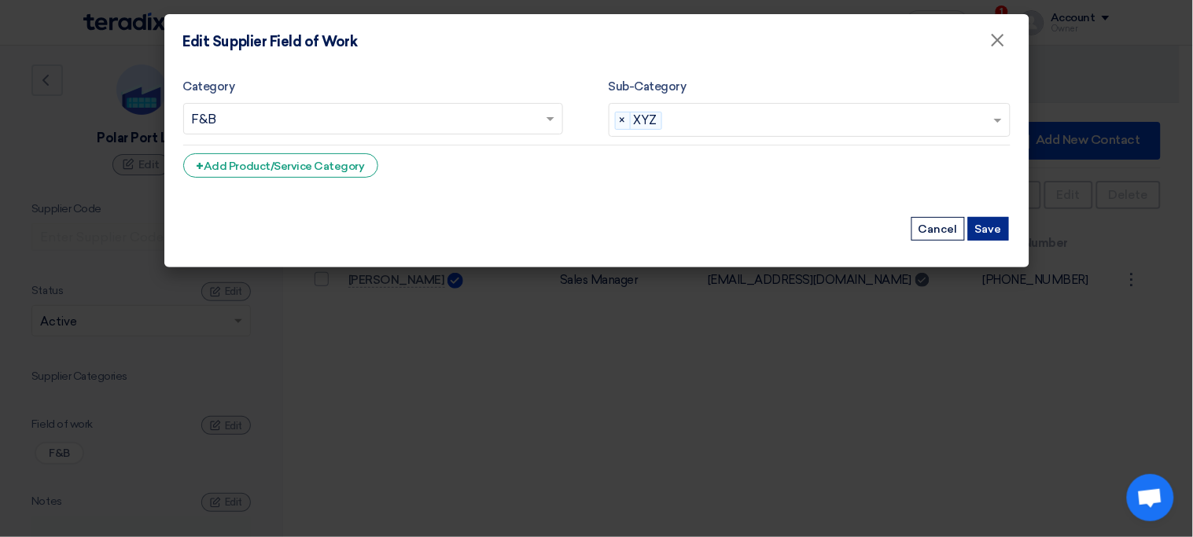
click at [1000, 223] on button "Save" at bounding box center [988, 229] width 41 height 24
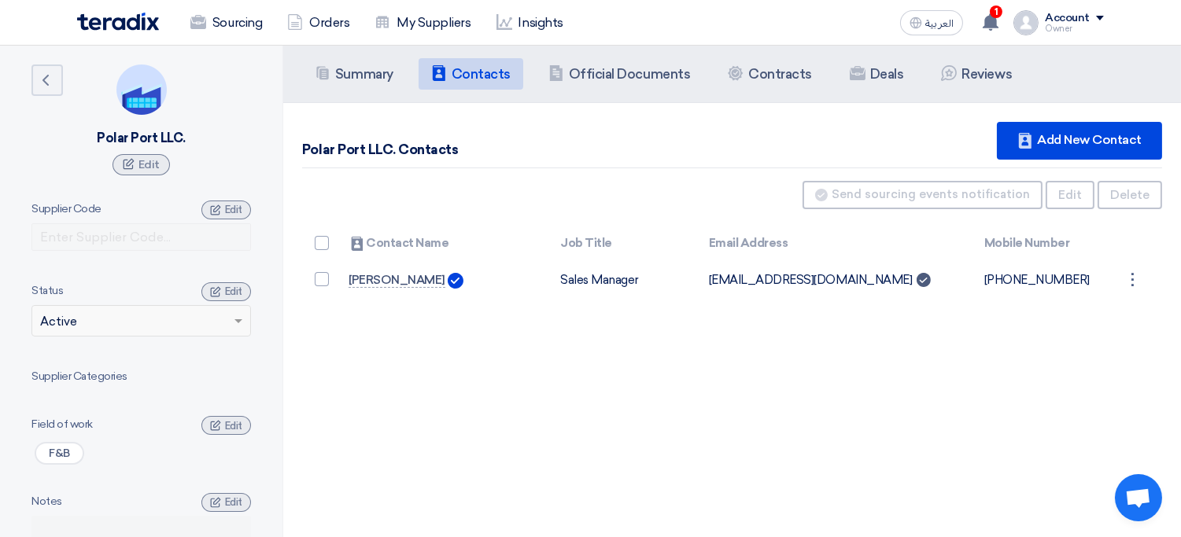
click at [700, 421] on div "Summary Summary Contacts Contacts Company Officials Official Documents Contract…" at bounding box center [731, 314] width 897 height 537
click at [242, 20] on link "Sourcing" at bounding box center [226, 23] width 97 height 35
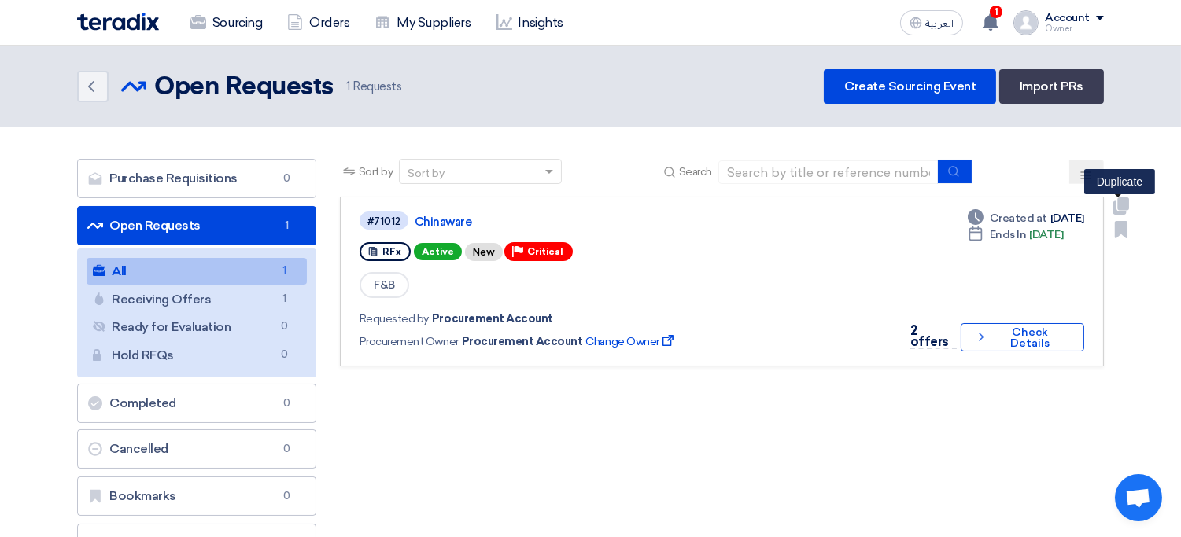
click at [1117, 205] on icon "Duplicate" at bounding box center [1120, 205] width 17 height 17
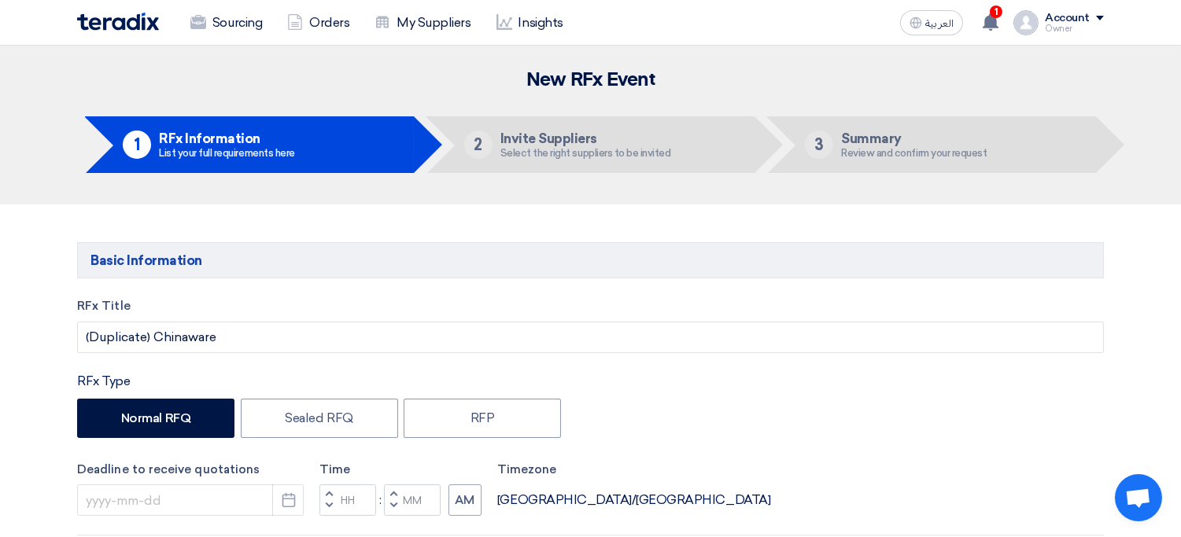
type input "[DATE]"
type input "12"
type input "00"
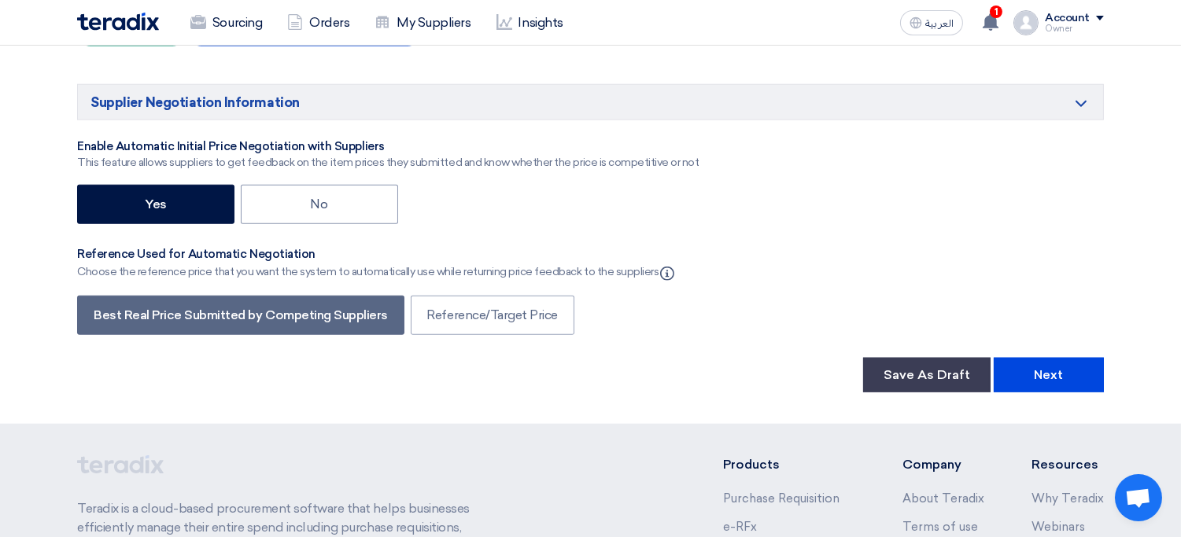
scroll to position [3023, 0]
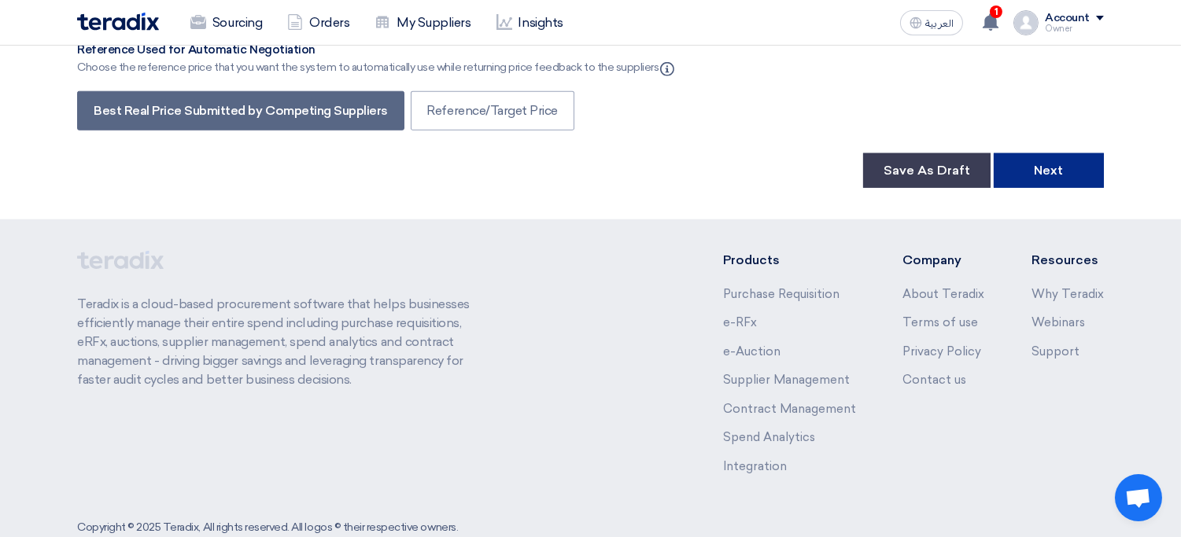
click at [1055, 153] on button "Next" at bounding box center [1048, 170] width 110 height 35
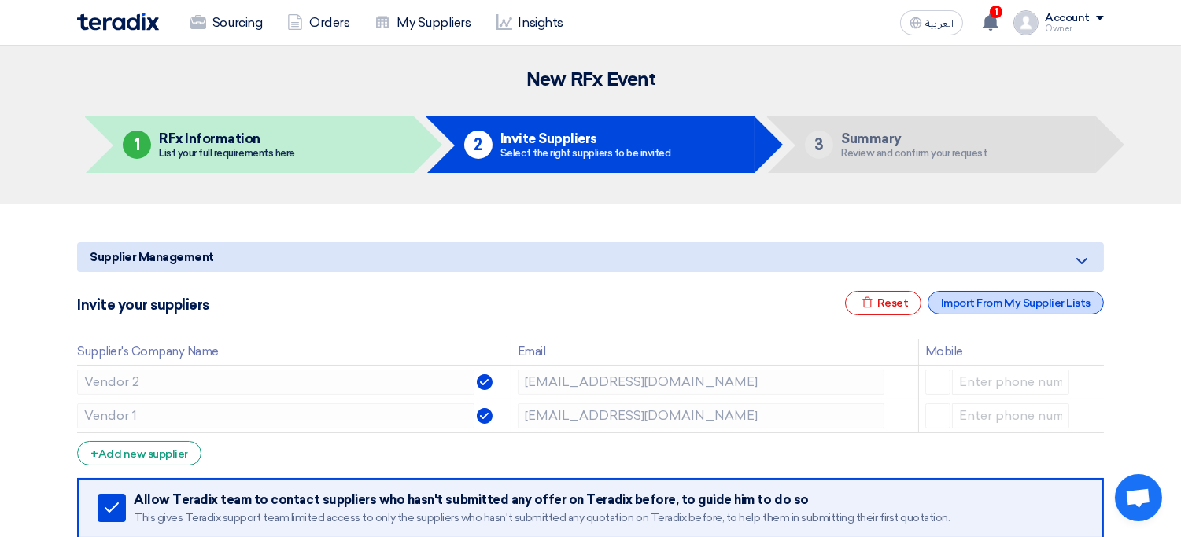
click at [996, 303] on div "Import From My Supplier Lists" at bounding box center [1015, 303] width 176 height 24
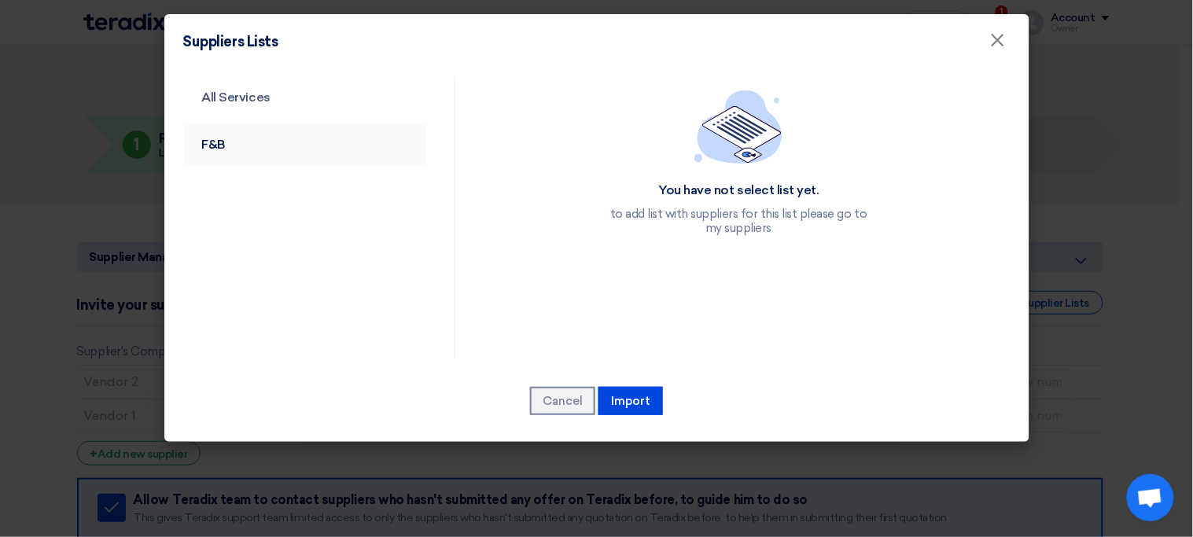
click at [288, 125] on link "F&B" at bounding box center [305, 144] width 245 height 41
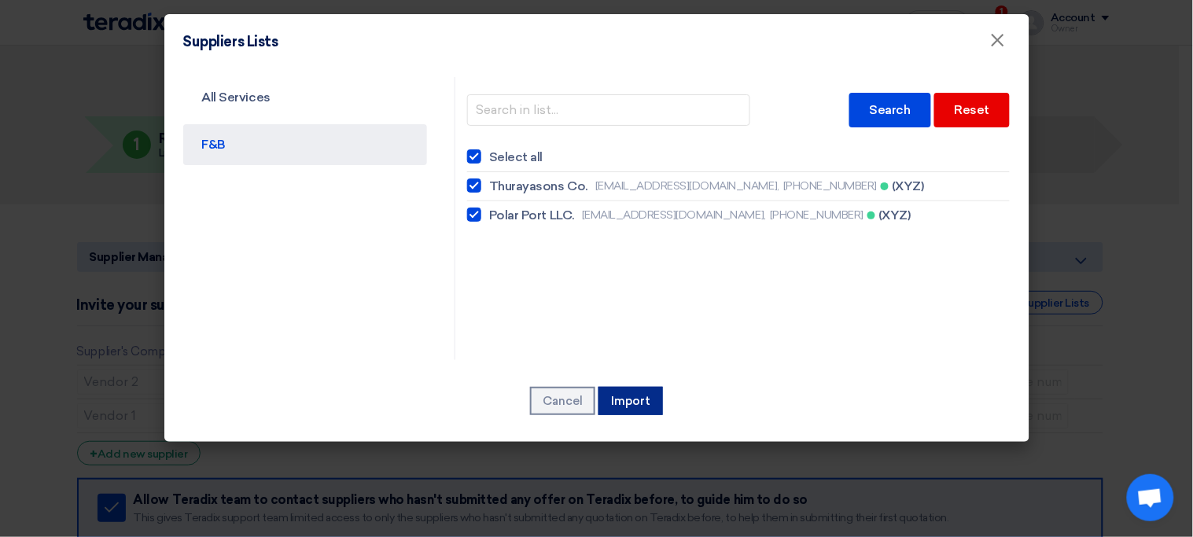
click at [634, 405] on button "Import" at bounding box center [631, 401] width 64 height 28
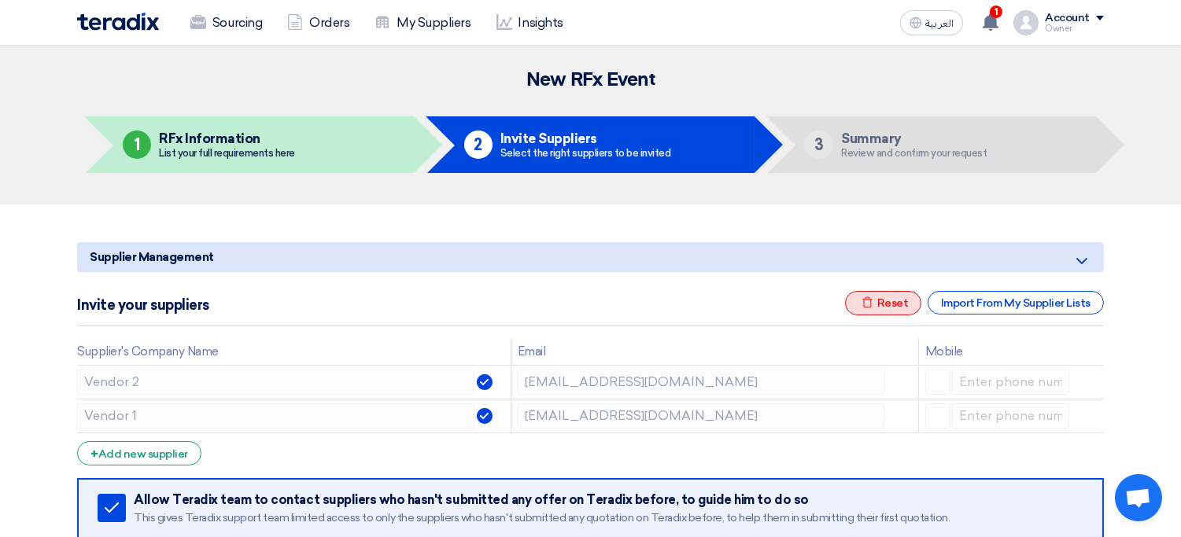
click at [892, 300] on div "Excel file Reset" at bounding box center [883, 303] width 77 height 24
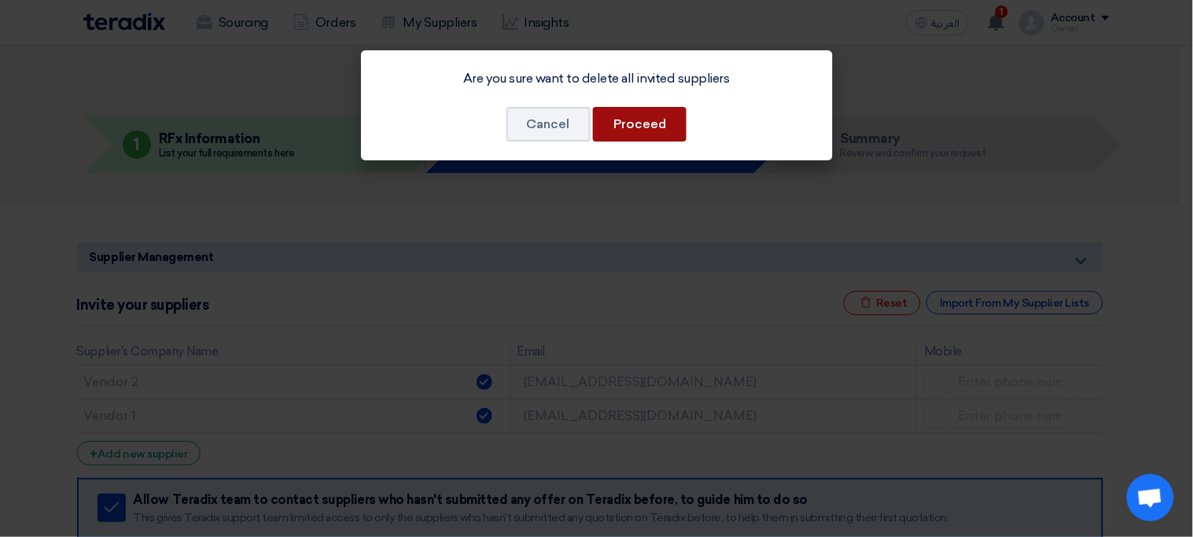
click at [650, 132] on button "Proceed" at bounding box center [640, 124] width 94 height 35
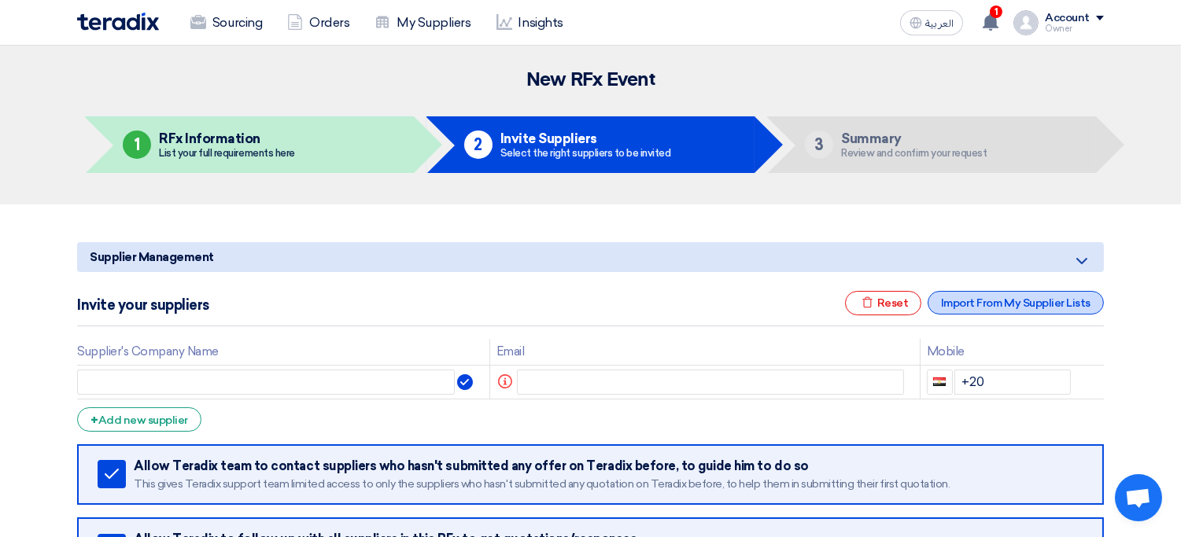
click at [1060, 294] on div "Import From My Supplier Lists" at bounding box center [1015, 303] width 176 height 24
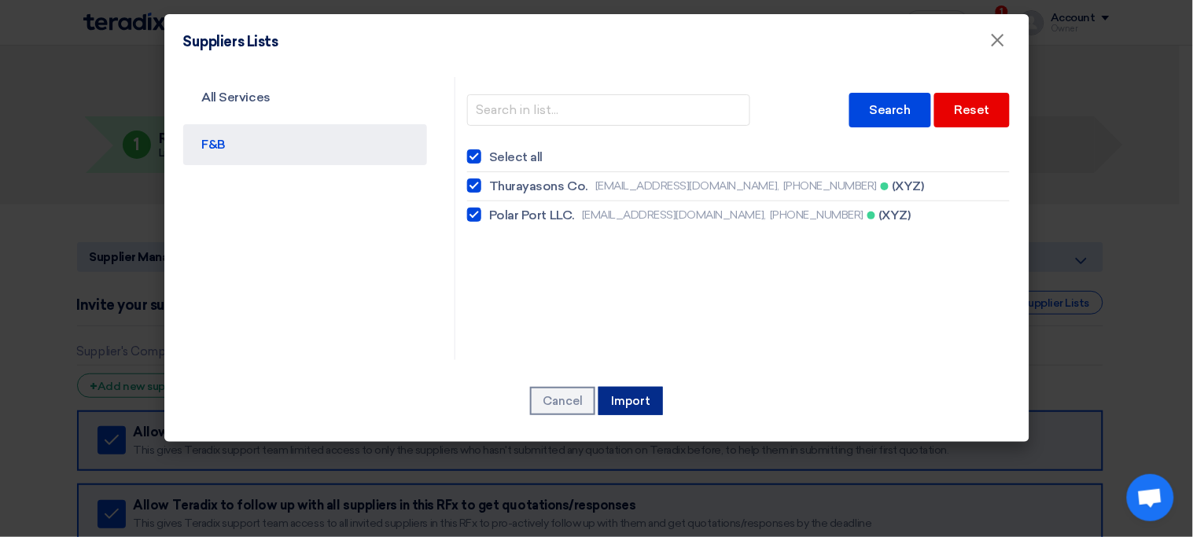
click at [636, 403] on button "Import" at bounding box center [631, 401] width 64 height 28
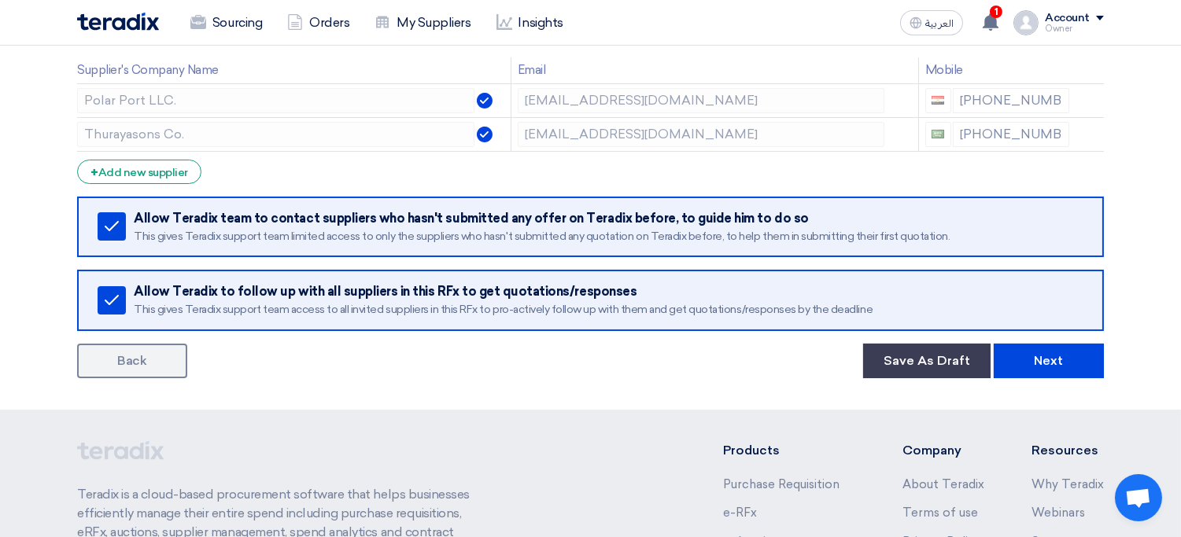
scroll to position [311, 0]
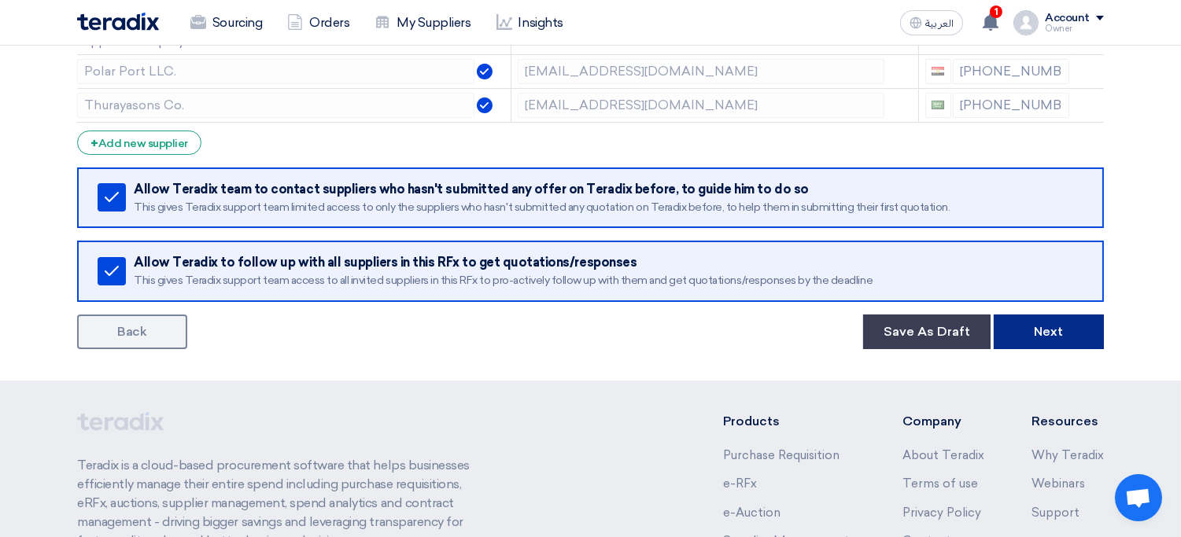
click at [1044, 330] on button "Next" at bounding box center [1048, 332] width 110 height 35
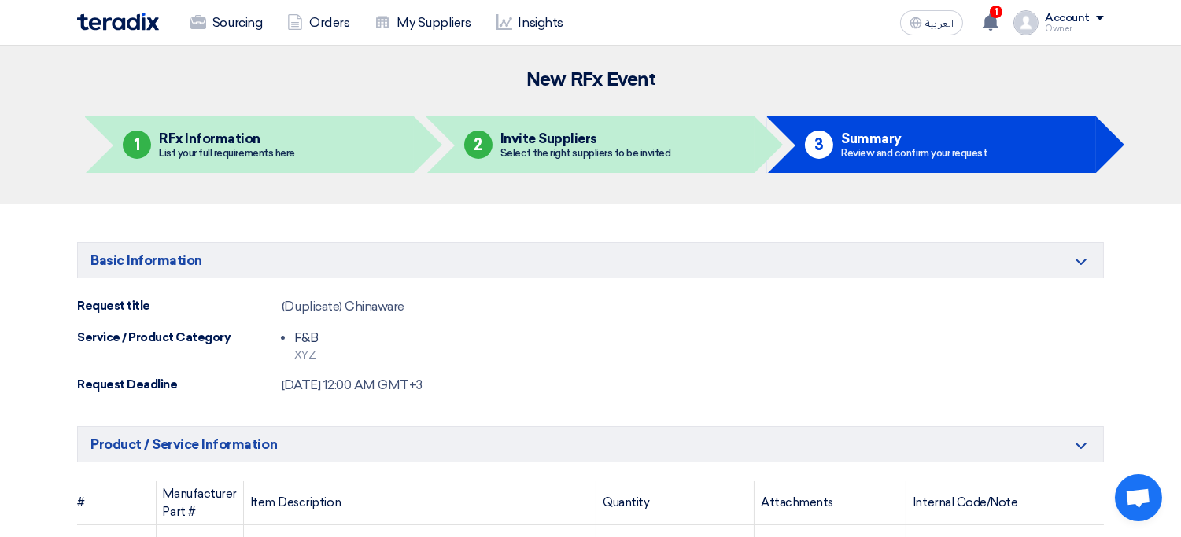
scroll to position [1380, 0]
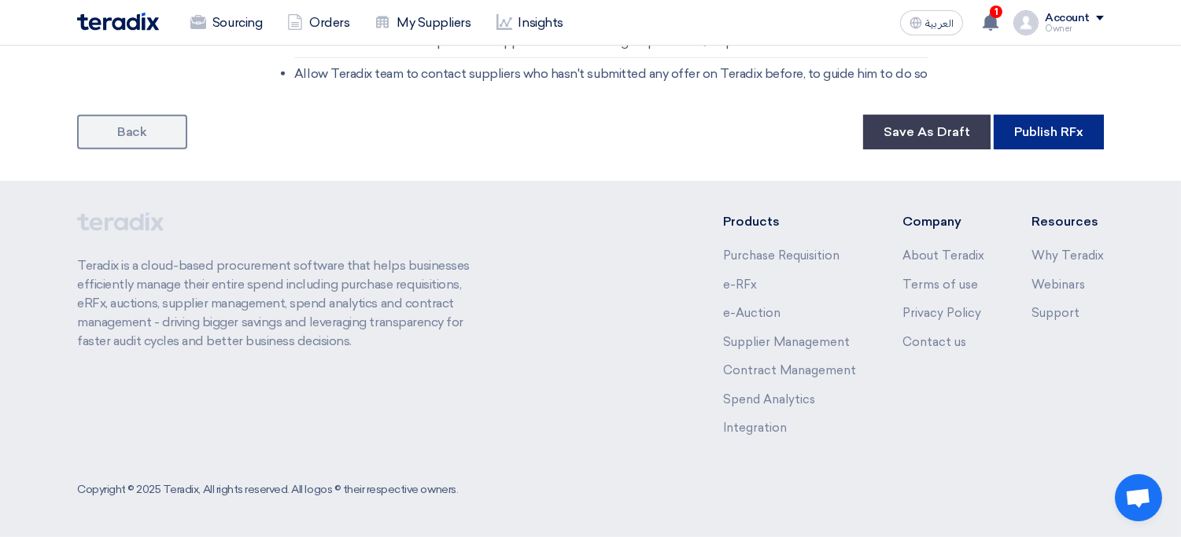
click at [1061, 136] on button "Publish RFx" at bounding box center [1048, 132] width 110 height 35
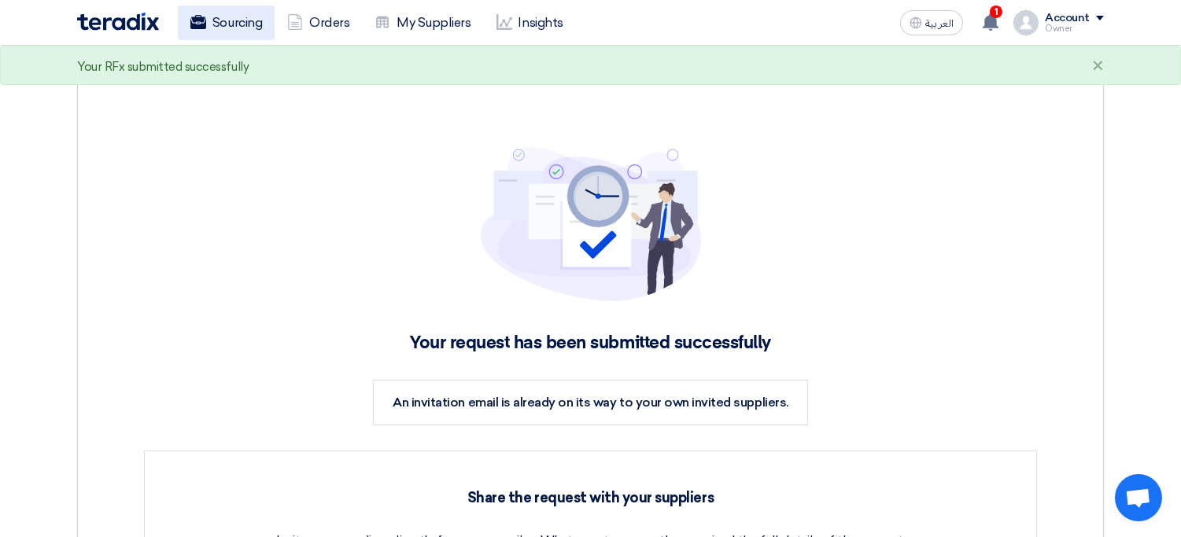
click at [228, 17] on link "Sourcing" at bounding box center [226, 23] width 97 height 35
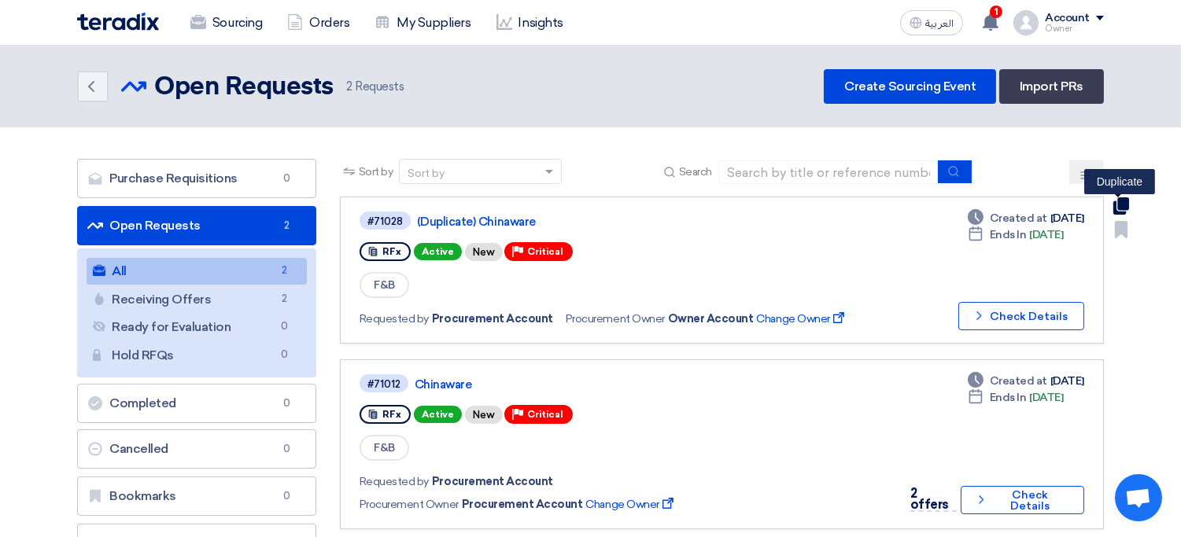
click at [1122, 211] on use at bounding box center [1121, 205] width 16 height 17
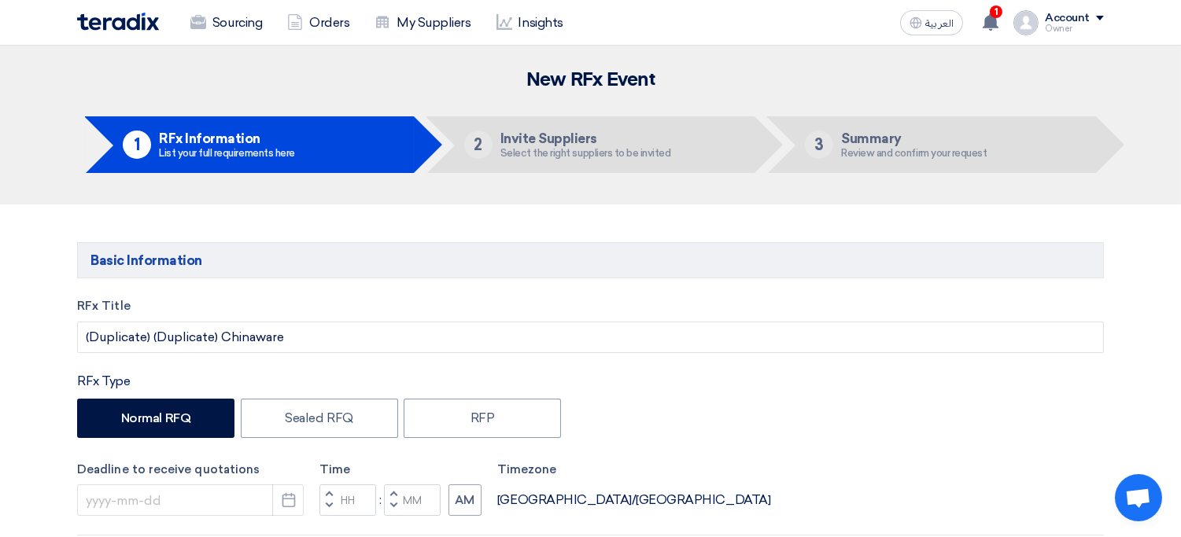
type input "[DATE]"
type input "12"
type input "00"
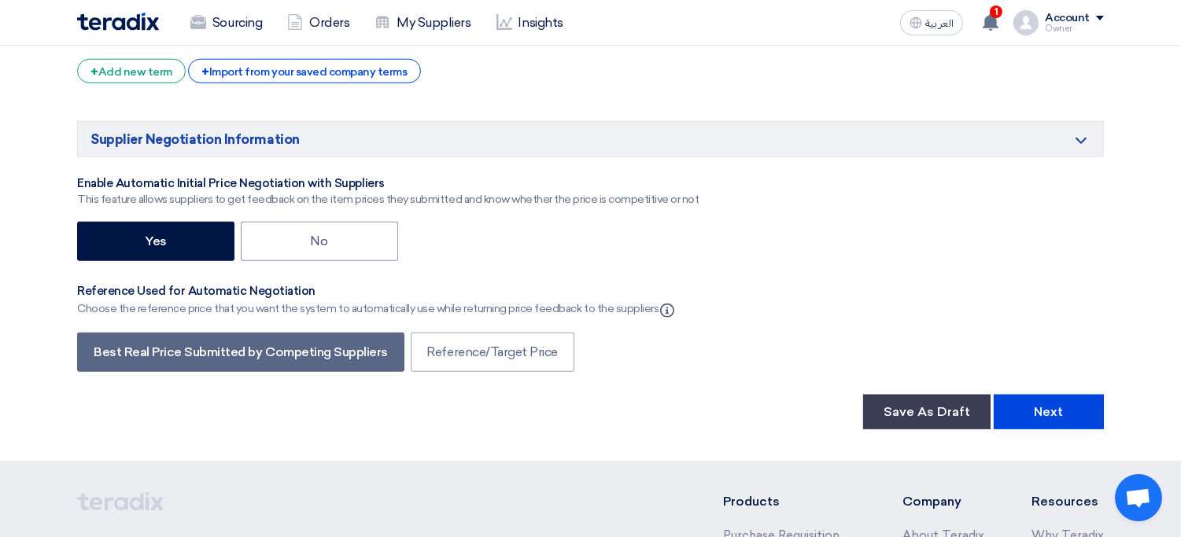
scroll to position [3023, 0]
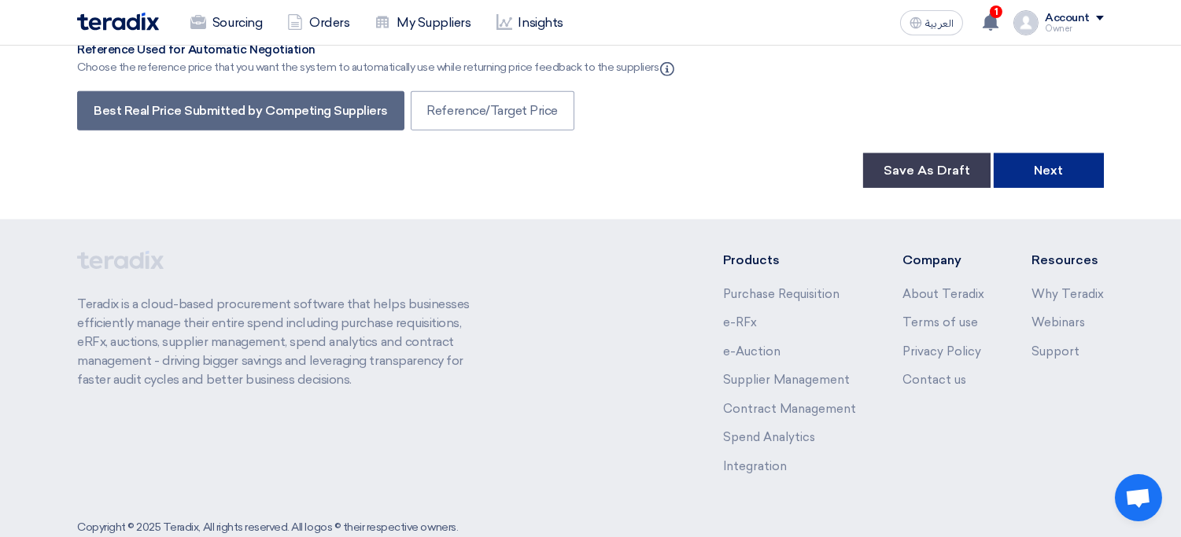
click at [1041, 153] on button "Next" at bounding box center [1048, 170] width 110 height 35
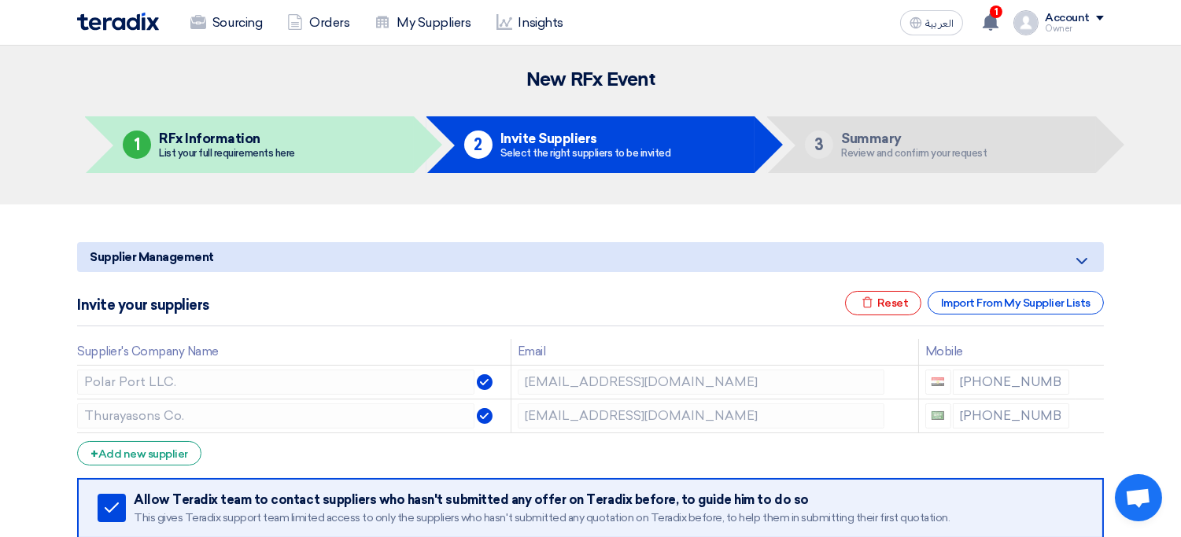
click at [1083, 259] on icon "Minimize/Maximize Category" at bounding box center [1081, 261] width 19 height 19
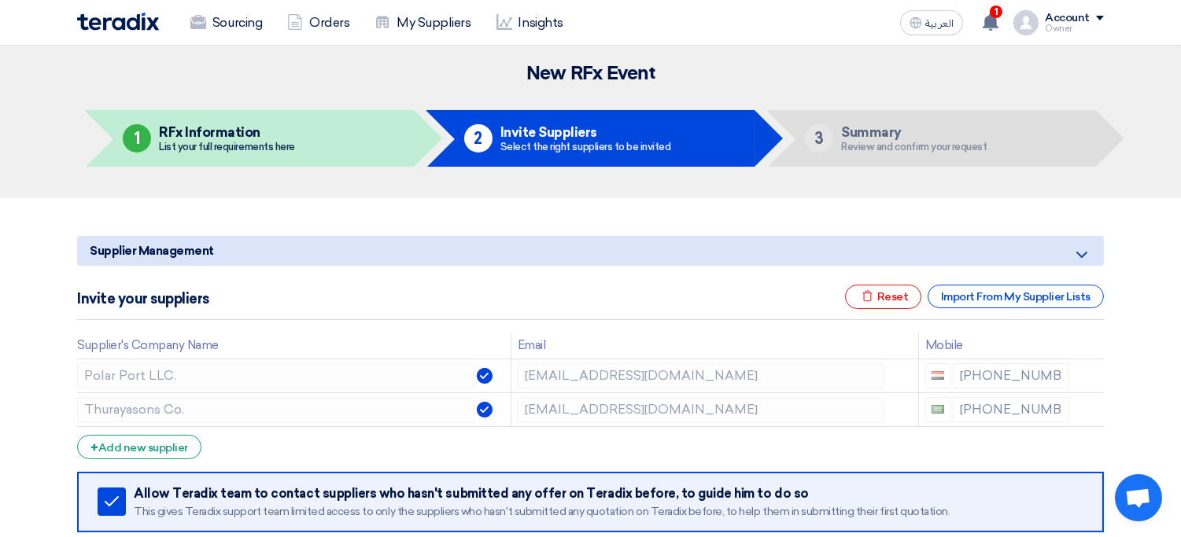
scroll to position [505, 0]
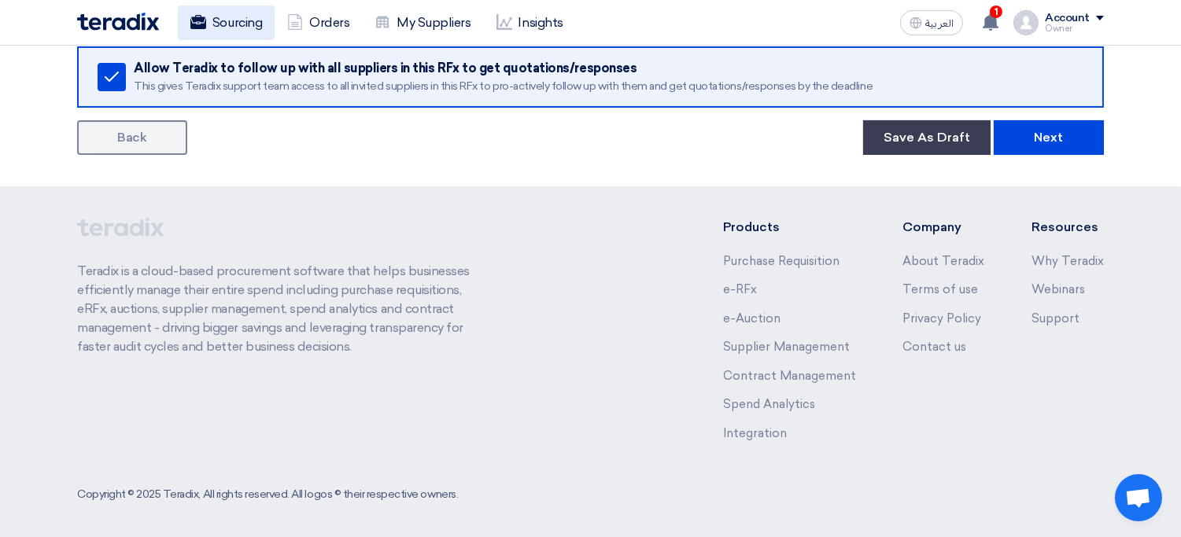
click at [231, 28] on link "Sourcing" at bounding box center [226, 23] width 97 height 35
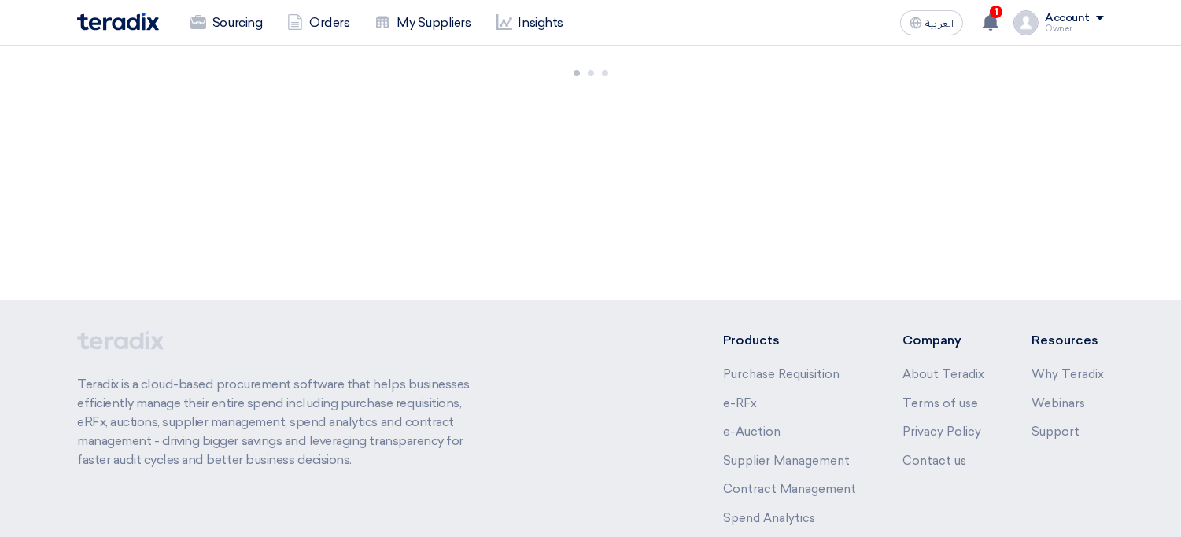
click at [1071, 21] on div "Account" at bounding box center [1067, 18] width 45 height 13
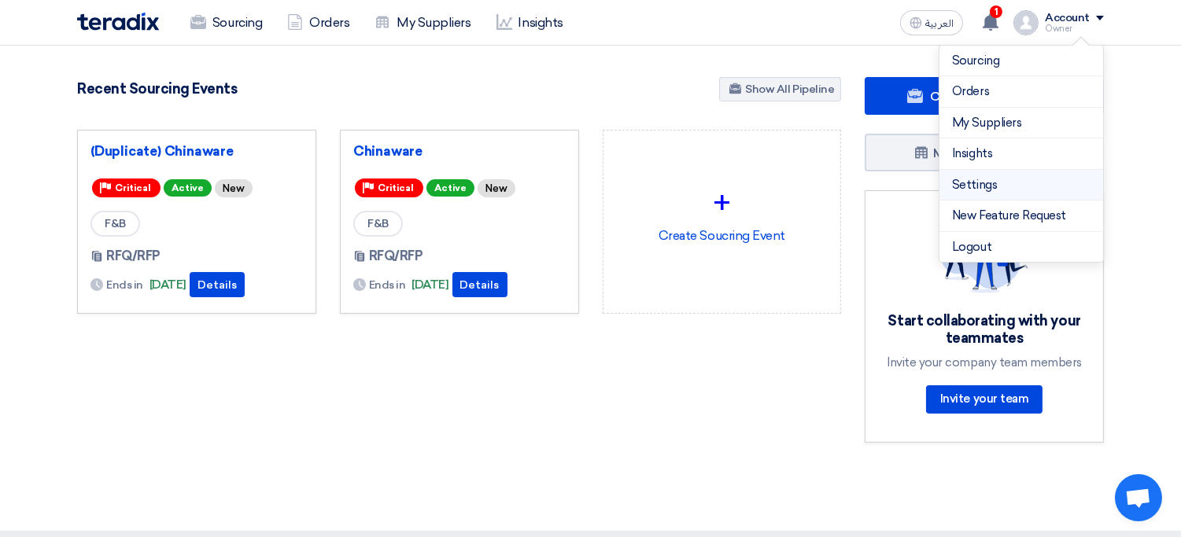
click at [1010, 184] on link "Settings" at bounding box center [1021, 185] width 138 height 18
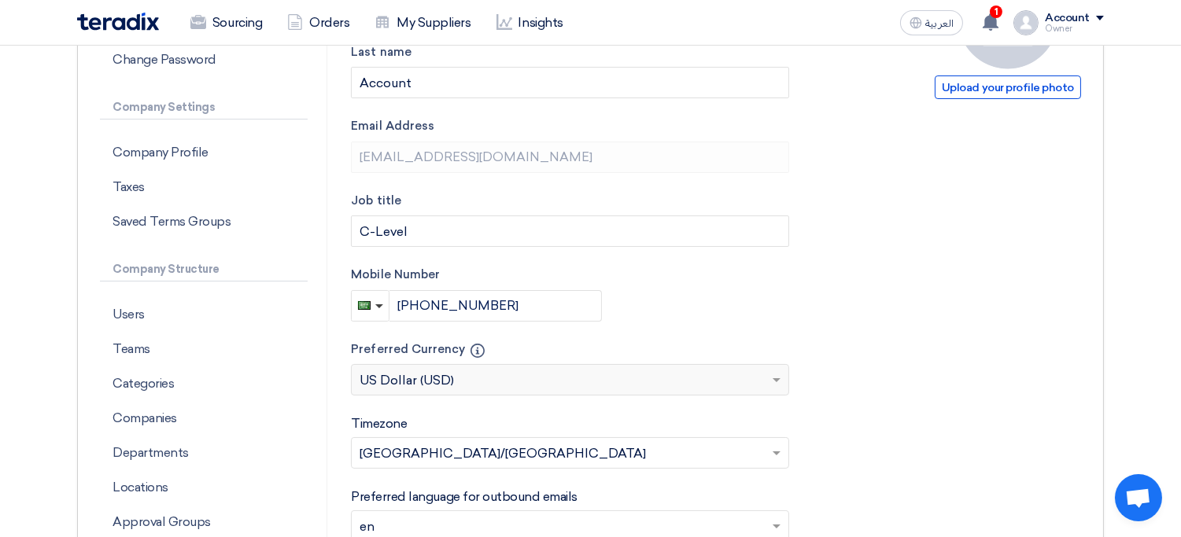
scroll to position [228, 0]
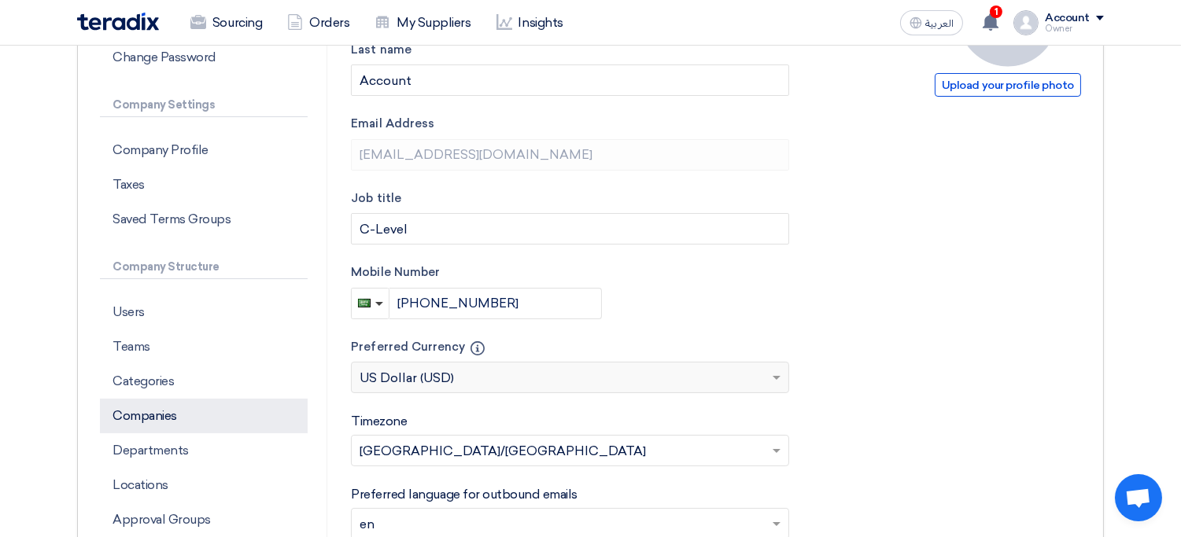
click at [169, 418] on p "Companies" at bounding box center [204, 416] width 208 height 35
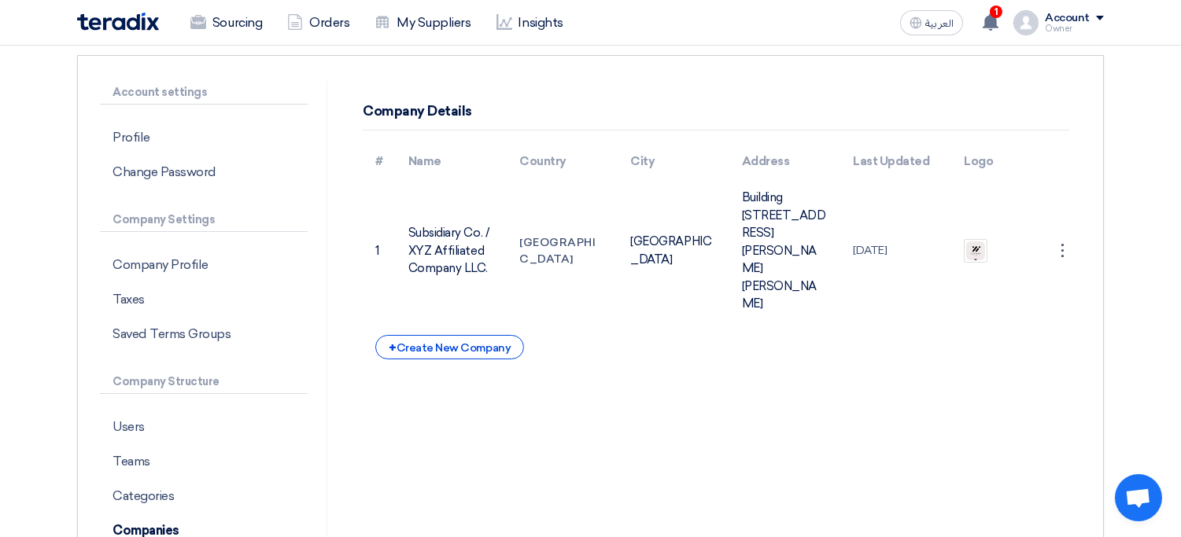
scroll to position [111, 0]
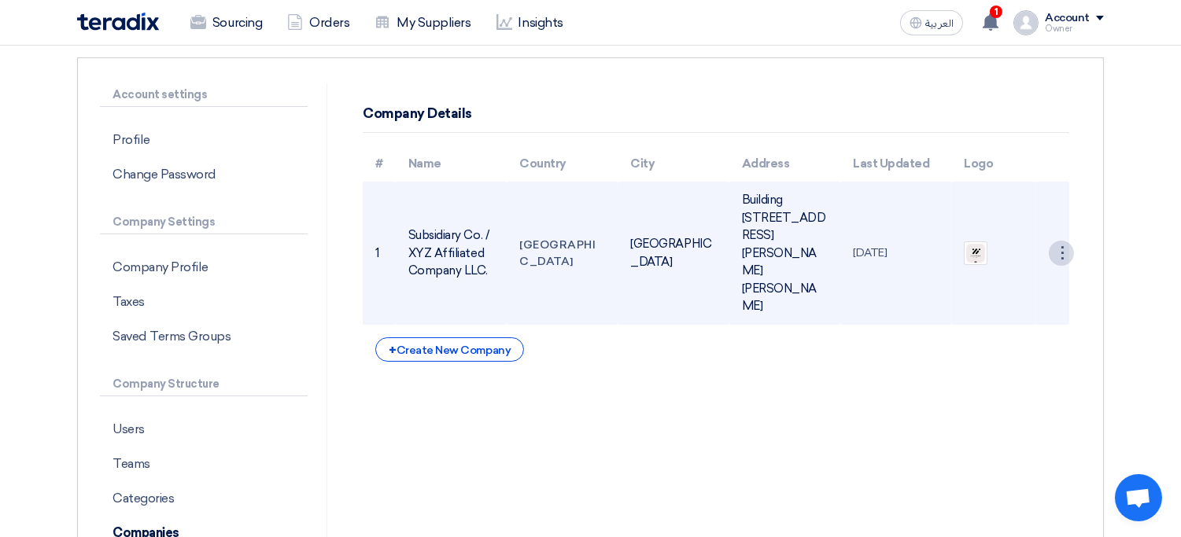
click at [1067, 241] on div "⋮" at bounding box center [1060, 253] width 25 height 25
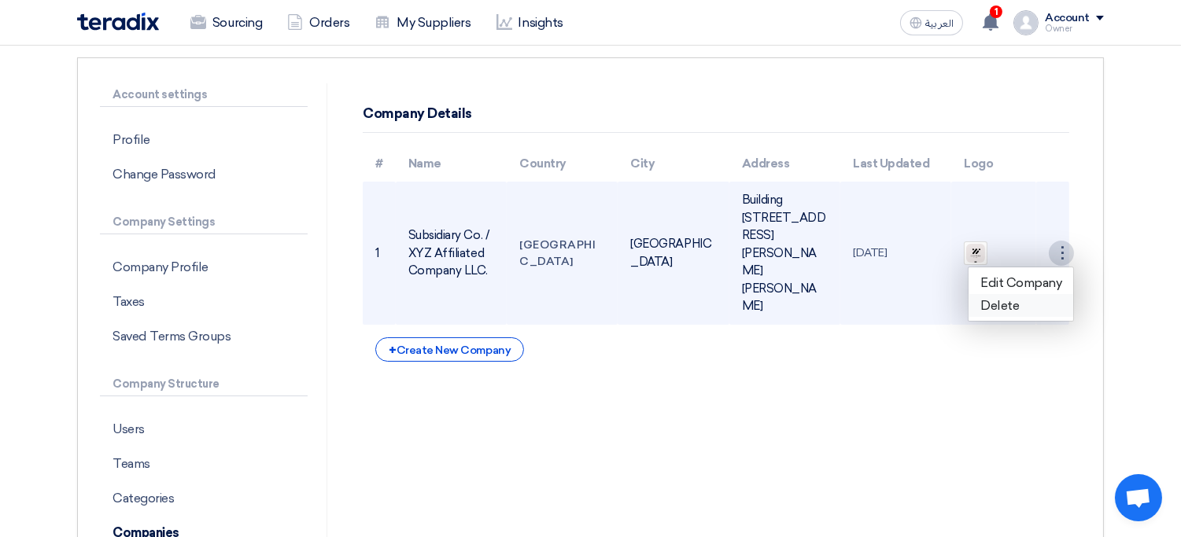
click at [1019, 294] on link "Delete" at bounding box center [1020, 305] width 105 height 23
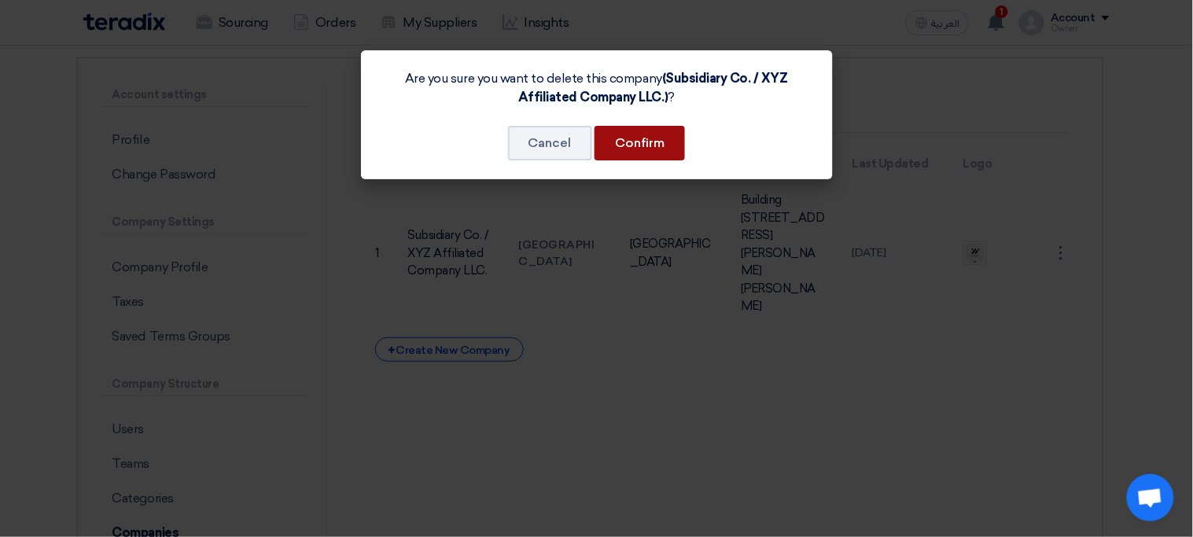
click at [646, 145] on button "Confirm" at bounding box center [640, 143] width 90 height 35
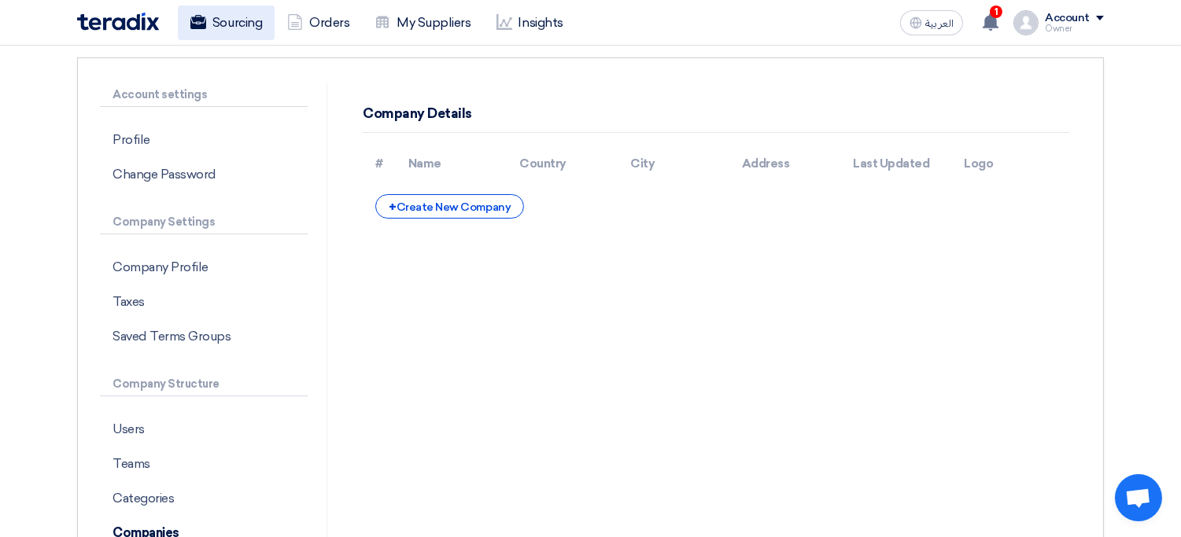
click at [230, 17] on link "Sourcing" at bounding box center [226, 23] width 97 height 35
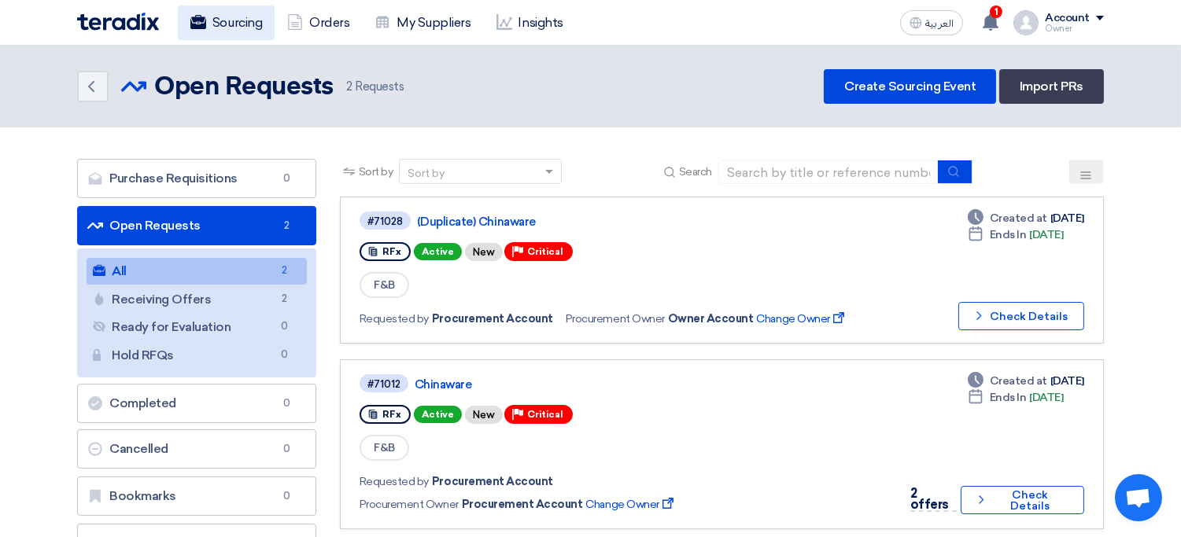
click at [234, 25] on link "Sourcing" at bounding box center [226, 23] width 97 height 35
click at [1123, 208] on use at bounding box center [1121, 205] width 16 height 17
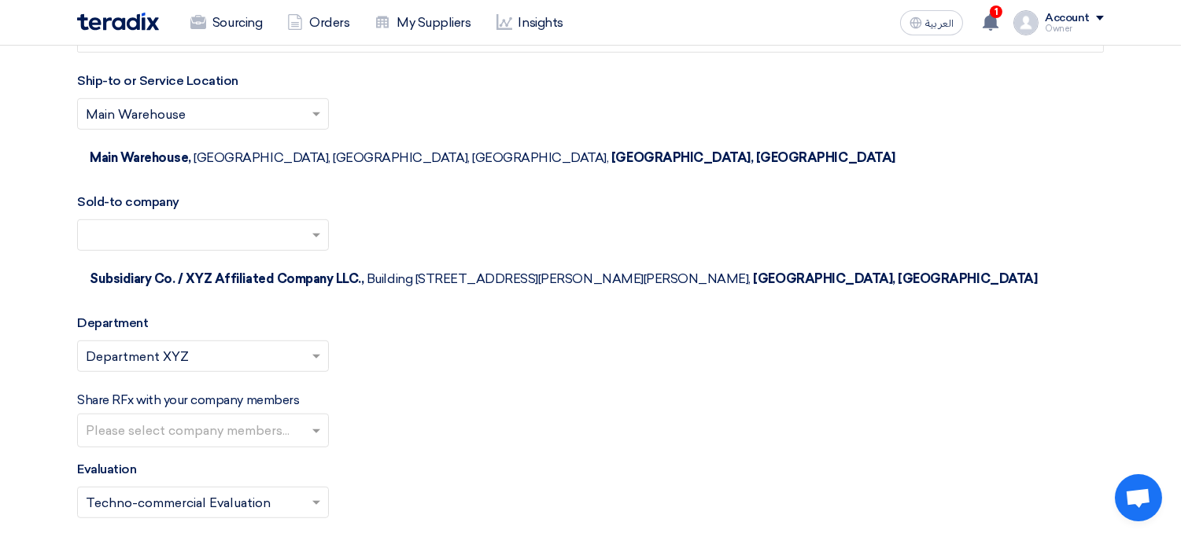
scroll to position [1843, 0]
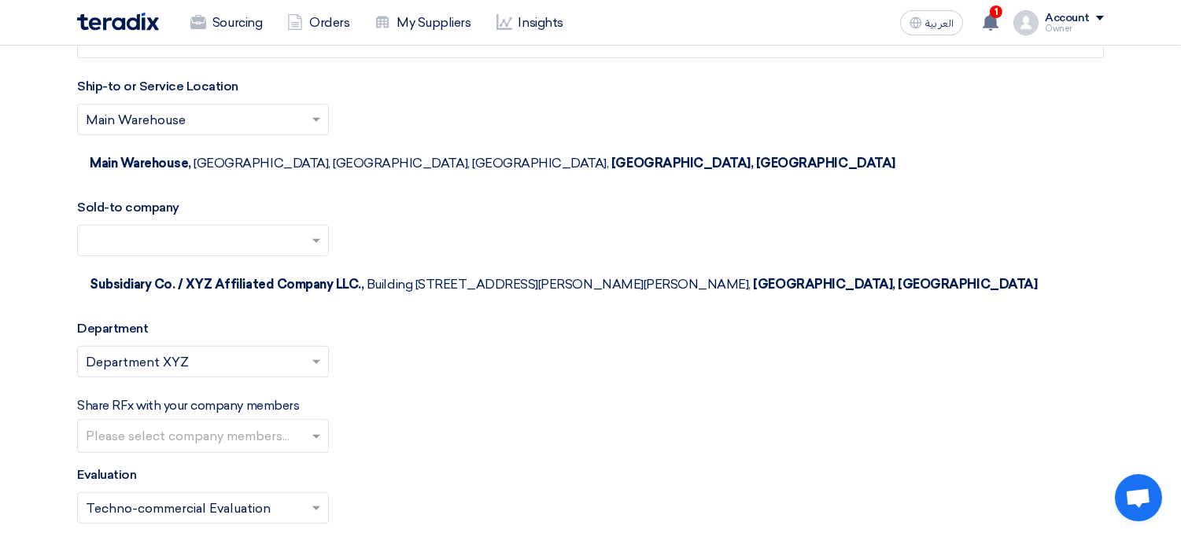
click at [264, 230] on input "text" at bounding box center [195, 243] width 219 height 26
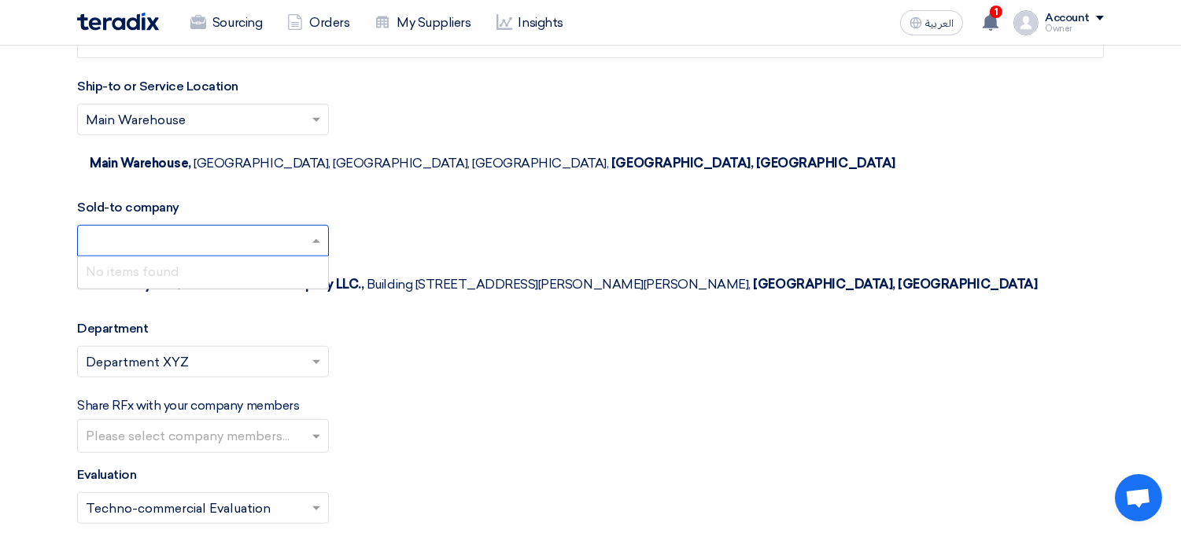
click at [264, 230] on input "text" at bounding box center [195, 243] width 219 height 26
click at [1098, 23] on div "Account" at bounding box center [1074, 18] width 59 height 13
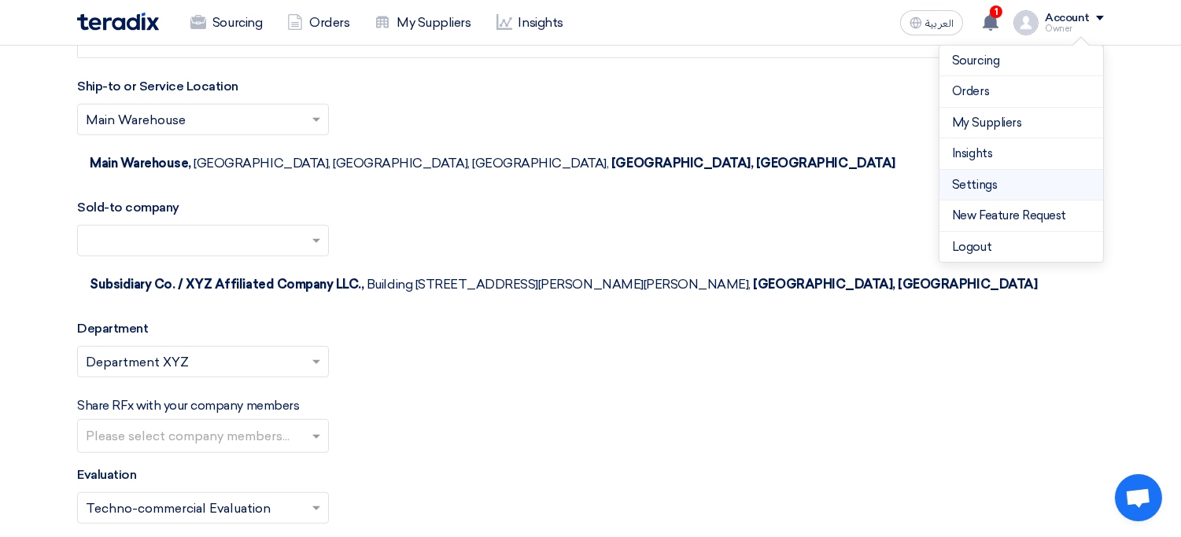
click at [1002, 193] on li "Settings" at bounding box center [1021, 185] width 164 height 31
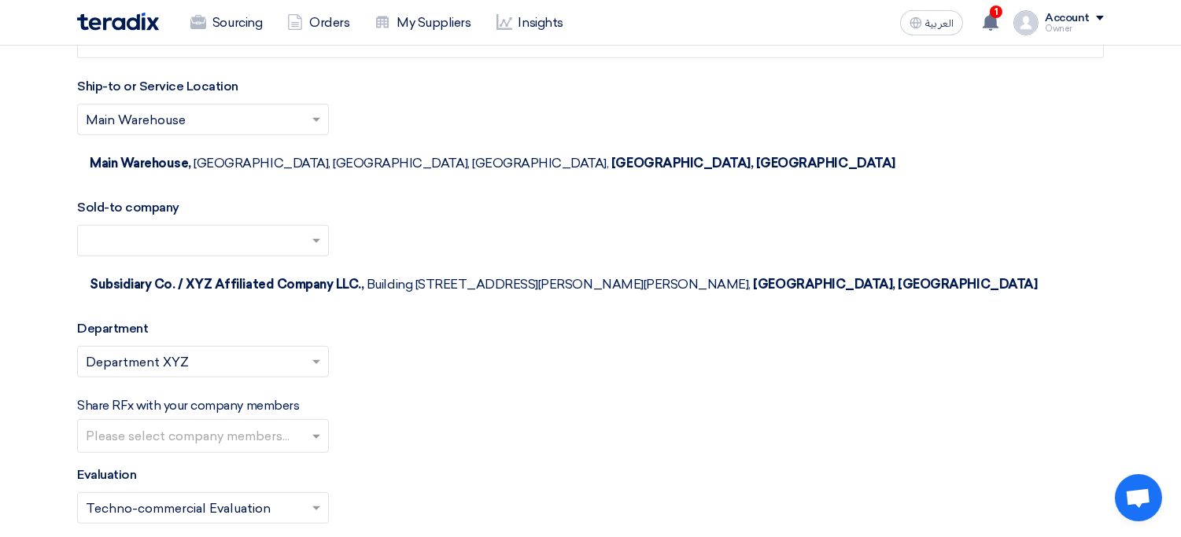
click at [1082, 20] on div "Account" at bounding box center [1067, 18] width 45 height 13
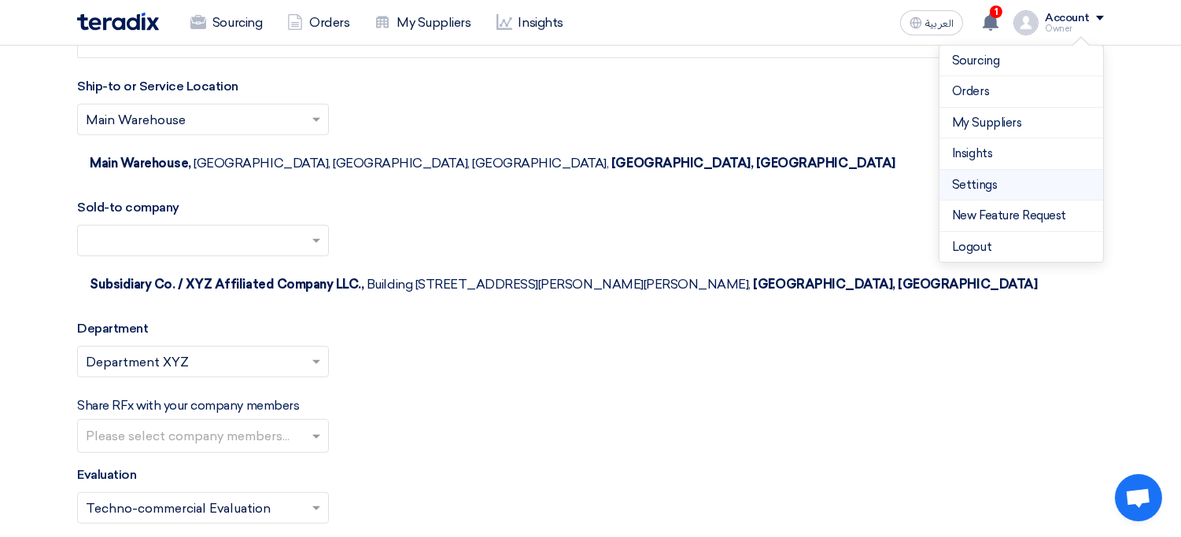
click at [1005, 182] on link "Settings" at bounding box center [1021, 185] width 138 height 18
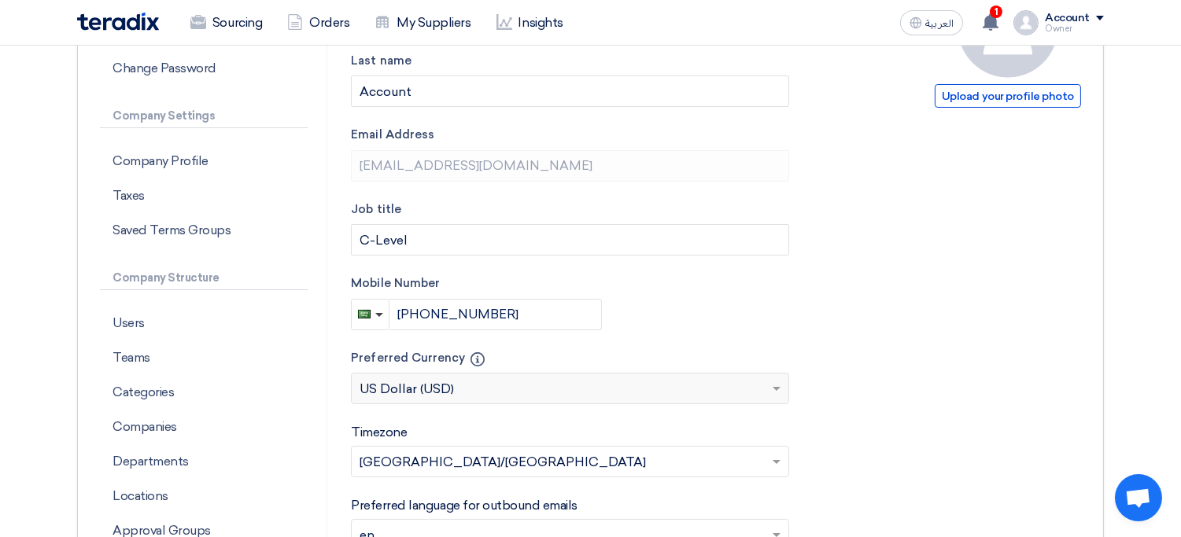
scroll to position [252, 0]
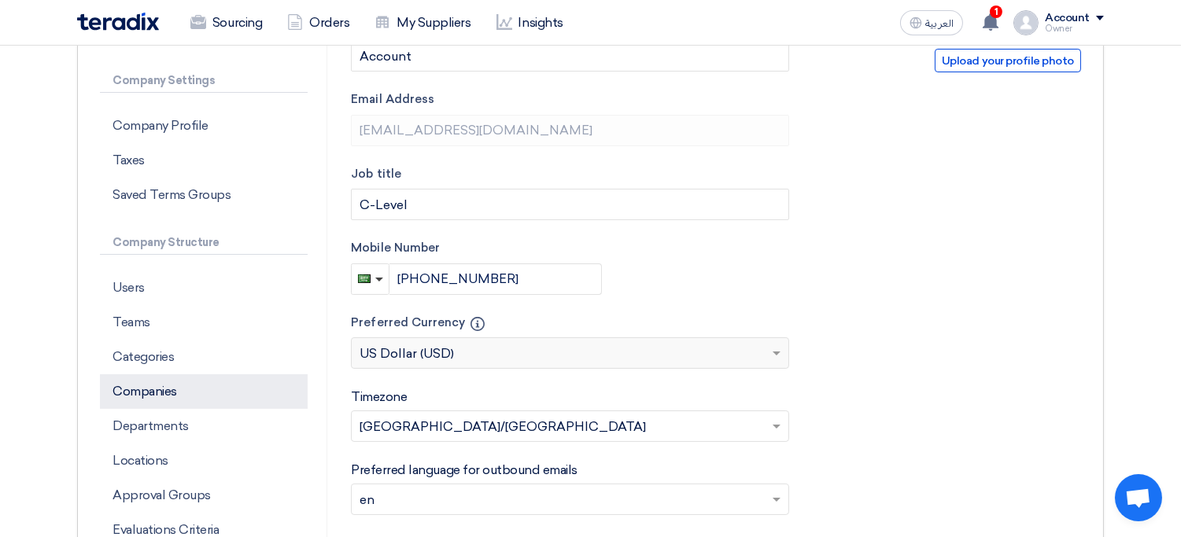
click at [183, 392] on p "Companies" at bounding box center [204, 391] width 208 height 35
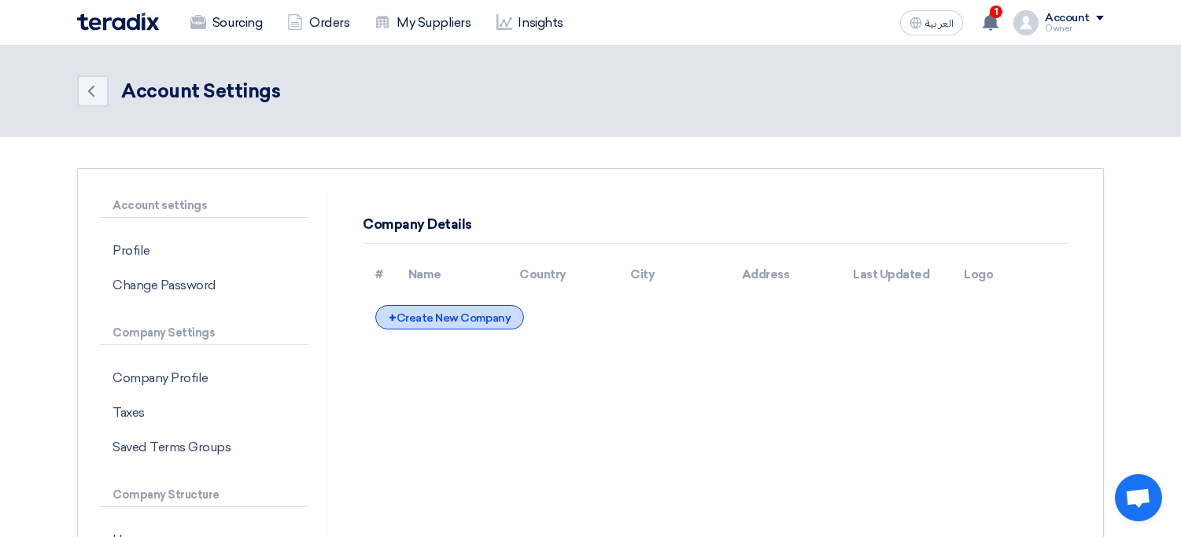
click at [469, 315] on div "+ Create New Company" at bounding box center [449, 317] width 149 height 24
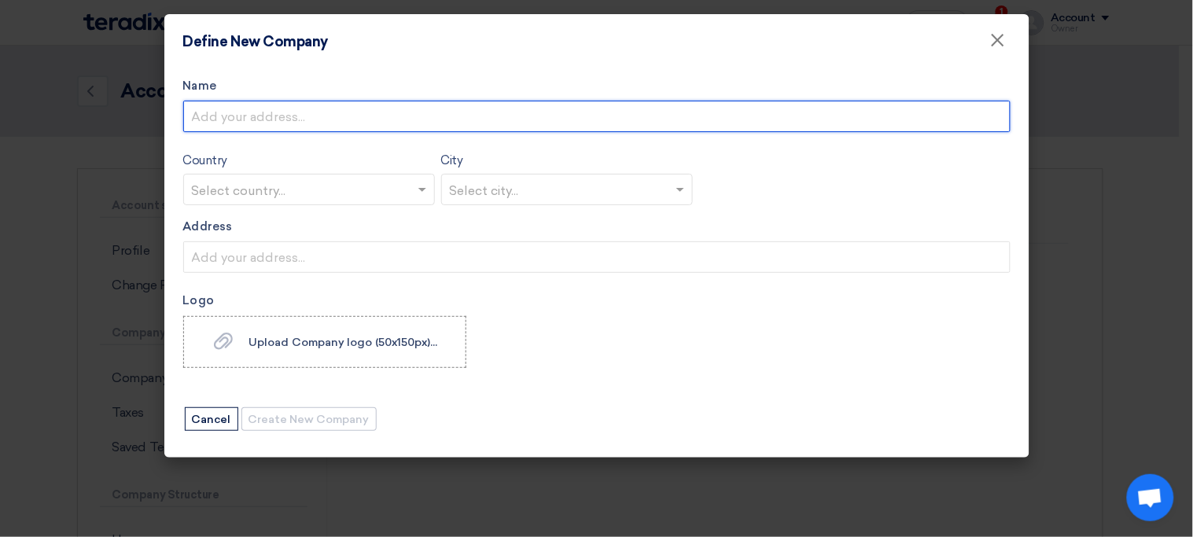
click at [343, 115] on input "Name" at bounding box center [596, 116] width 827 height 31
type input "XYZ Holding Co."
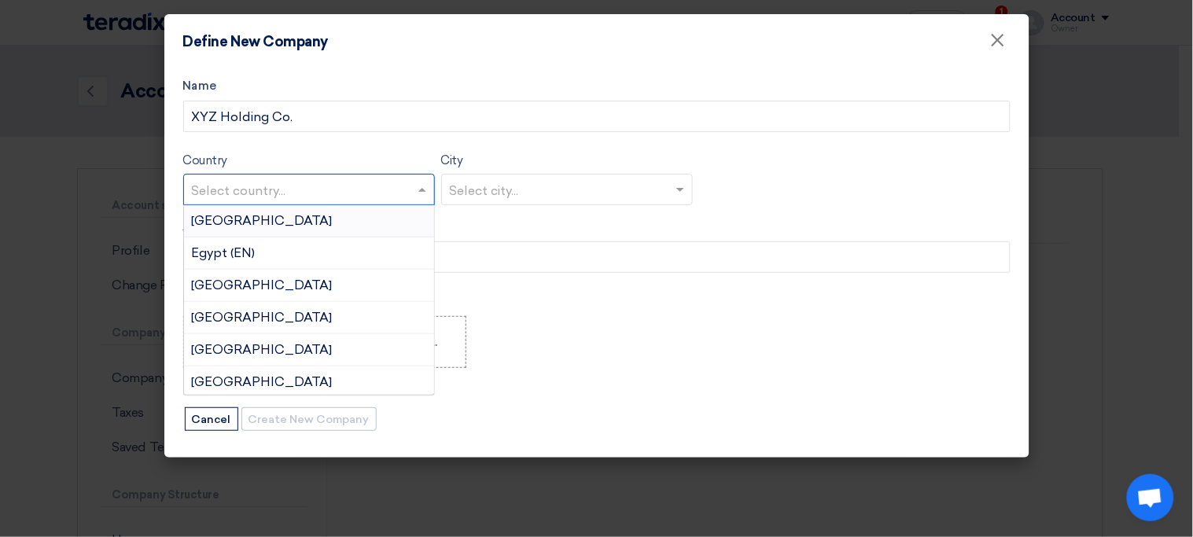
click at [398, 188] on input "text" at bounding box center [301, 191] width 219 height 26
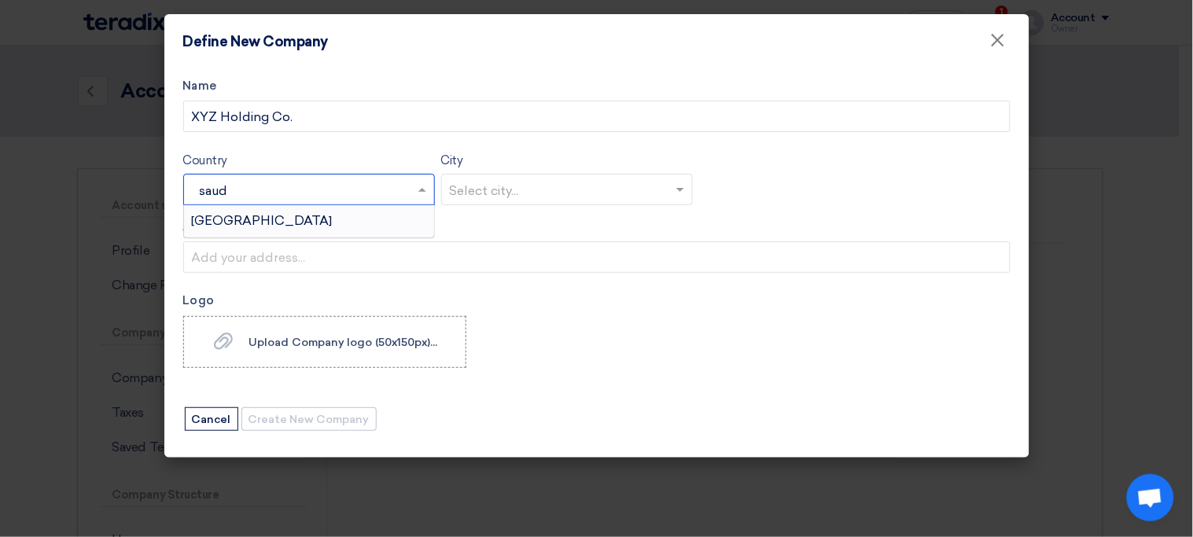
type input "saudi"
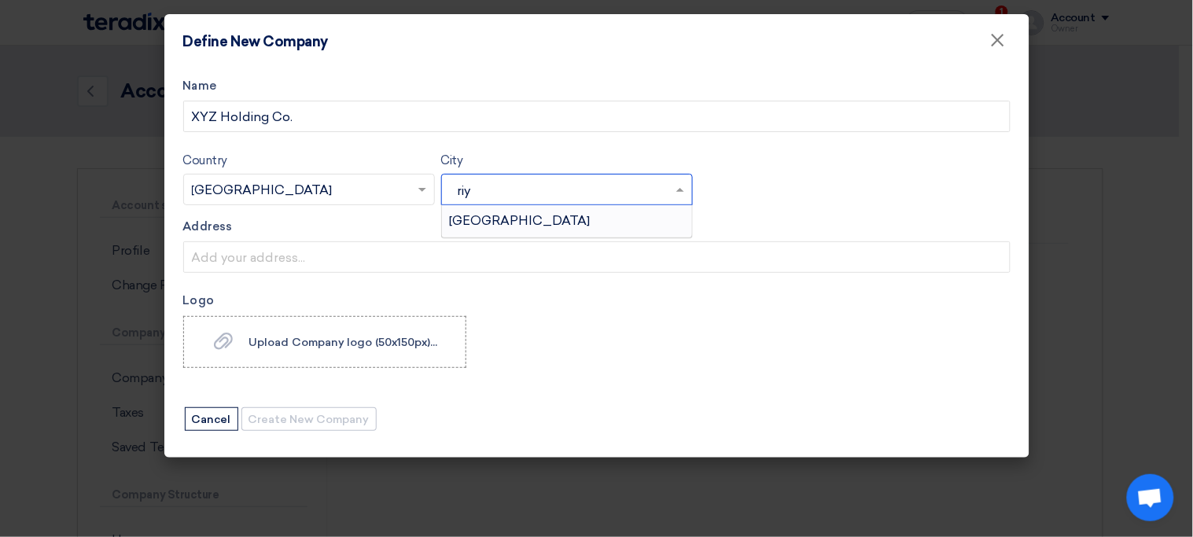
type input "[PERSON_NAME]"
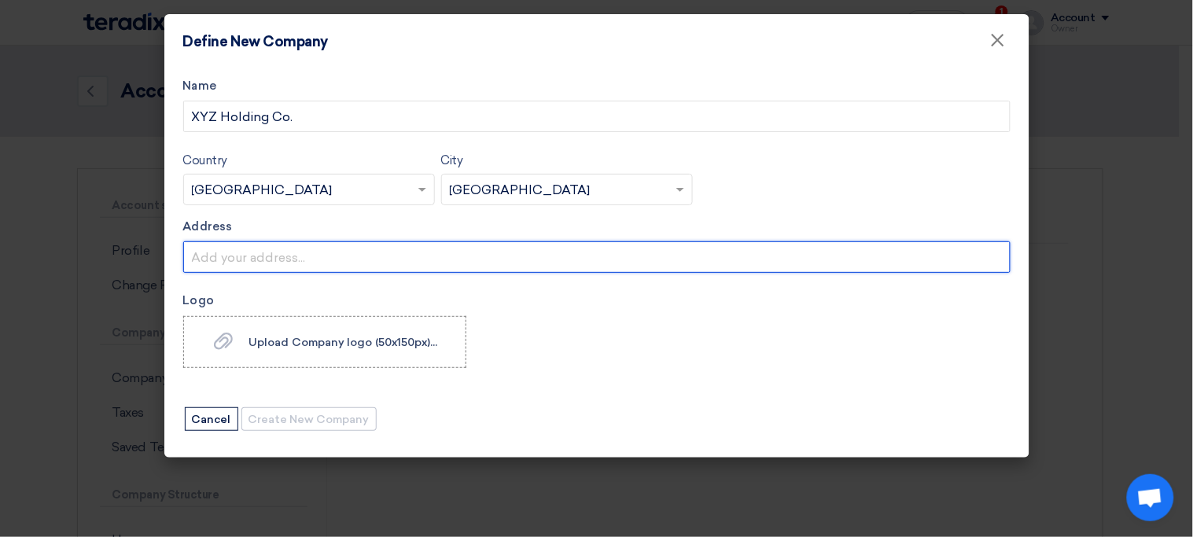
type input "Building [STREET_ADDRESS][PERSON_NAME][PERSON_NAME]"
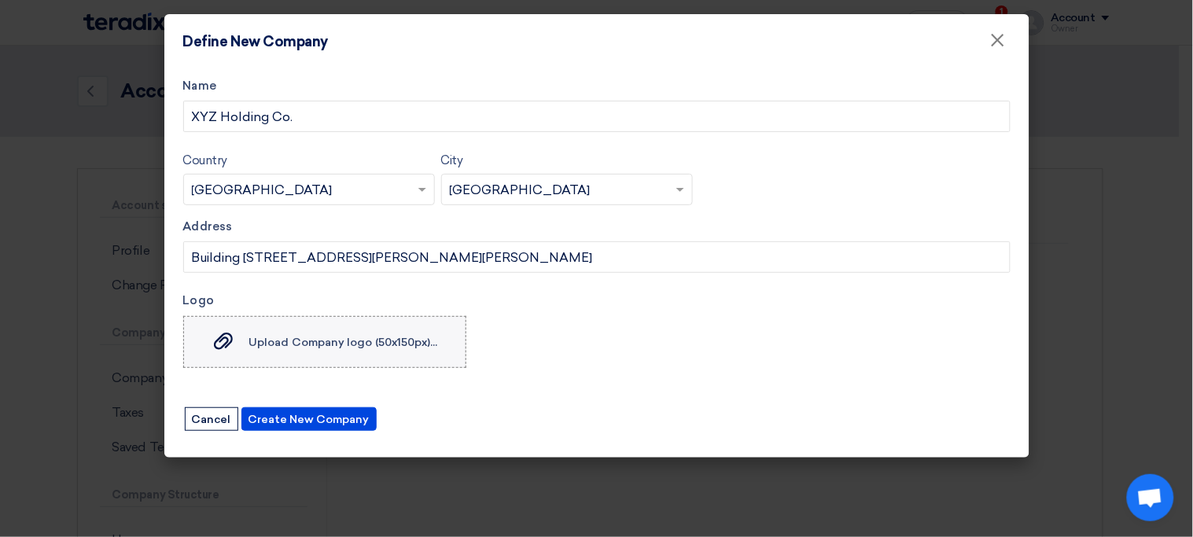
click at [311, 338] on span "Upload Company logo (50x150px)..." at bounding box center [343, 342] width 189 height 13
click at [0, 0] on input "Upload Company logo (50x150px)... Upload Company logo (50x150px)..." at bounding box center [0, 0] width 0 height 0
click at [406, 319] on label "Upload Company logo (50x150px)... Upload Company logo (50x150px)..." at bounding box center [324, 342] width 283 height 52
click at [0, 0] on input "Upload Company logo (50x150px)... Upload Company logo (50x150px)..." at bounding box center [0, 0] width 0 height 0
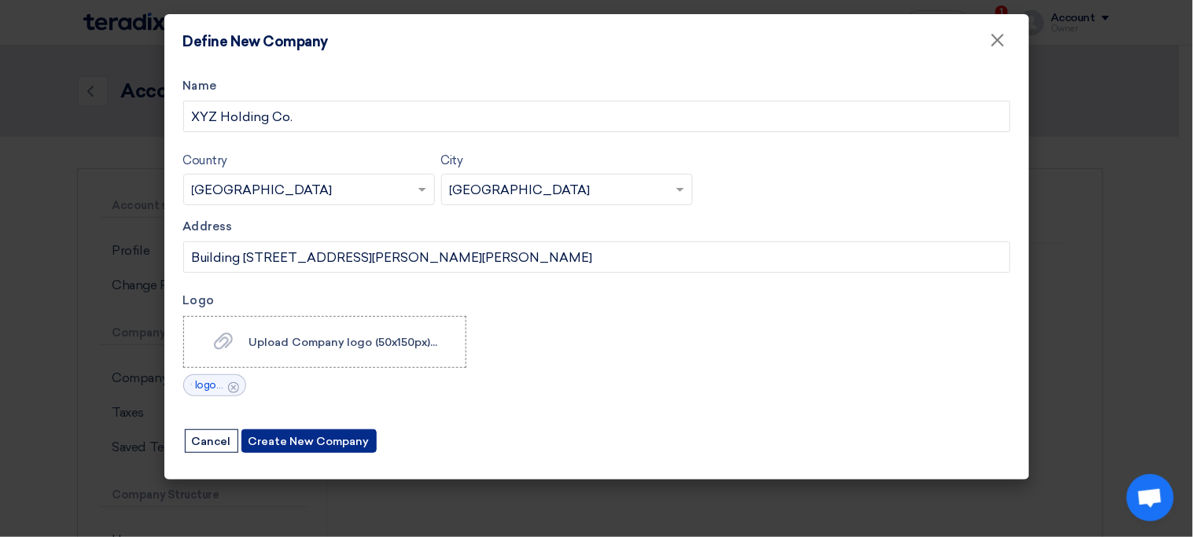
click at [333, 444] on button "Create New Company" at bounding box center [308, 441] width 135 height 24
